Goal: Navigation & Orientation: Find specific page/section

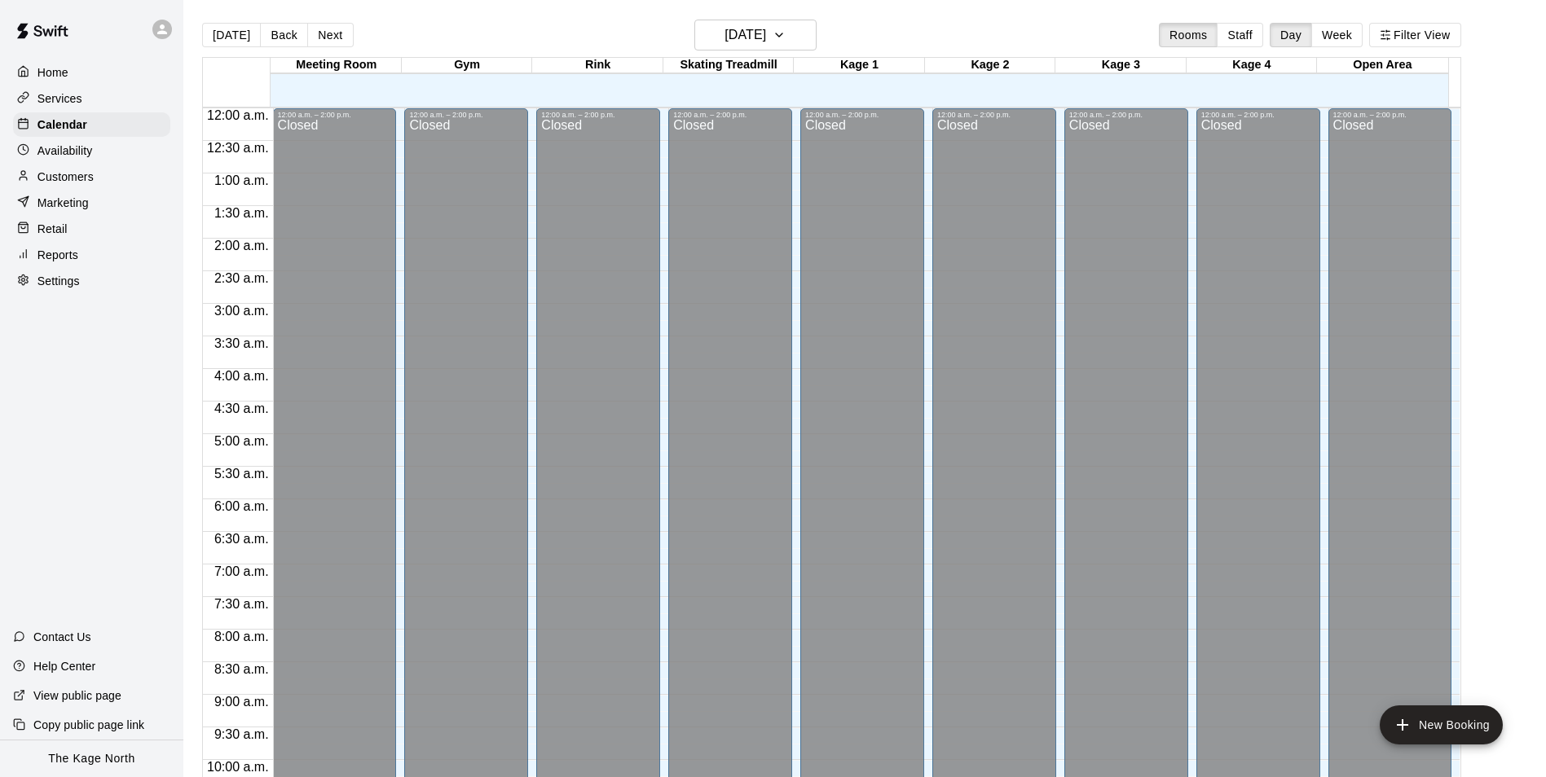
scroll to position [828, 0]
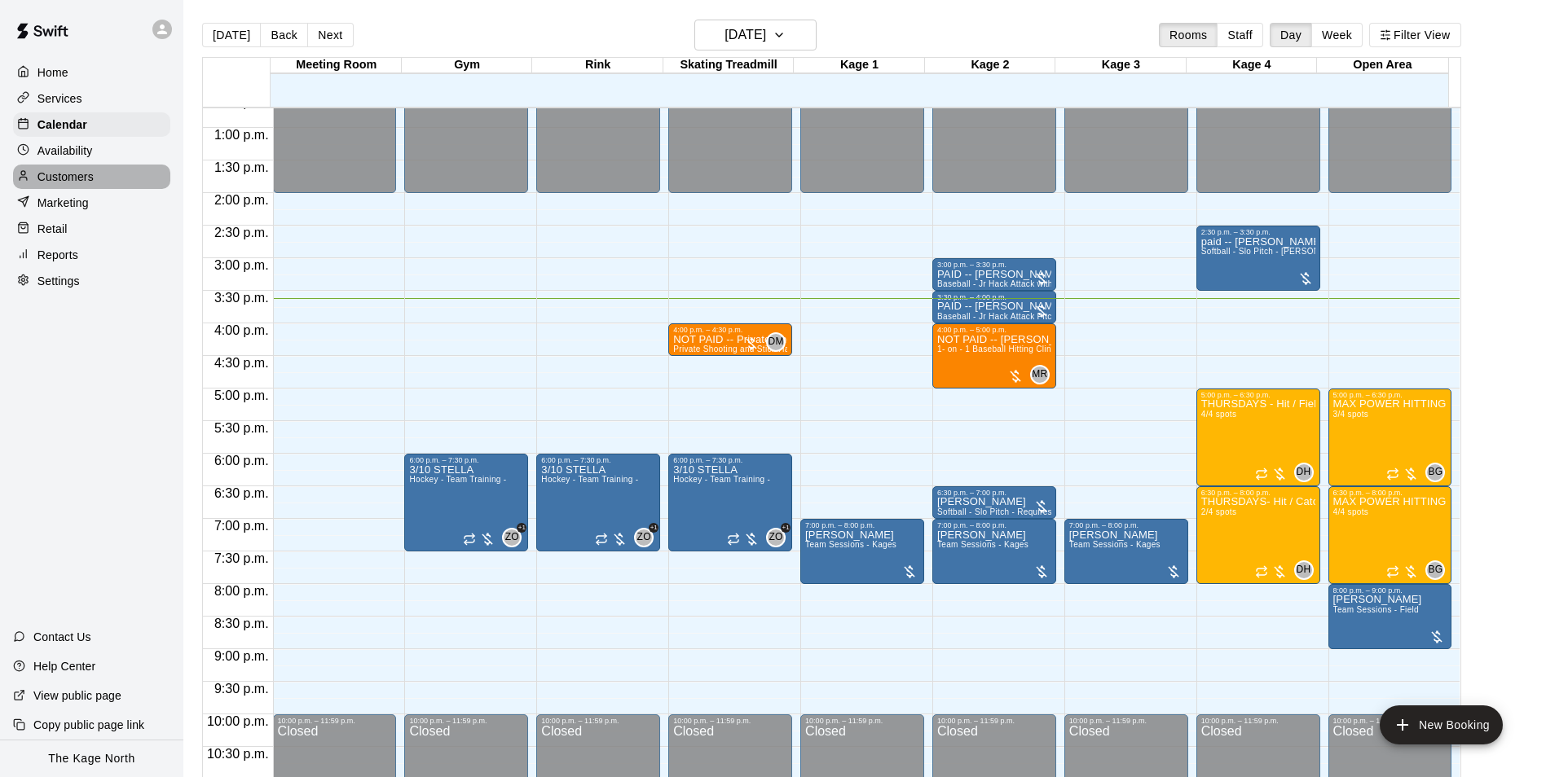
click at [81, 178] on p "Customers" at bounding box center [65, 177] width 56 height 16
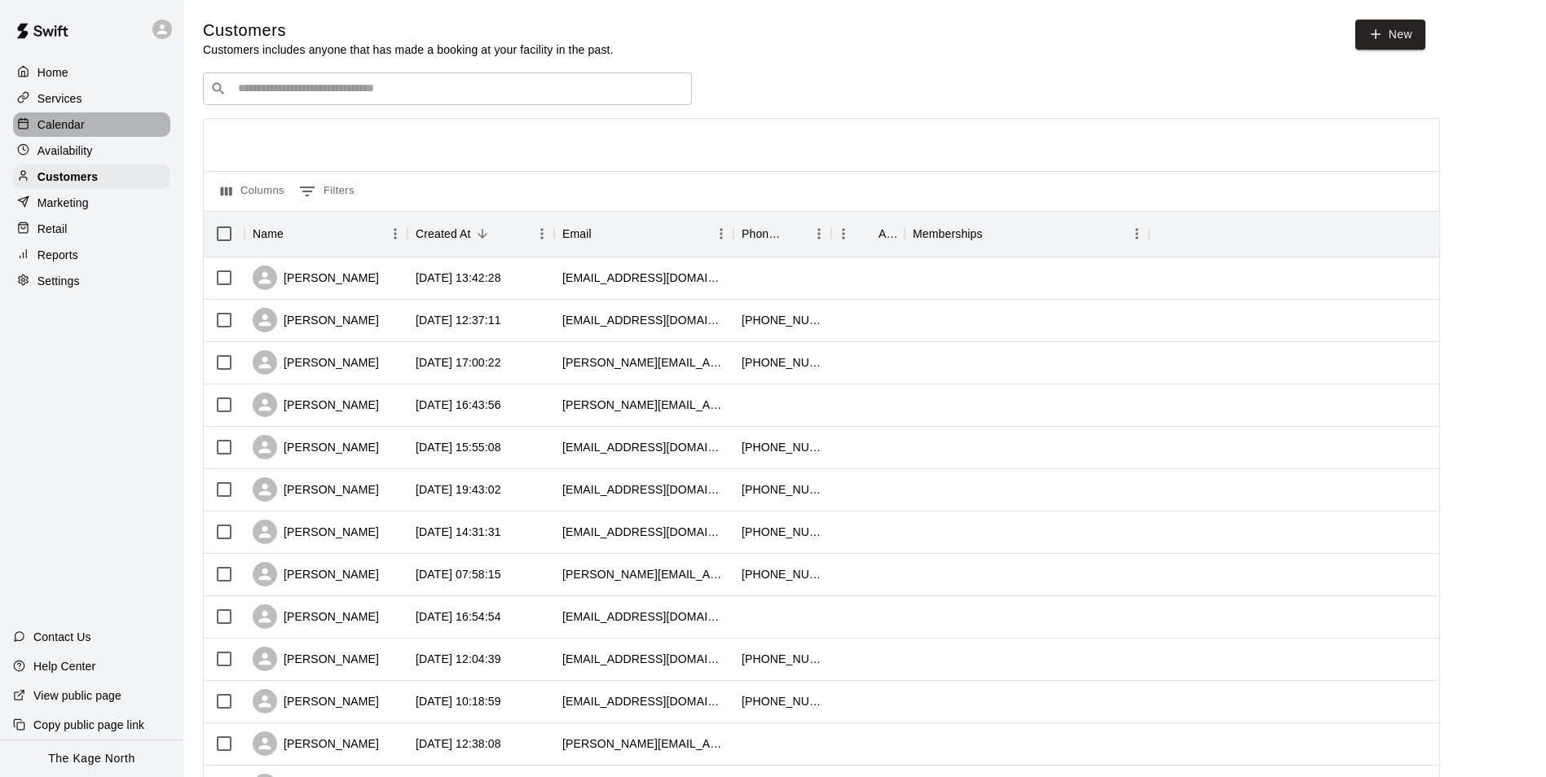
click at [43, 120] on p "Calendar" at bounding box center [60, 125] width 47 height 16
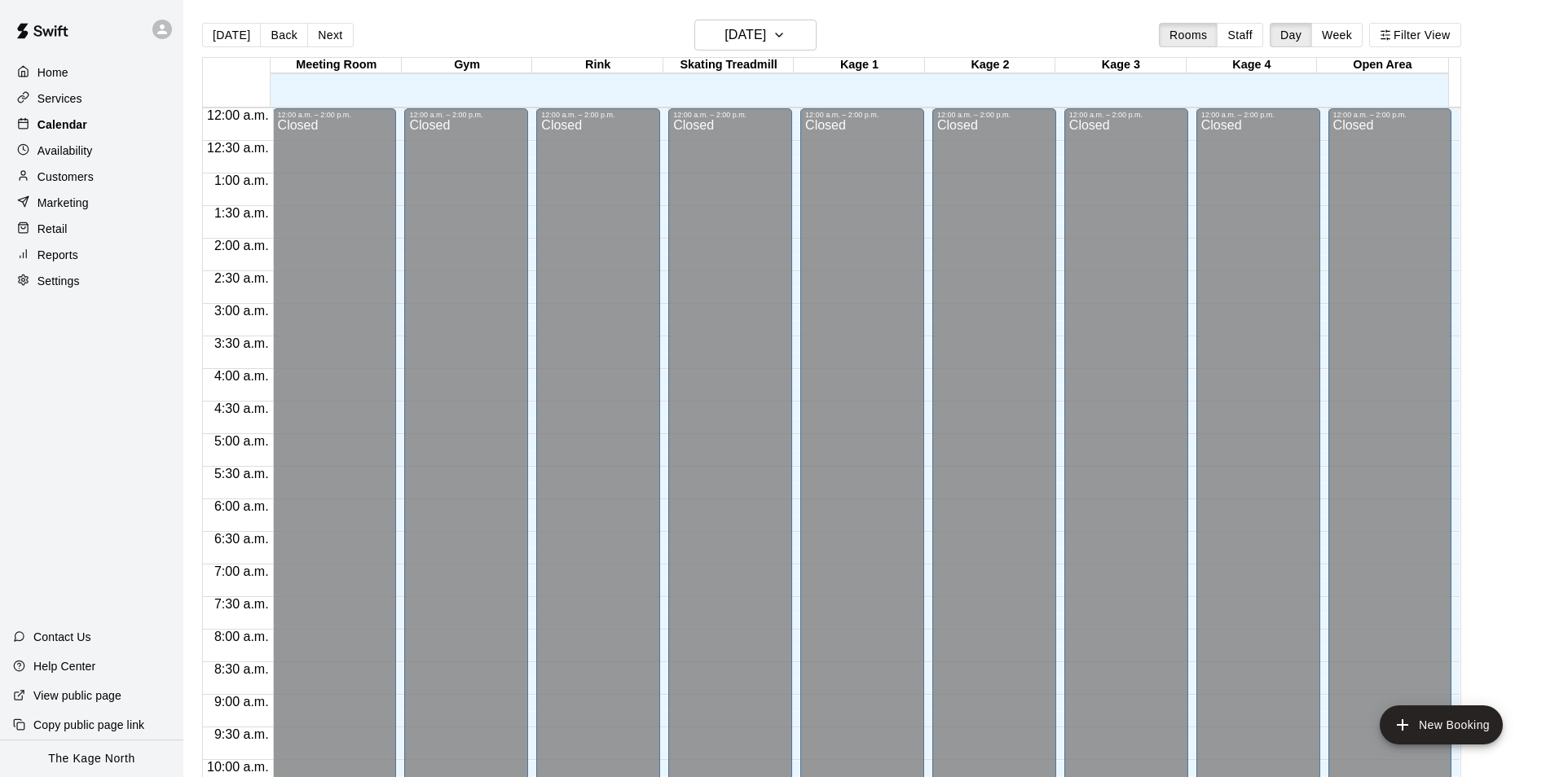
scroll to position [828, 0]
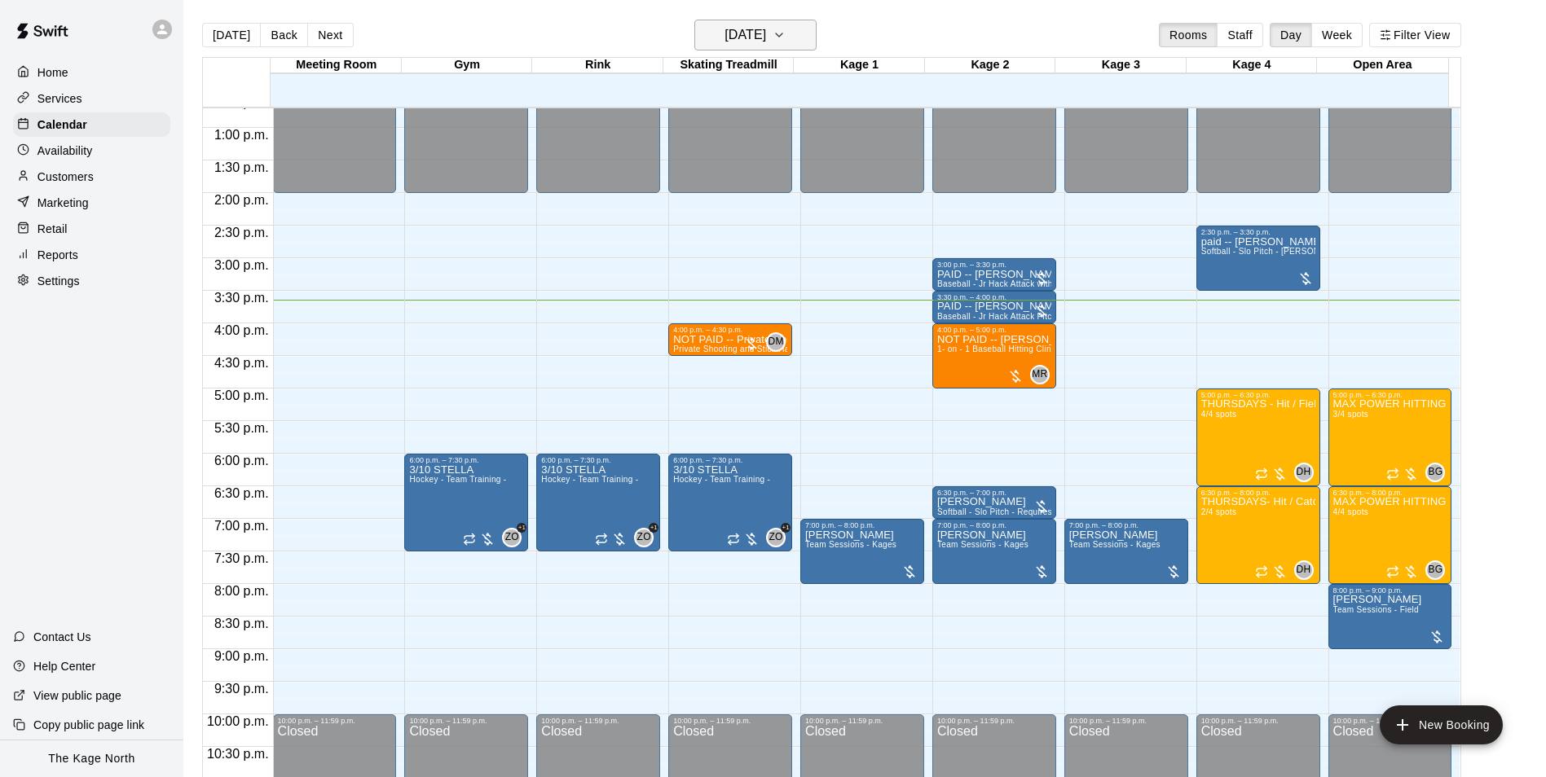
click at [766, 35] on h6 "[DATE]" at bounding box center [745, 35] width 42 height 23
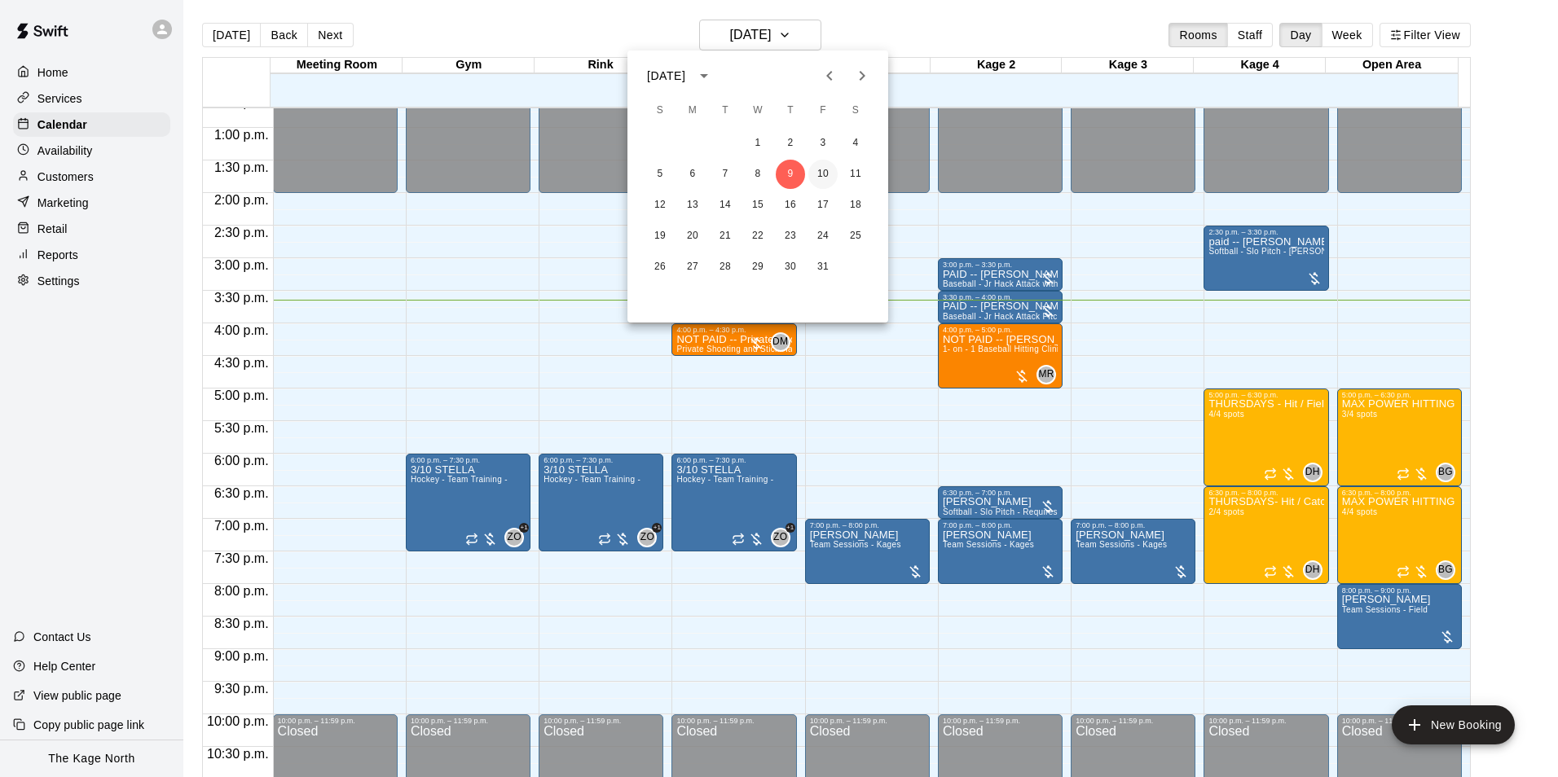
click at [825, 171] on button "10" at bounding box center [822, 174] width 29 height 29
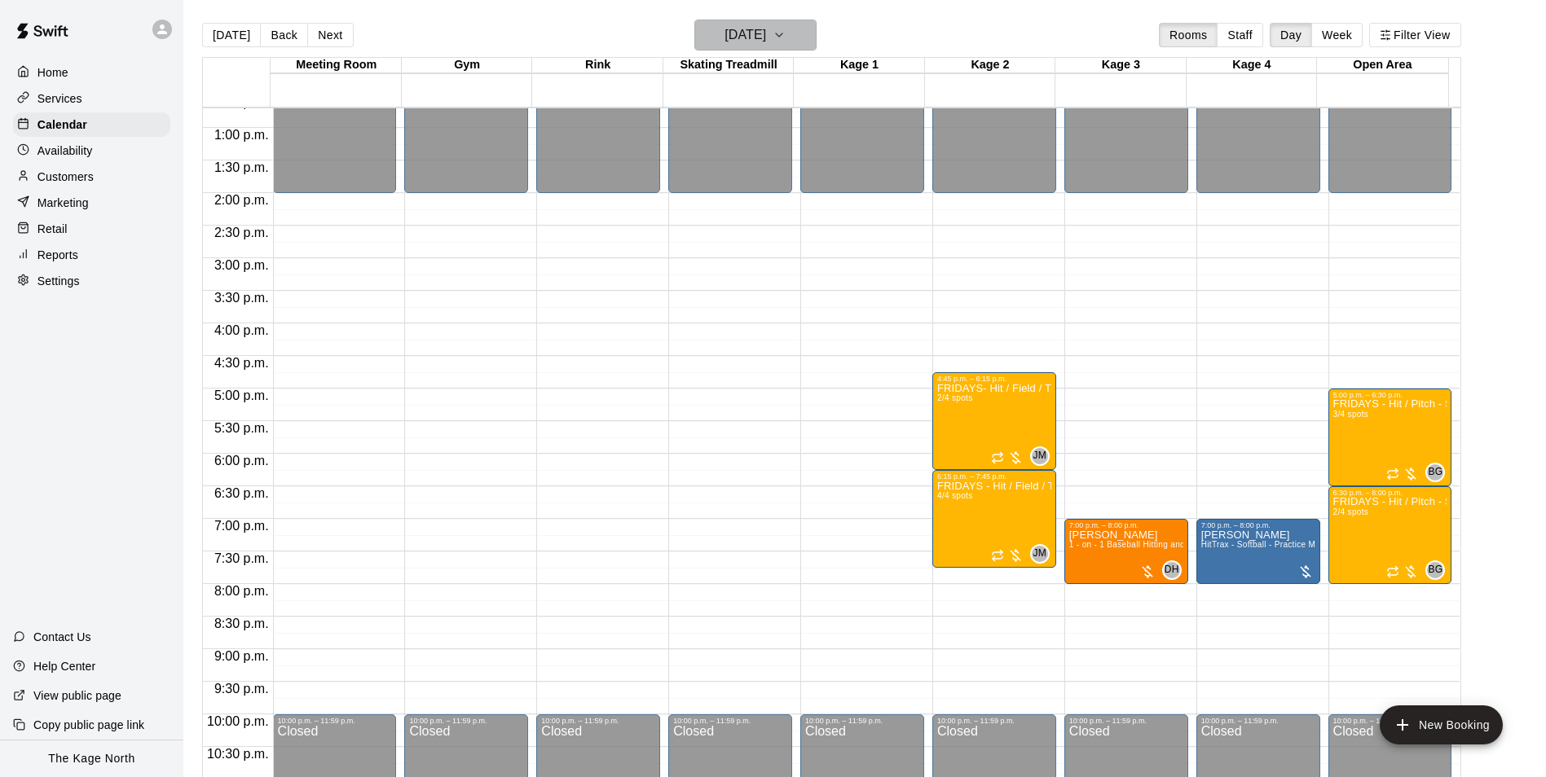
click at [757, 28] on h6 "[DATE]" at bounding box center [745, 35] width 42 height 23
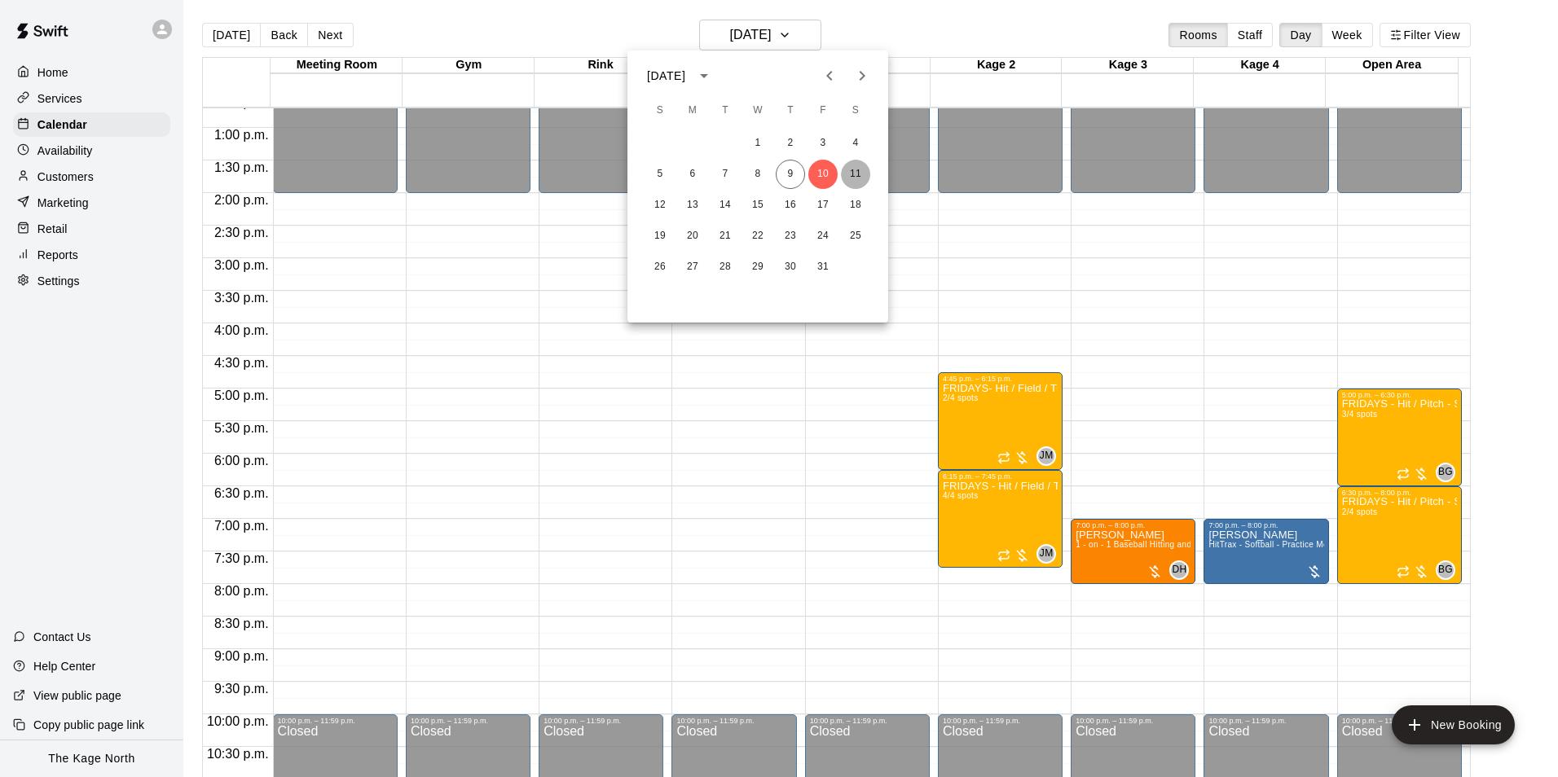
click at [856, 172] on button "11" at bounding box center [855, 174] width 29 height 29
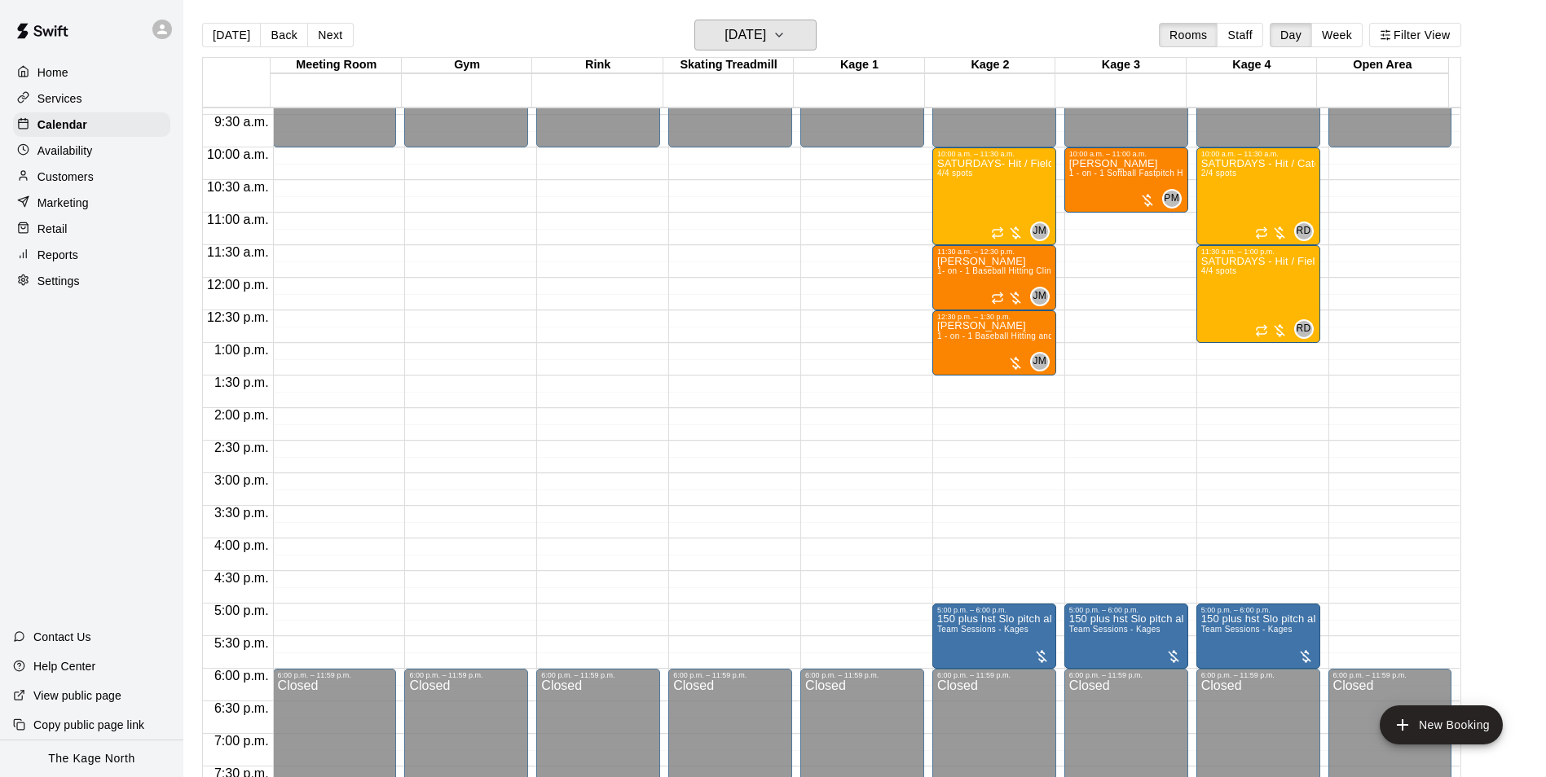
scroll to position [583, 0]
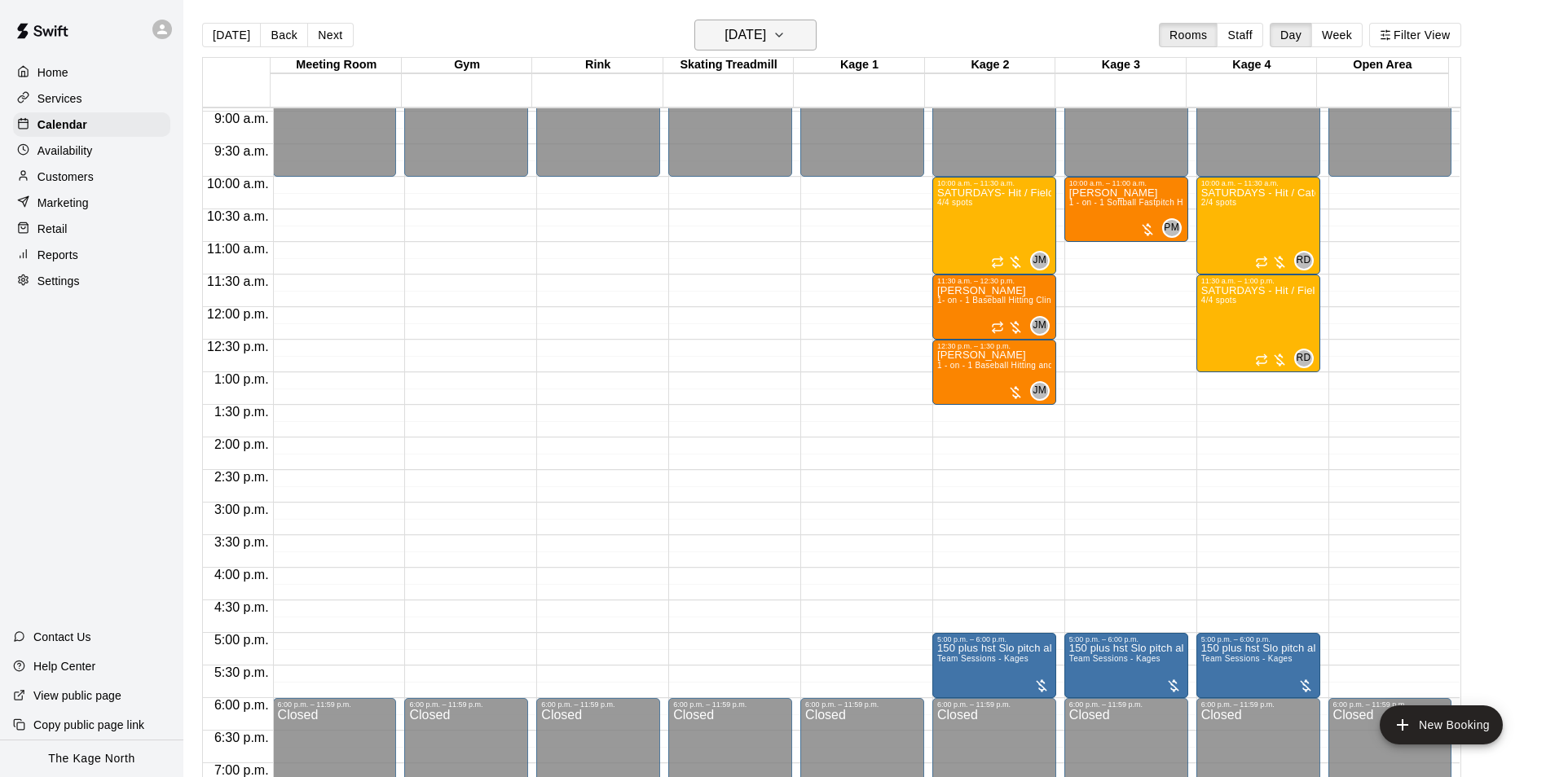
click at [765, 32] on h6 "[DATE]" at bounding box center [745, 35] width 42 height 23
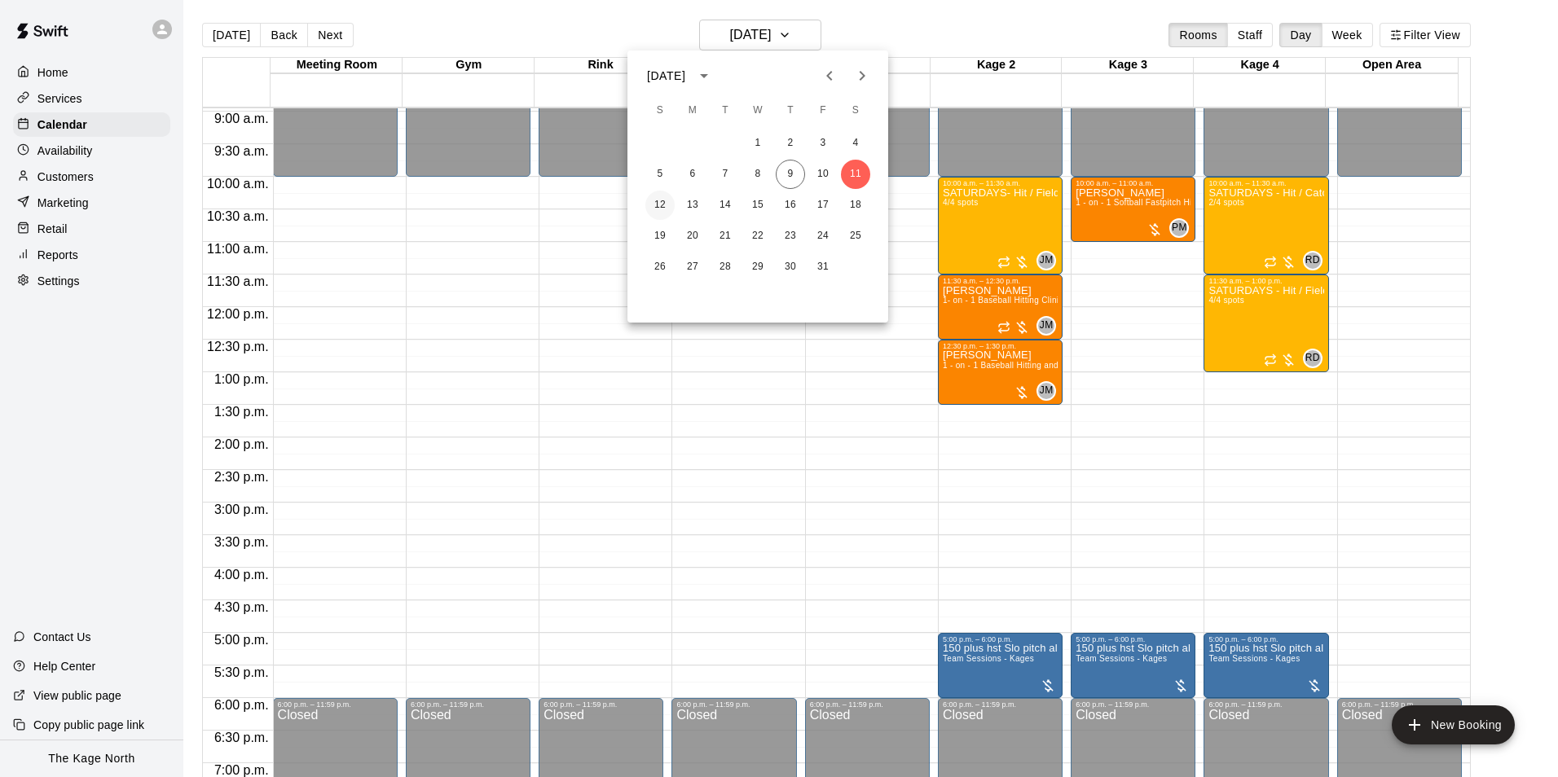
click at [667, 204] on button "12" at bounding box center [659, 205] width 29 height 29
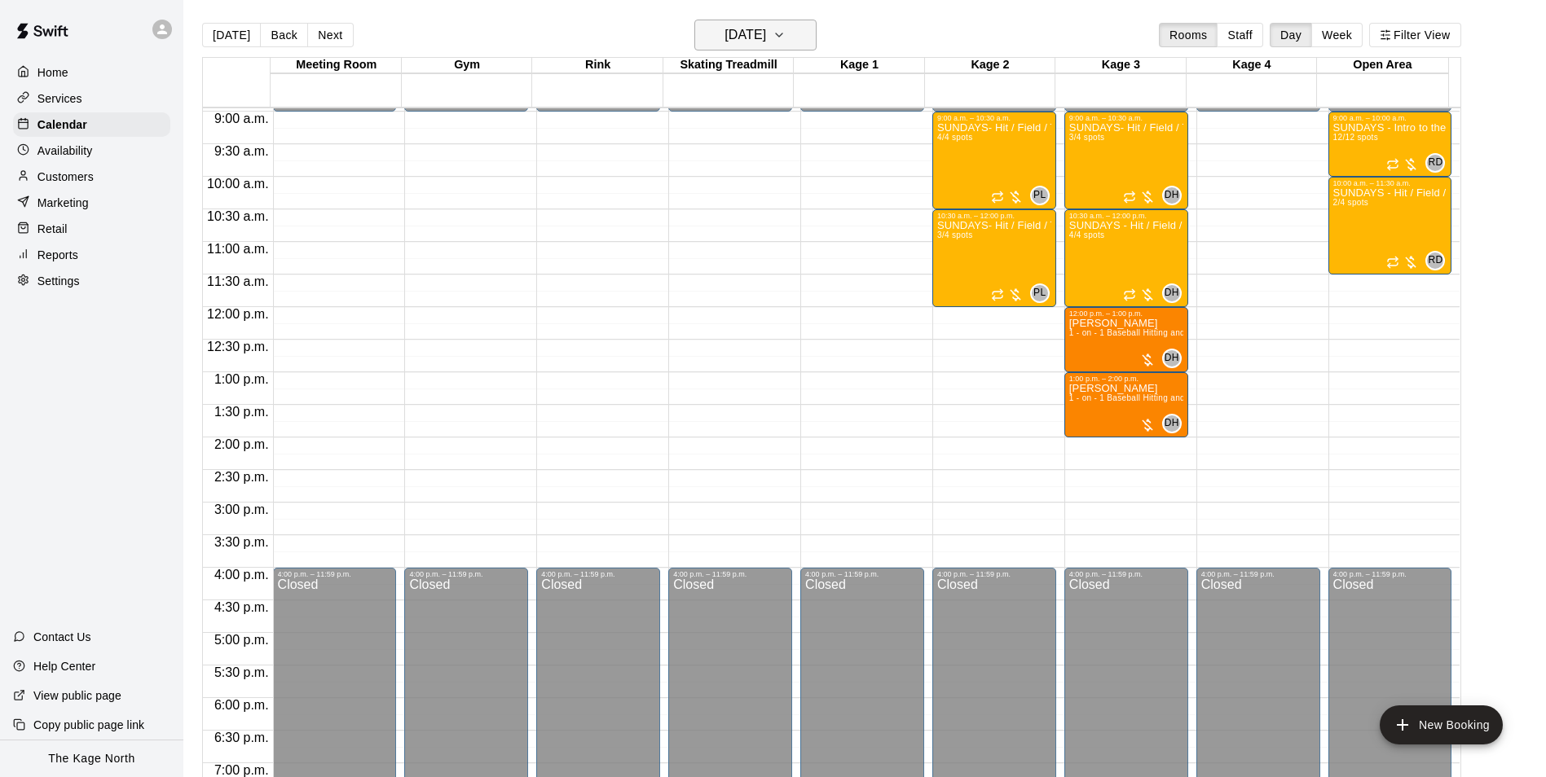
click at [766, 37] on h6 "[DATE]" at bounding box center [745, 35] width 42 height 23
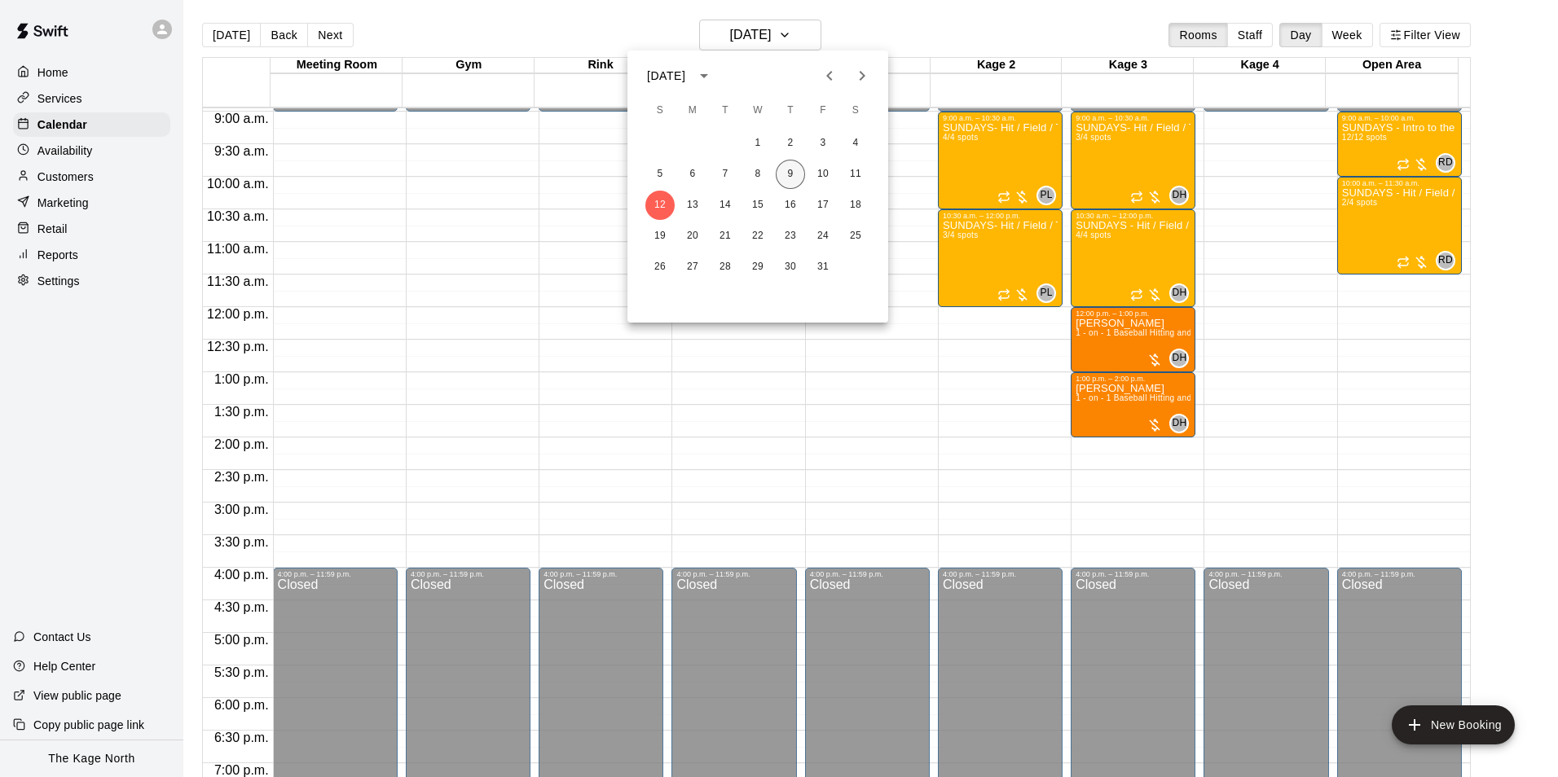
click at [791, 172] on button "9" at bounding box center [790, 174] width 29 height 29
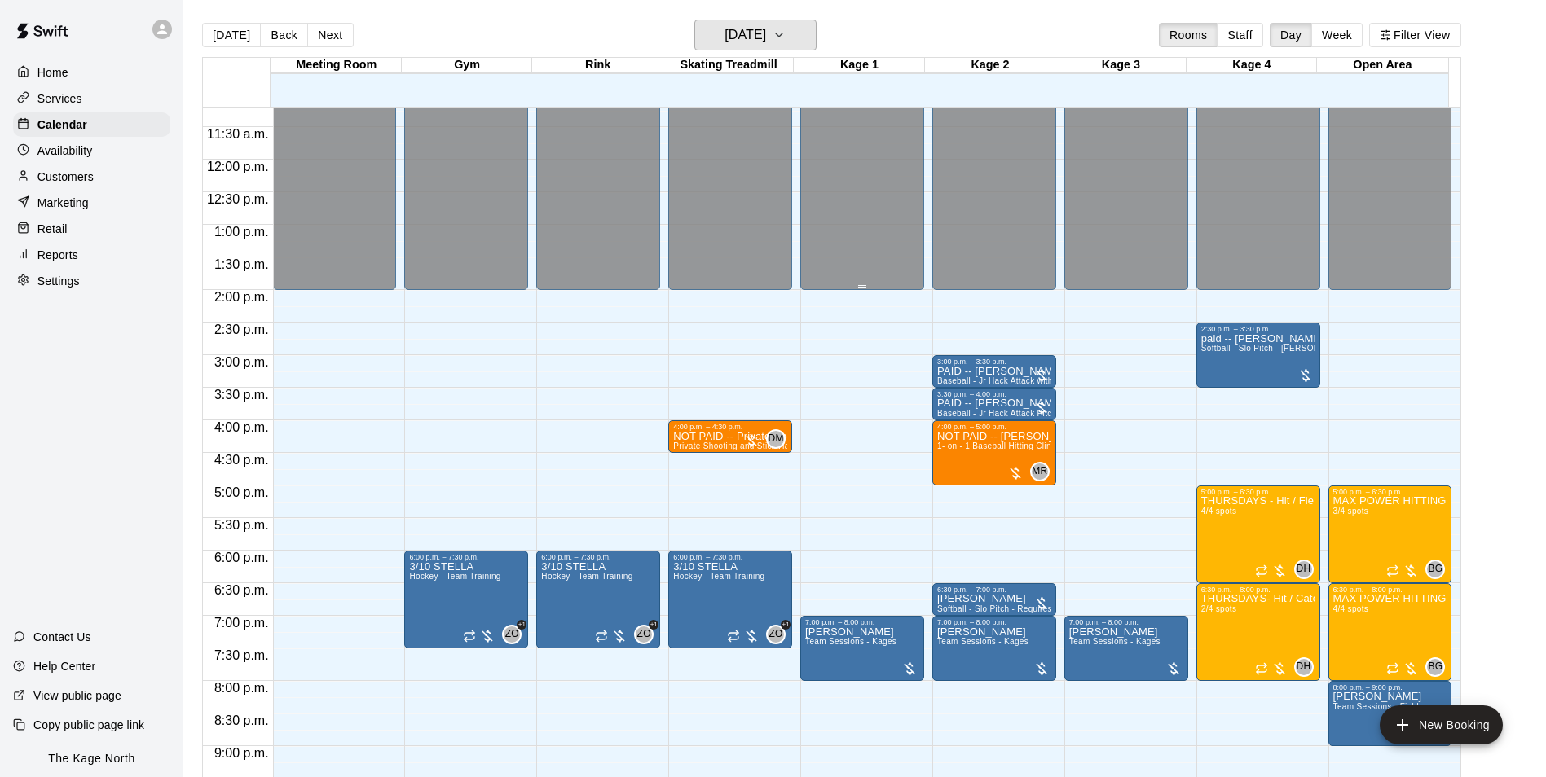
scroll to position [746, 0]
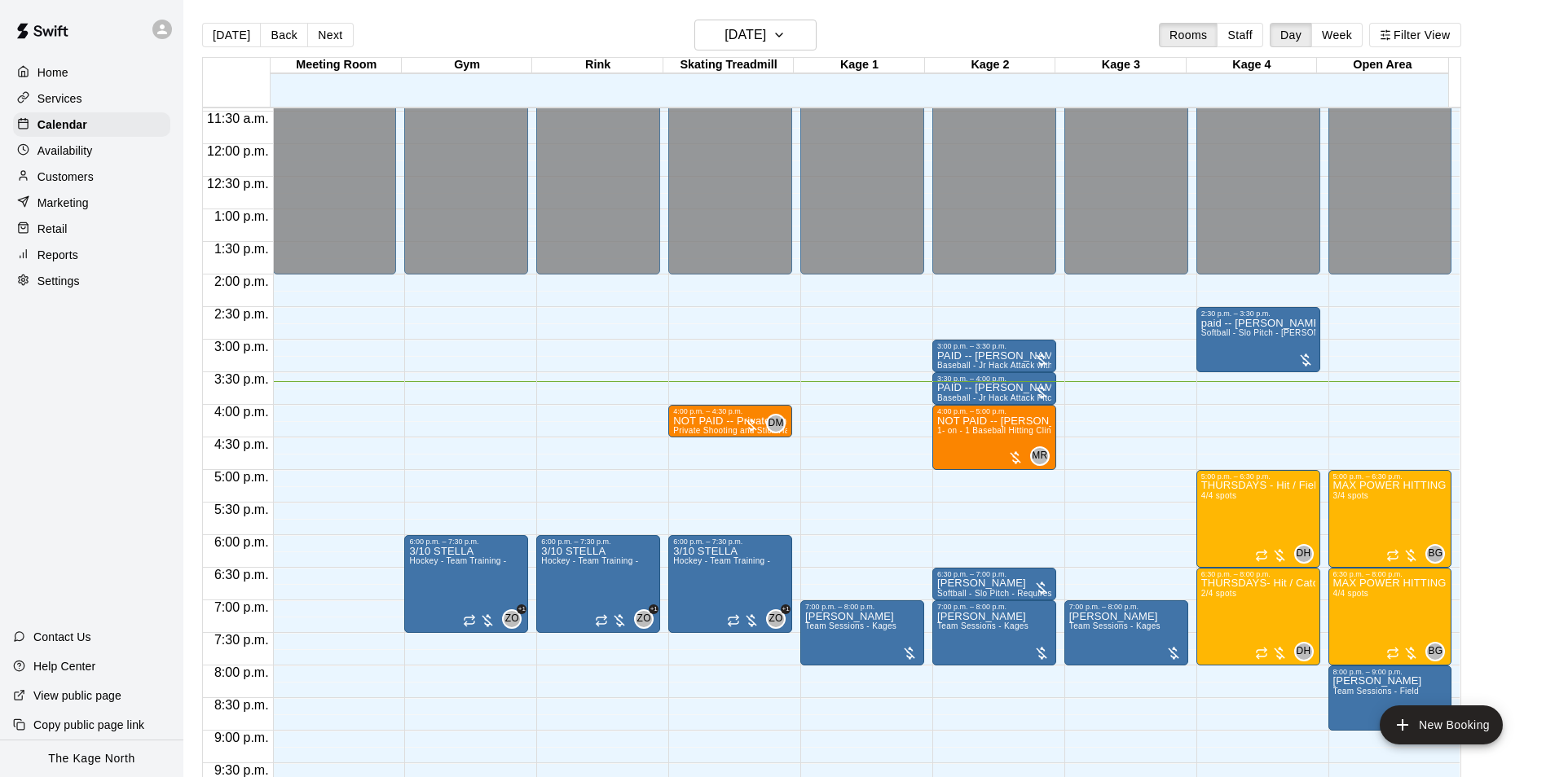
click at [80, 178] on p "Customers" at bounding box center [65, 177] width 56 height 16
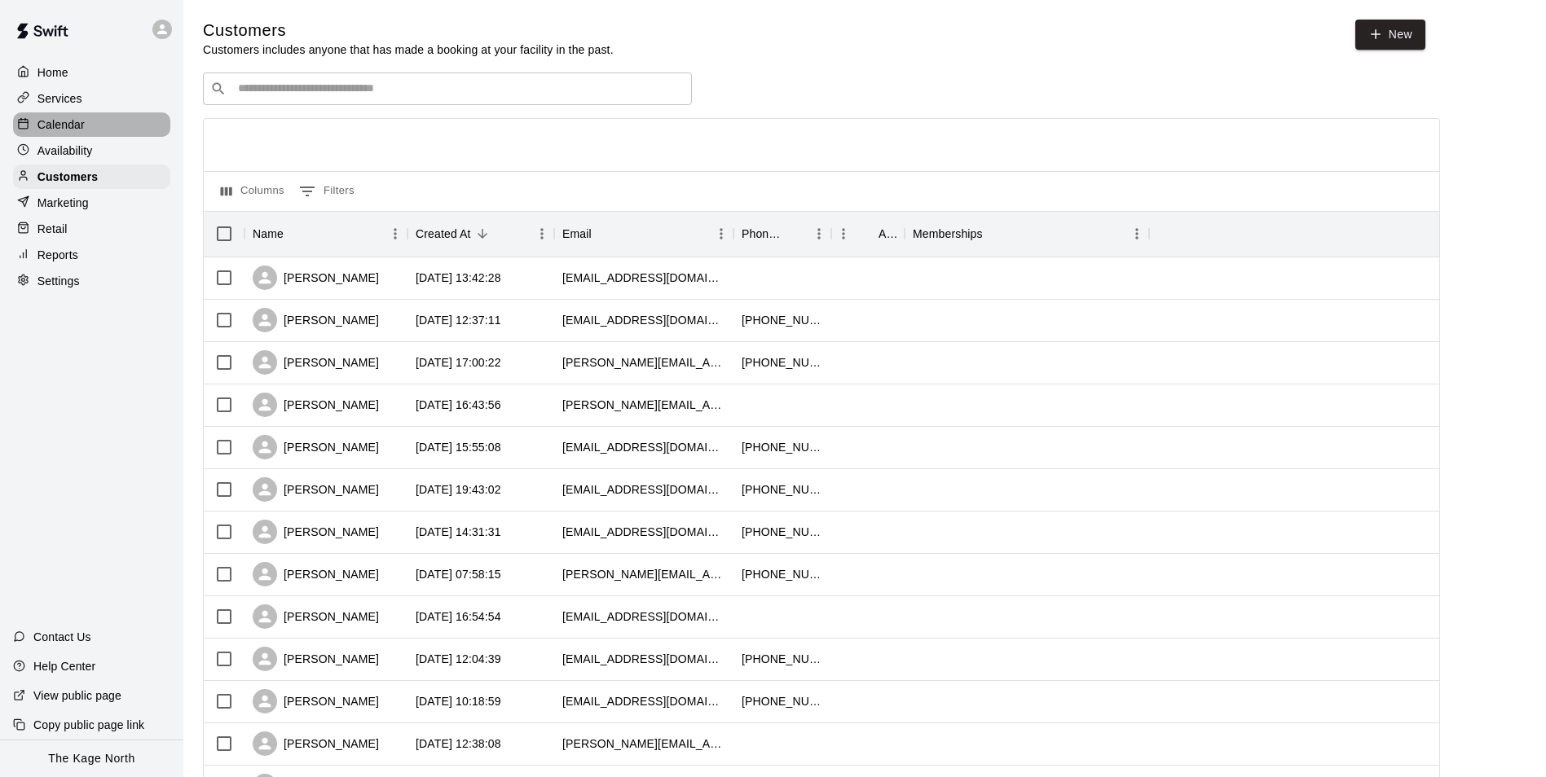
click at [56, 121] on p "Calendar" at bounding box center [60, 125] width 47 height 16
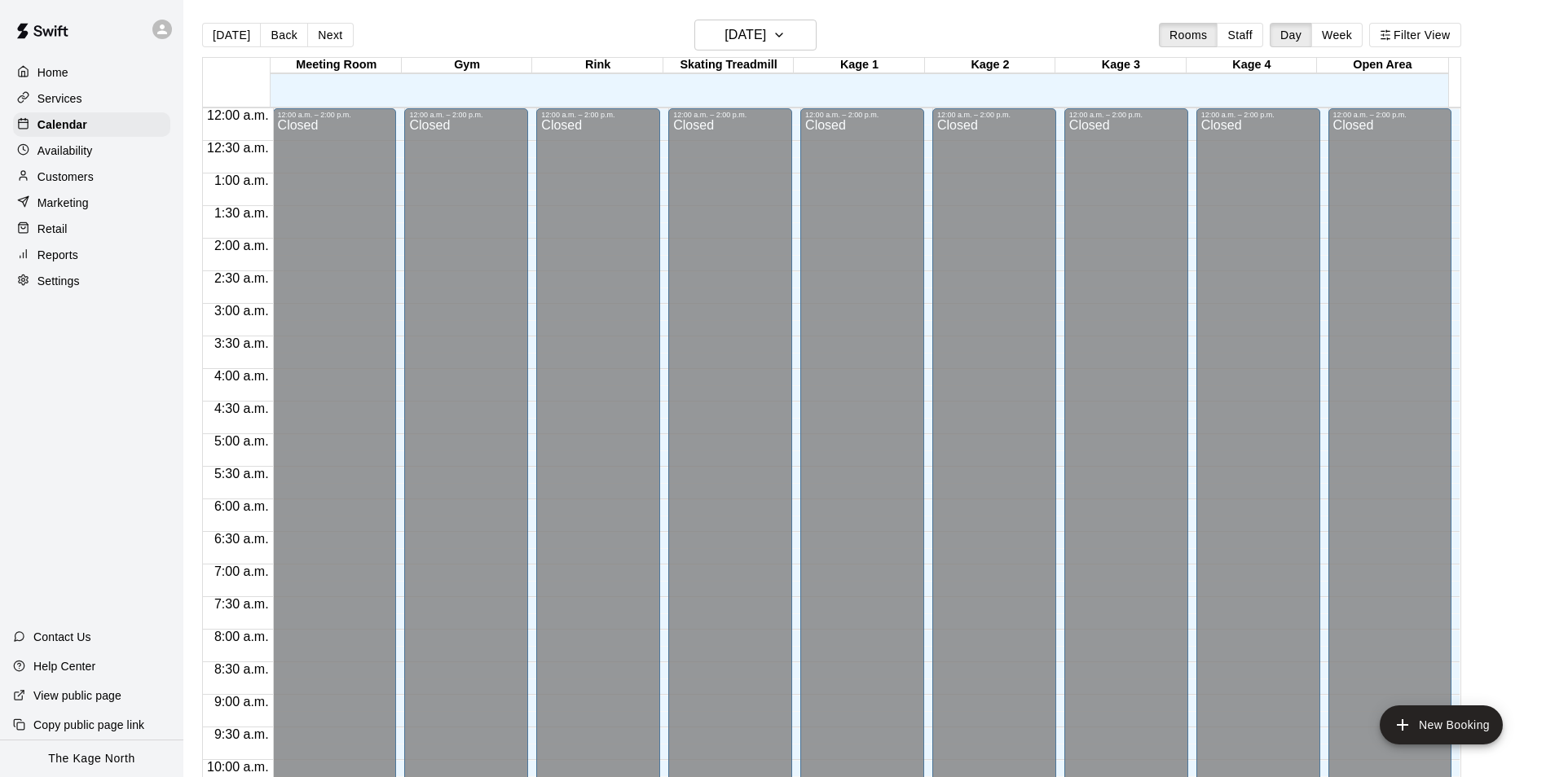
scroll to position [828, 0]
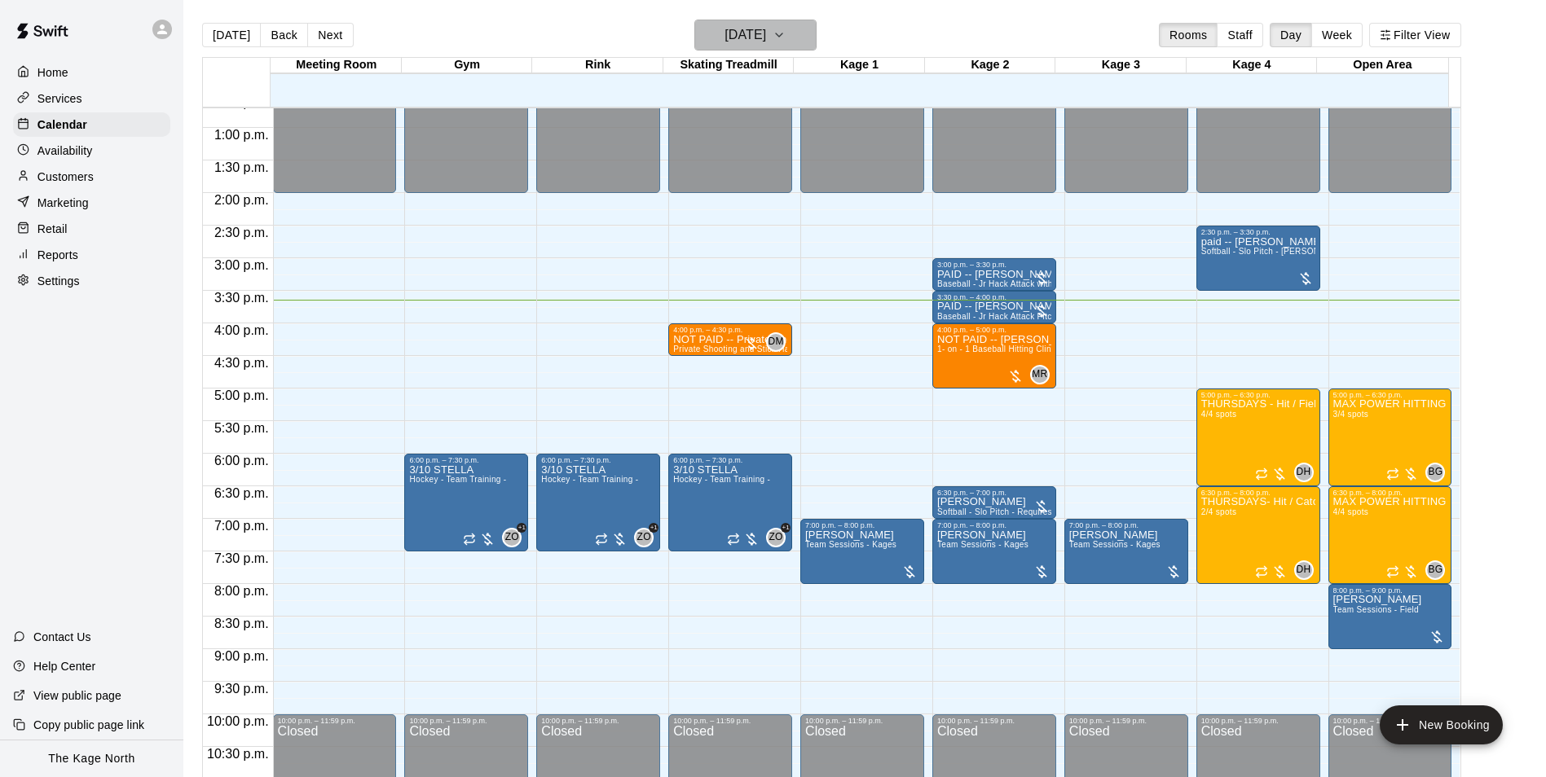
click at [766, 34] on h6 "[DATE]" at bounding box center [745, 35] width 42 height 23
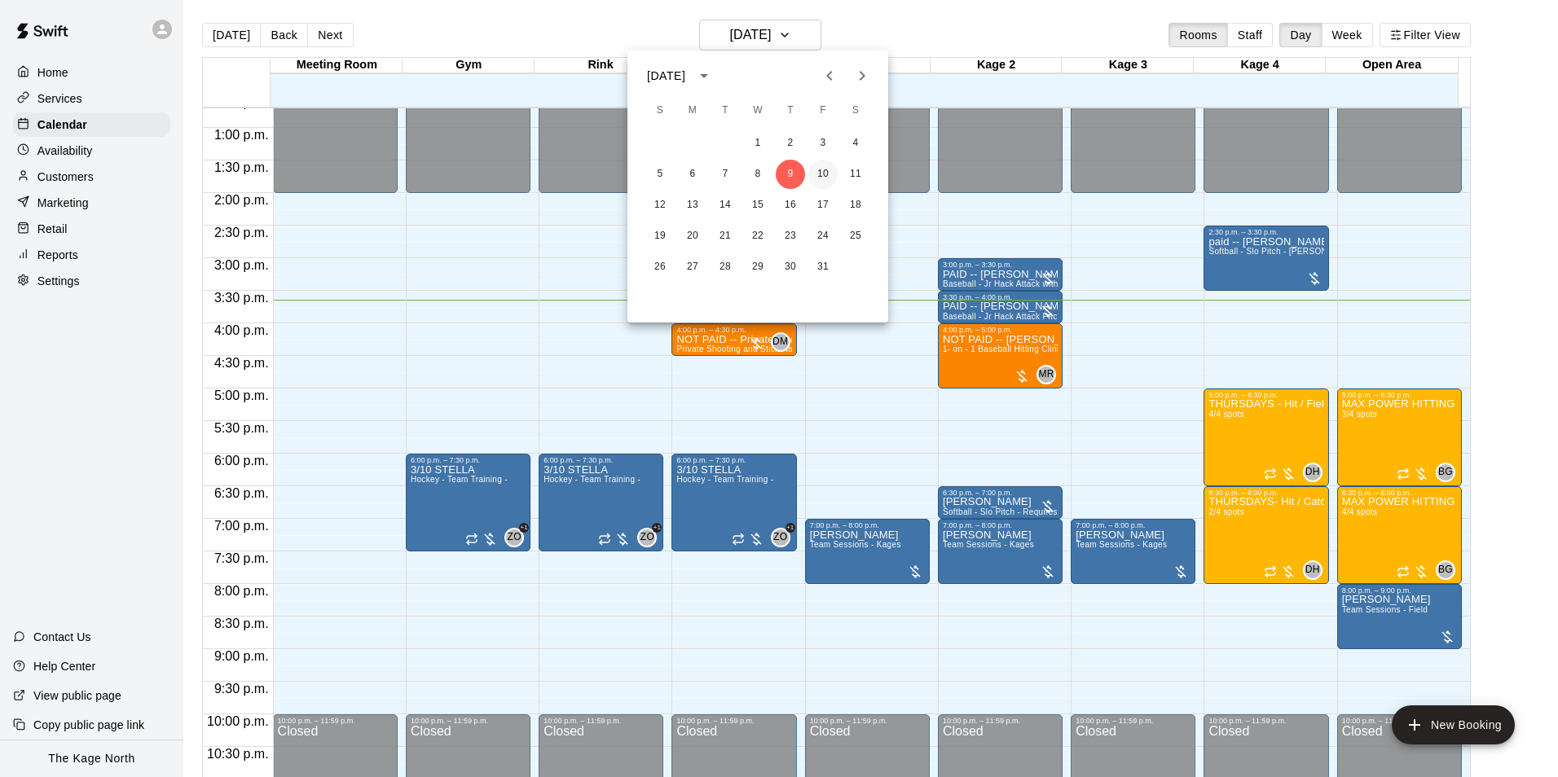
click at [820, 177] on button "10" at bounding box center [822, 174] width 29 height 29
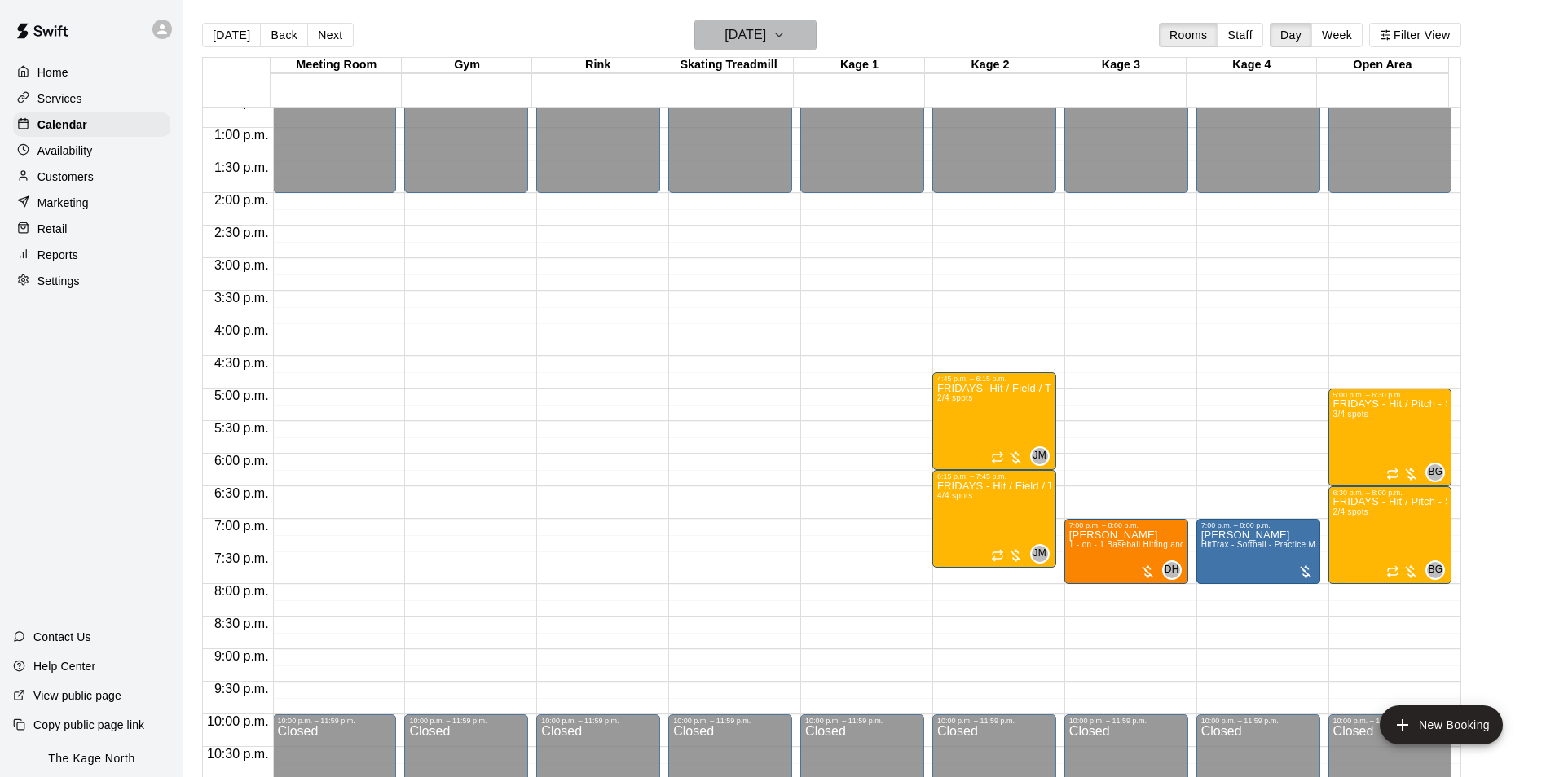
click at [766, 38] on h6 "[DATE]" at bounding box center [745, 35] width 42 height 23
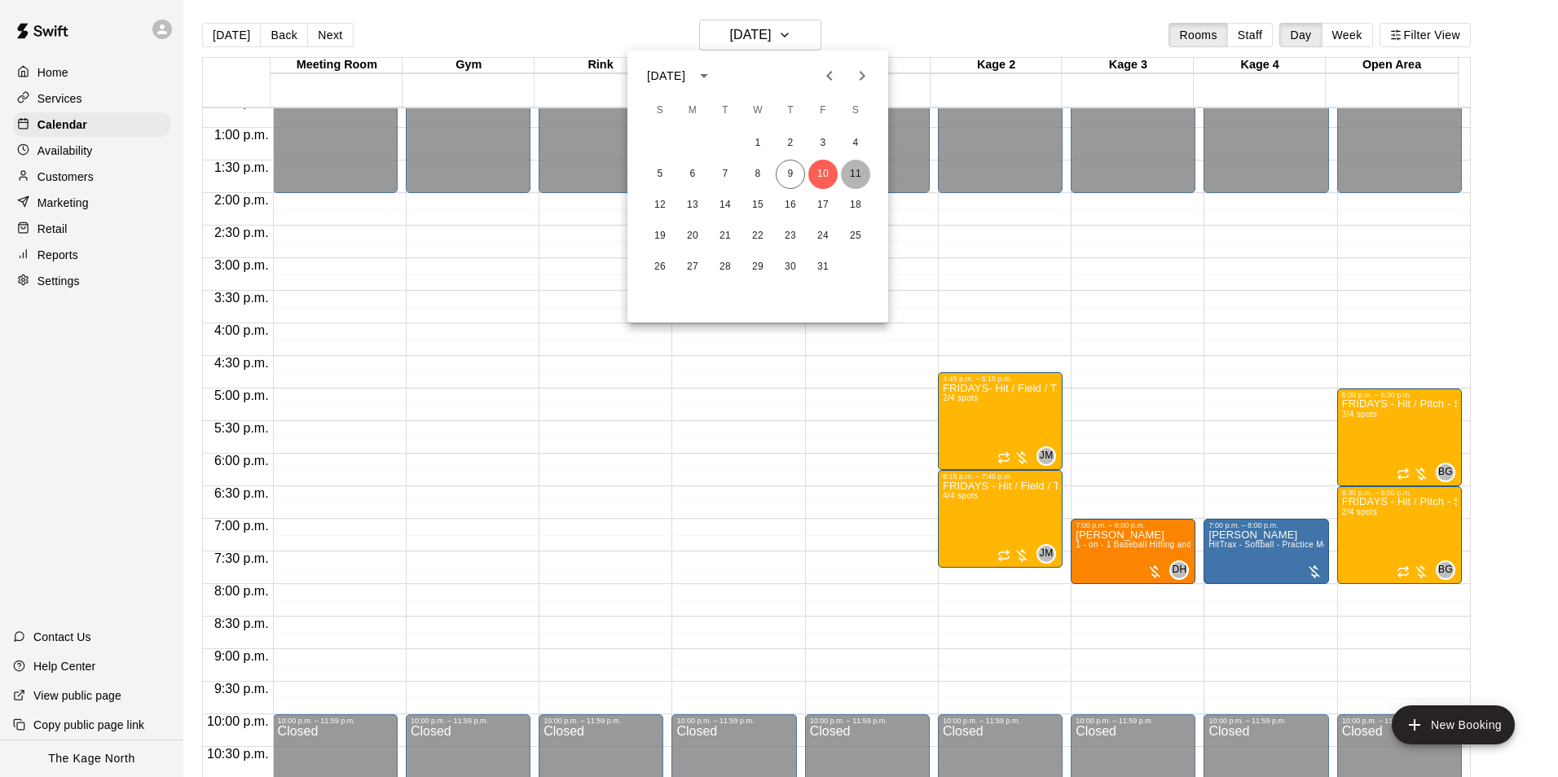
click at [853, 171] on button "11" at bounding box center [855, 174] width 29 height 29
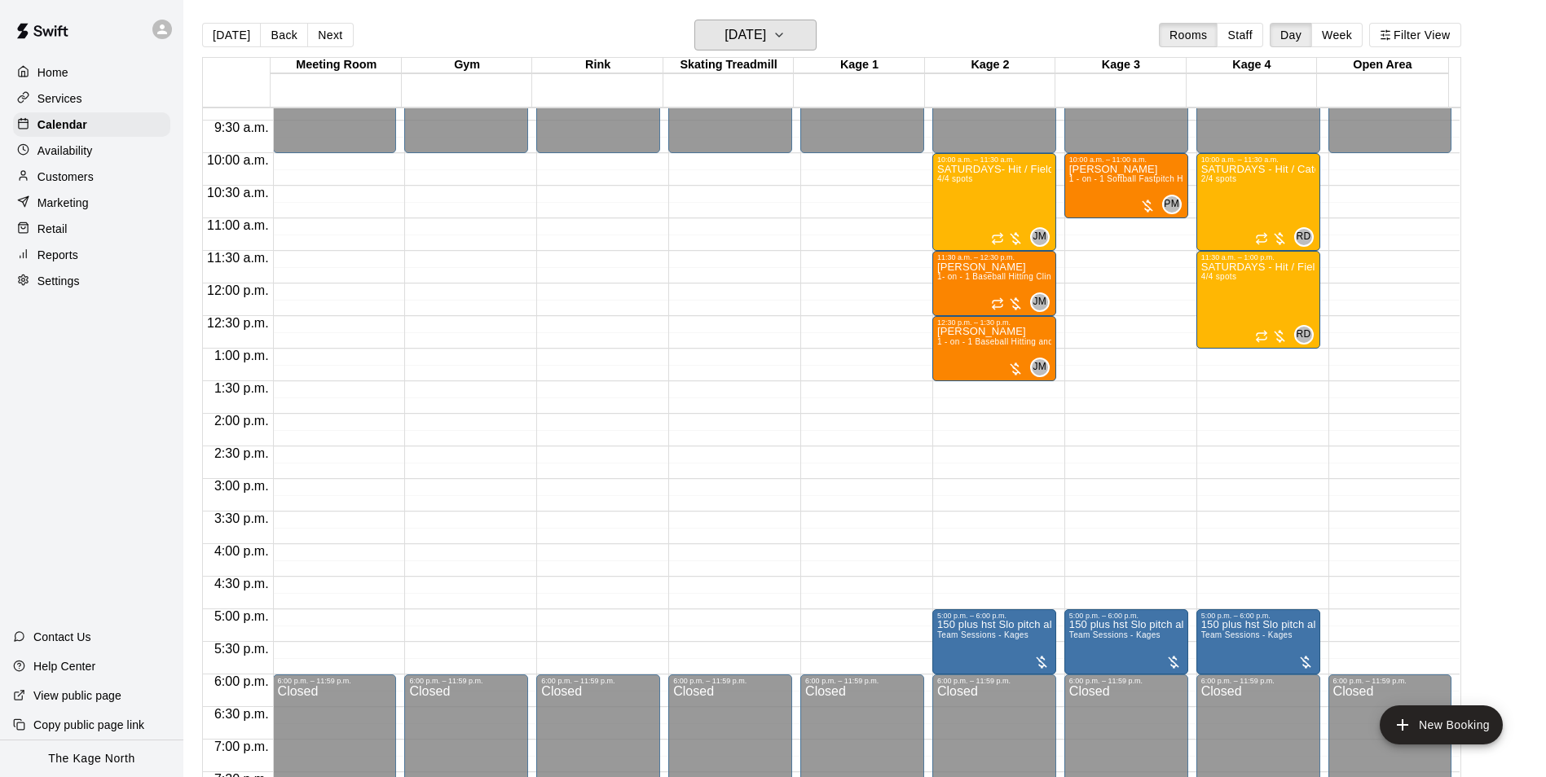
scroll to position [583, 0]
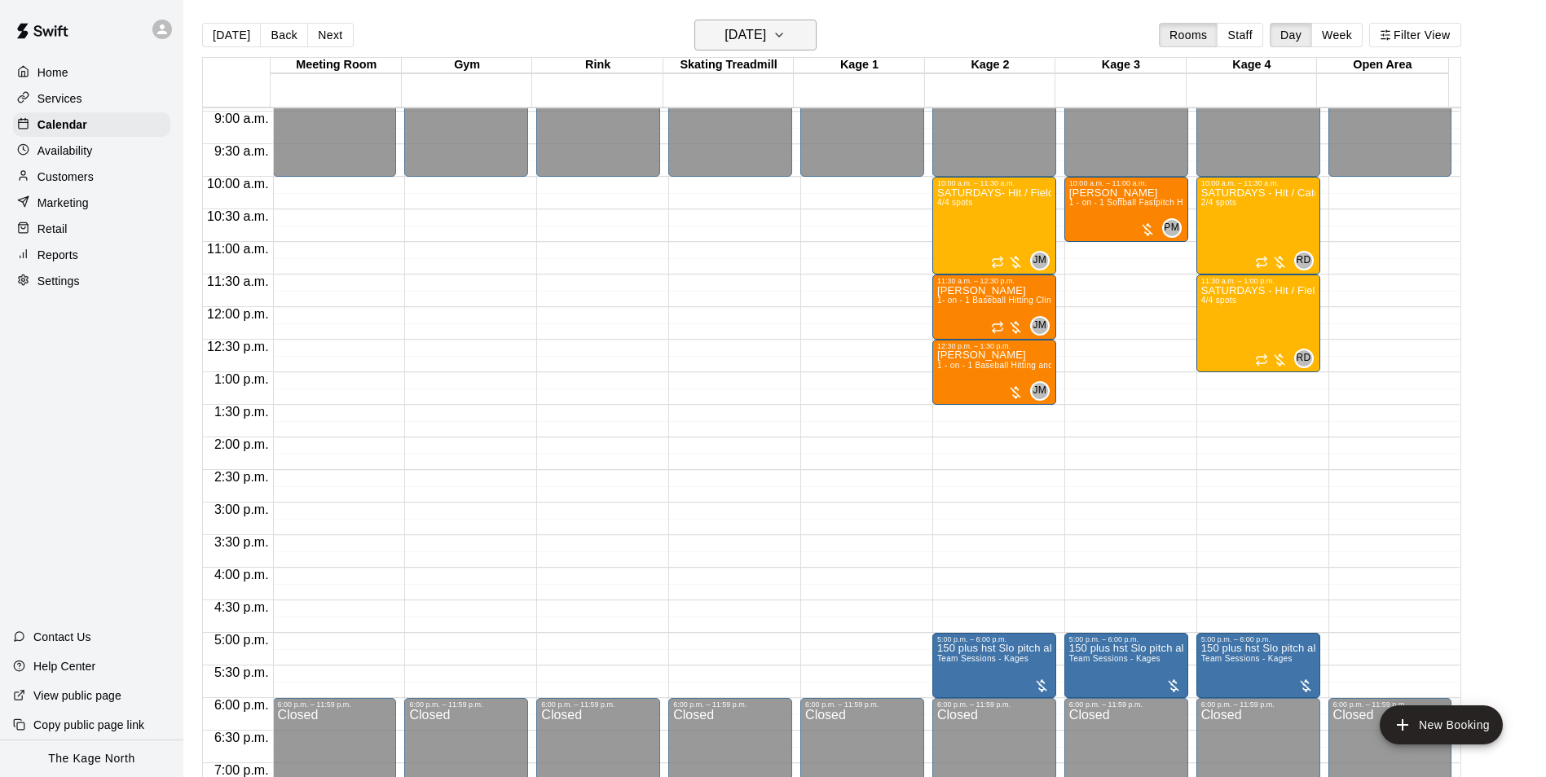
click at [766, 37] on h6 "[DATE]" at bounding box center [745, 35] width 42 height 23
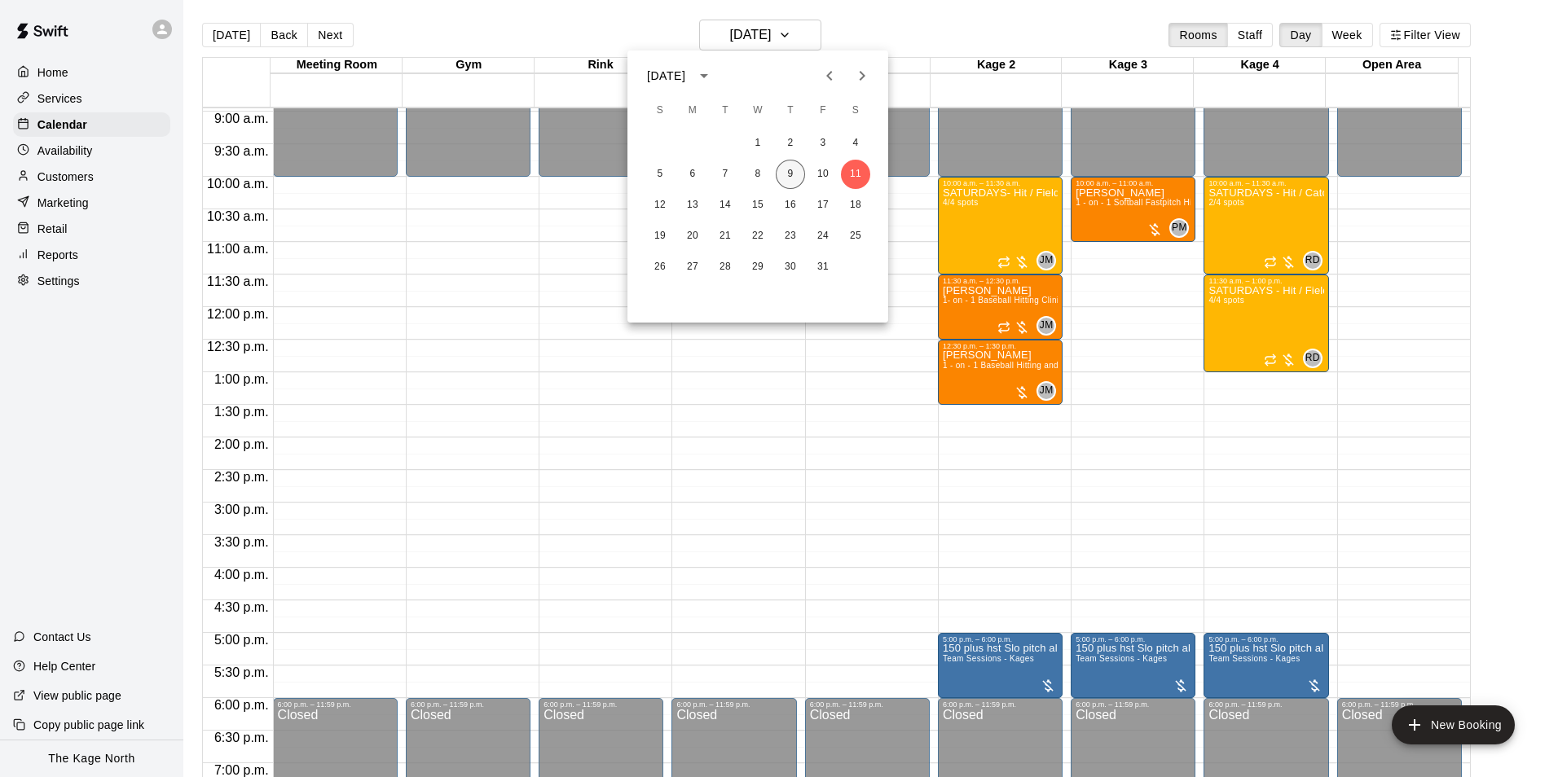
click at [787, 179] on button "9" at bounding box center [790, 174] width 29 height 29
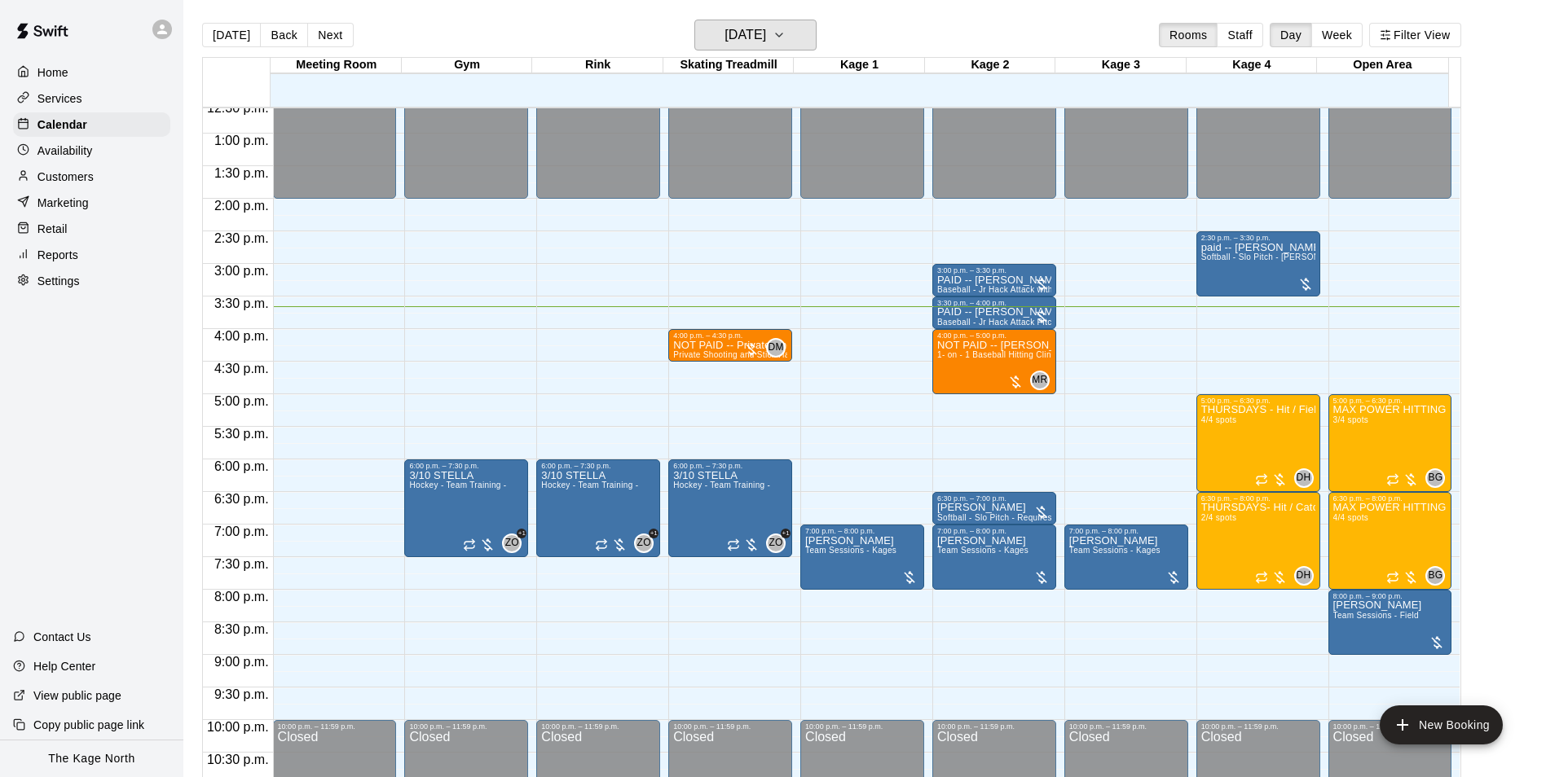
scroll to position [828, 0]
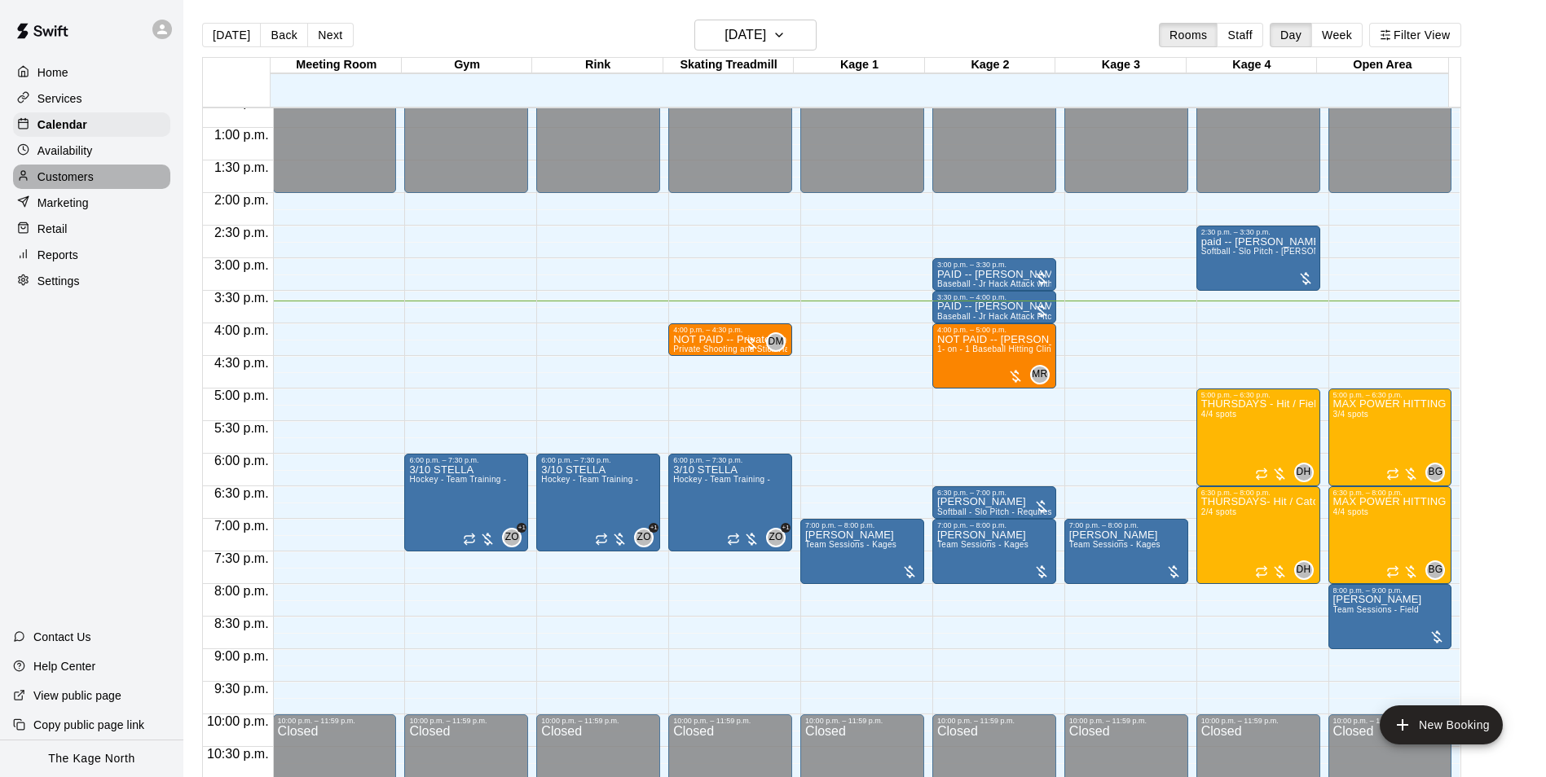
click at [89, 177] on p "Customers" at bounding box center [65, 177] width 56 height 16
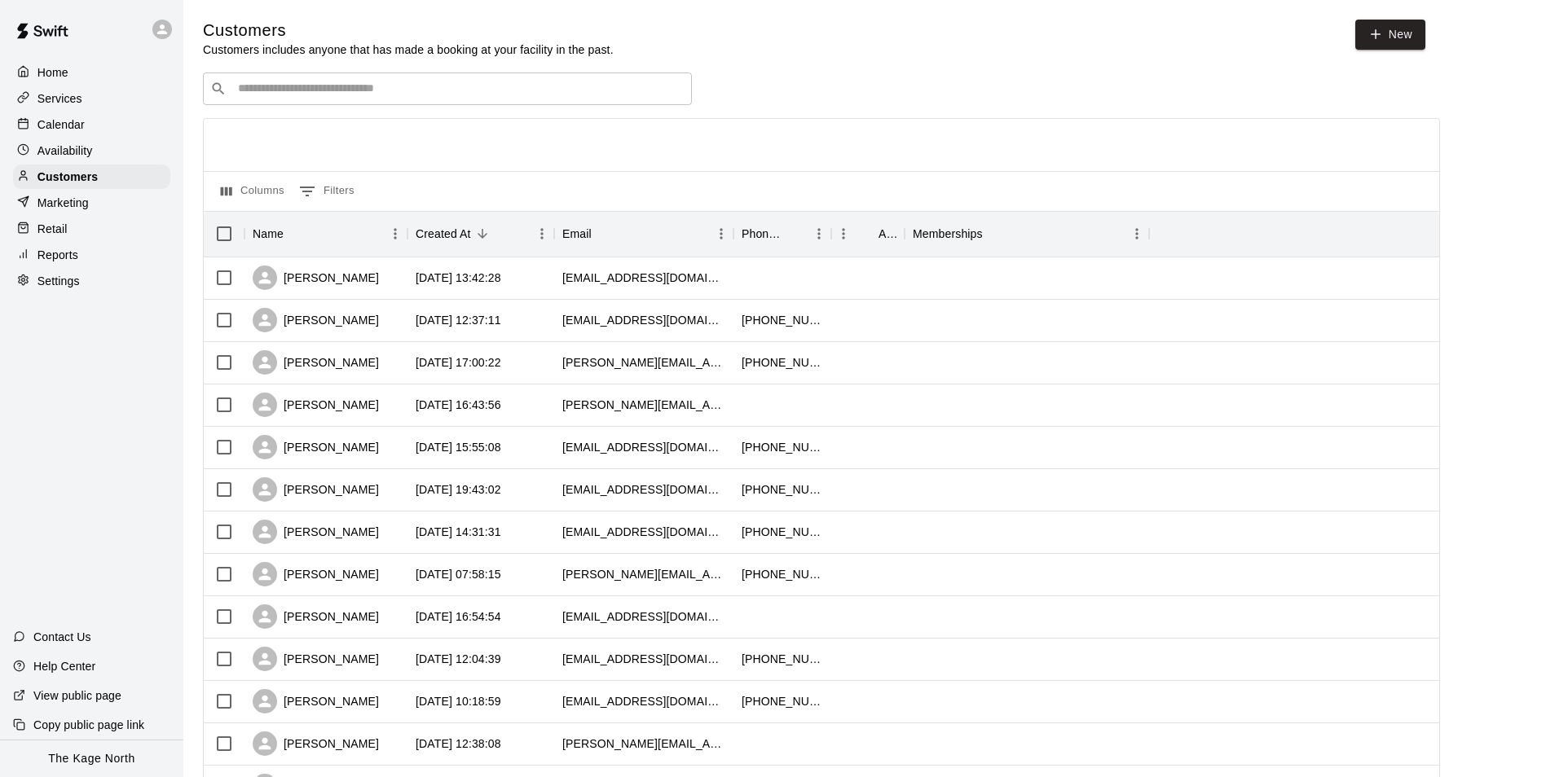
click at [68, 117] on div "Calendar" at bounding box center [91, 124] width 157 height 24
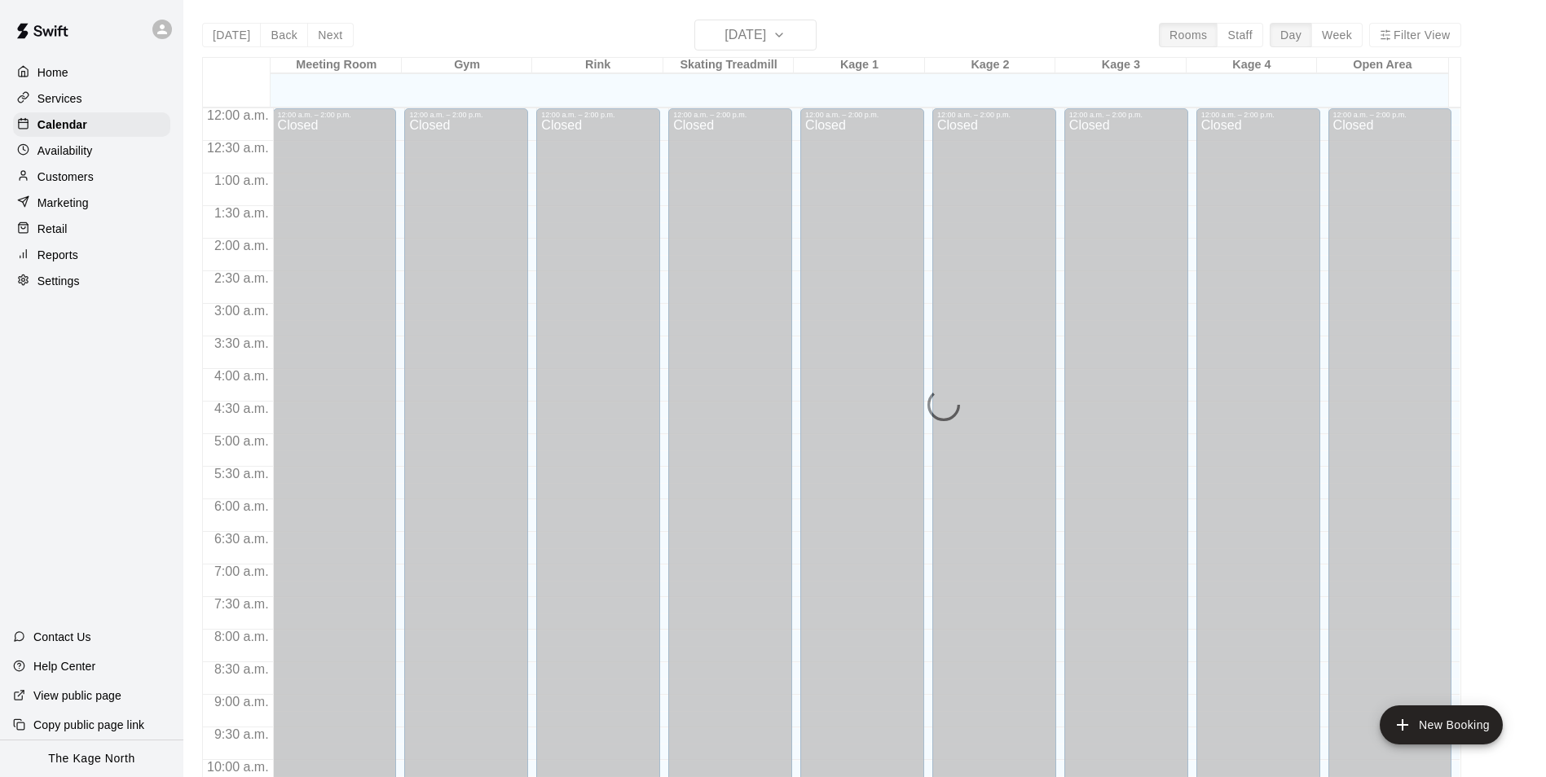
scroll to position [828, 0]
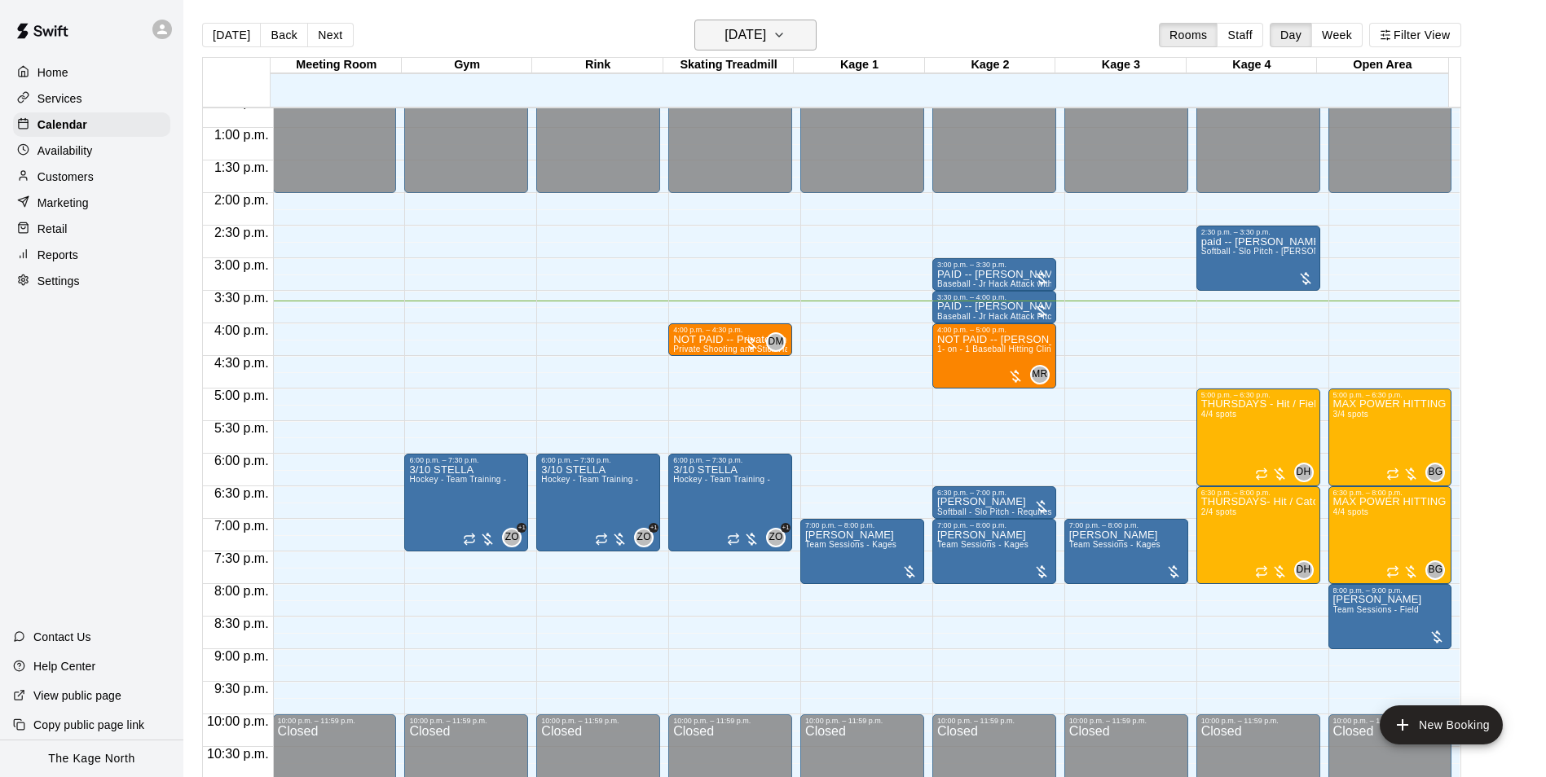
click at [766, 42] on h6 "[DATE]" at bounding box center [745, 35] width 42 height 23
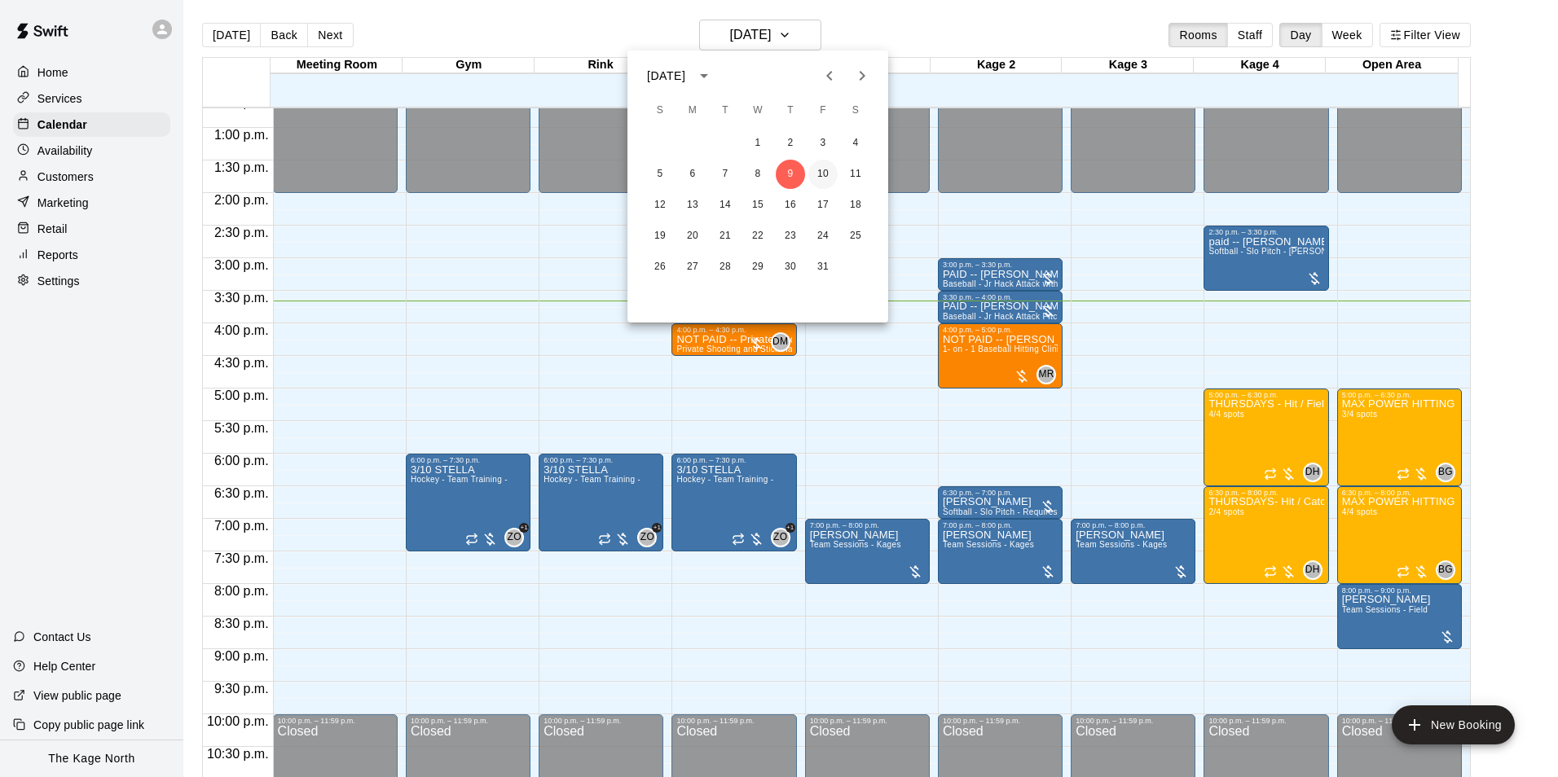
click at [825, 175] on button "10" at bounding box center [822, 174] width 29 height 29
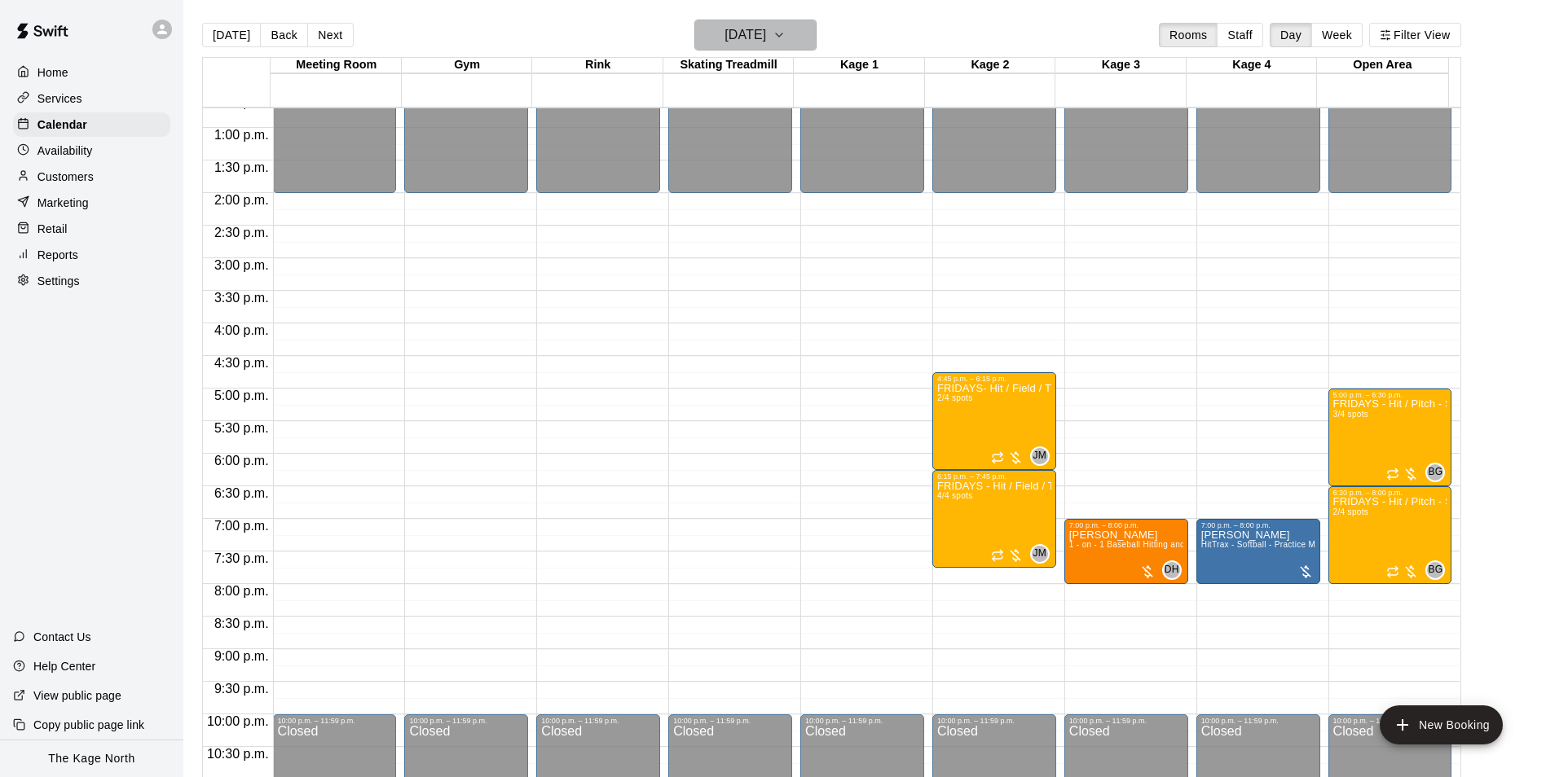
click at [766, 33] on h6 "[DATE]" at bounding box center [745, 35] width 42 height 23
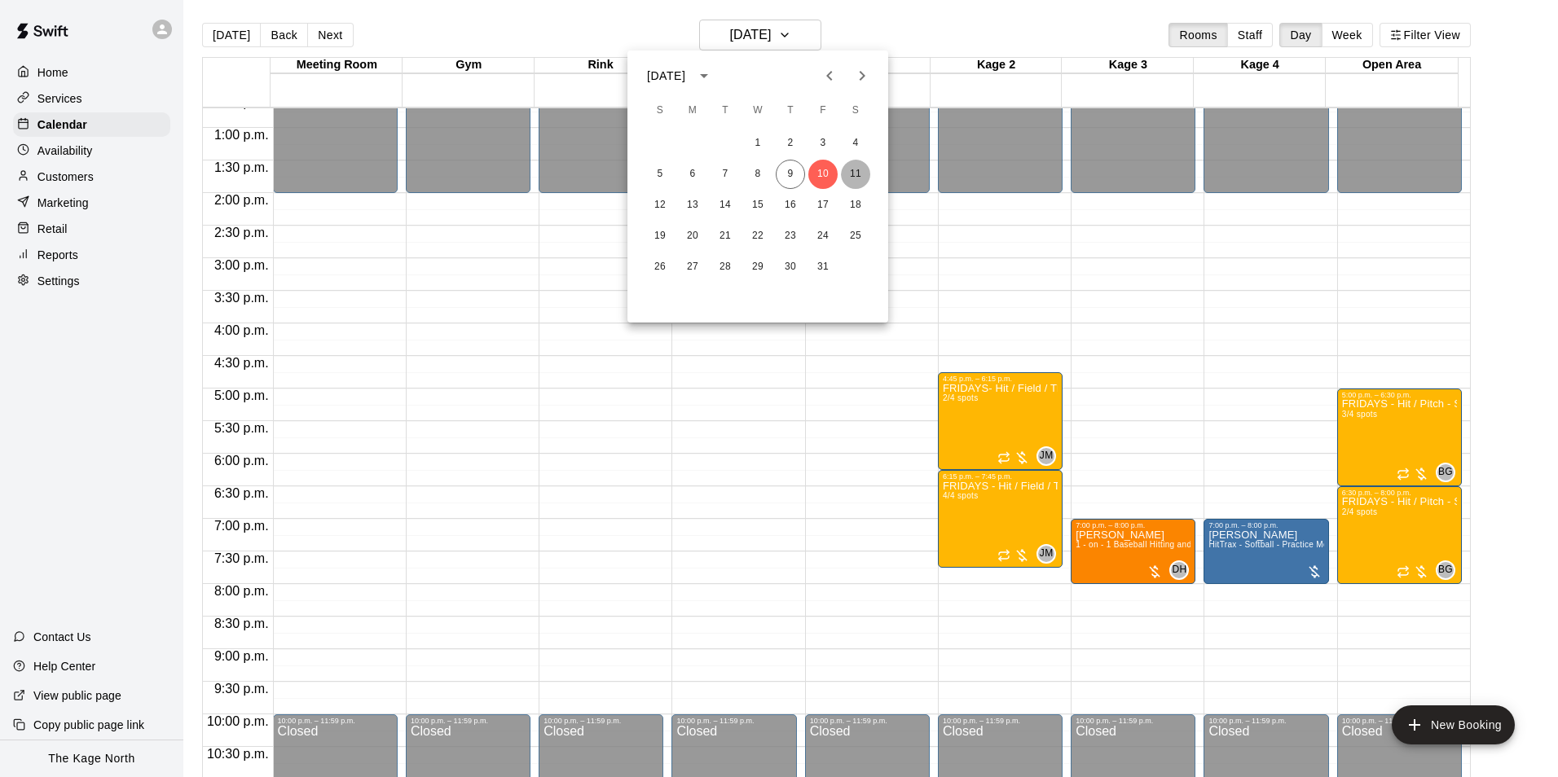
click at [849, 178] on button "11" at bounding box center [855, 174] width 29 height 29
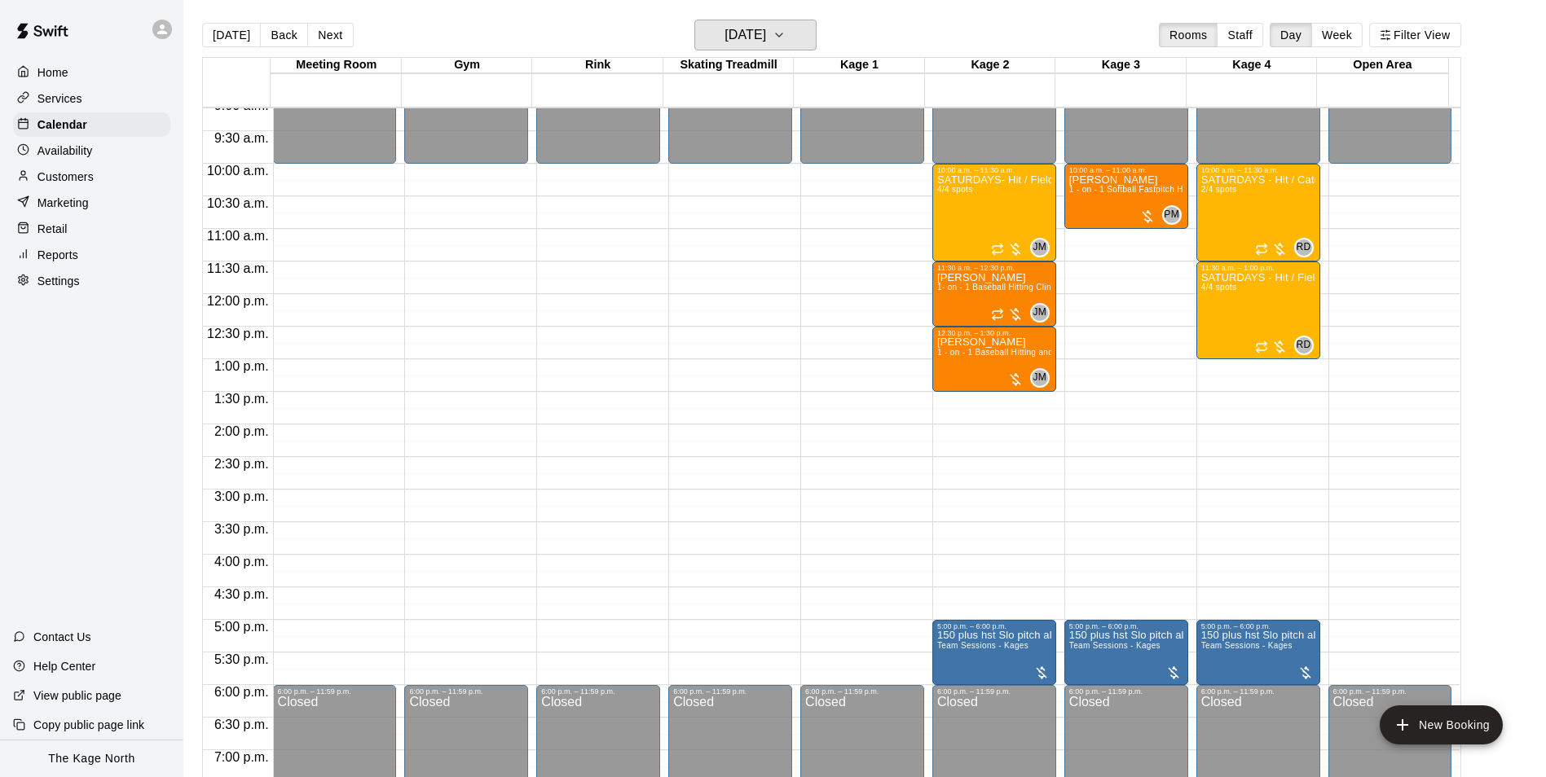
scroll to position [502, 0]
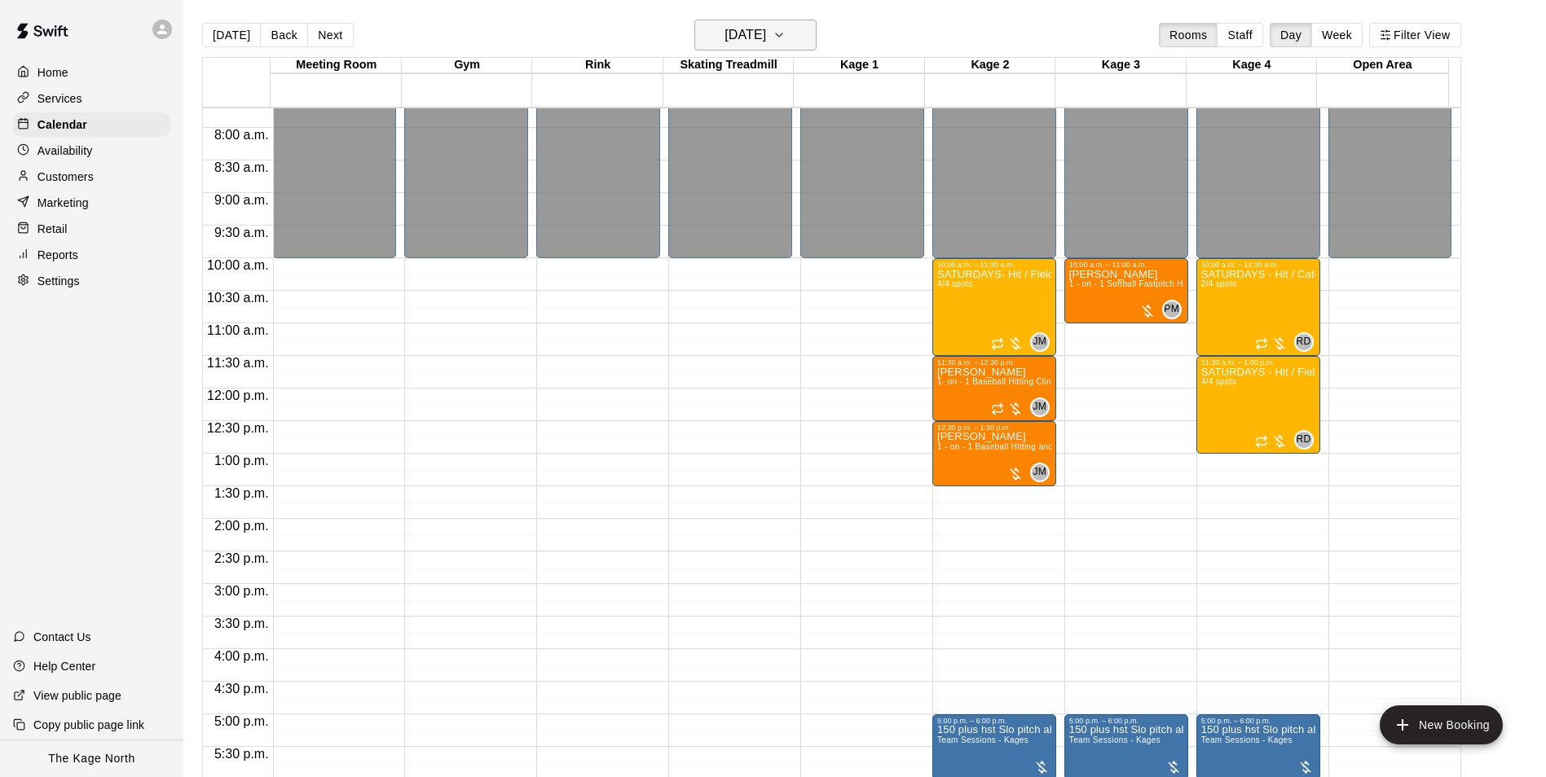
click at [766, 34] on h6 "[DATE]" at bounding box center [745, 35] width 42 height 23
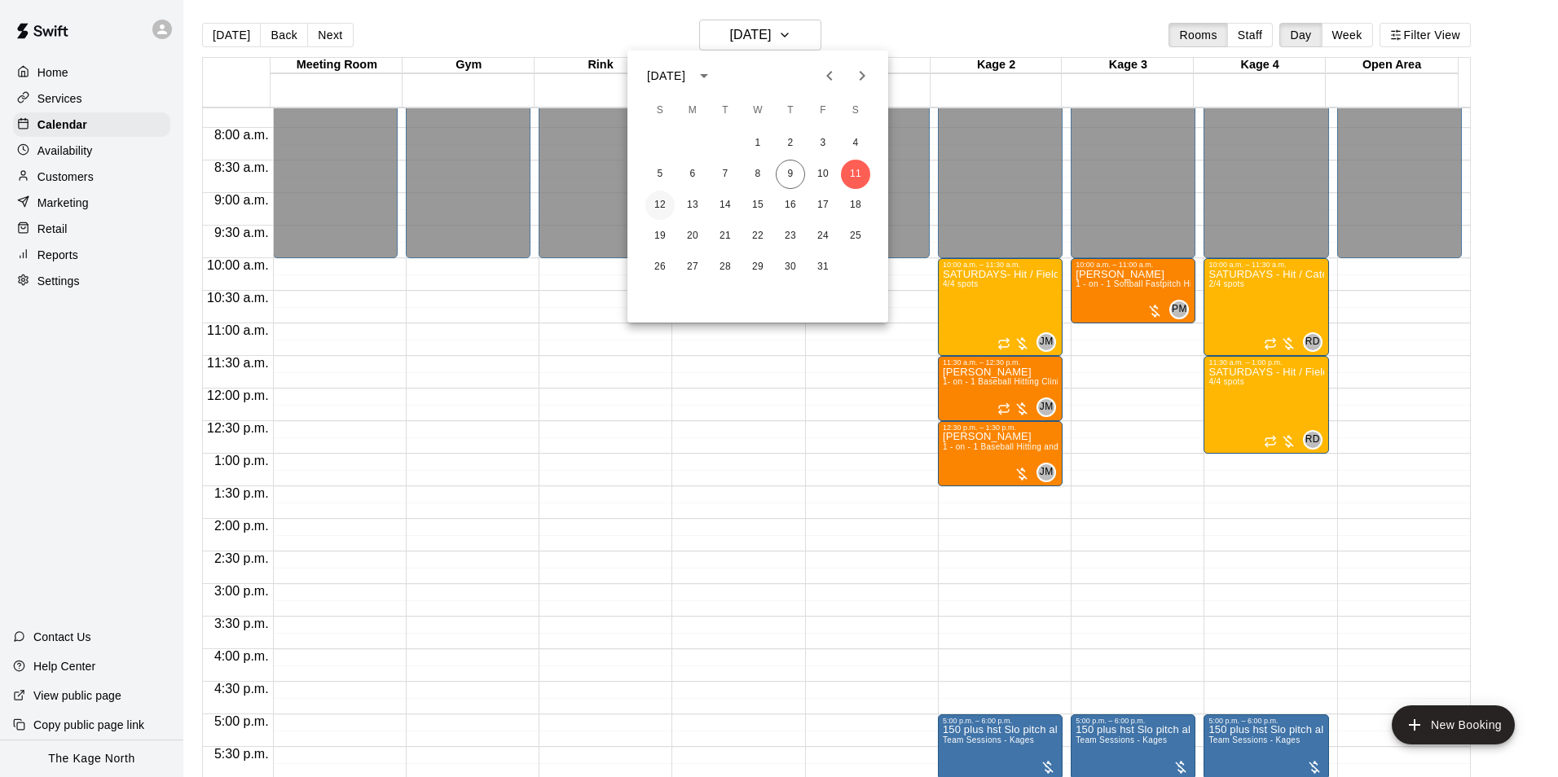
click at [667, 204] on button "12" at bounding box center [659, 205] width 29 height 29
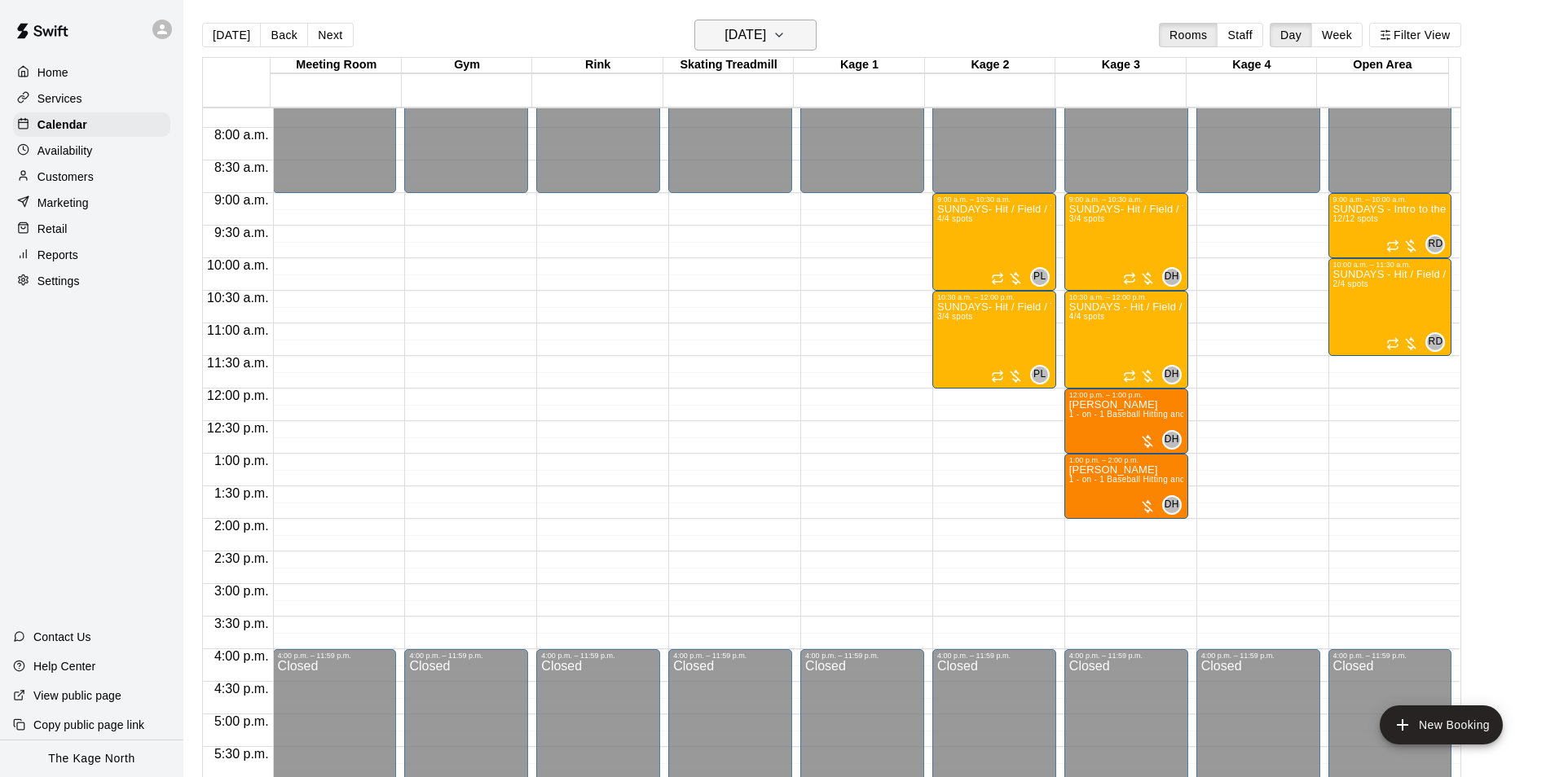
click at [757, 30] on h6 "[DATE]" at bounding box center [745, 35] width 42 height 23
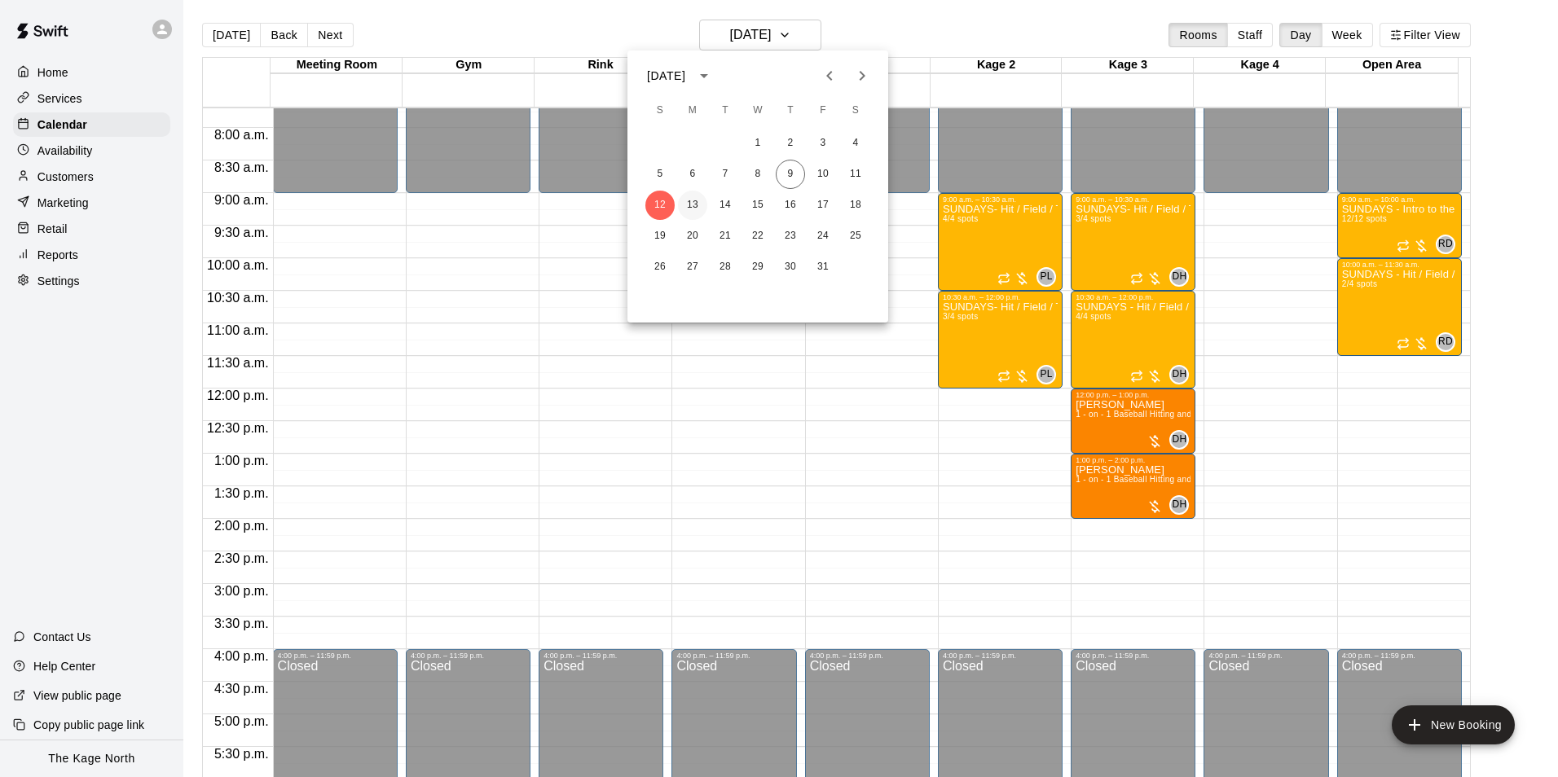
click at [697, 209] on button "13" at bounding box center [692, 205] width 29 height 29
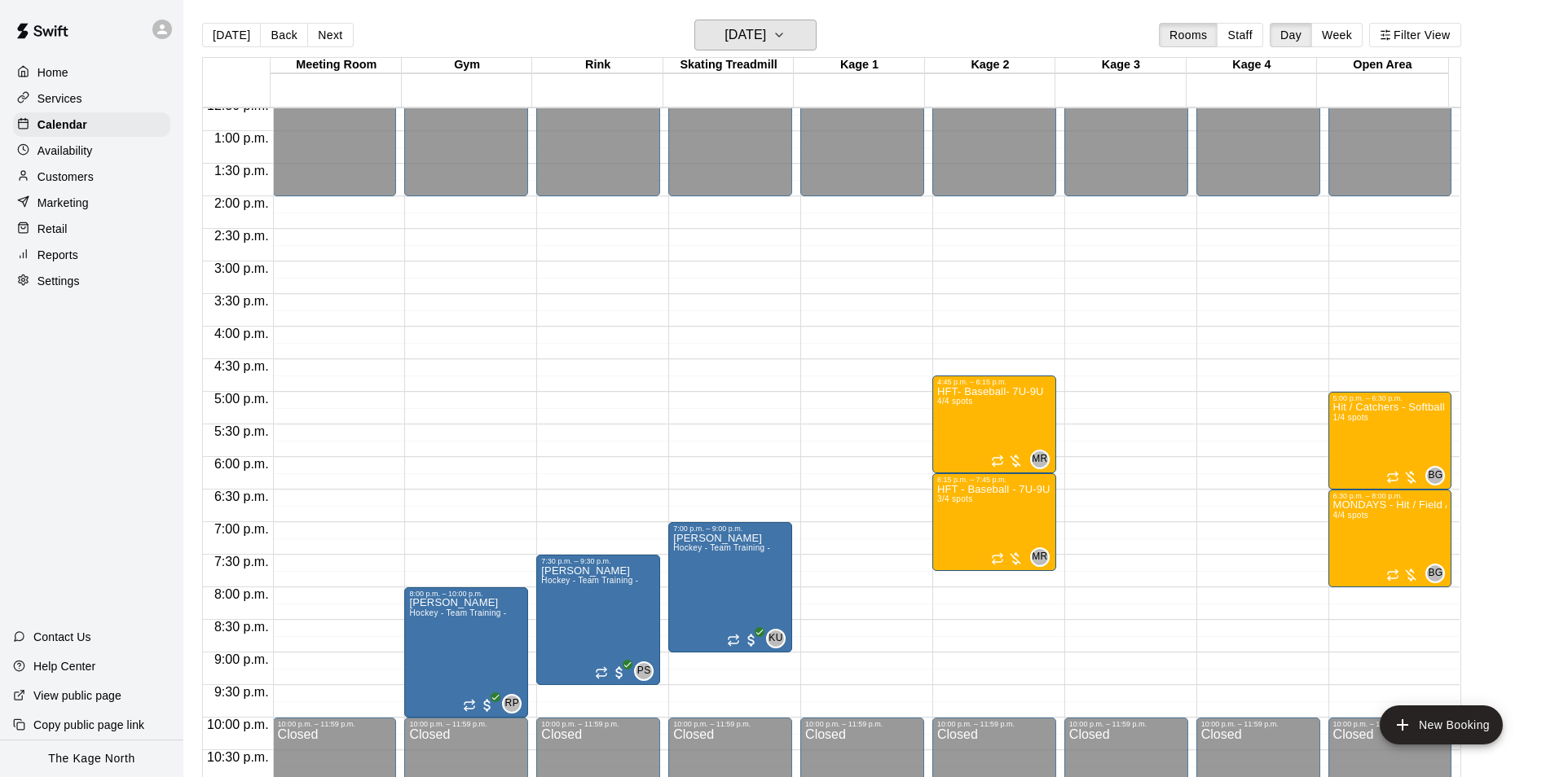
scroll to position [828, 0]
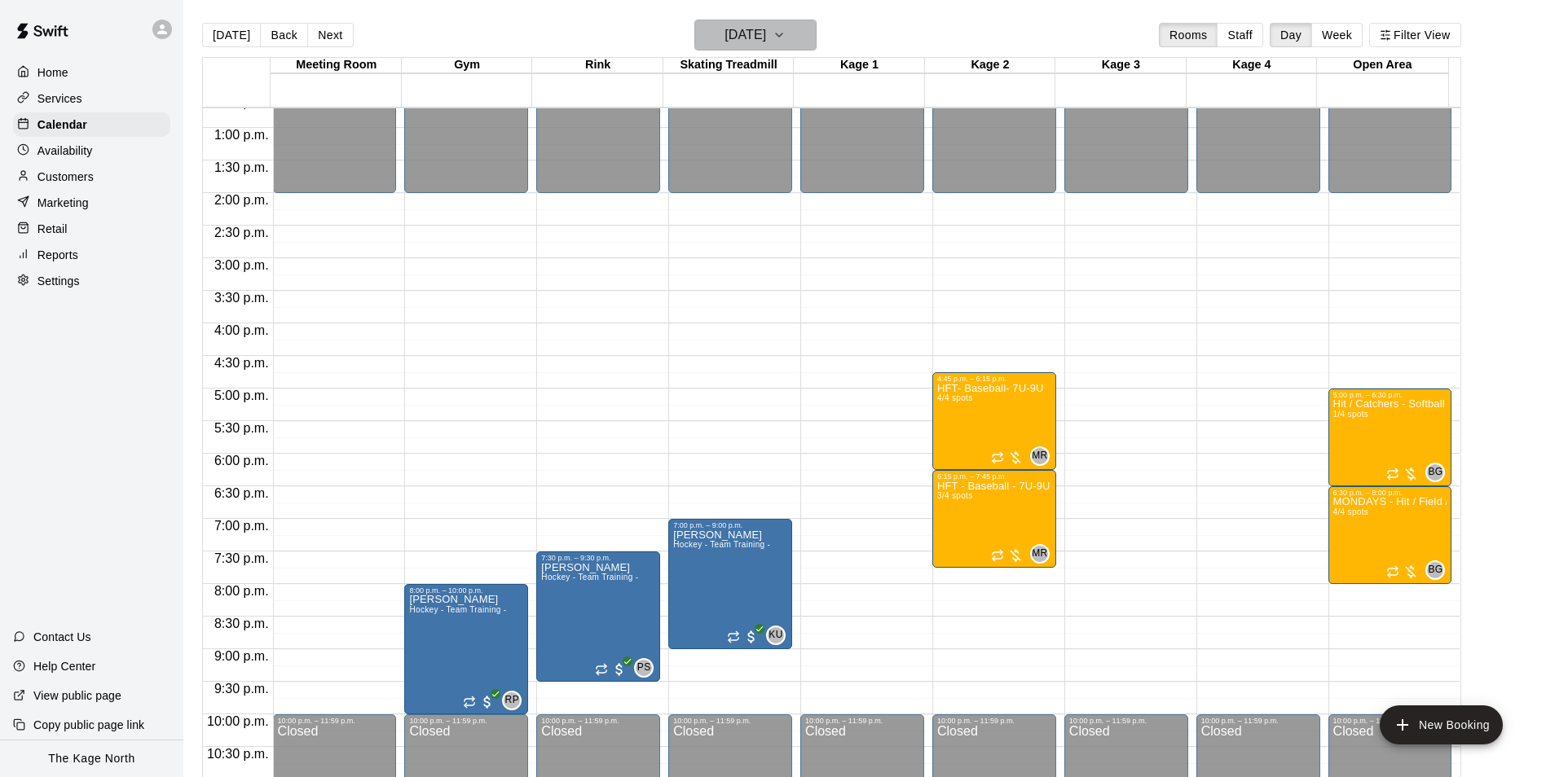
click at [766, 29] on h6 "[DATE]" at bounding box center [745, 35] width 42 height 23
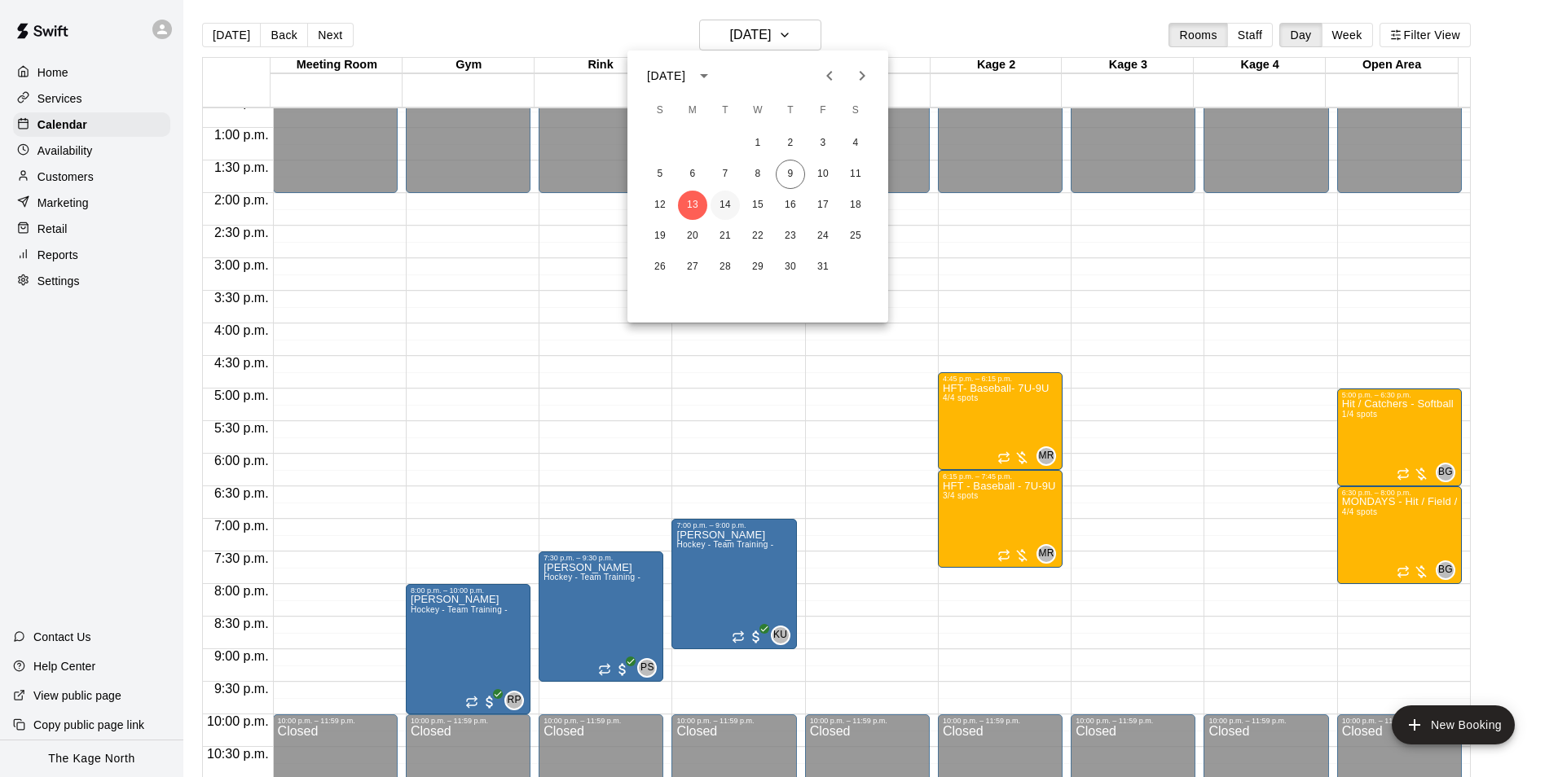
click at [725, 204] on button "14" at bounding box center [725, 205] width 29 height 29
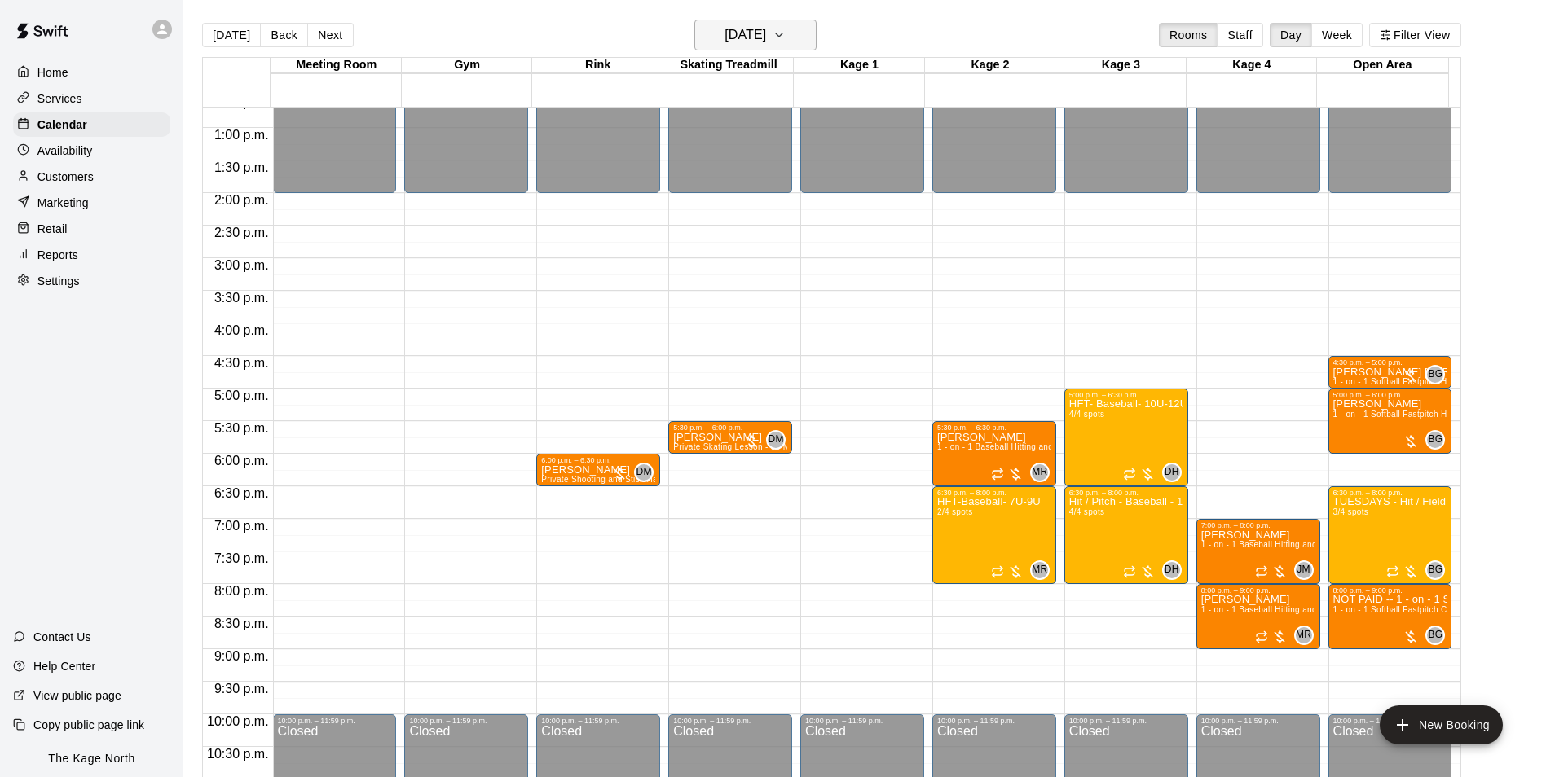
click at [759, 35] on h6 "[DATE]" at bounding box center [745, 35] width 42 height 23
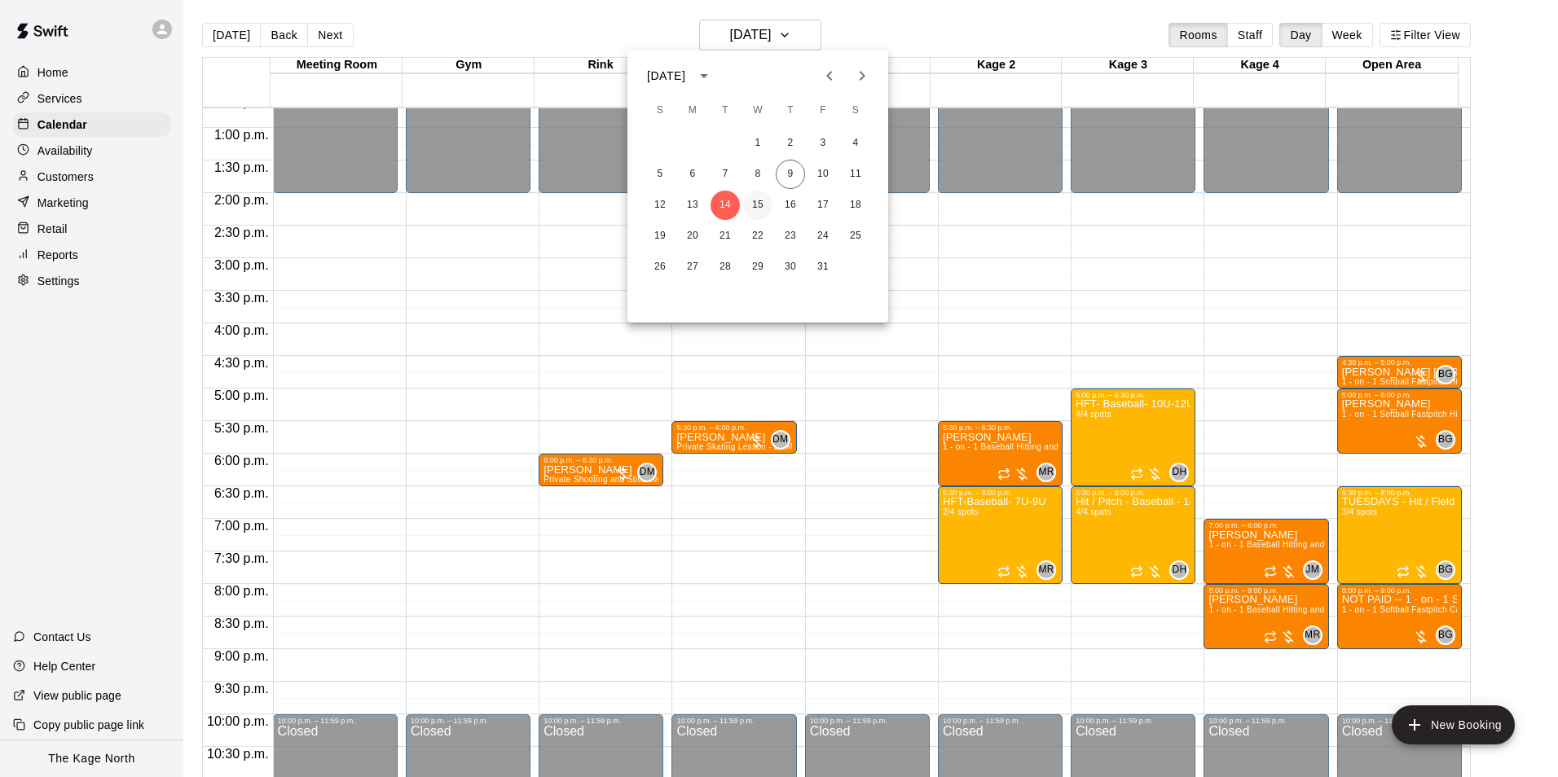
click at [759, 200] on button "15" at bounding box center [757, 205] width 29 height 29
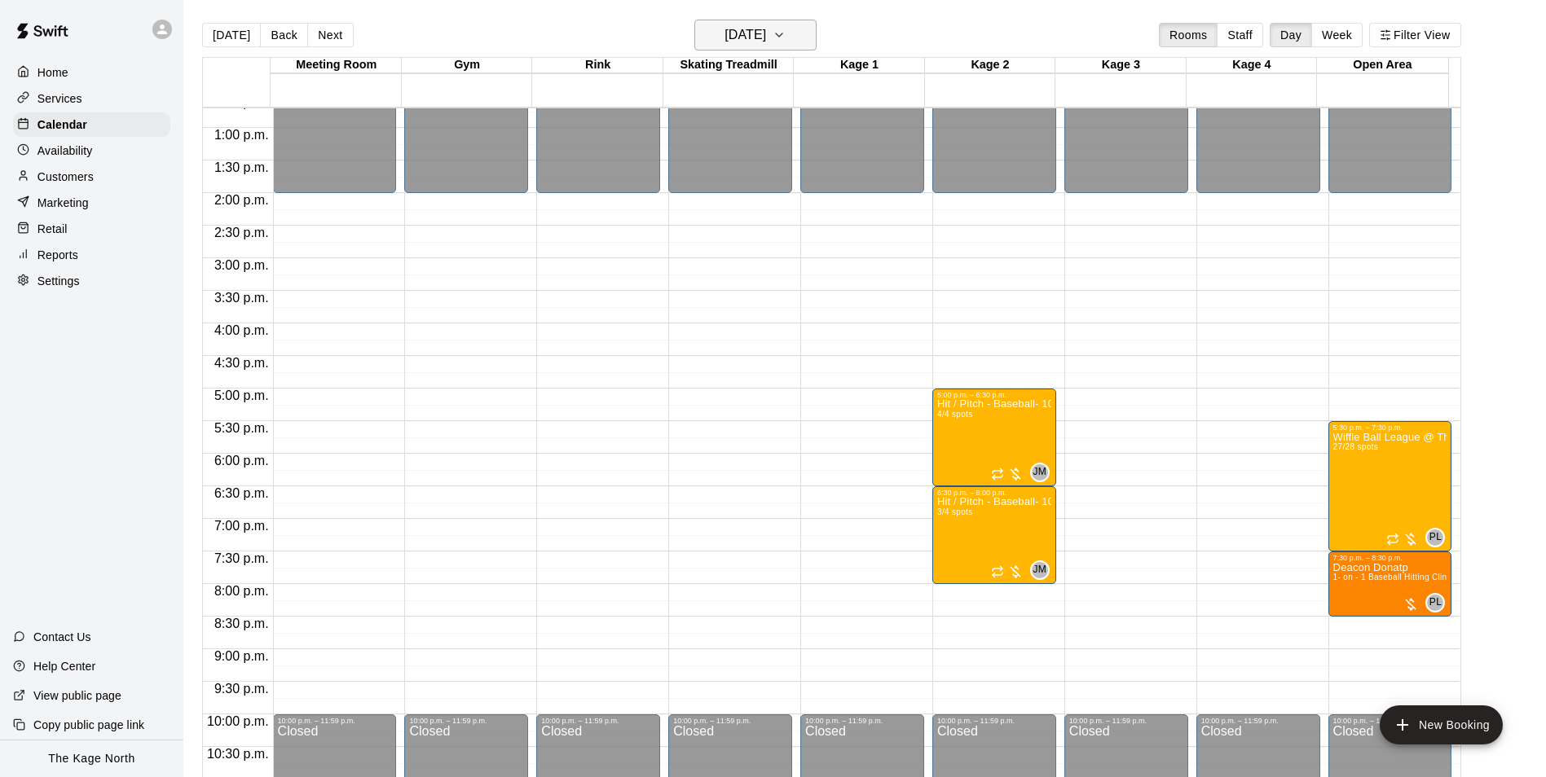
click at [808, 38] on button "Wednesday Oct 15" at bounding box center [755, 35] width 122 height 31
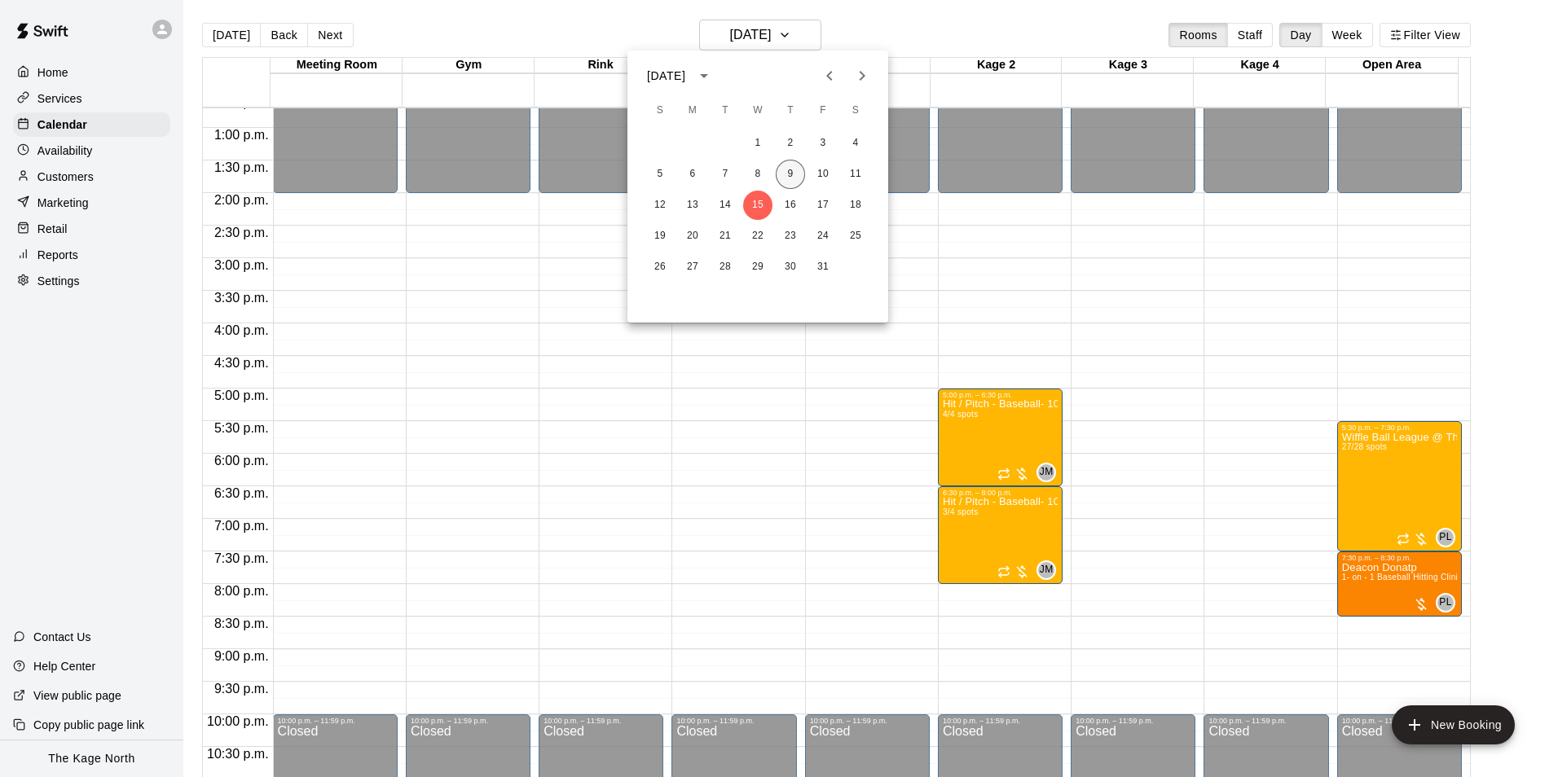
click at [795, 174] on button "9" at bounding box center [790, 174] width 29 height 29
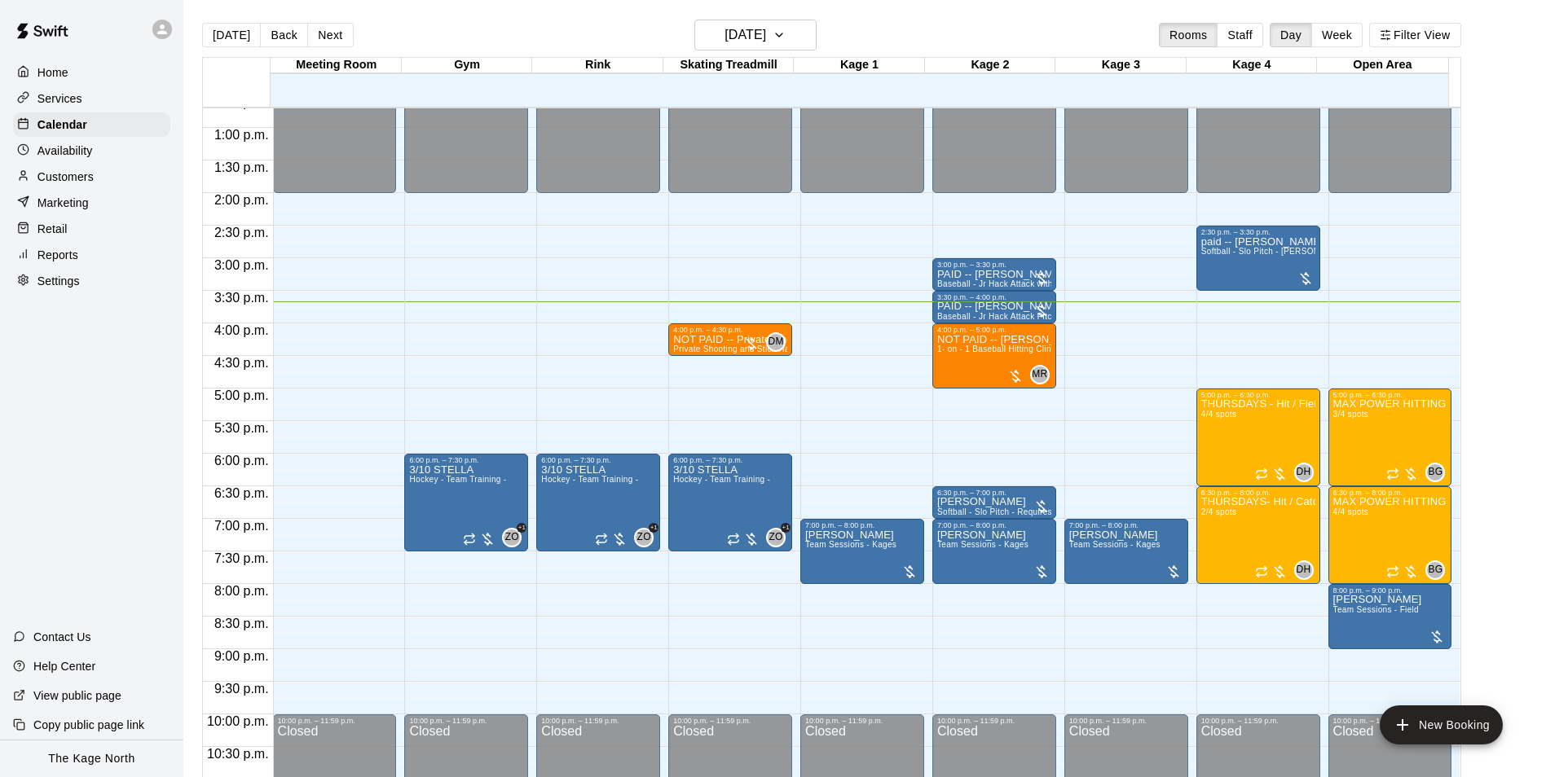
click at [82, 185] on p "Customers" at bounding box center [65, 177] width 56 height 16
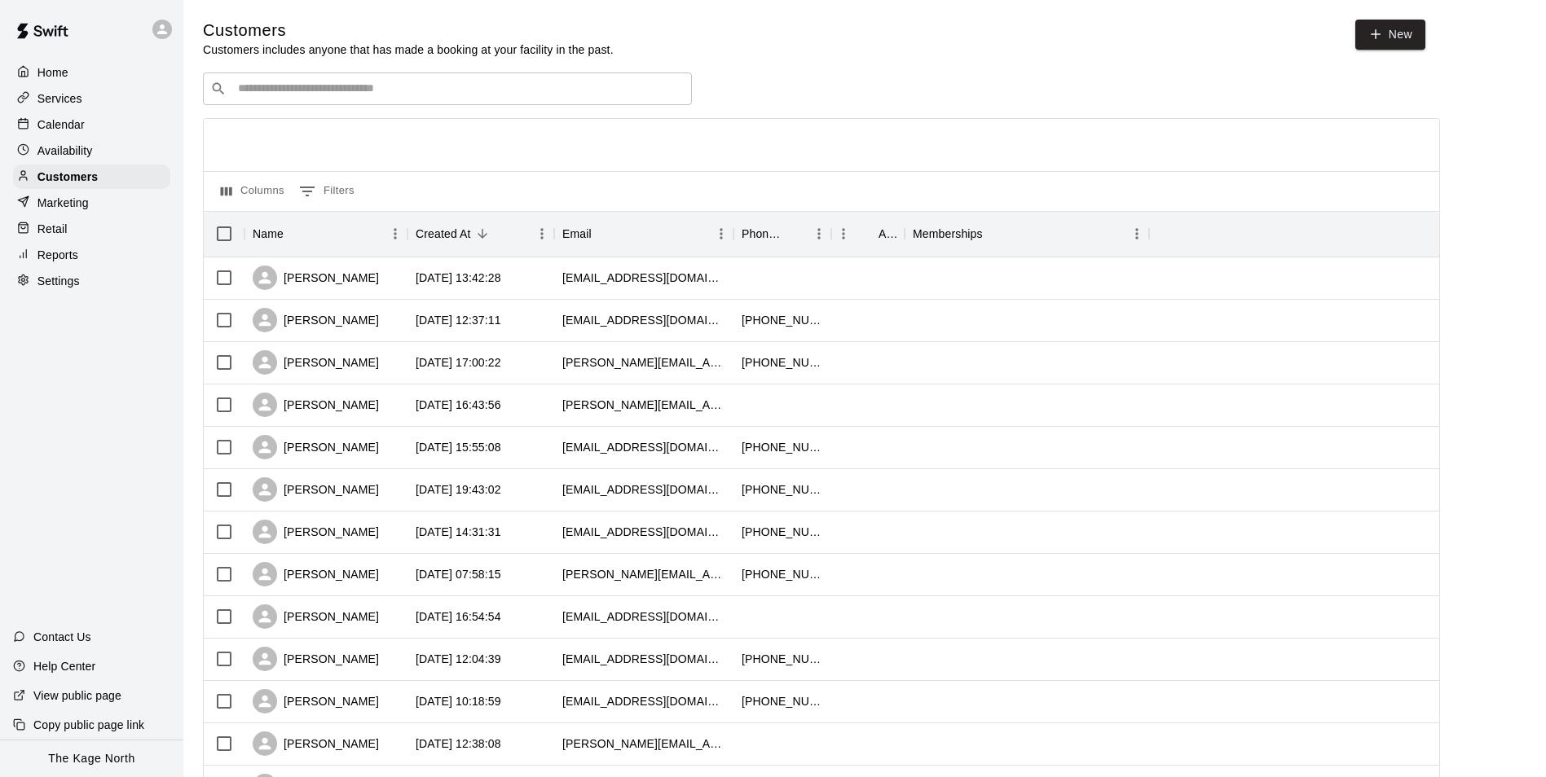
click at [91, 120] on div "Calendar" at bounding box center [91, 124] width 157 height 24
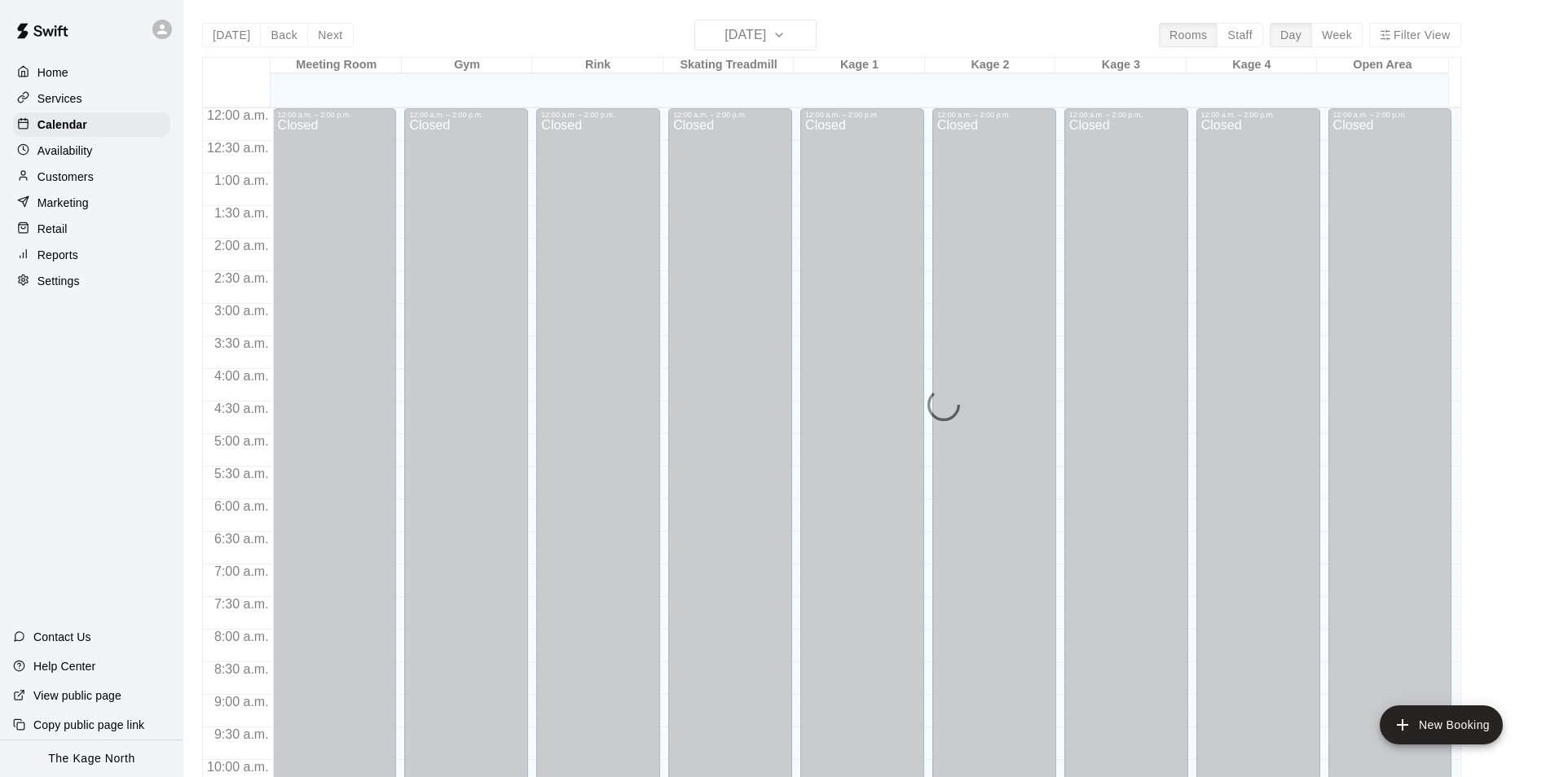
scroll to position [828, 0]
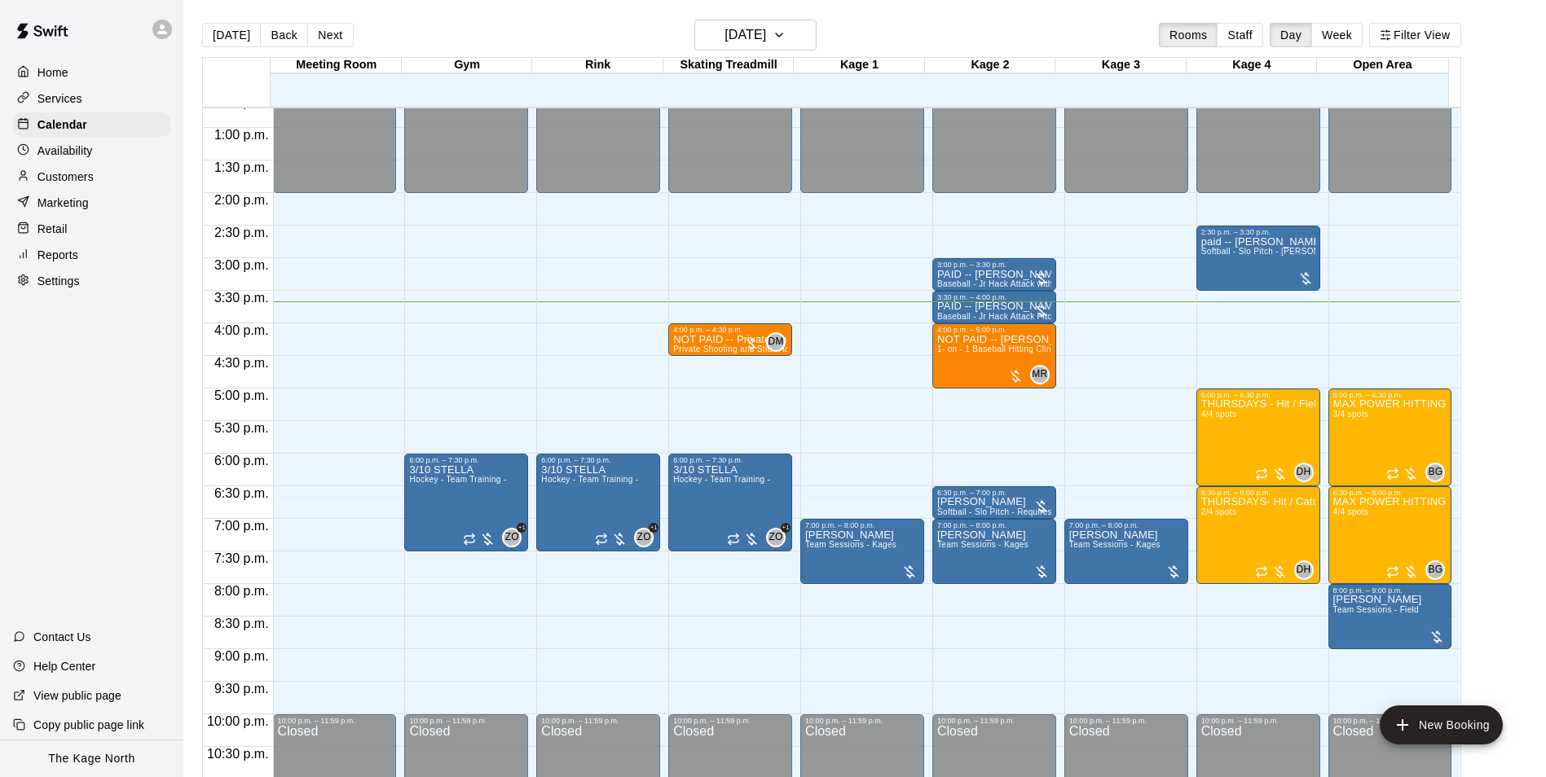
click at [77, 90] on div "Services" at bounding box center [91, 98] width 157 height 24
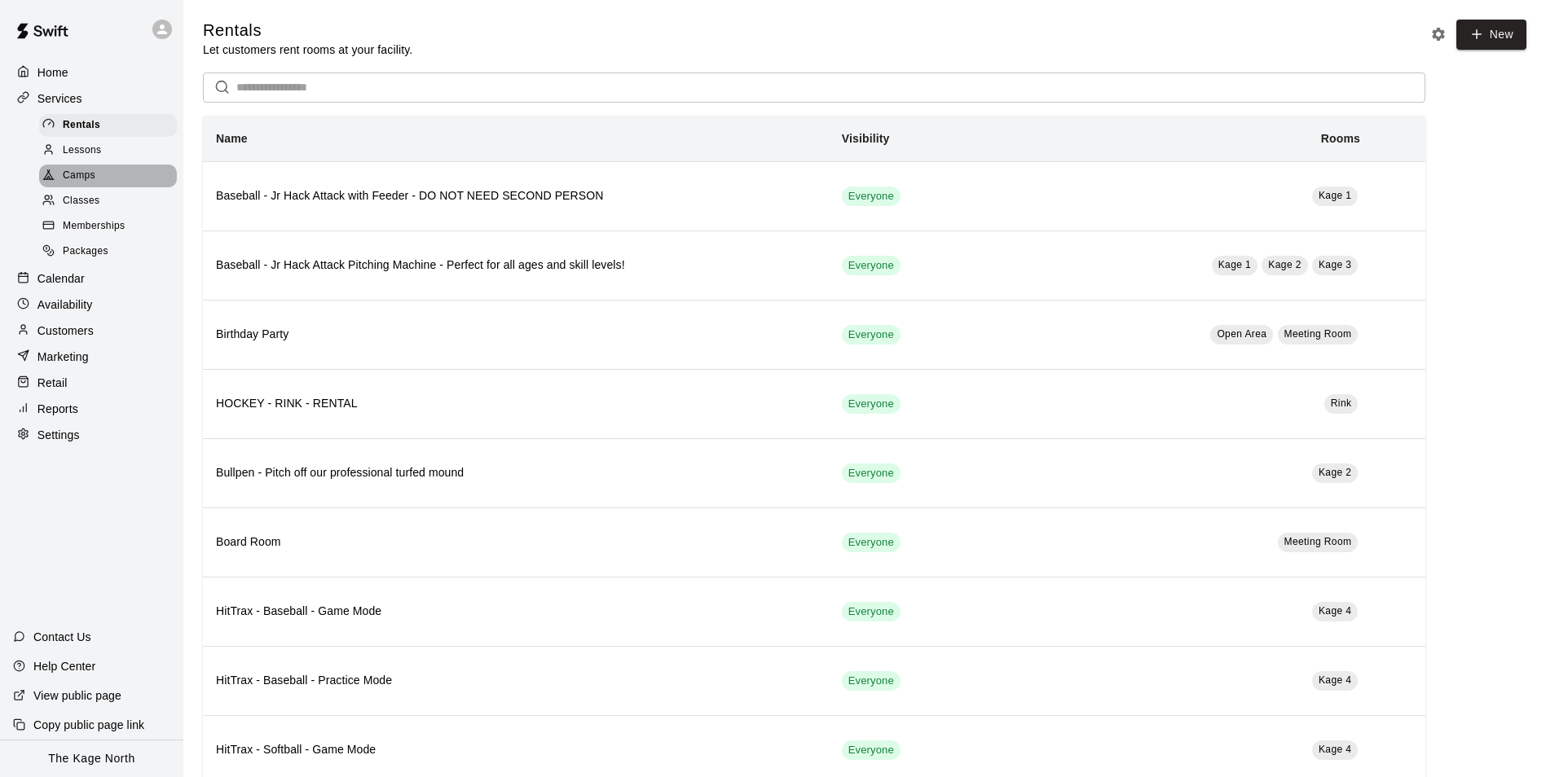
click at [85, 180] on span "Camps" at bounding box center [79, 176] width 33 height 16
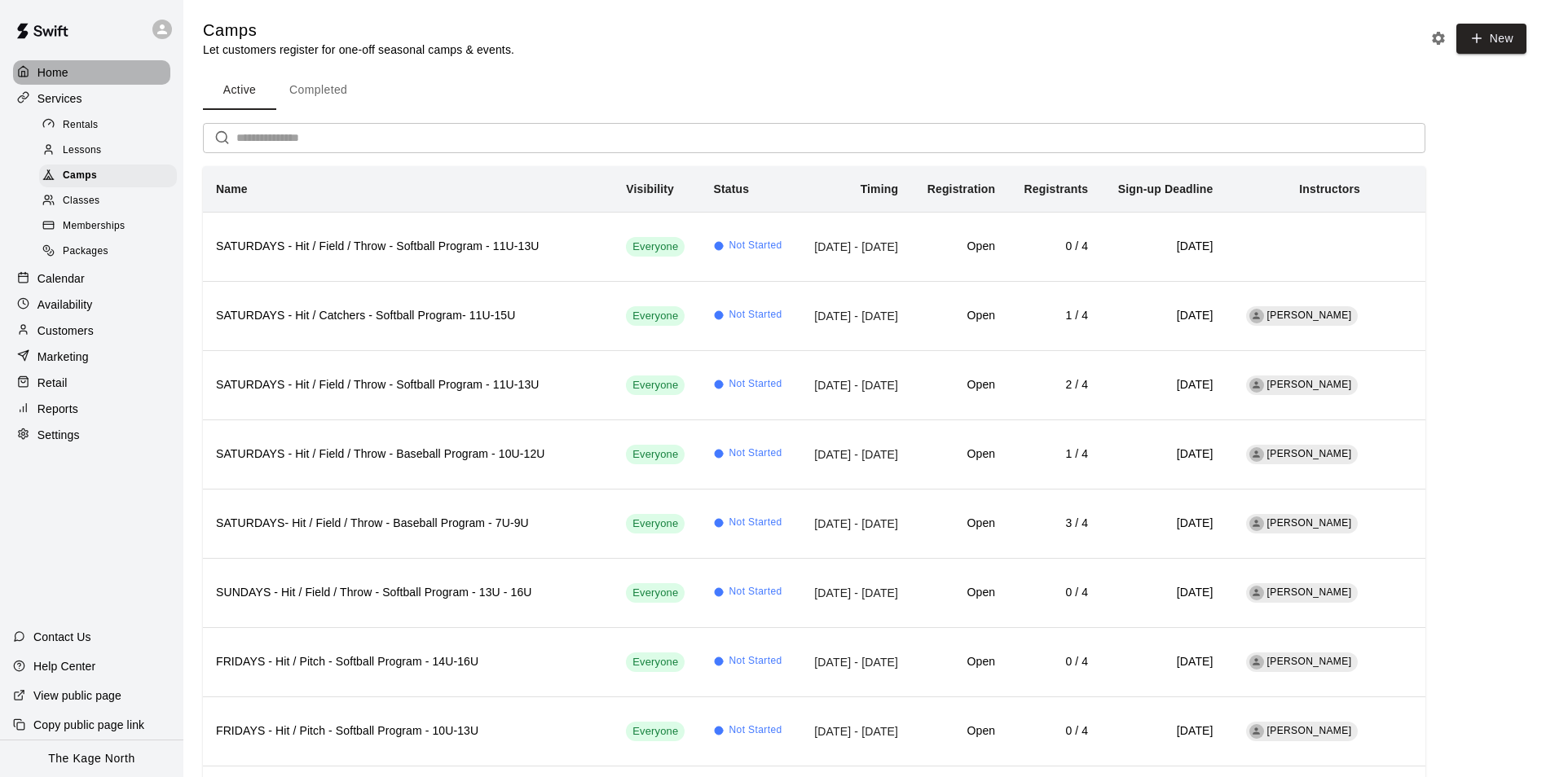
click at [47, 77] on p "Home" at bounding box center [52, 72] width 31 height 16
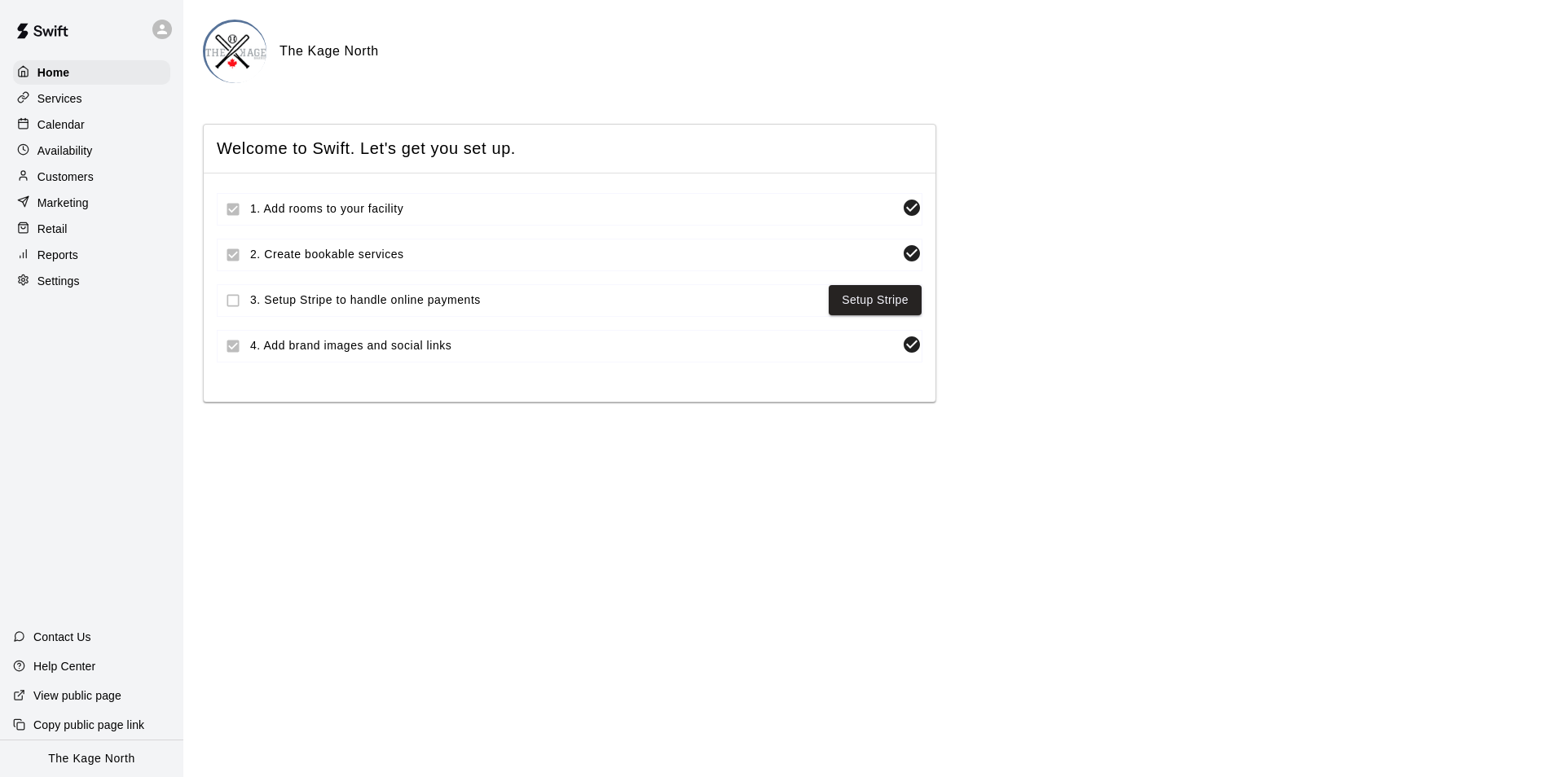
click at [64, 125] on p "Calendar" at bounding box center [60, 125] width 47 height 16
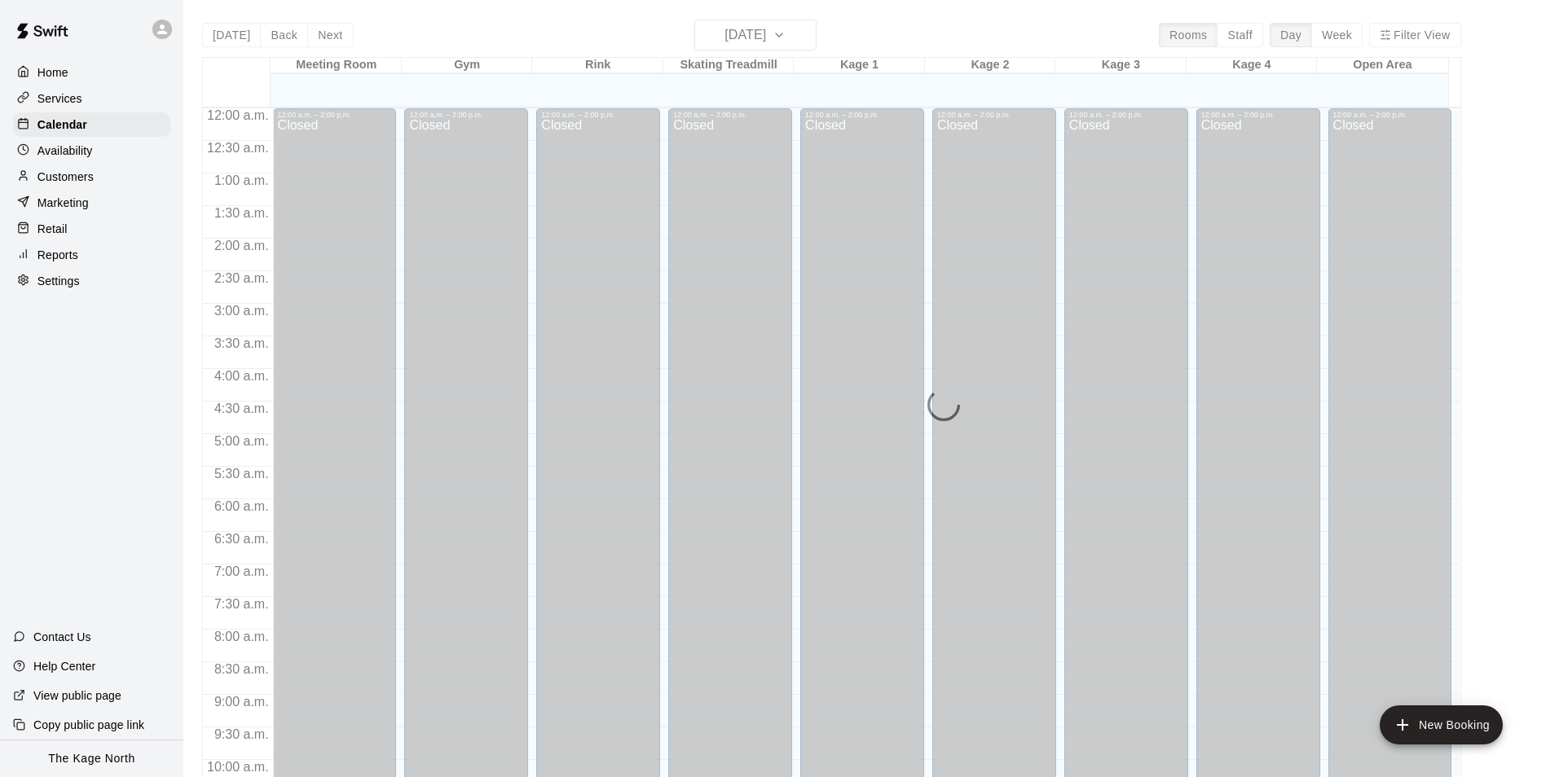
scroll to position [828, 0]
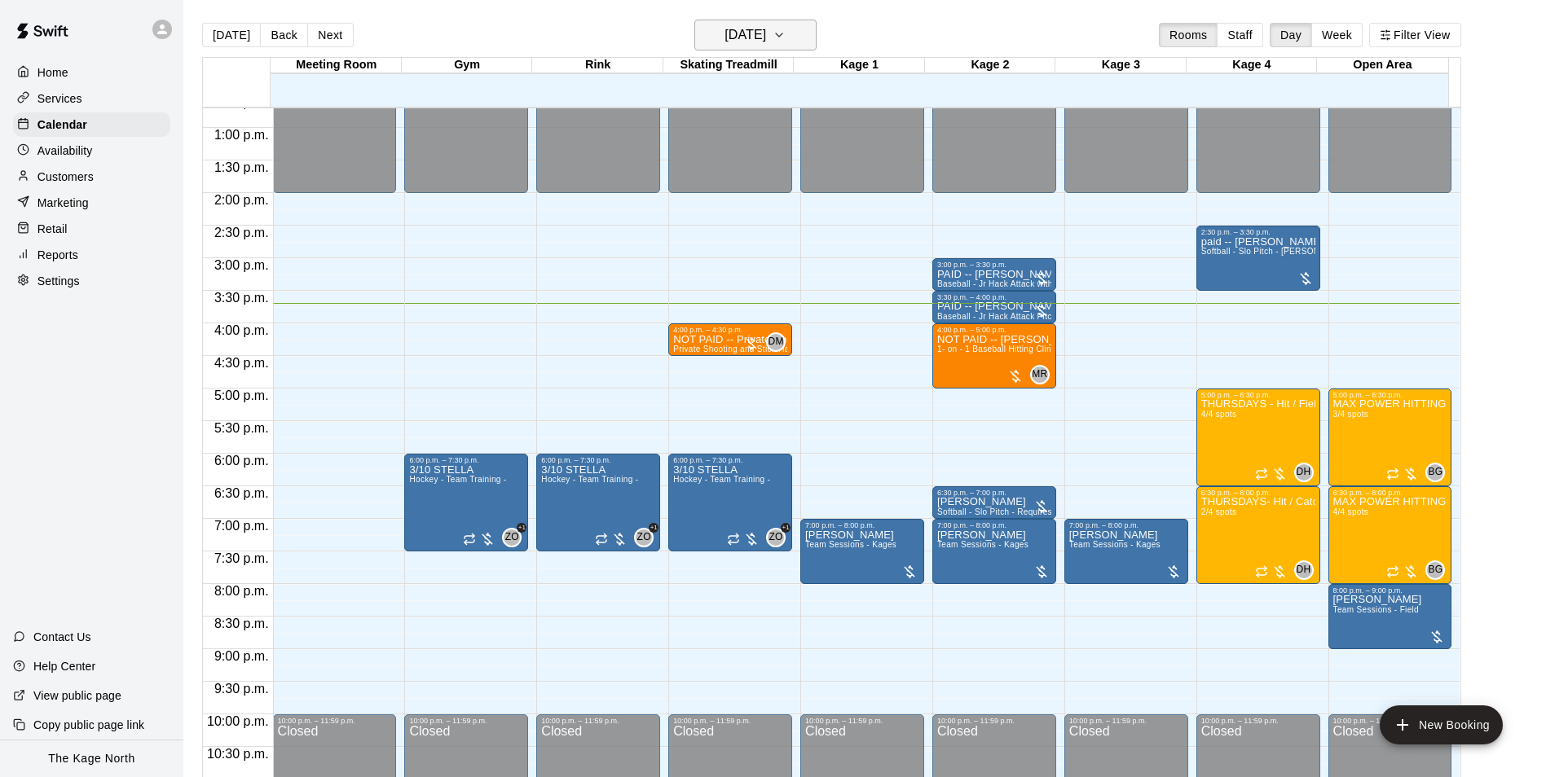
click at [766, 32] on h6 "[DATE]" at bounding box center [745, 35] width 42 height 23
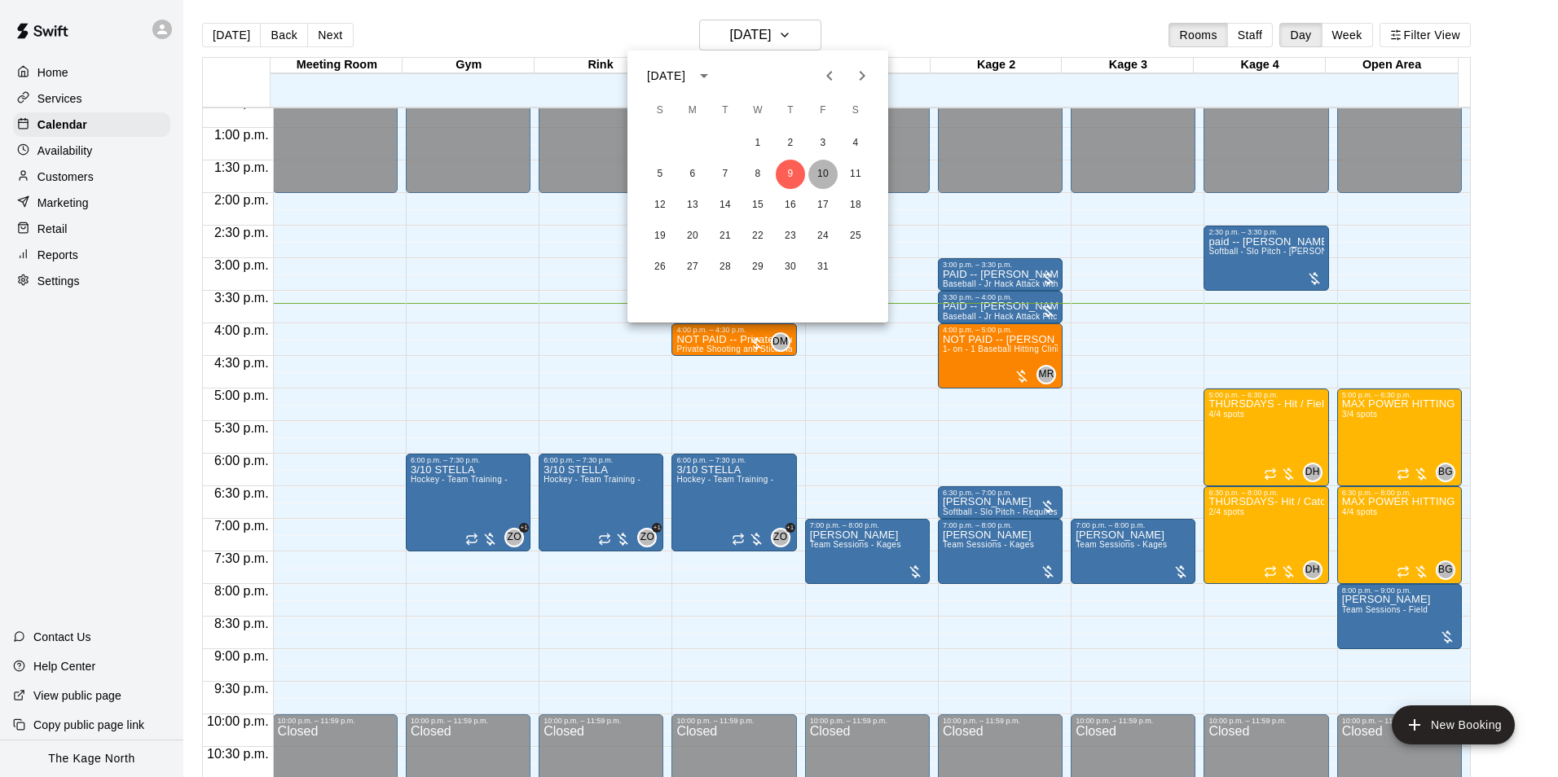
click at [812, 170] on button "10" at bounding box center [822, 174] width 29 height 29
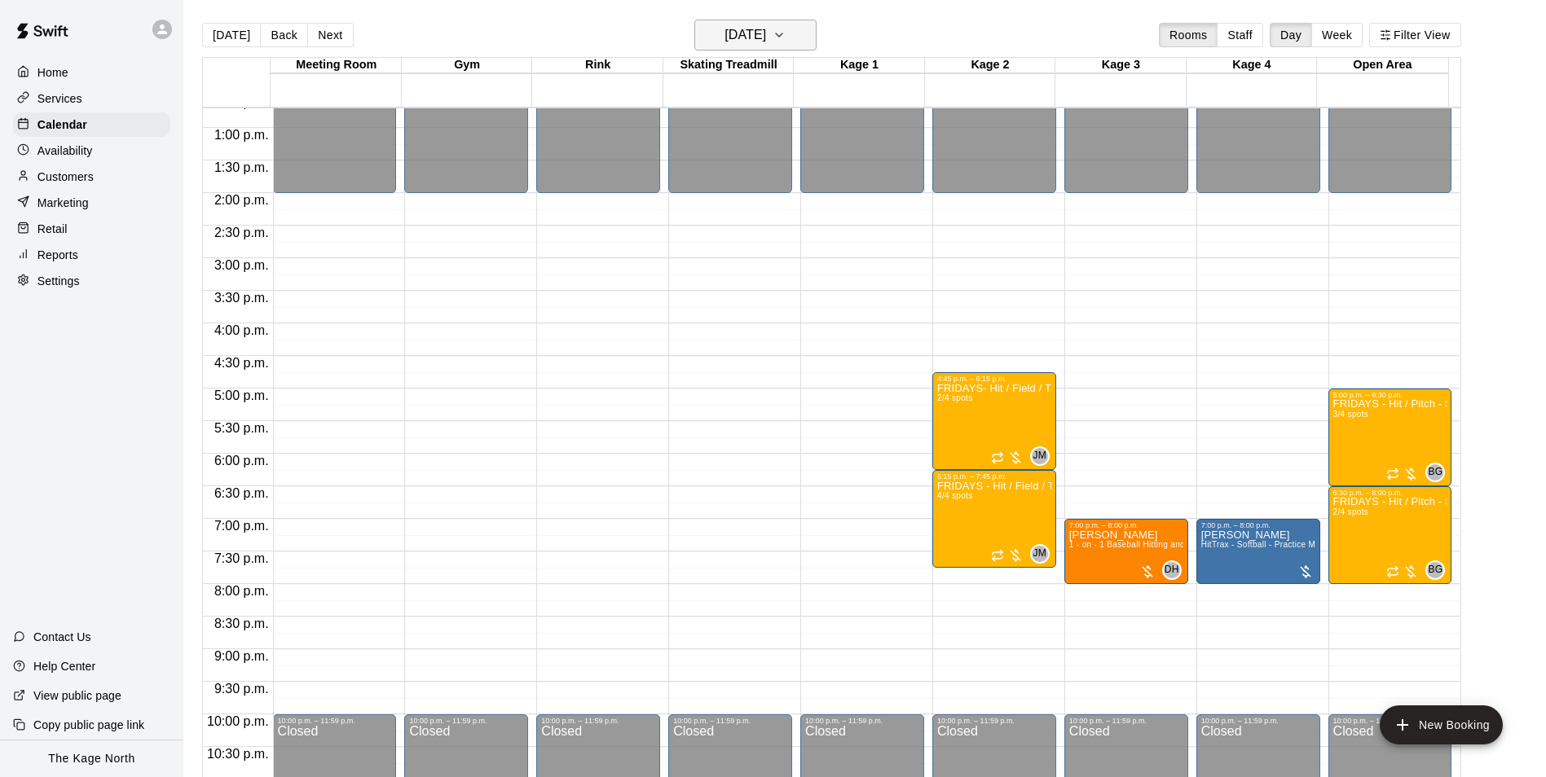
click at [766, 40] on h6 "[DATE]" at bounding box center [745, 35] width 42 height 23
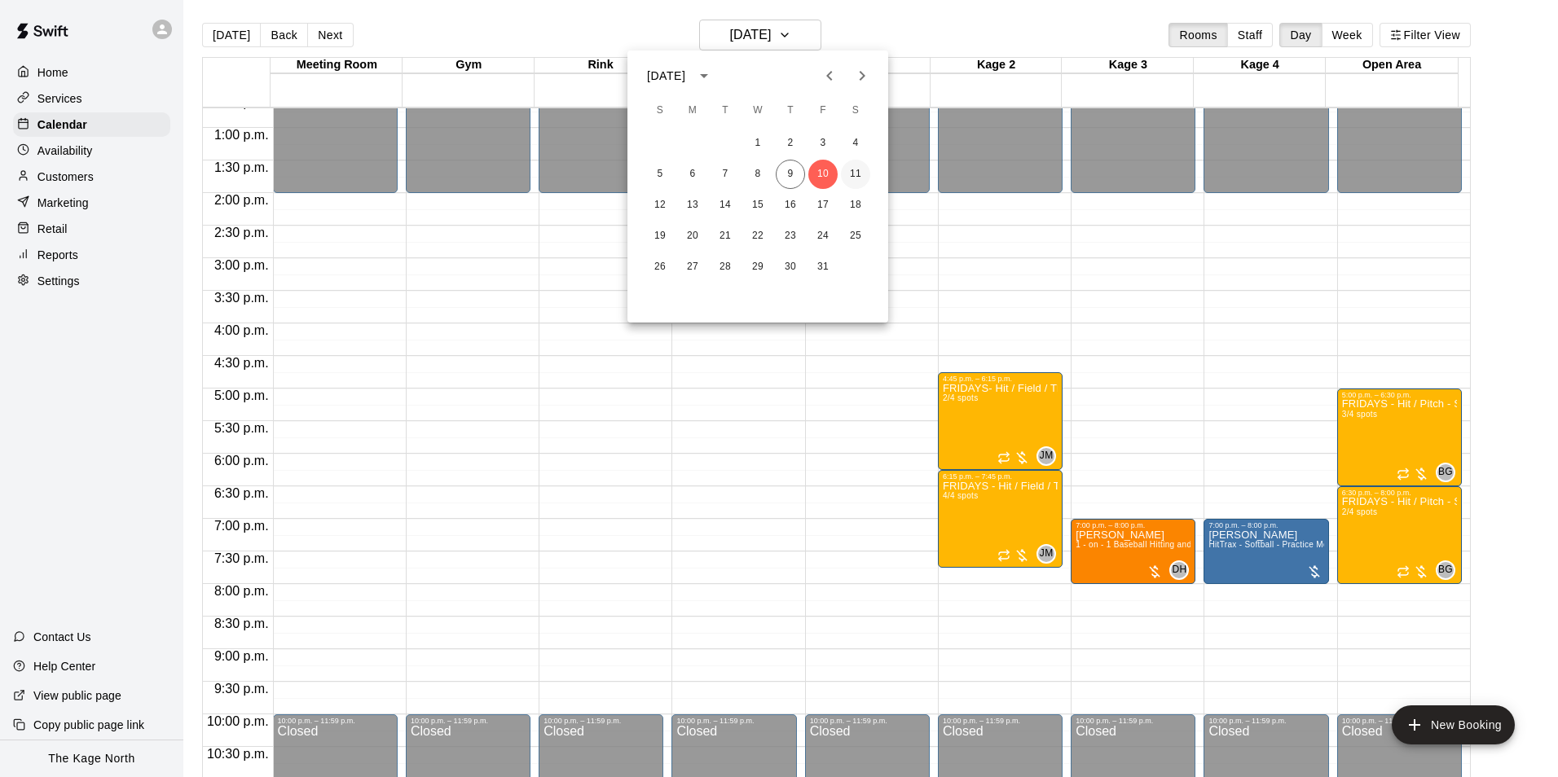
click at [846, 165] on button "11" at bounding box center [855, 174] width 29 height 29
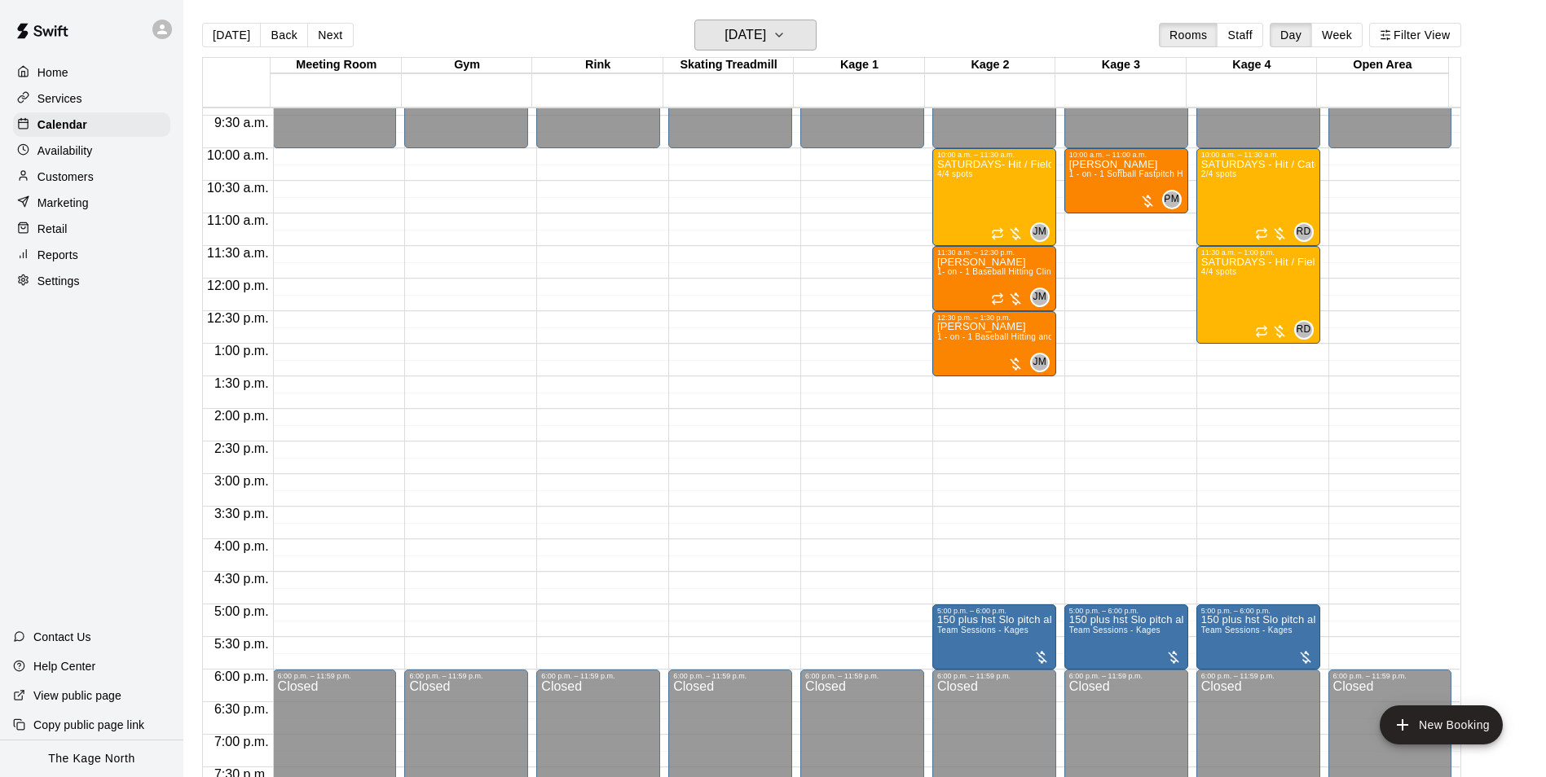
scroll to position [583, 0]
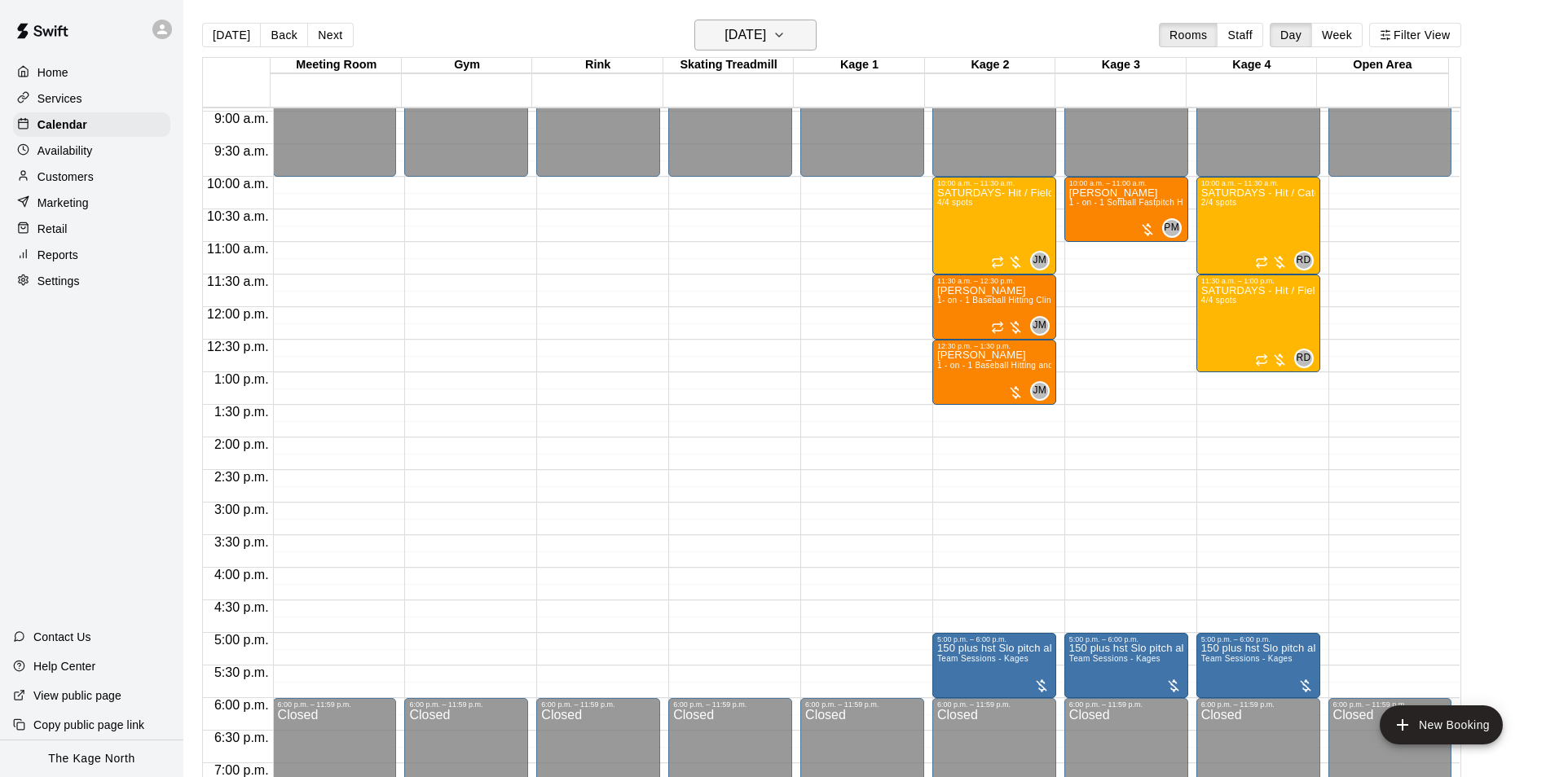
click at [766, 36] on h6 "[DATE]" at bounding box center [745, 35] width 42 height 23
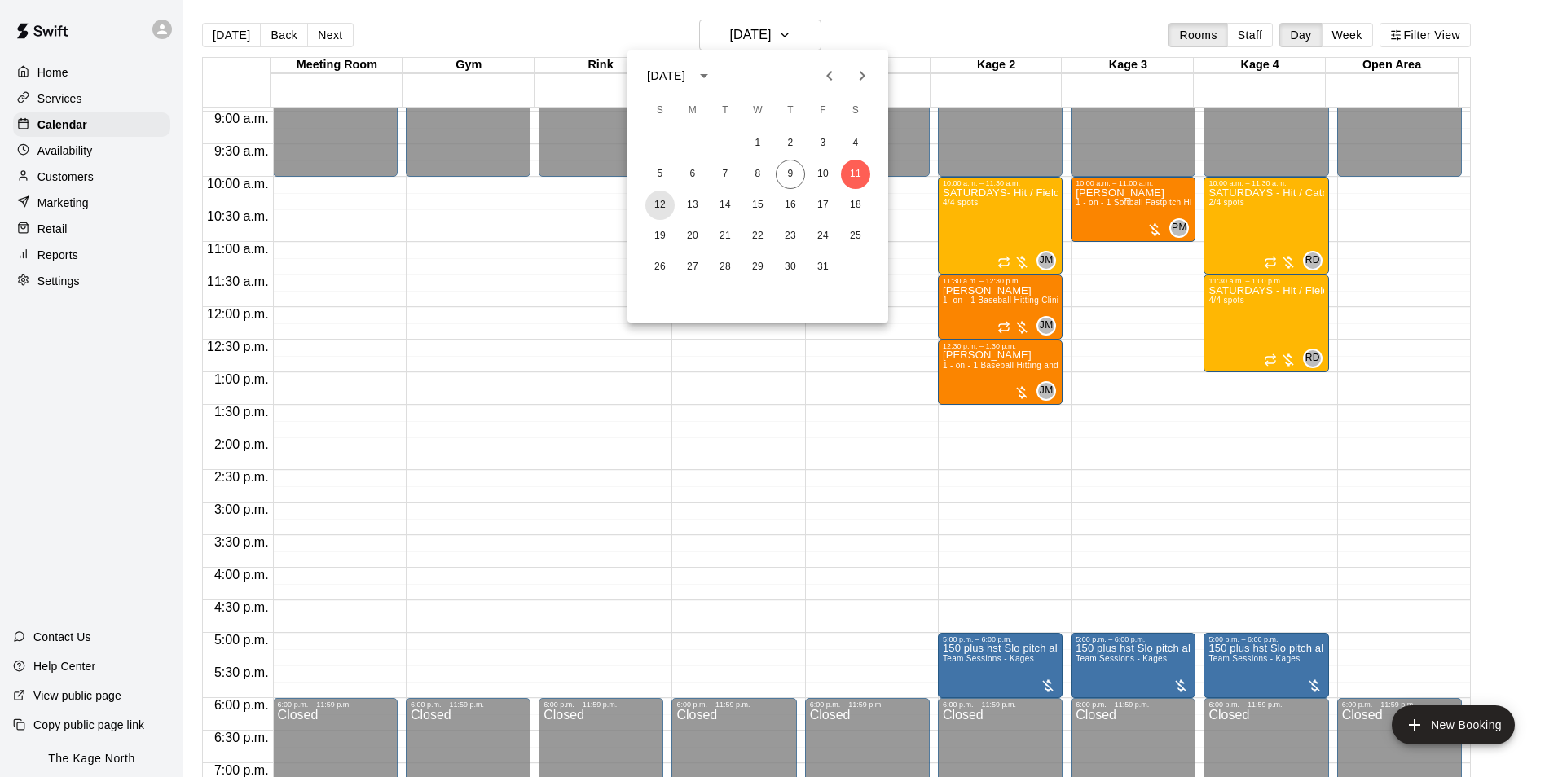
drag, startPoint x: 661, startPoint y: 199, endPoint x: 821, endPoint y: 288, distance: 183.1
click at [660, 199] on button "12" at bounding box center [659, 205] width 29 height 29
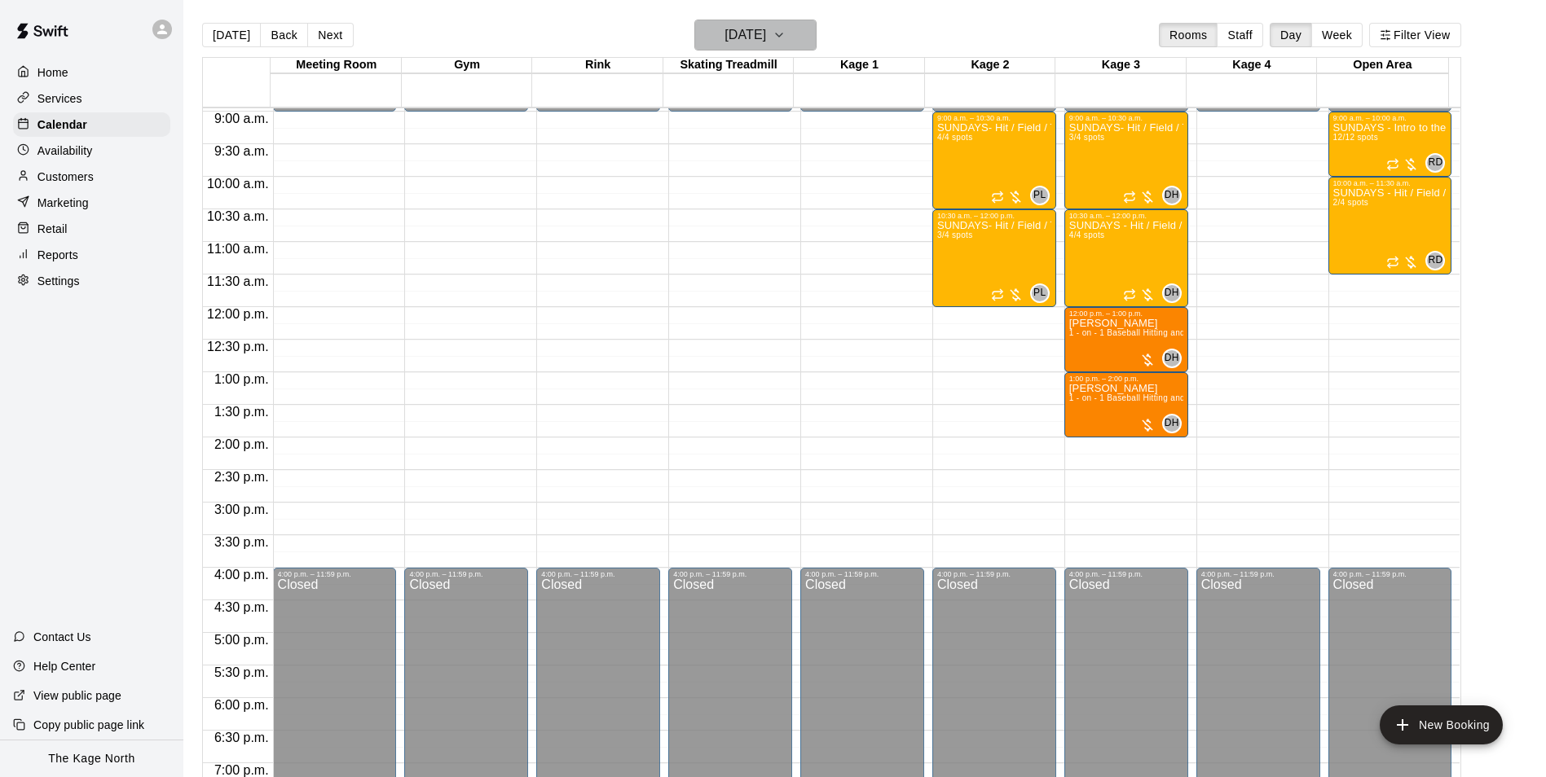
click at [766, 26] on h6 "[DATE]" at bounding box center [745, 35] width 42 height 23
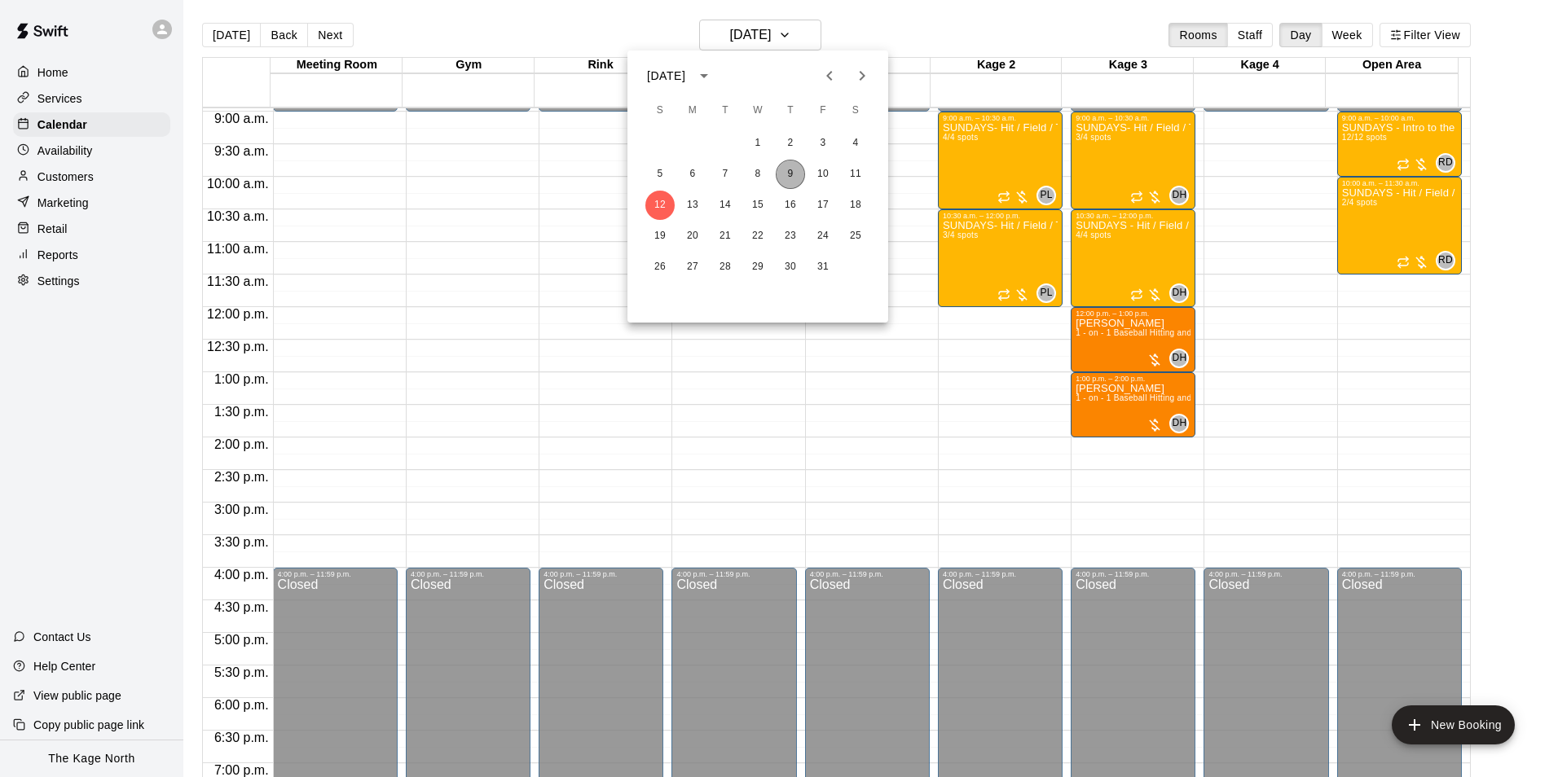
click at [793, 173] on button "9" at bounding box center [790, 174] width 29 height 29
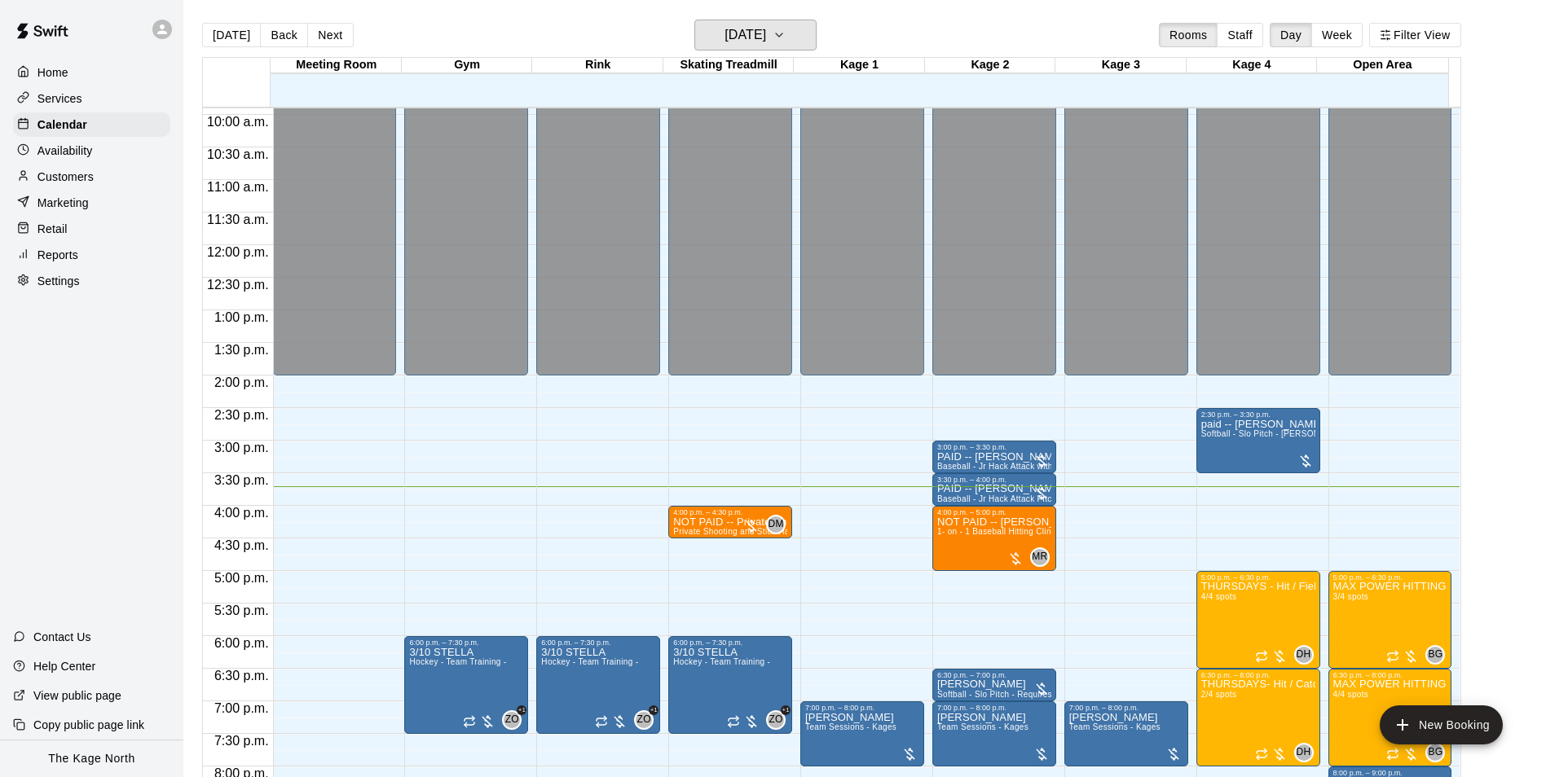
scroll to position [746, 0]
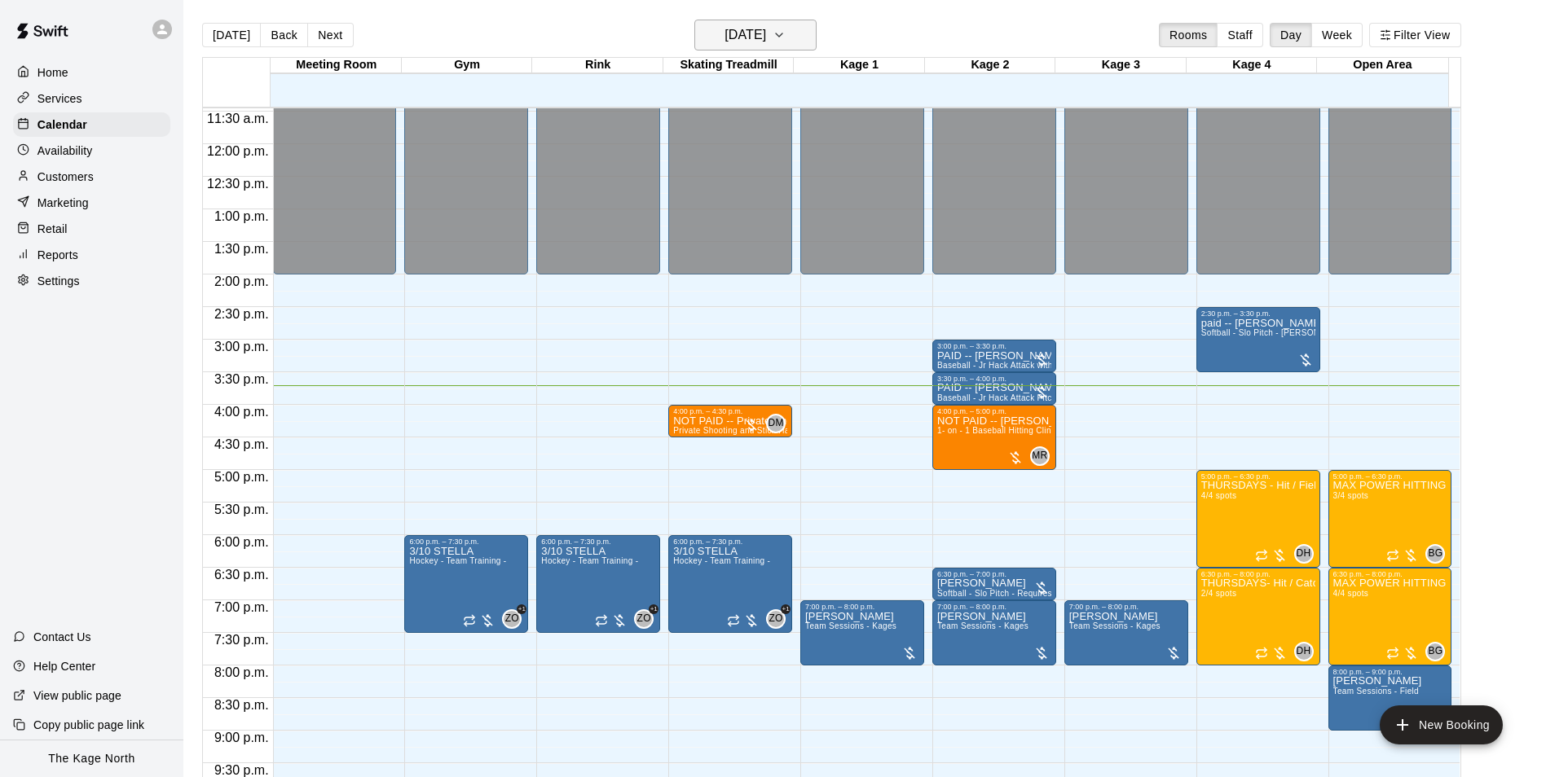
click at [786, 32] on icon "button" at bounding box center [779, 35] width 13 height 20
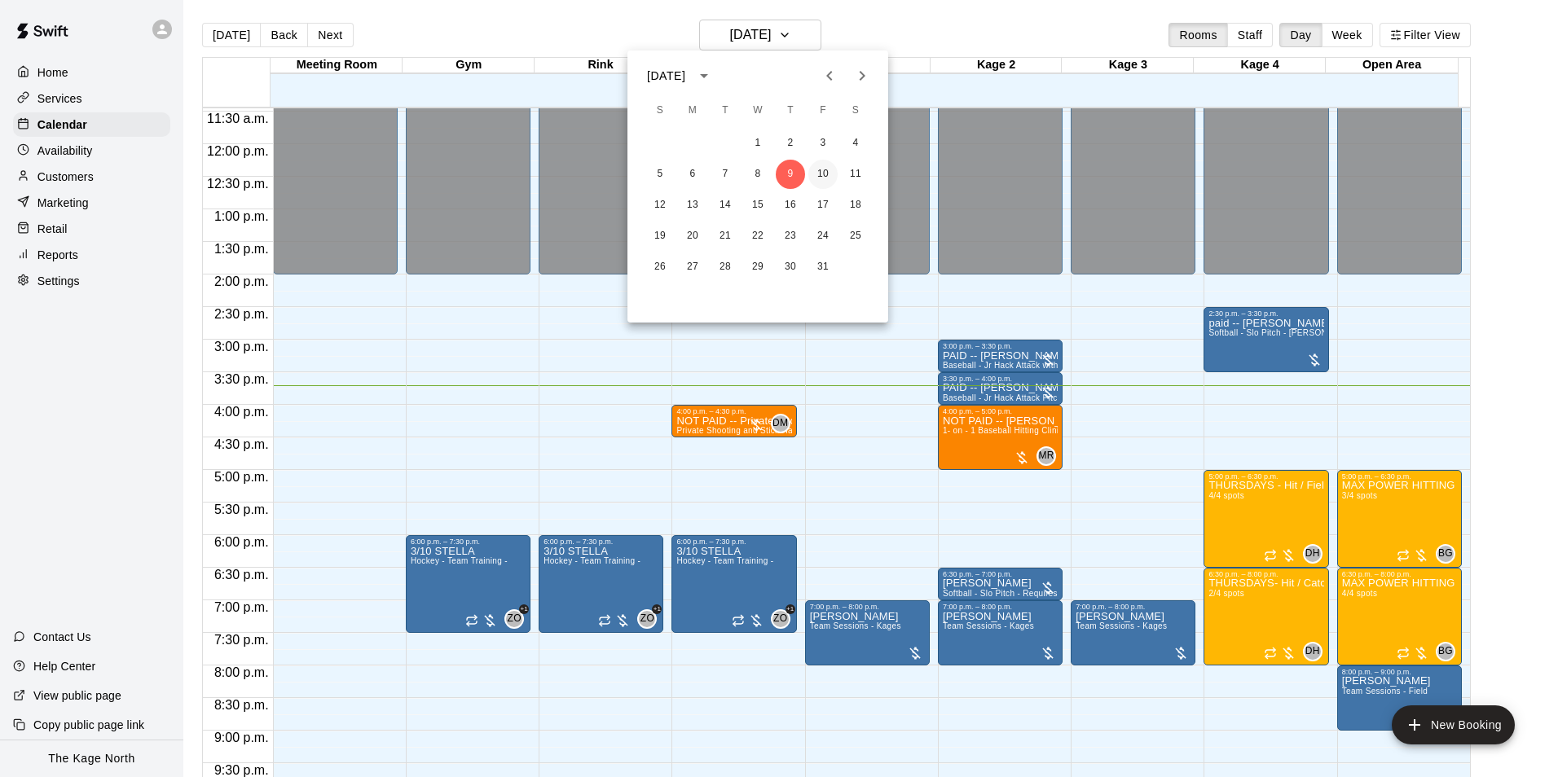
click at [831, 170] on button "10" at bounding box center [822, 174] width 29 height 29
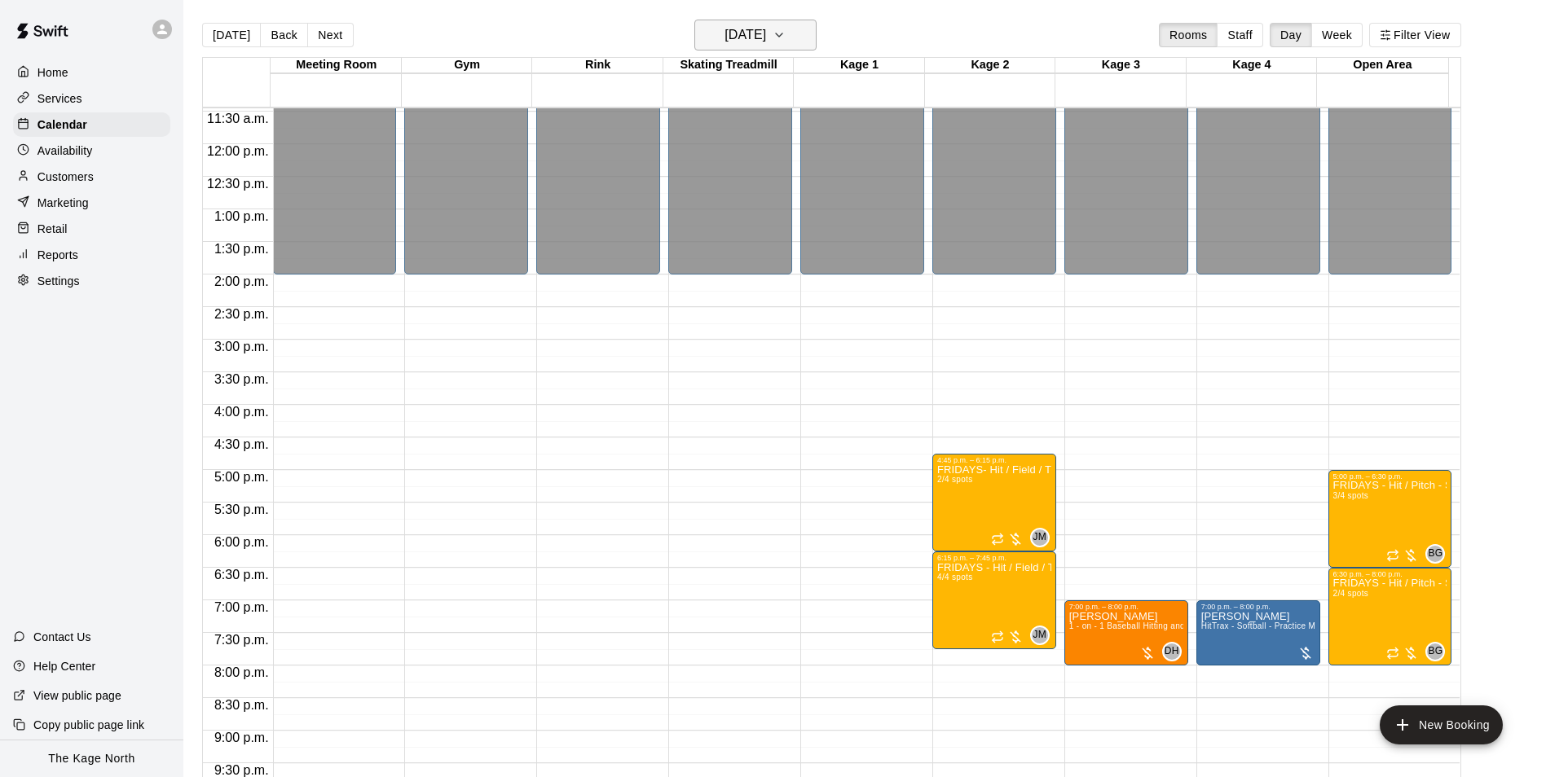
click at [766, 41] on h6 "[DATE]" at bounding box center [745, 35] width 42 height 23
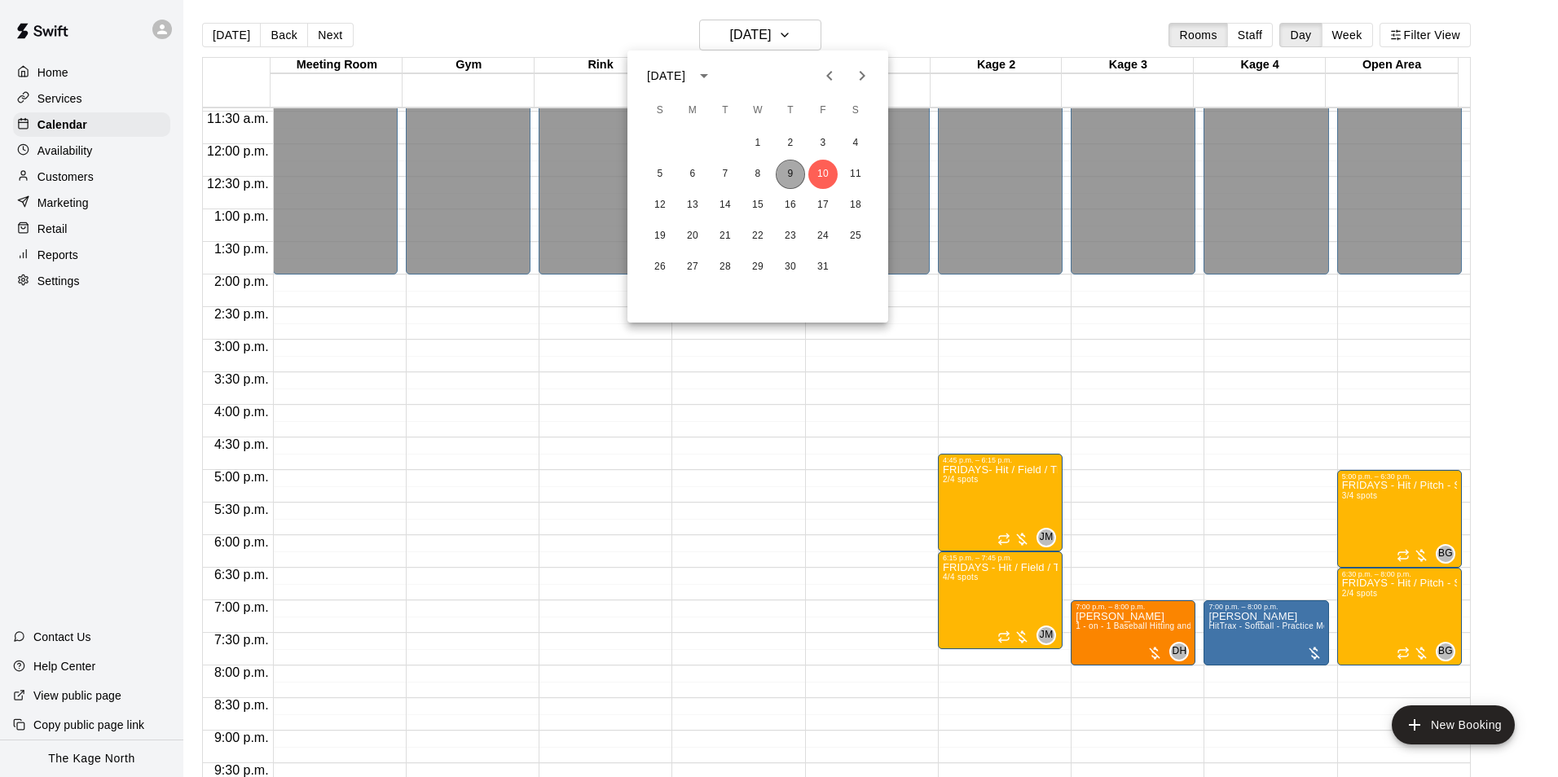
drag, startPoint x: 786, startPoint y: 169, endPoint x: 1098, endPoint y: 454, distance: 422.2
click at [786, 169] on button "9" at bounding box center [790, 174] width 29 height 29
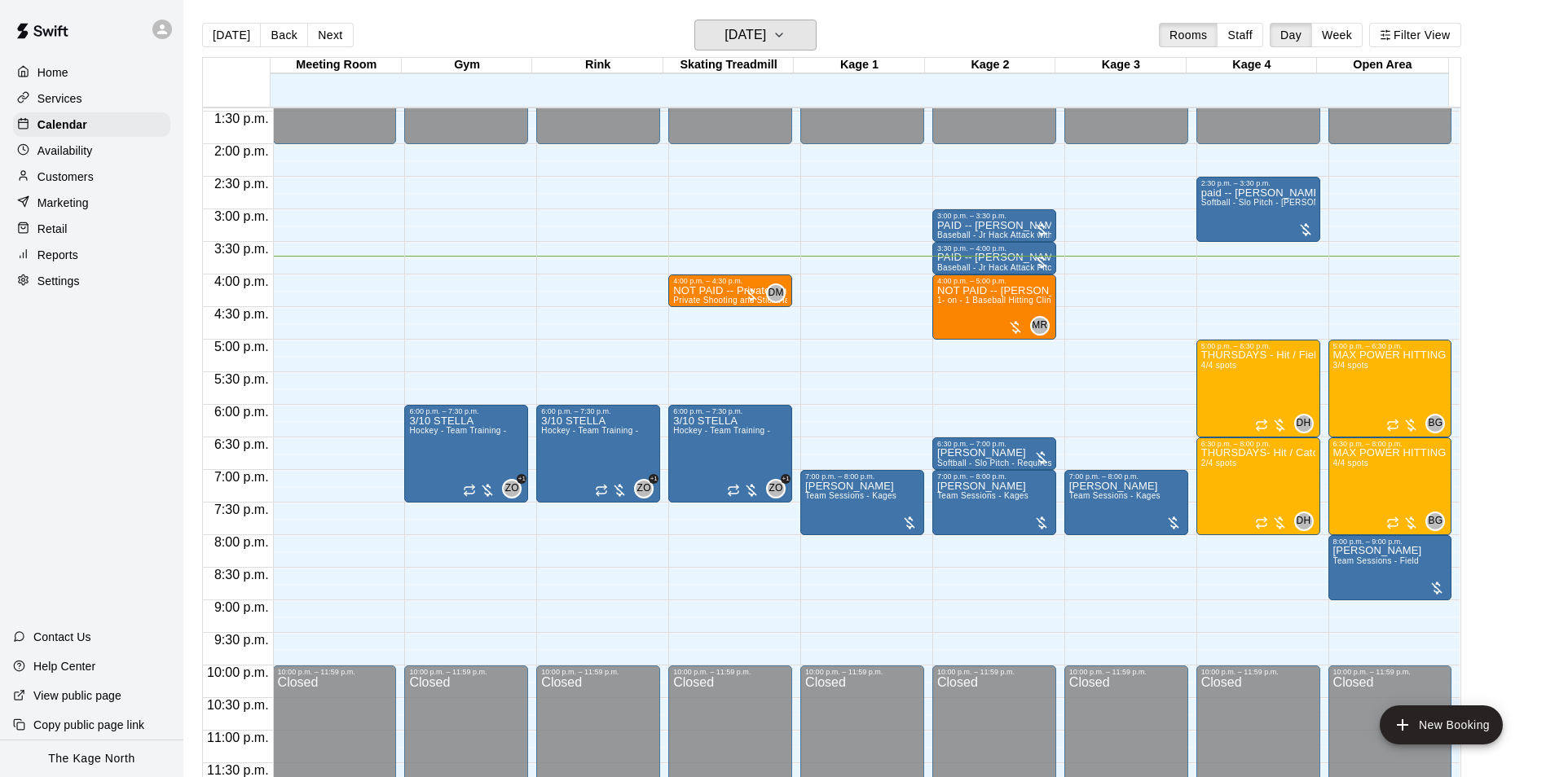
scroll to position [878, 0]
click at [766, 37] on h6 "[DATE]" at bounding box center [745, 35] width 42 height 23
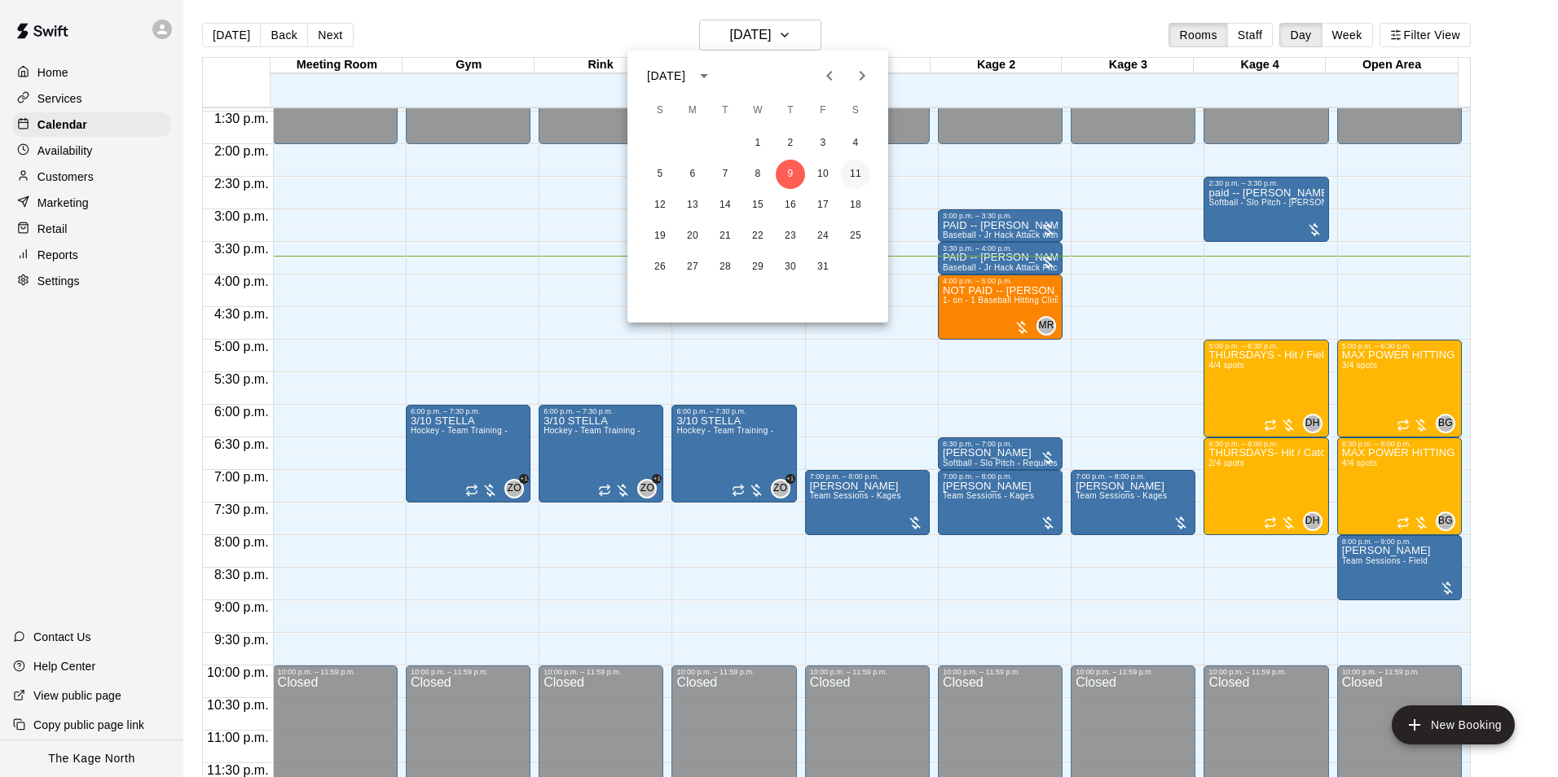
click at [858, 169] on button "11" at bounding box center [855, 174] width 29 height 29
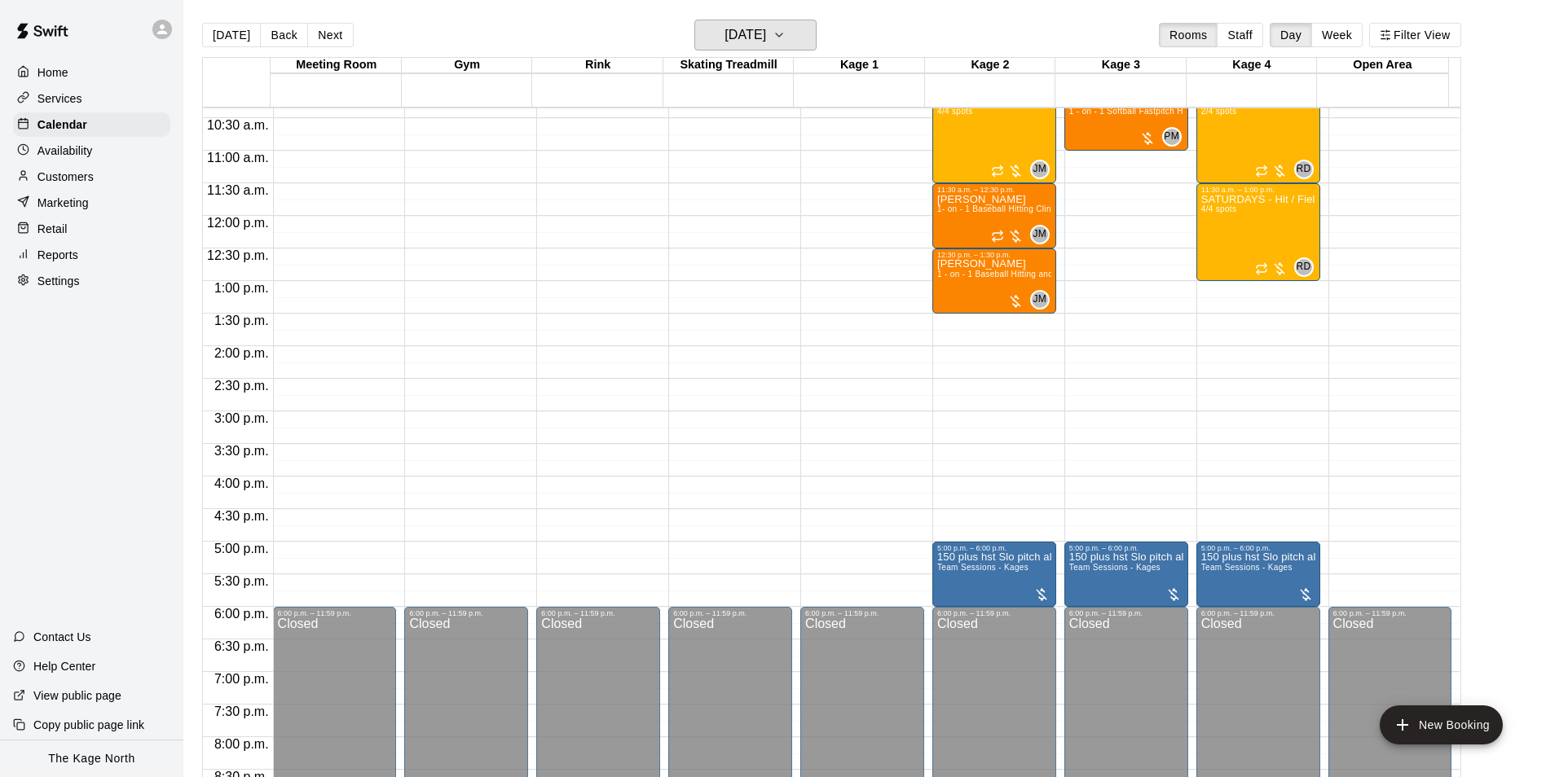
scroll to position [634, 0]
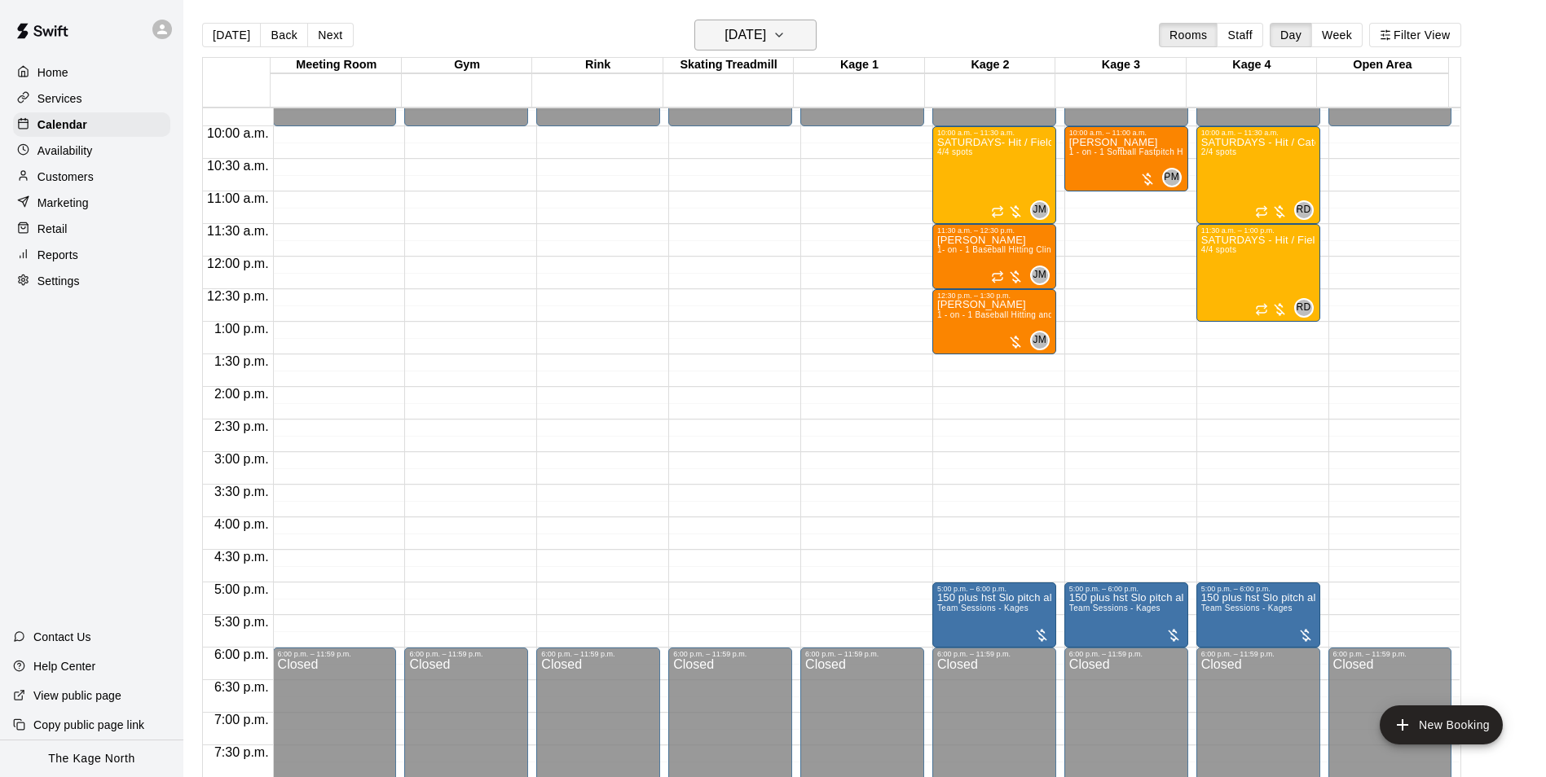
click at [753, 42] on h6 "[DATE]" at bounding box center [745, 35] width 42 height 23
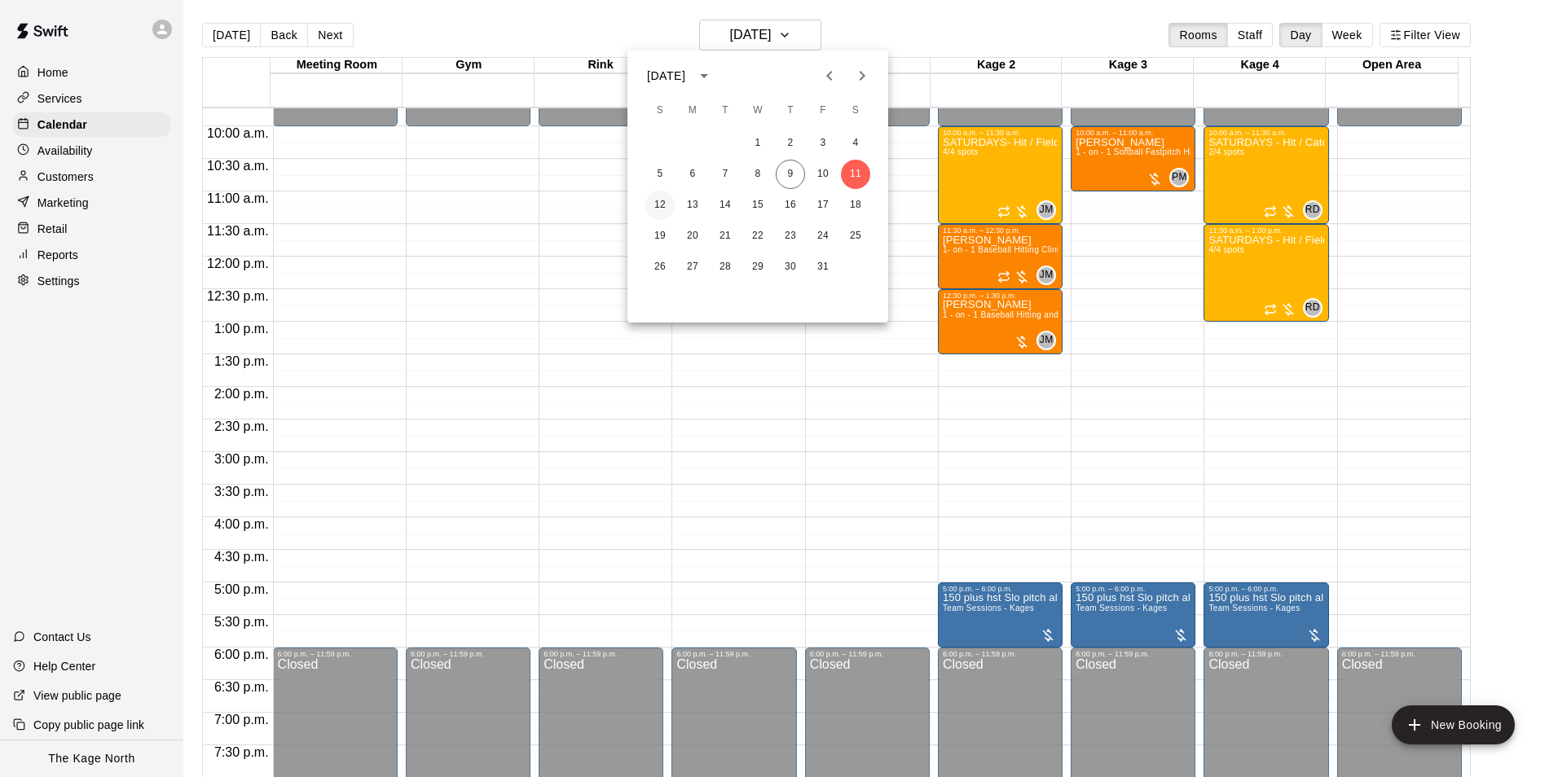
click at [663, 202] on button "12" at bounding box center [659, 205] width 29 height 29
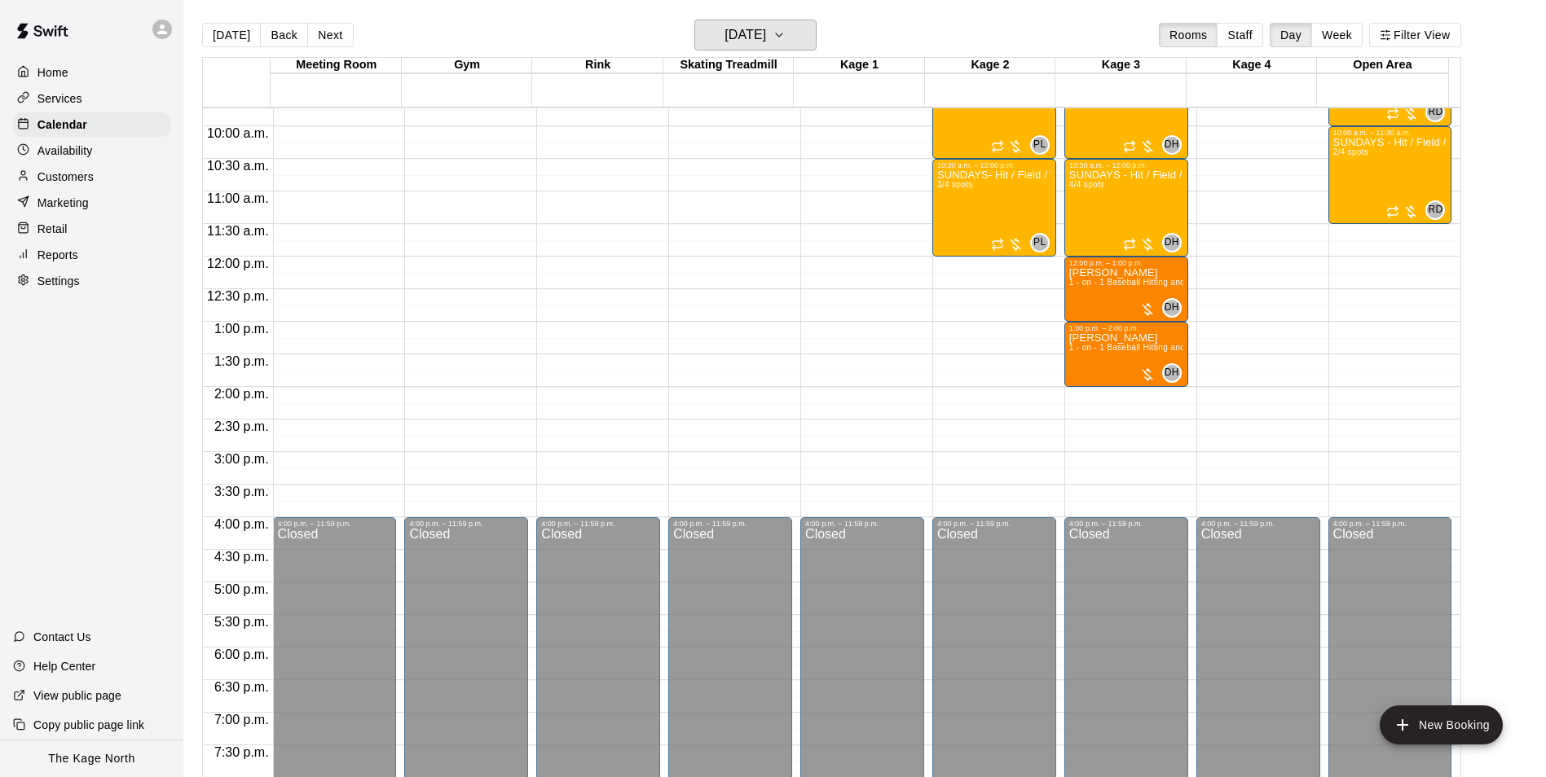
scroll to position [552, 0]
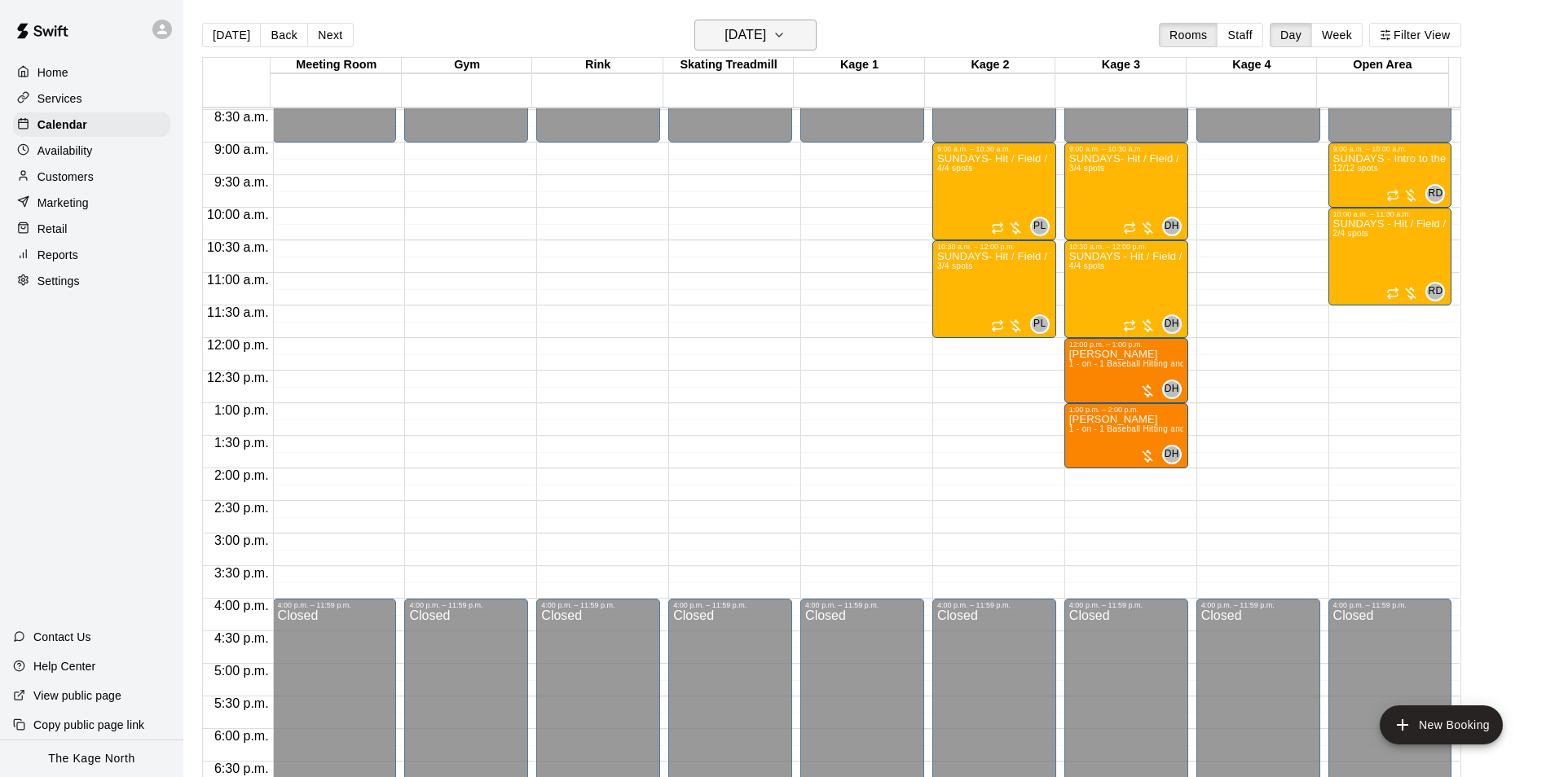
click at [766, 37] on h6 "[DATE]" at bounding box center [745, 35] width 42 height 23
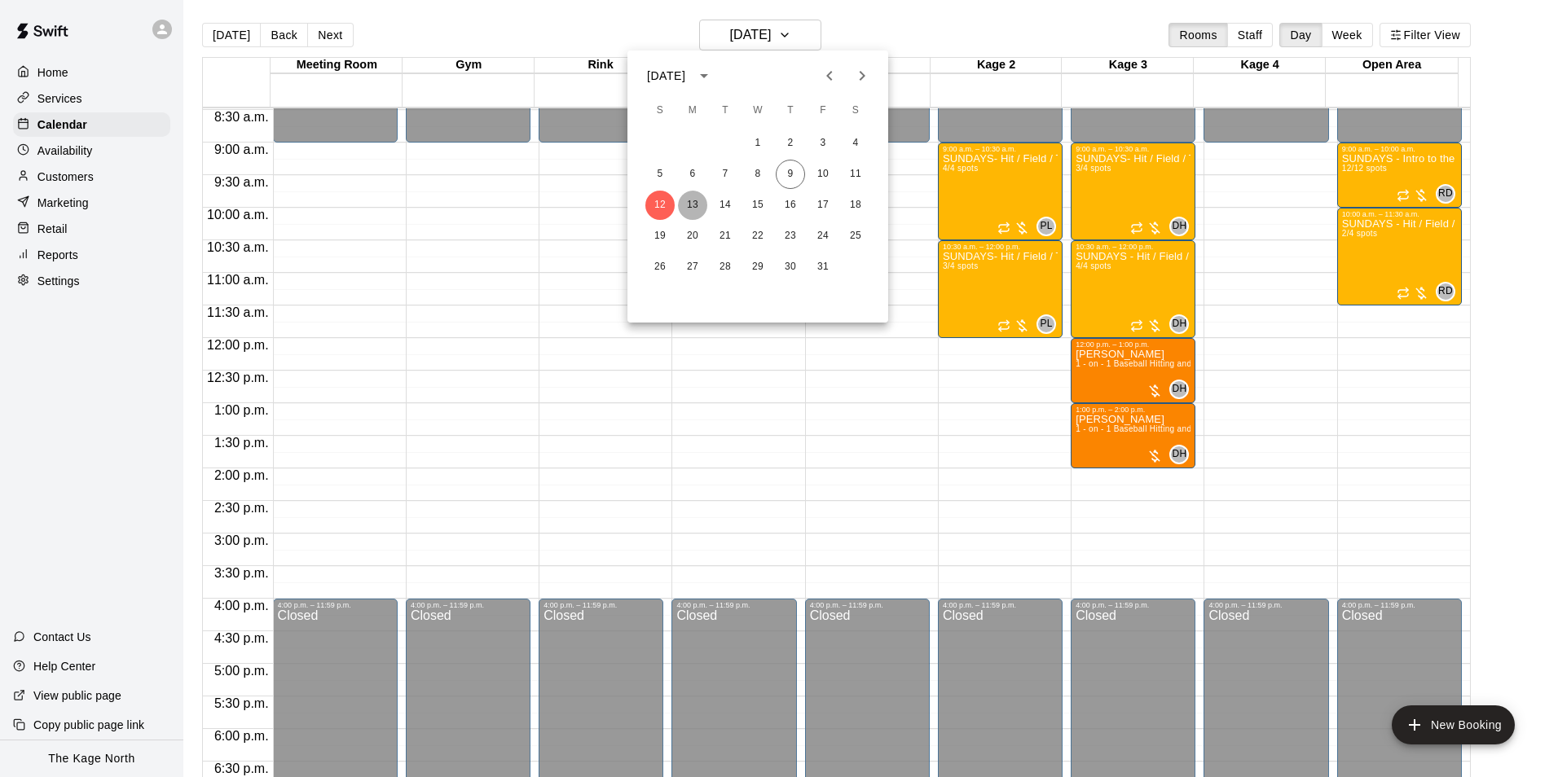
click at [692, 200] on button "13" at bounding box center [692, 205] width 29 height 29
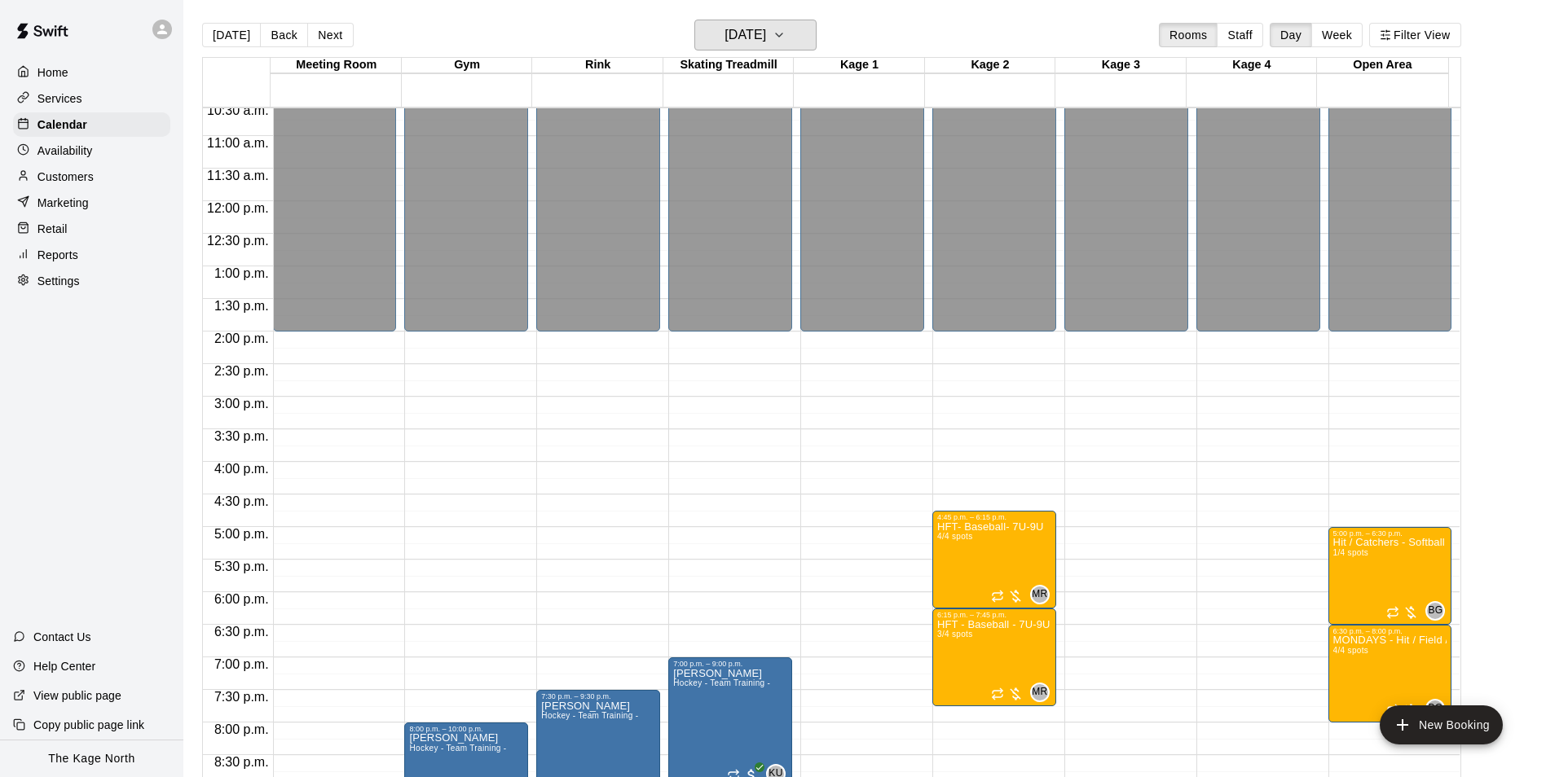
scroll to position [878, 0]
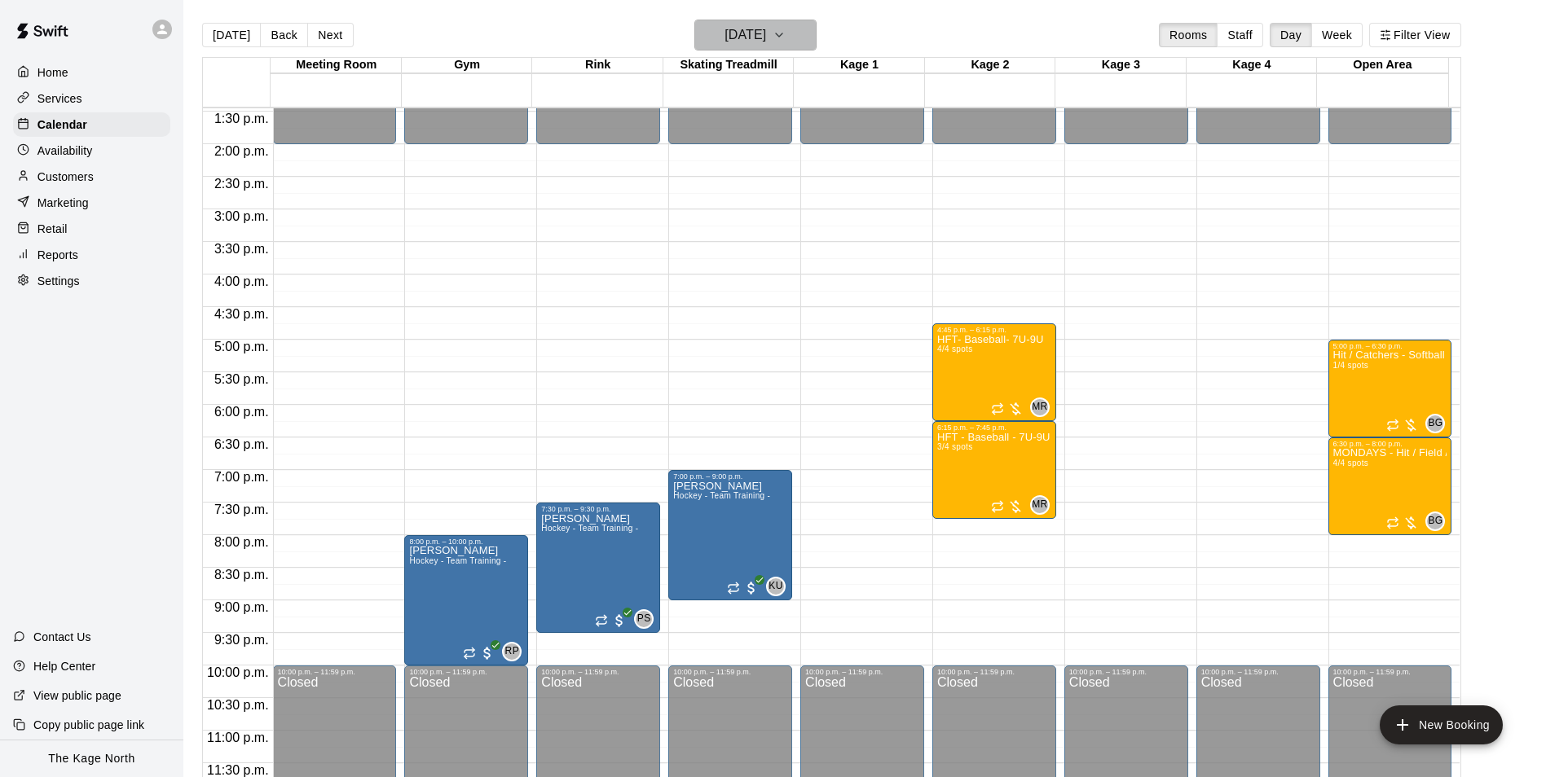
click at [766, 37] on h6 "[DATE]" at bounding box center [745, 35] width 42 height 23
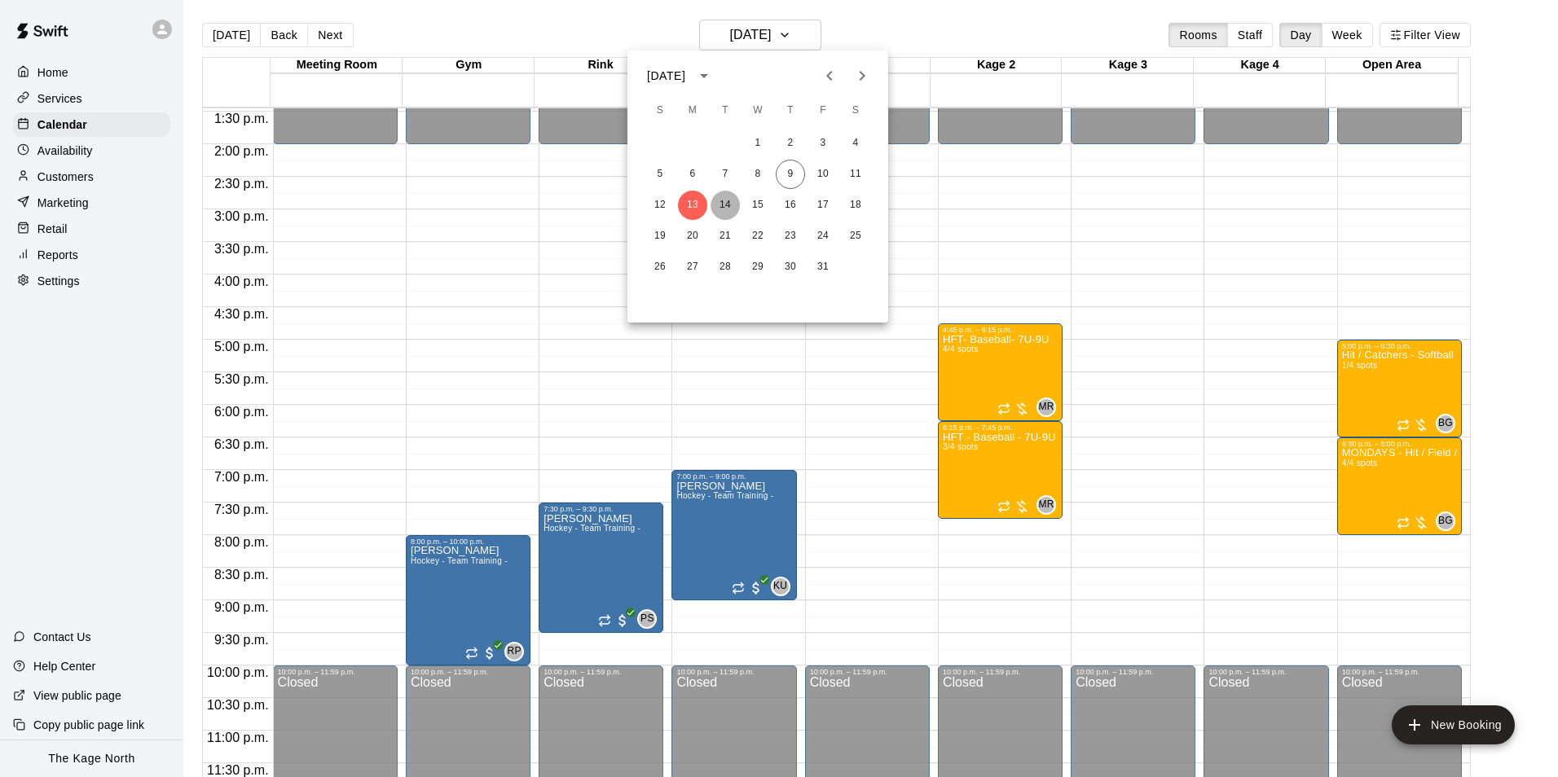
click at [729, 201] on button "14" at bounding box center [725, 205] width 29 height 29
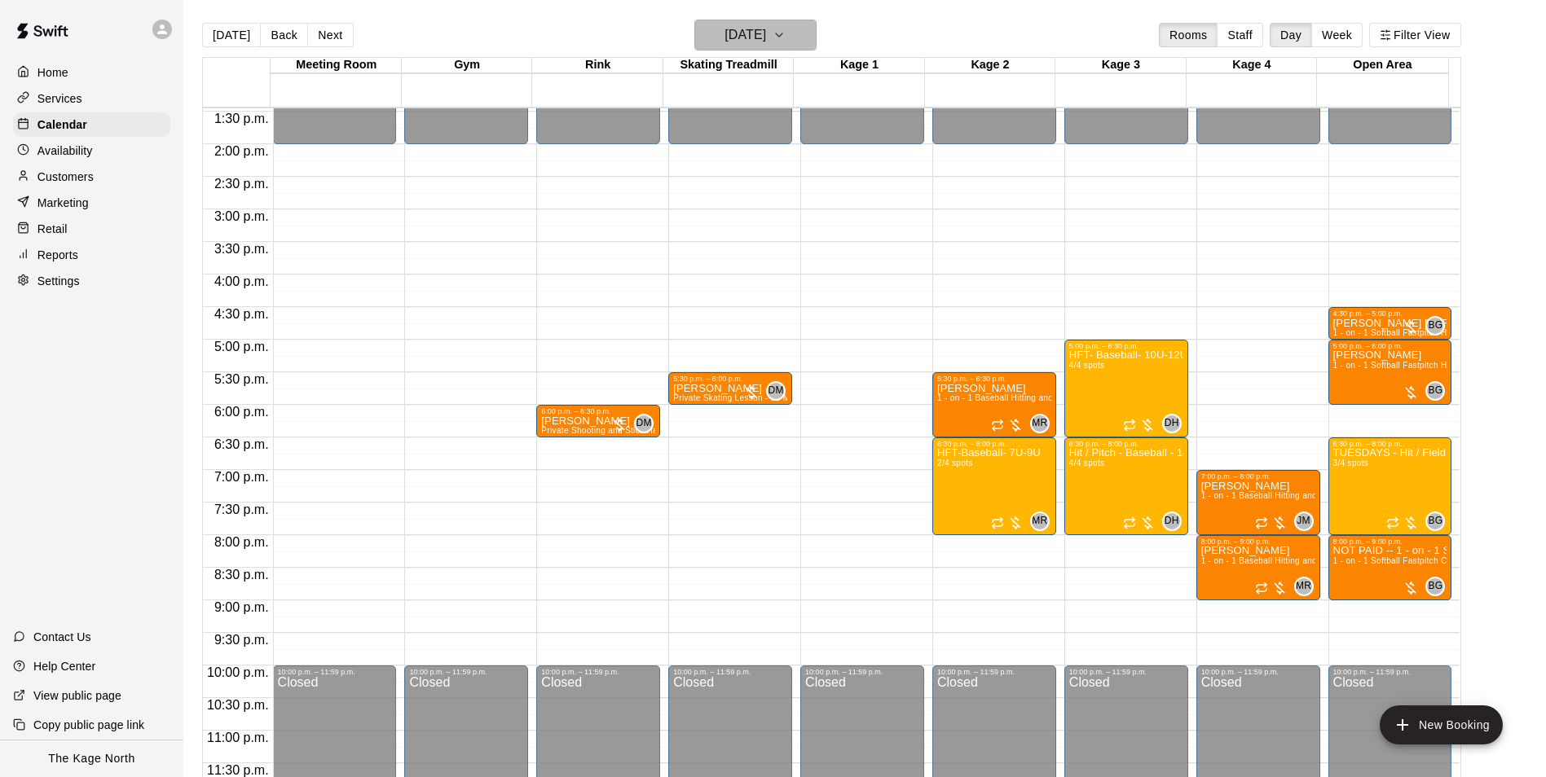
click at [766, 35] on h6 "[DATE]" at bounding box center [745, 35] width 42 height 23
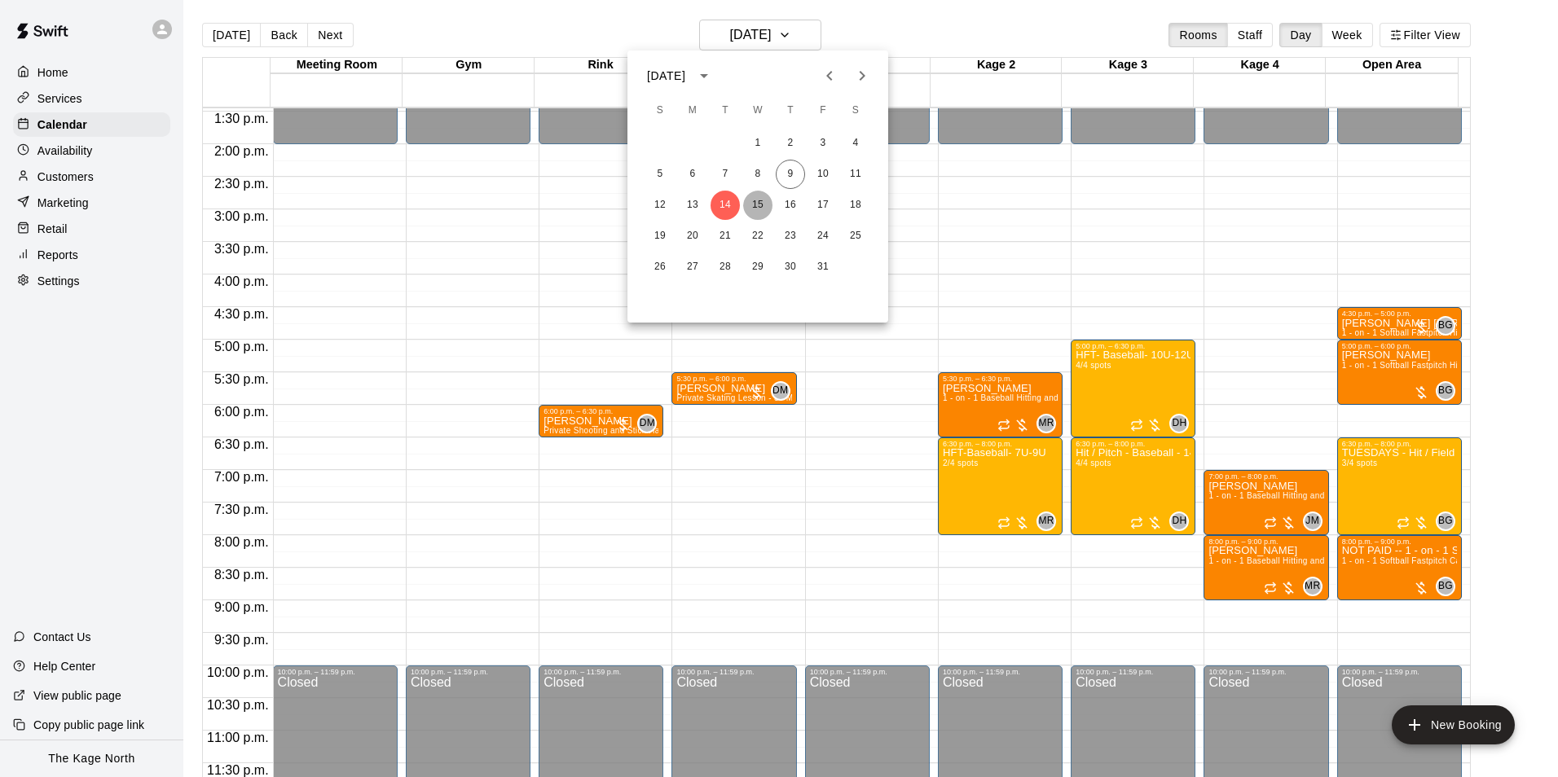
click at [754, 209] on button "15" at bounding box center [757, 205] width 29 height 29
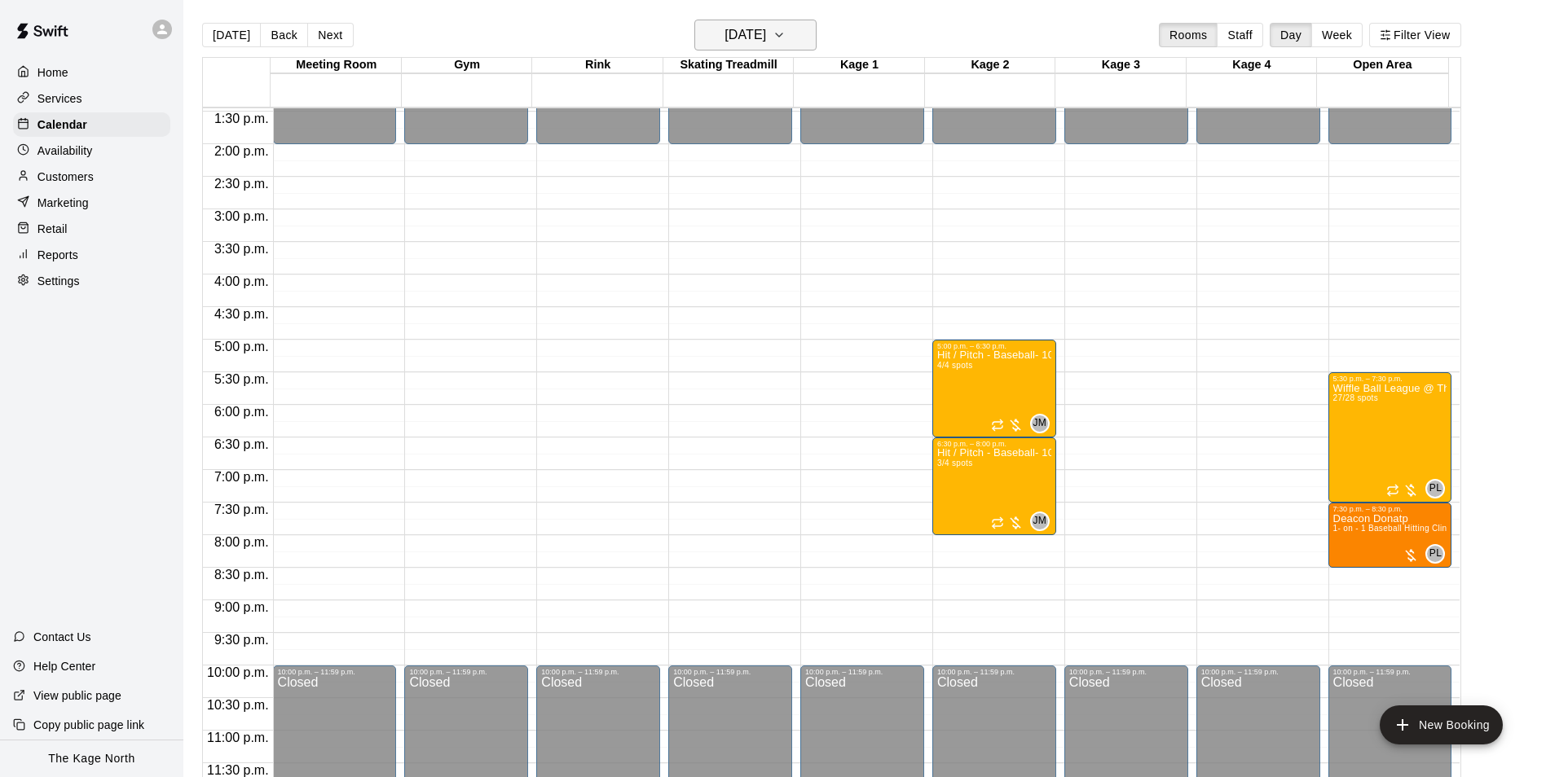
click at [766, 37] on h6 "Wednesday Oct 15" at bounding box center [745, 35] width 42 height 23
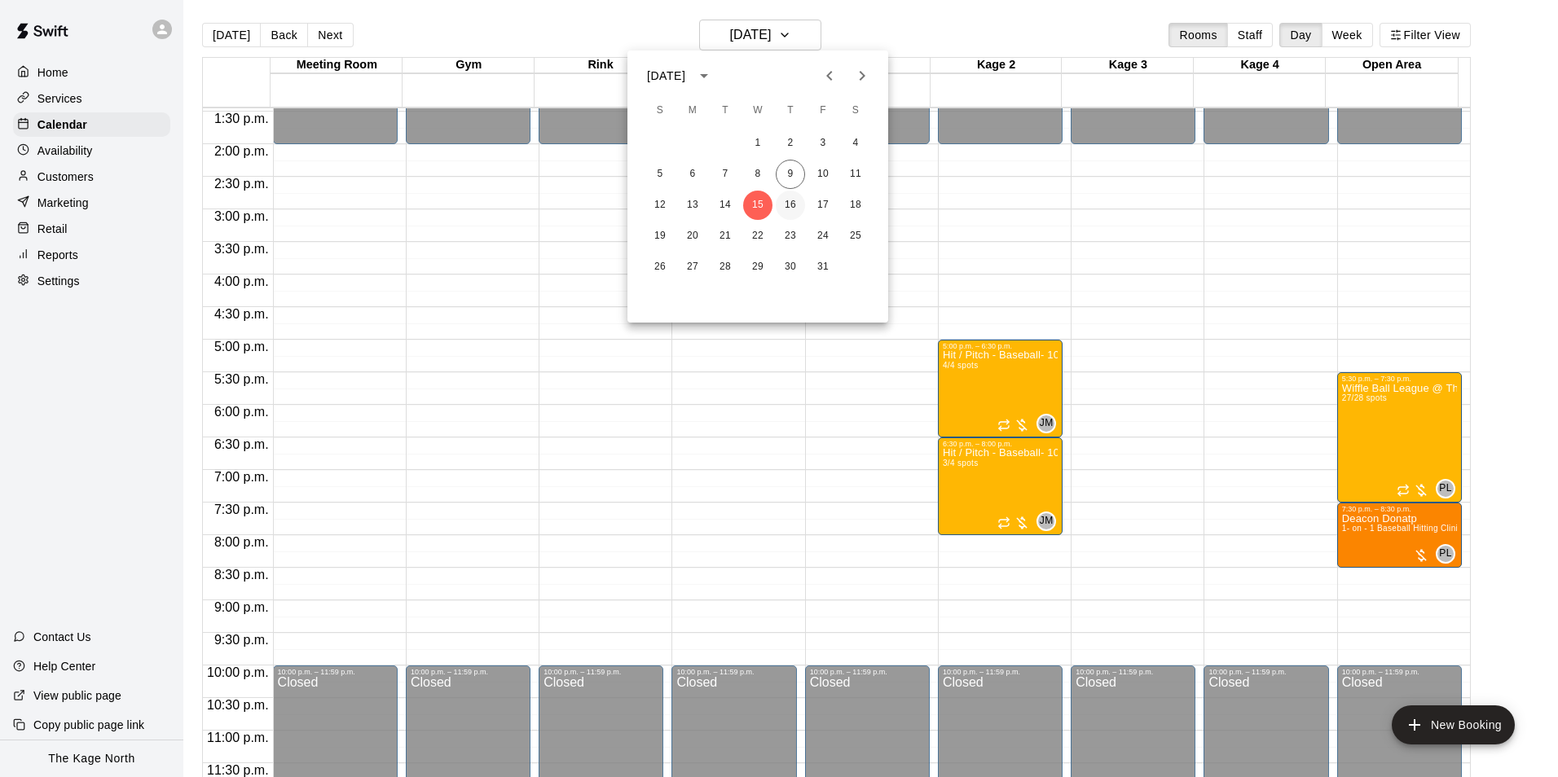
click at [787, 212] on button "16" at bounding box center [790, 205] width 29 height 29
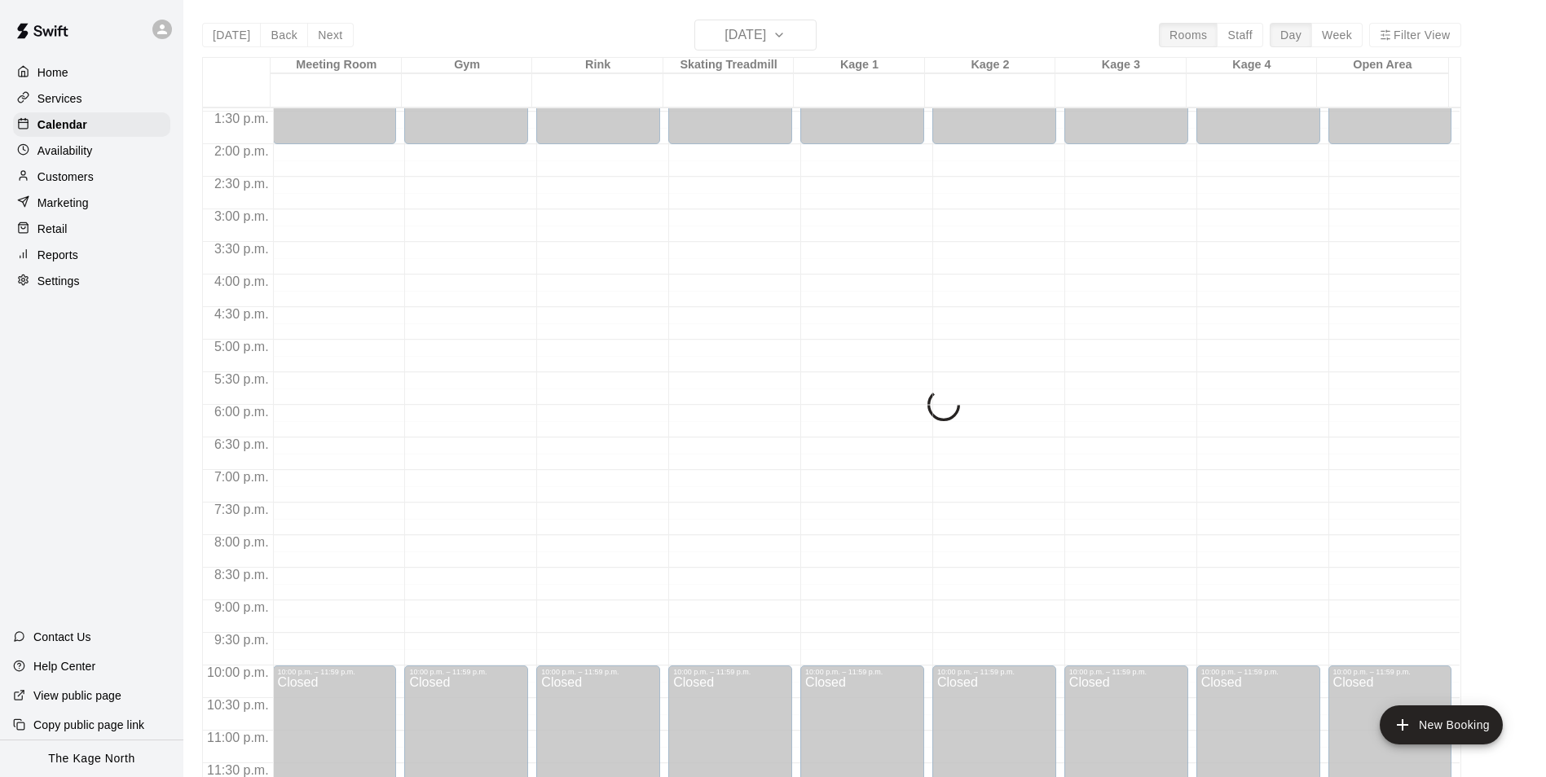
click at [217, 39] on div "Today Back Next Thursday Oct 16 Rooms Staff Day Week Filter View Meeting Room 1…" at bounding box center [831, 408] width 1259 height 777
click at [475, 35] on div "Today Back Next Thursday Oct 16 Rooms Staff Day Week Filter View Meeting Room 1…" at bounding box center [831, 408] width 1259 height 777
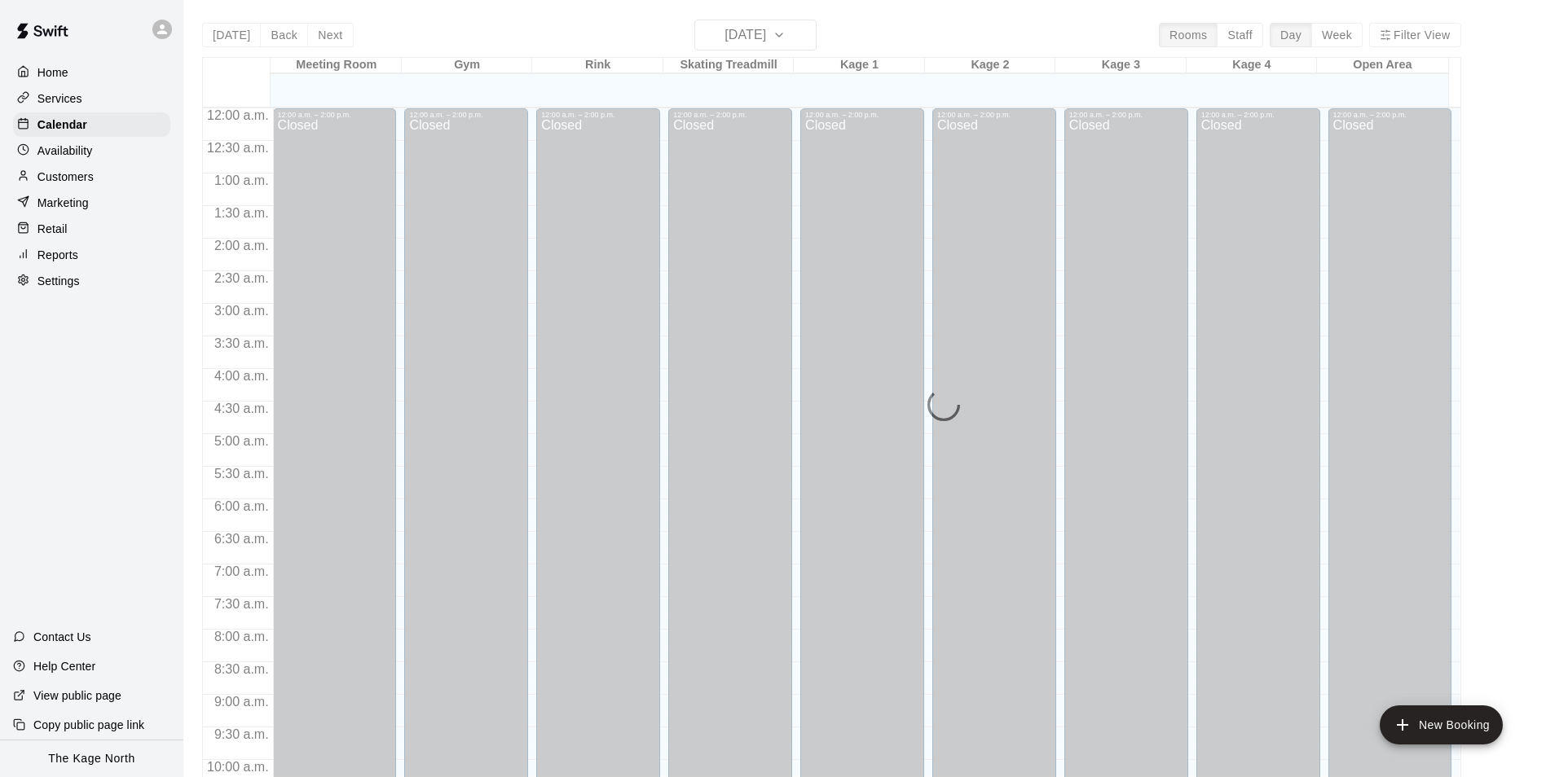
scroll to position [828, 0]
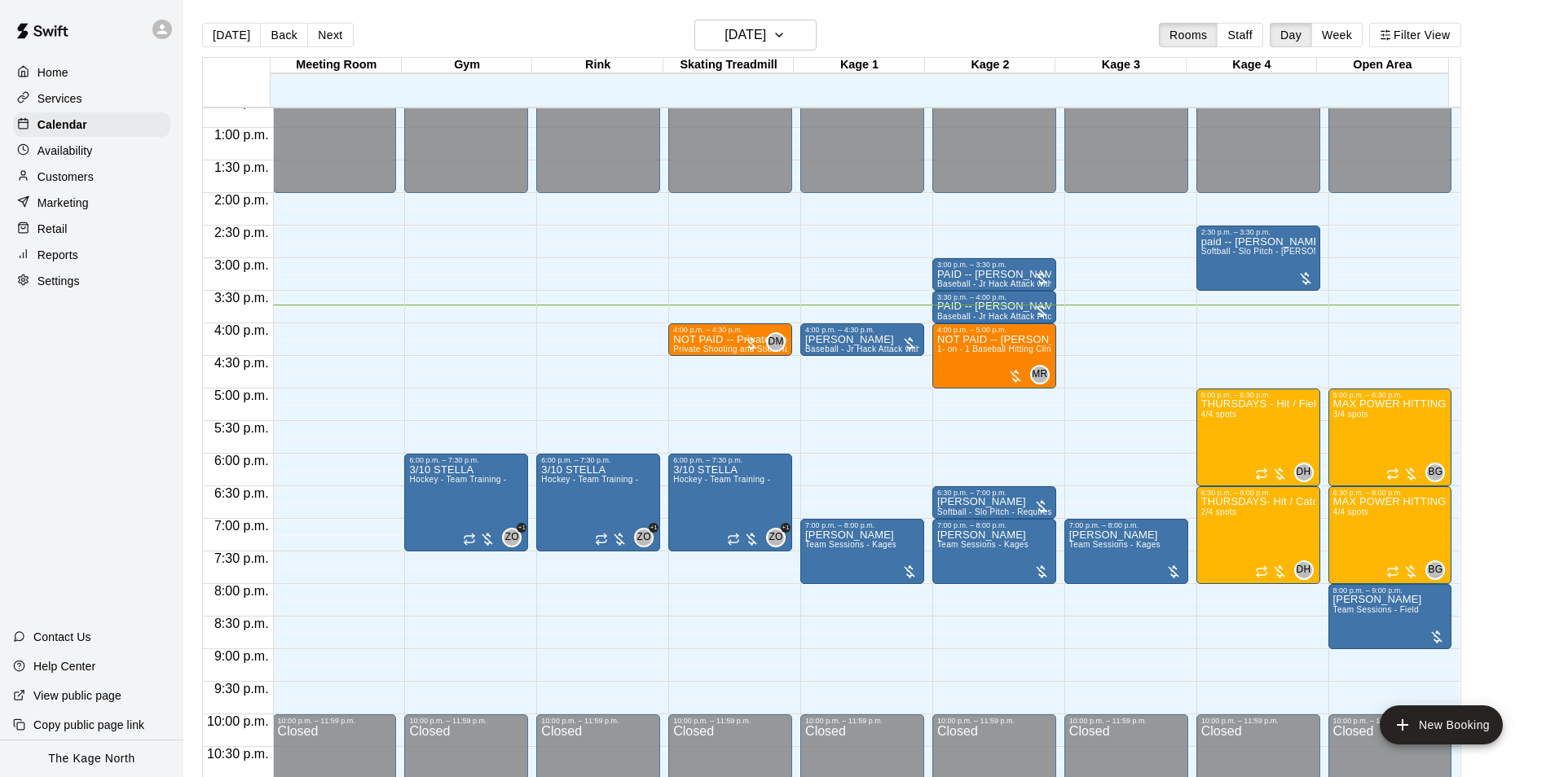
click at [477, 24] on div "[DATE] Back [DATE][DATE] Rooms Staff Day Week Filter View" at bounding box center [831, 38] width 1259 height 37
click at [766, 33] on h6 "[DATE]" at bounding box center [745, 35] width 42 height 23
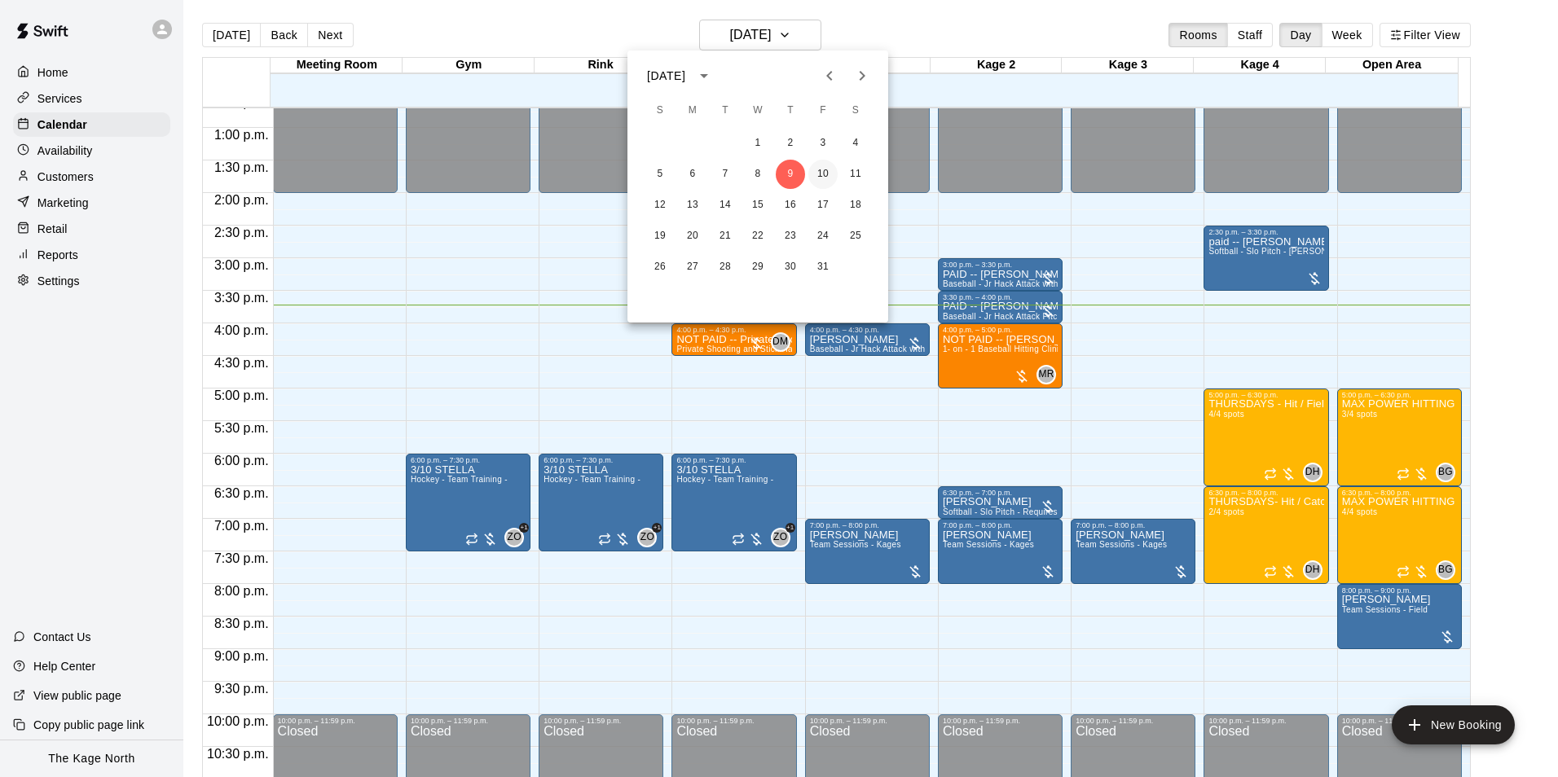
click at [819, 173] on button "10" at bounding box center [822, 174] width 29 height 29
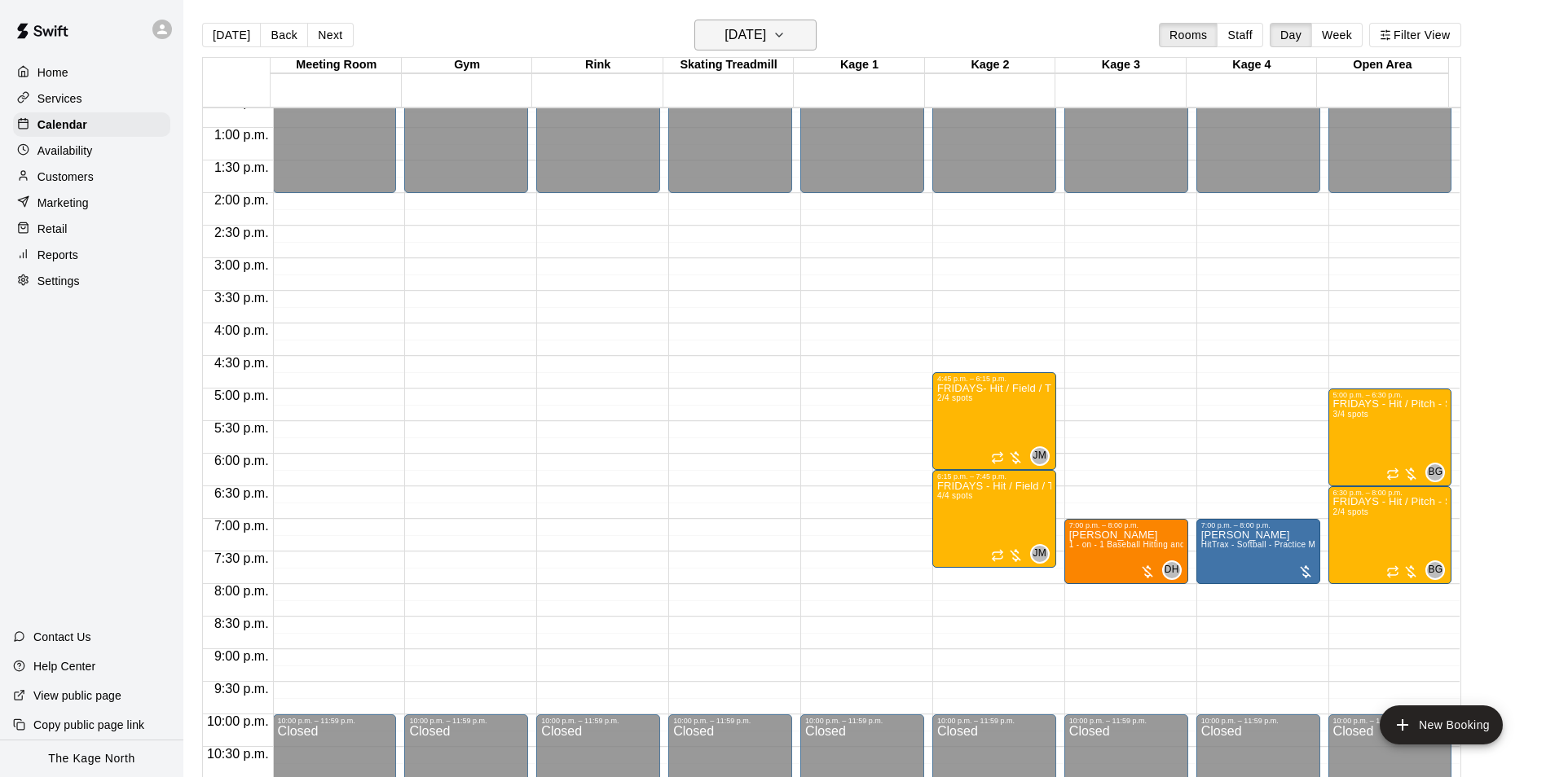
click at [786, 48] on button "[DATE]" at bounding box center [755, 35] width 122 height 31
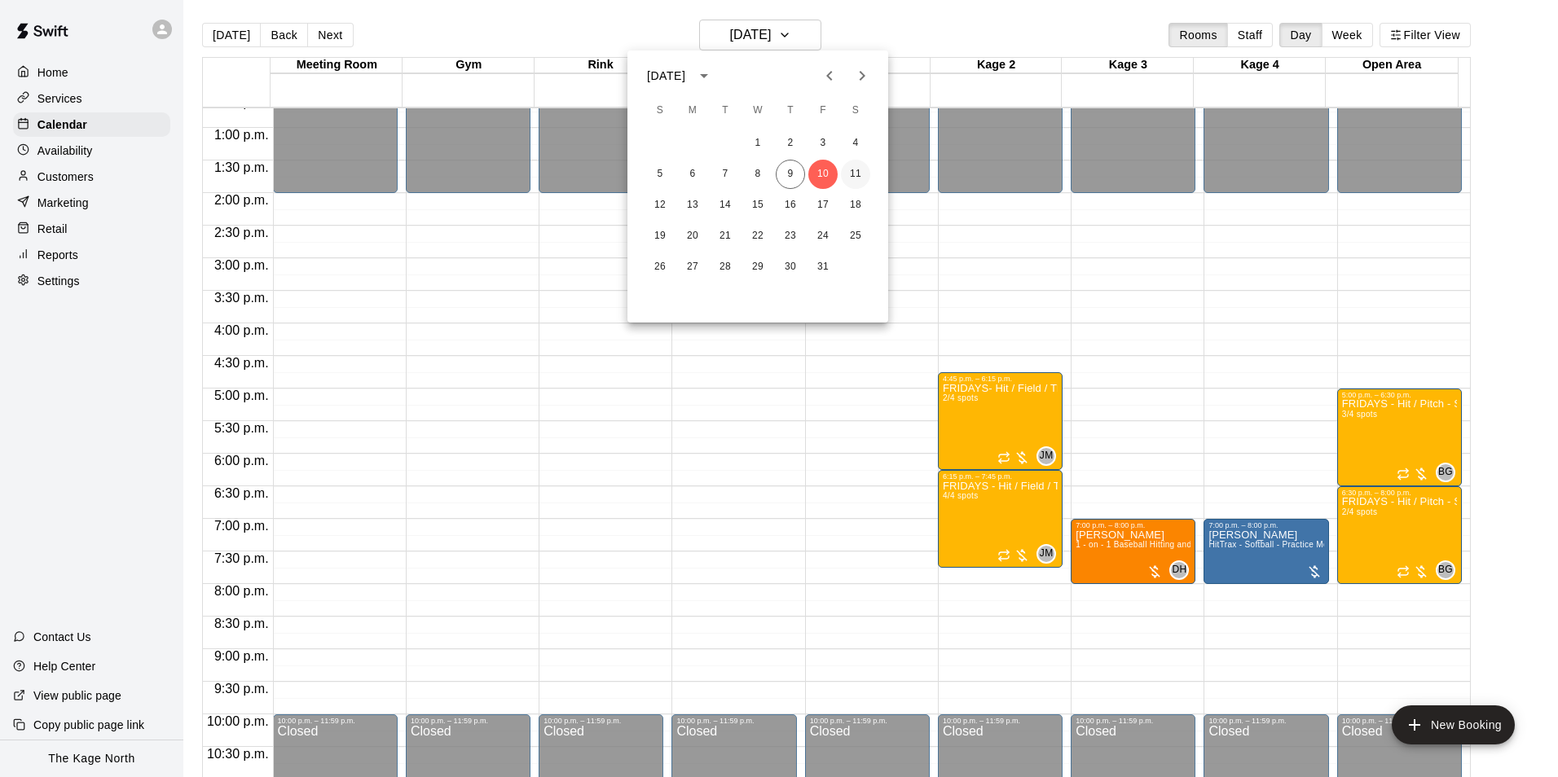
click at [853, 174] on button "11" at bounding box center [855, 174] width 29 height 29
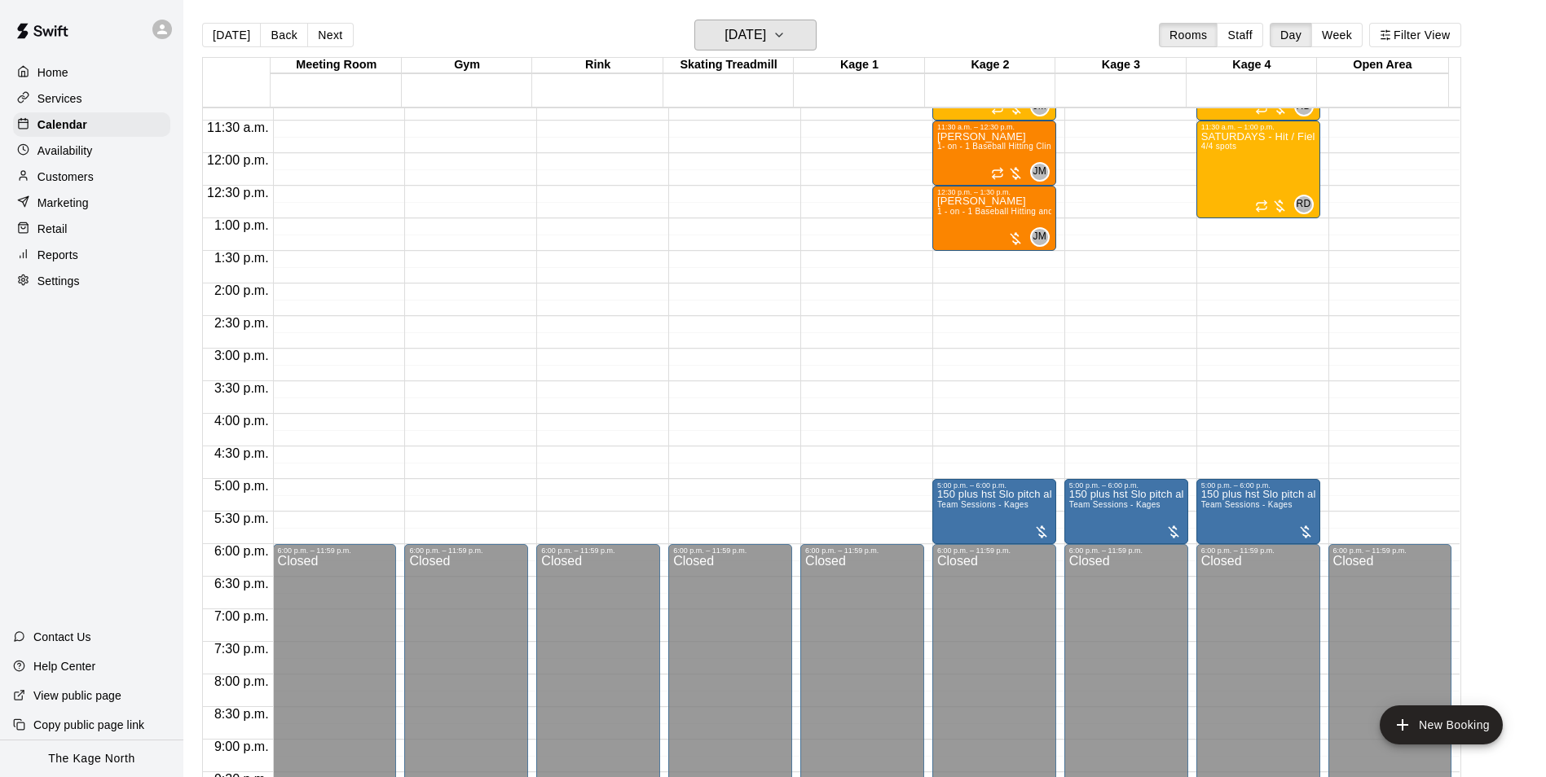
scroll to position [583, 0]
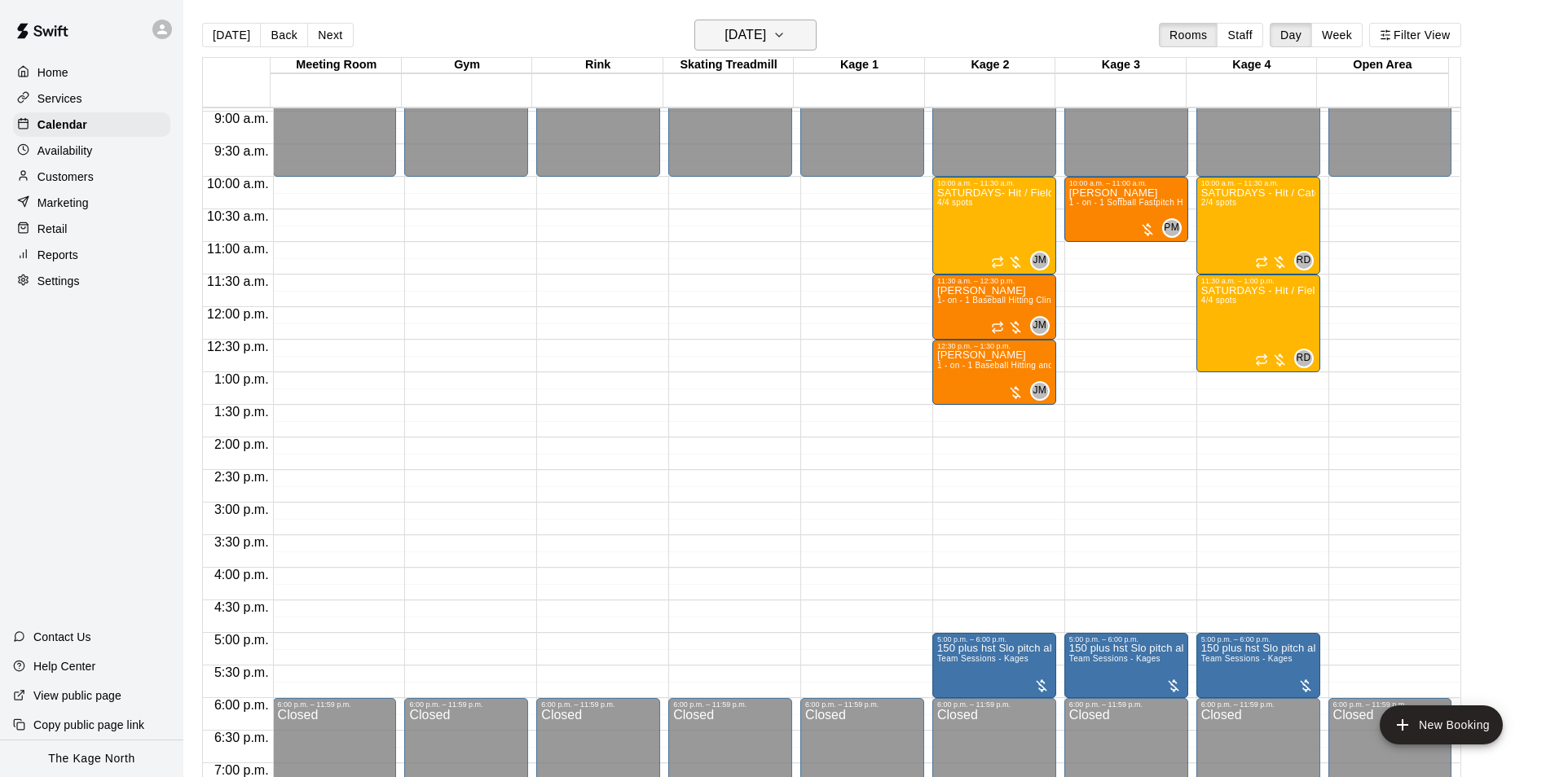
click at [766, 38] on h6 "[DATE]" at bounding box center [745, 35] width 42 height 23
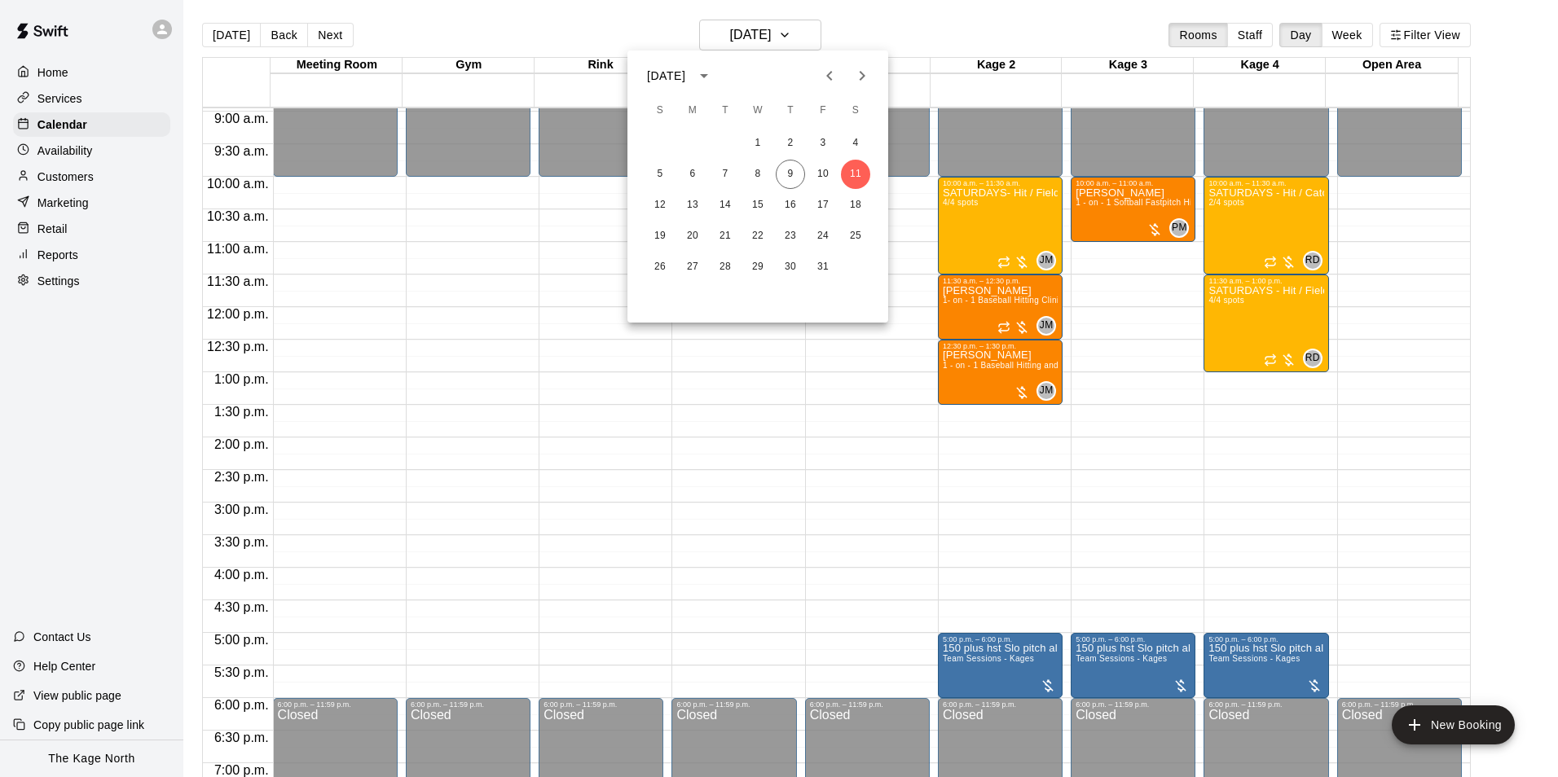
click at [676, 201] on div "12 13 14 15 16 17 18" at bounding box center [757, 205] width 261 height 29
click at [662, 204] on button "12" at bounding box center [659, 205] width 29 height 29
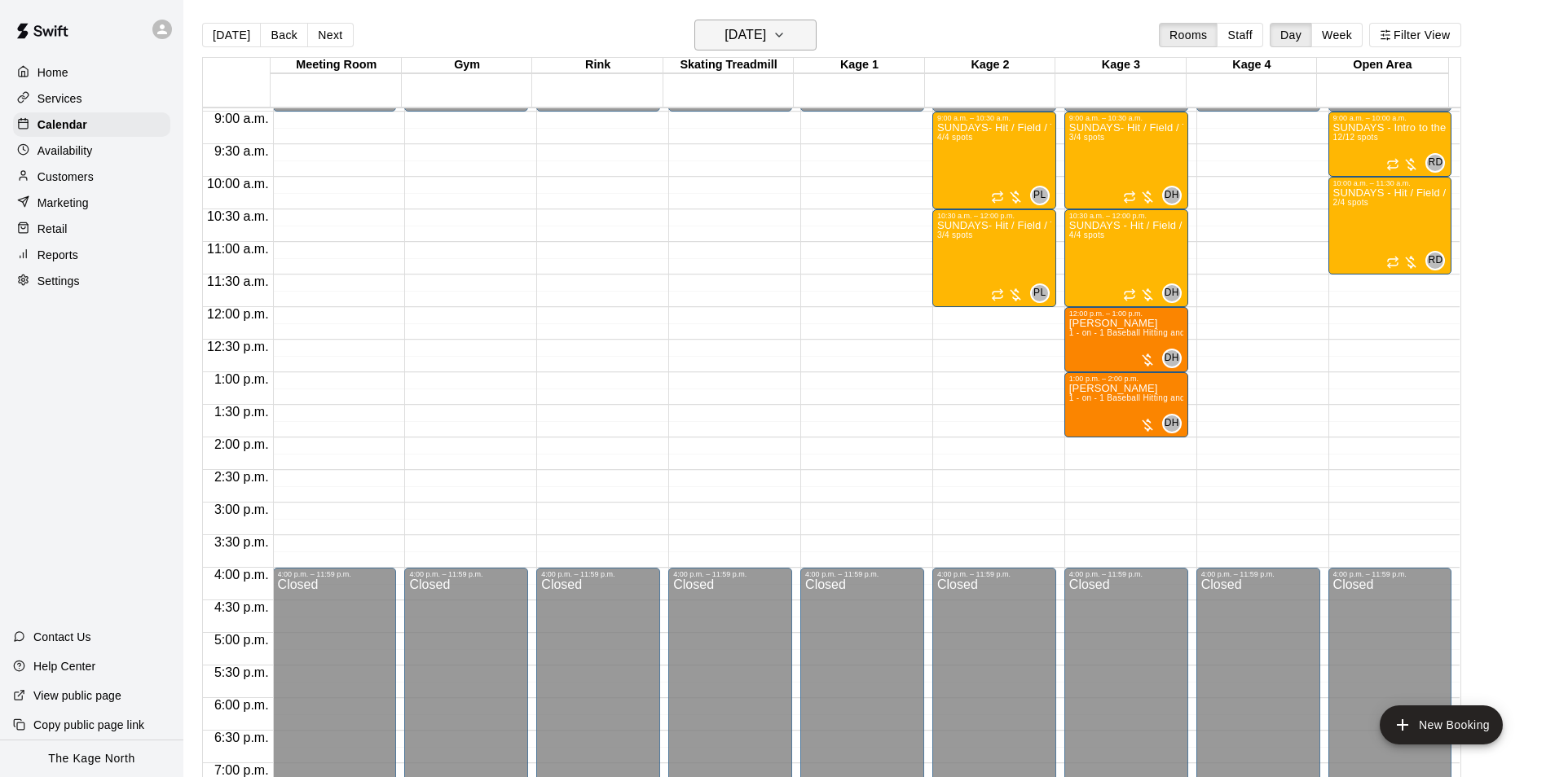
click at [766, 42] on h6 "[DATE]" at bounding box center [745, 35] width 42 height 23
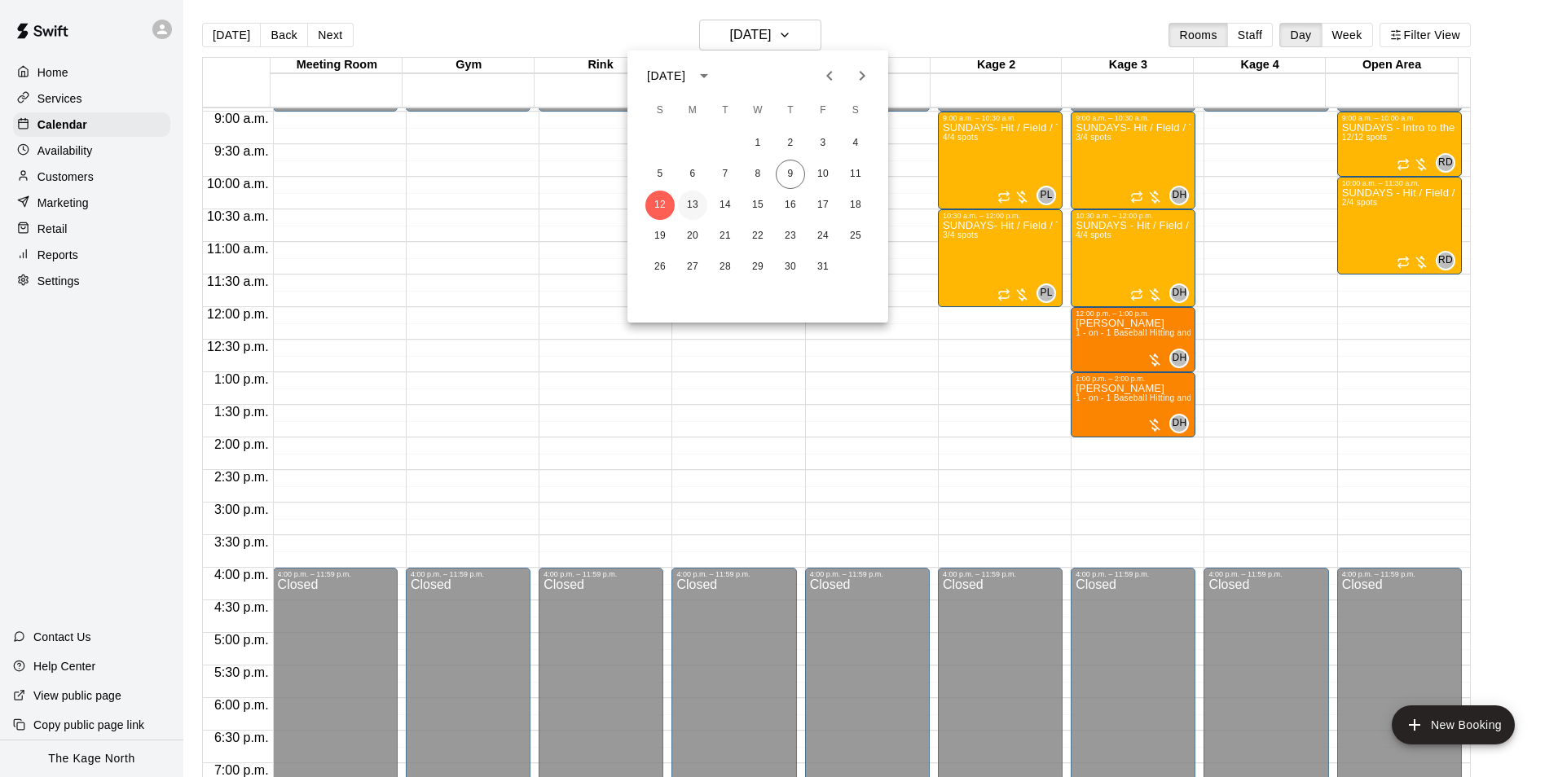
click at [692, 202] on button "13" at bounding box center [692, 205] width 29 height 29
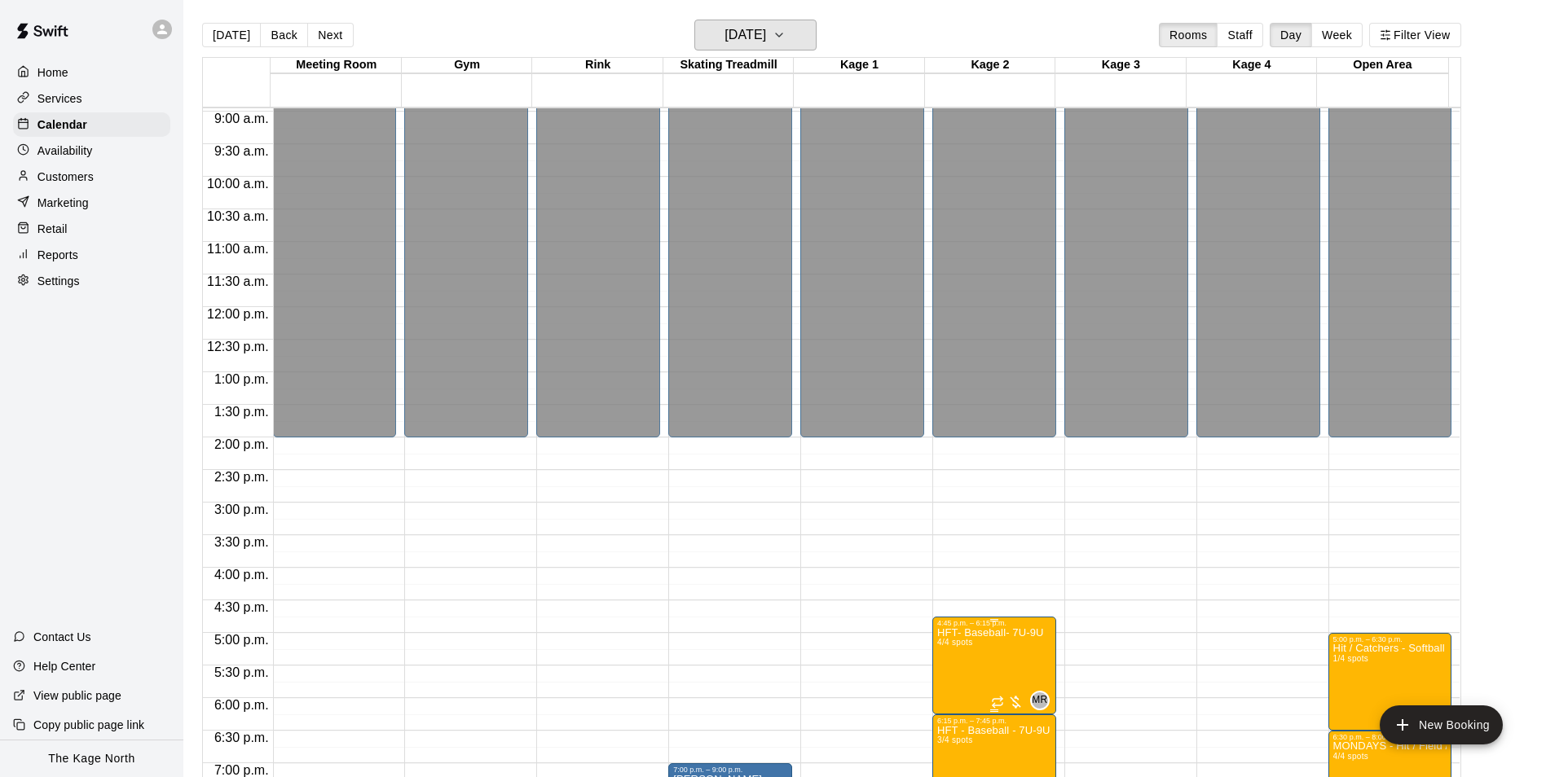
scroll to position [878, 0]
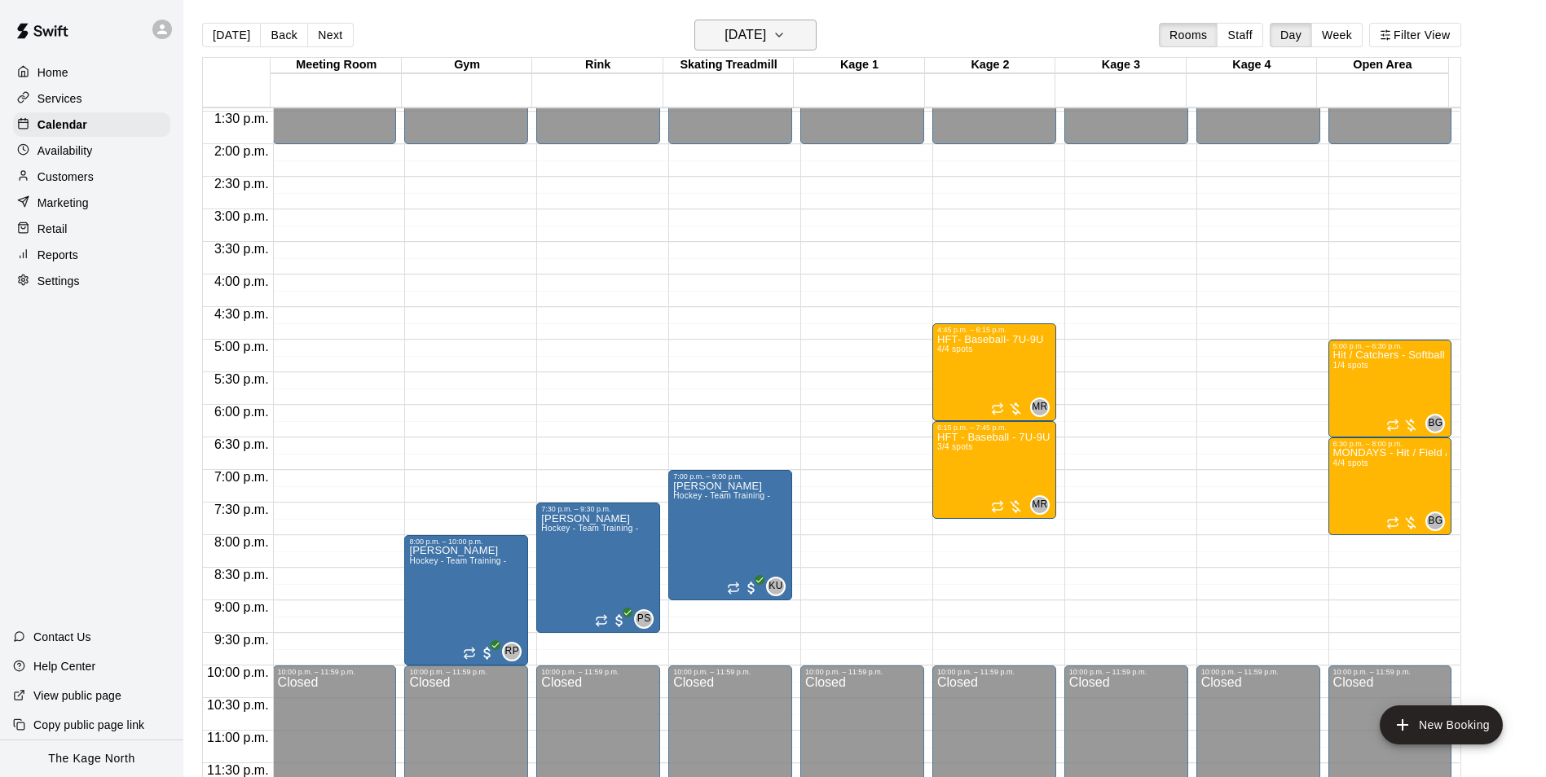
click at [766, 29] on h6 "[DATE]" at bounding box center [745, 35] width 42 height 23
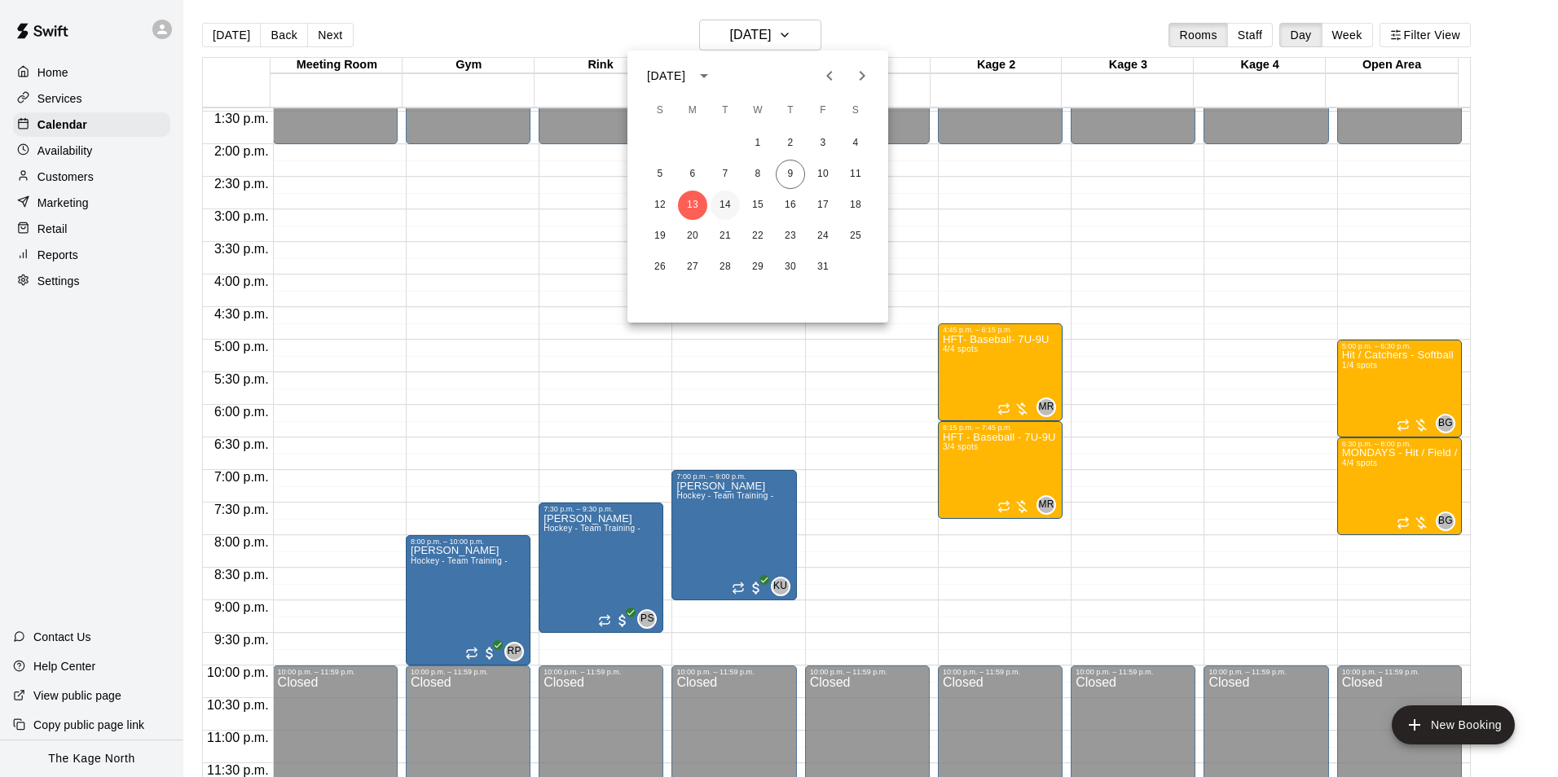
click at [731, 198] on button "14" at bounding box center [725, 205] width 29 height 29
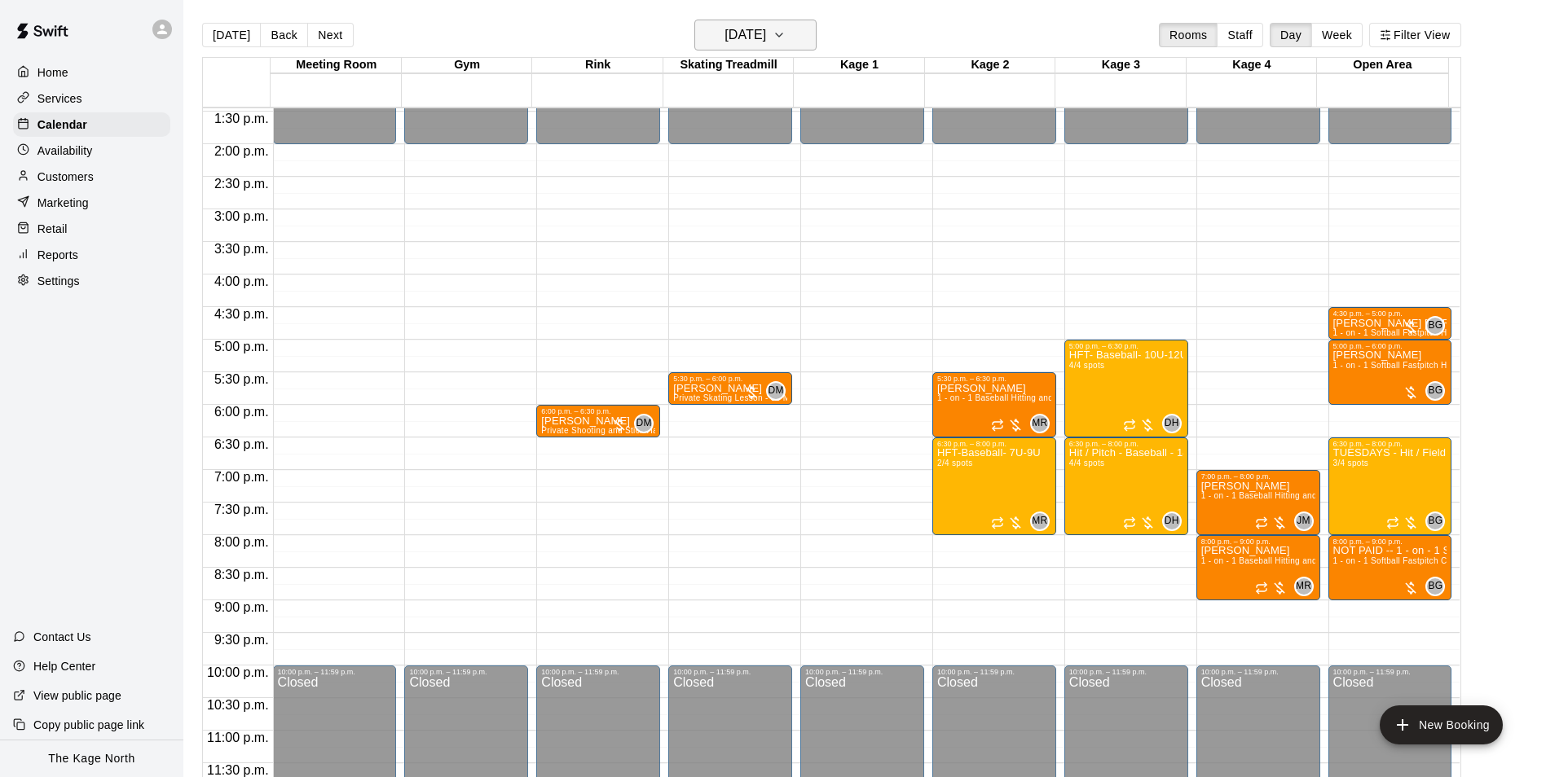
click at [766, 33] on h6 "[DATE]" at bounding box center [745, 35] width 42 height 23
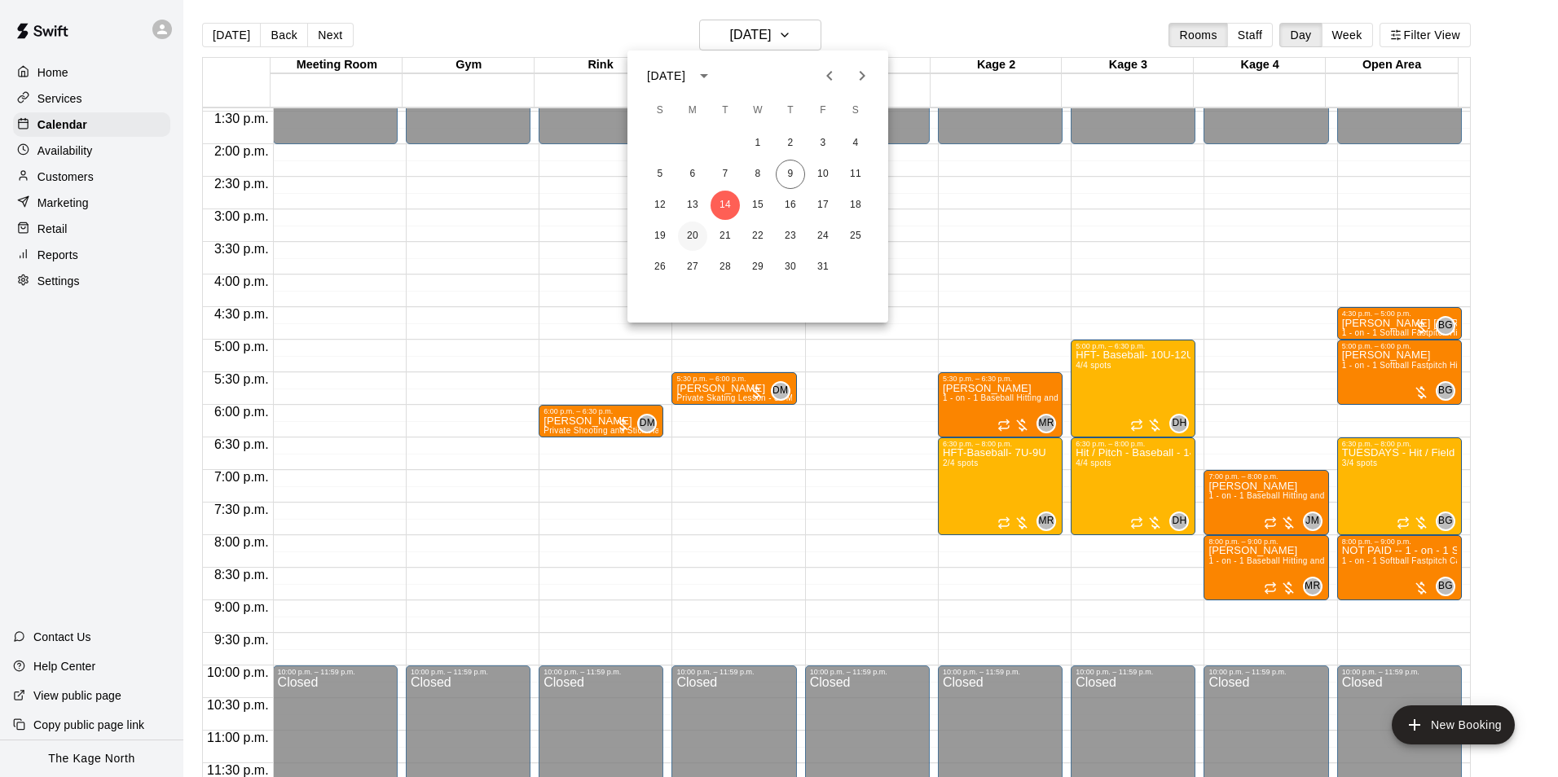
click at [692, 230] on button "20" at bounding box center [692, 236] width 29 height 29
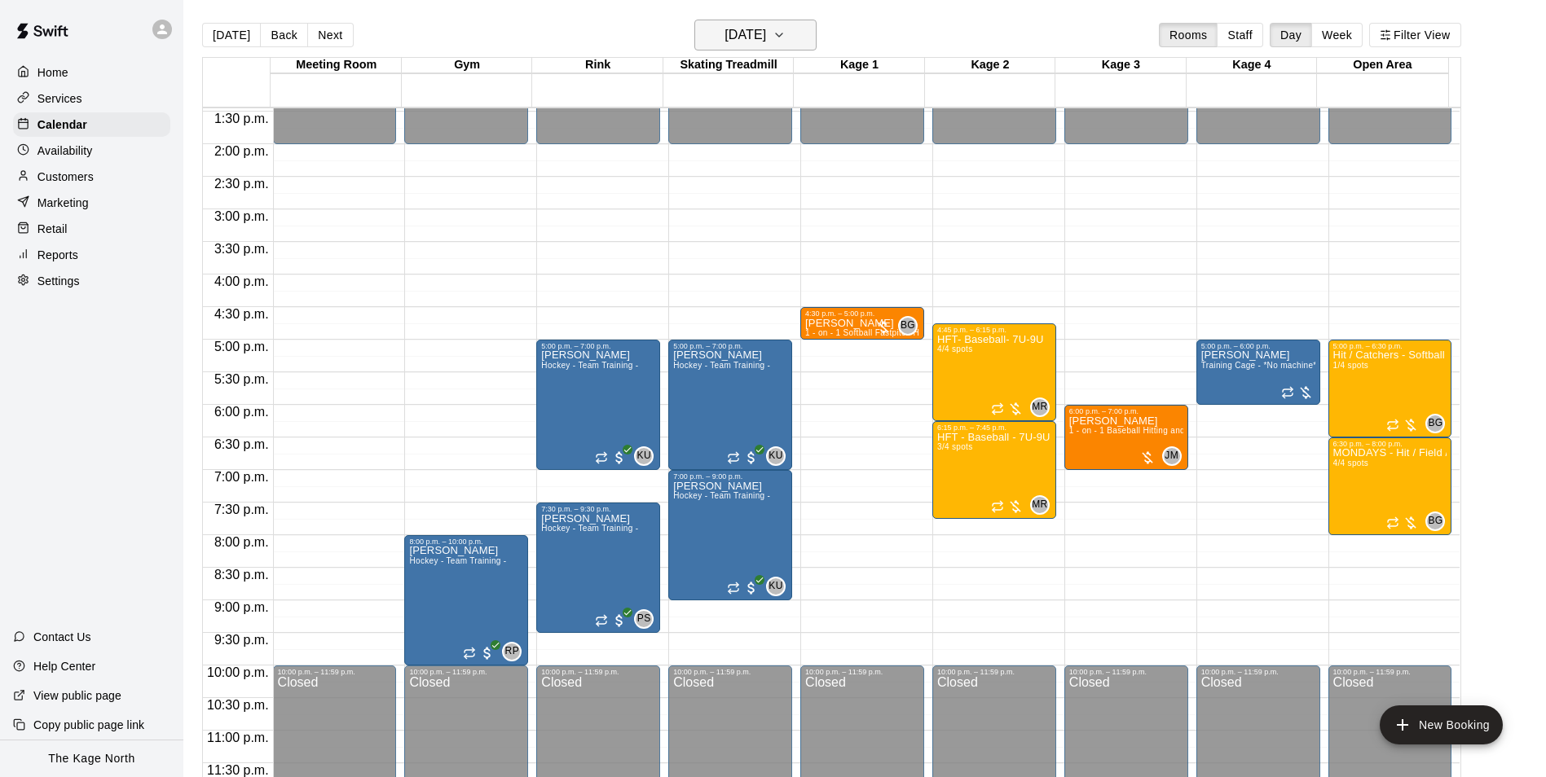
click at [766, 33] on h6 "[DATE]" at bounding box center [745, 35] width 42 height 23
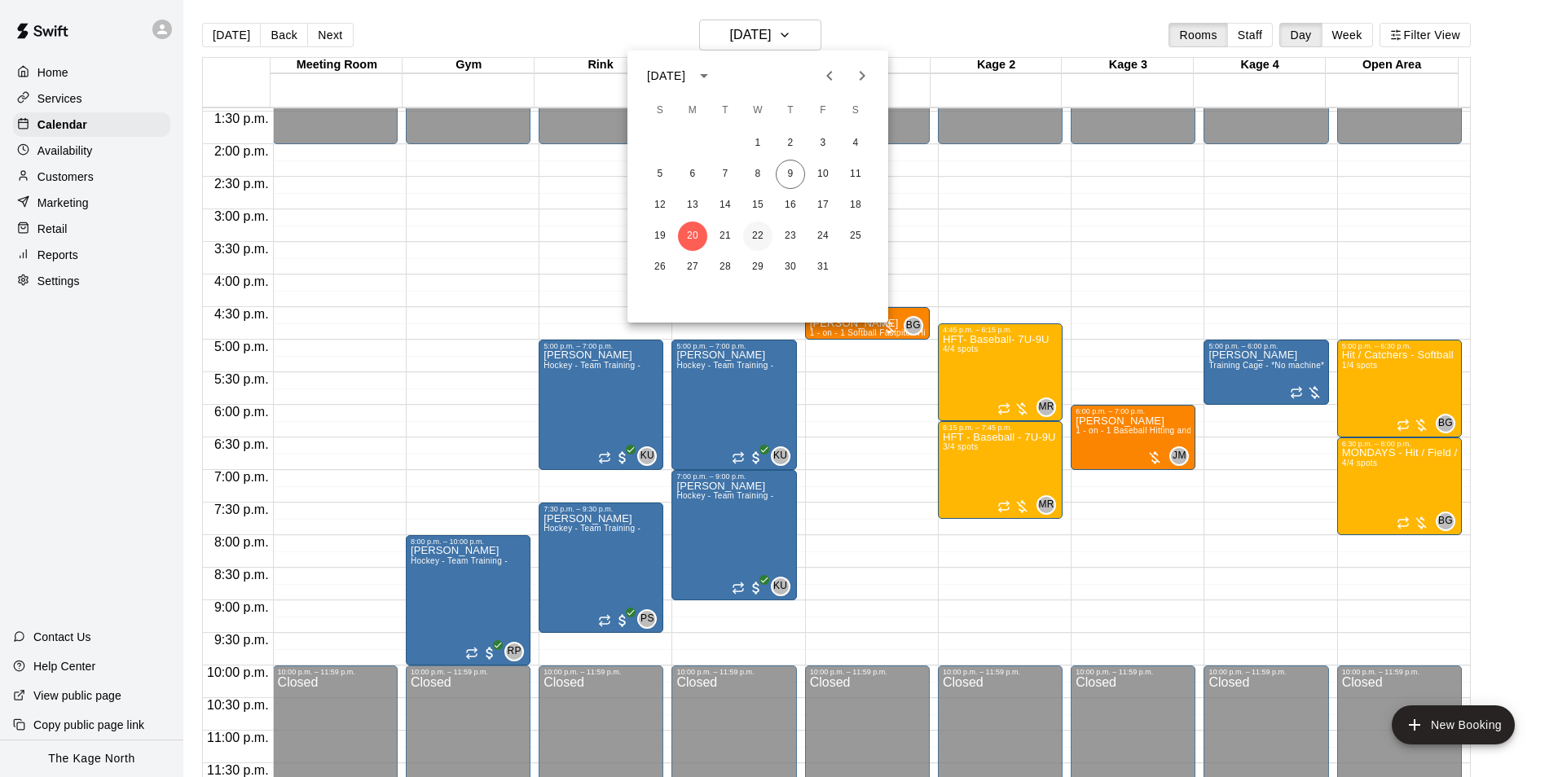
click at [759, 233] on button "22" at bounding box center [757, 236] width 29 height 29
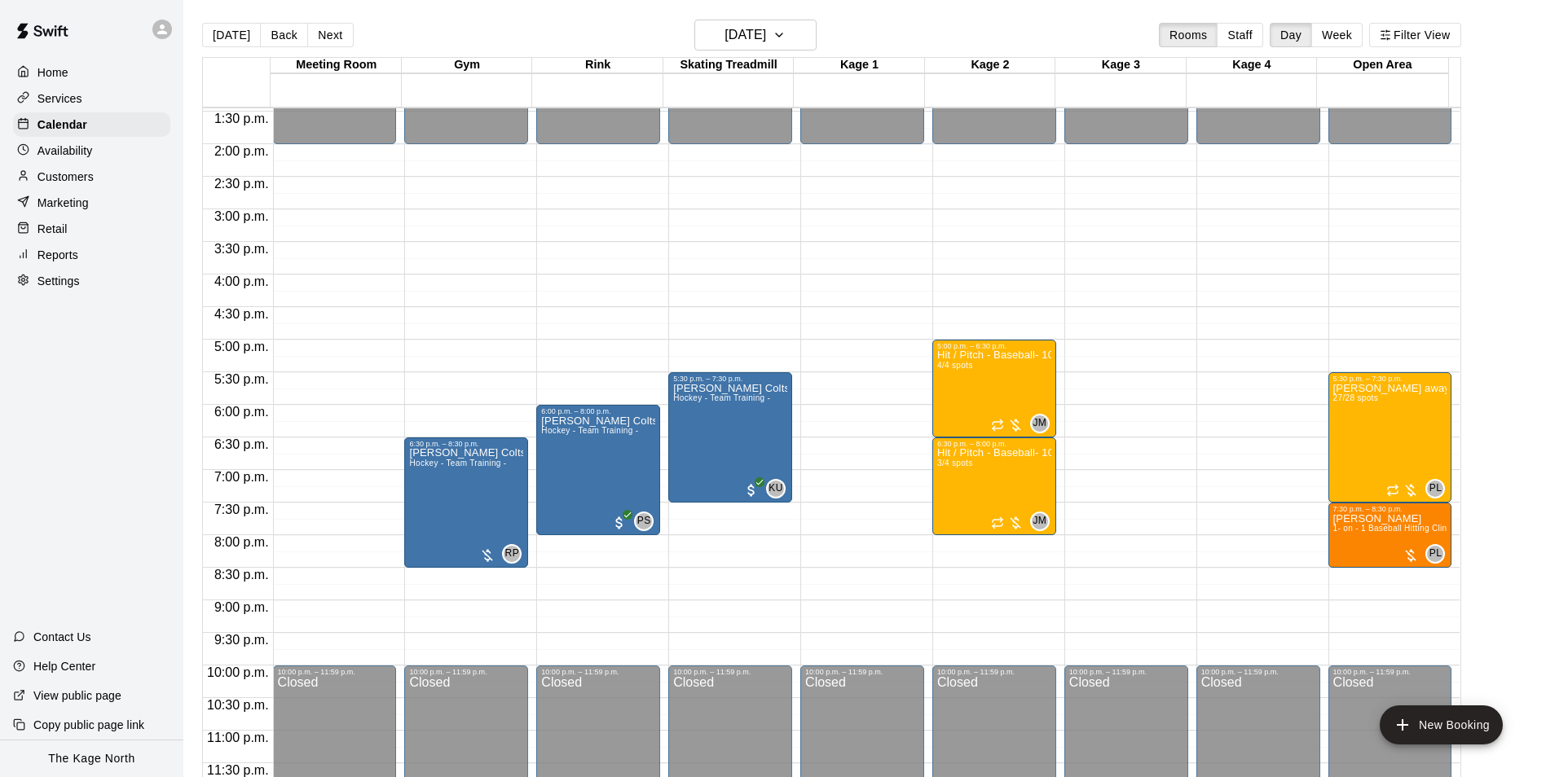
click at [459, 31] on div "[DATE] Back [DATE][DATE] Rooms Staff Day Week Filter View" at bounding box center [831, 38] width 1259 height 37
click at [766, 32] on h6 "[DATE]" at bounding box center [745, 35] width 42 height 23
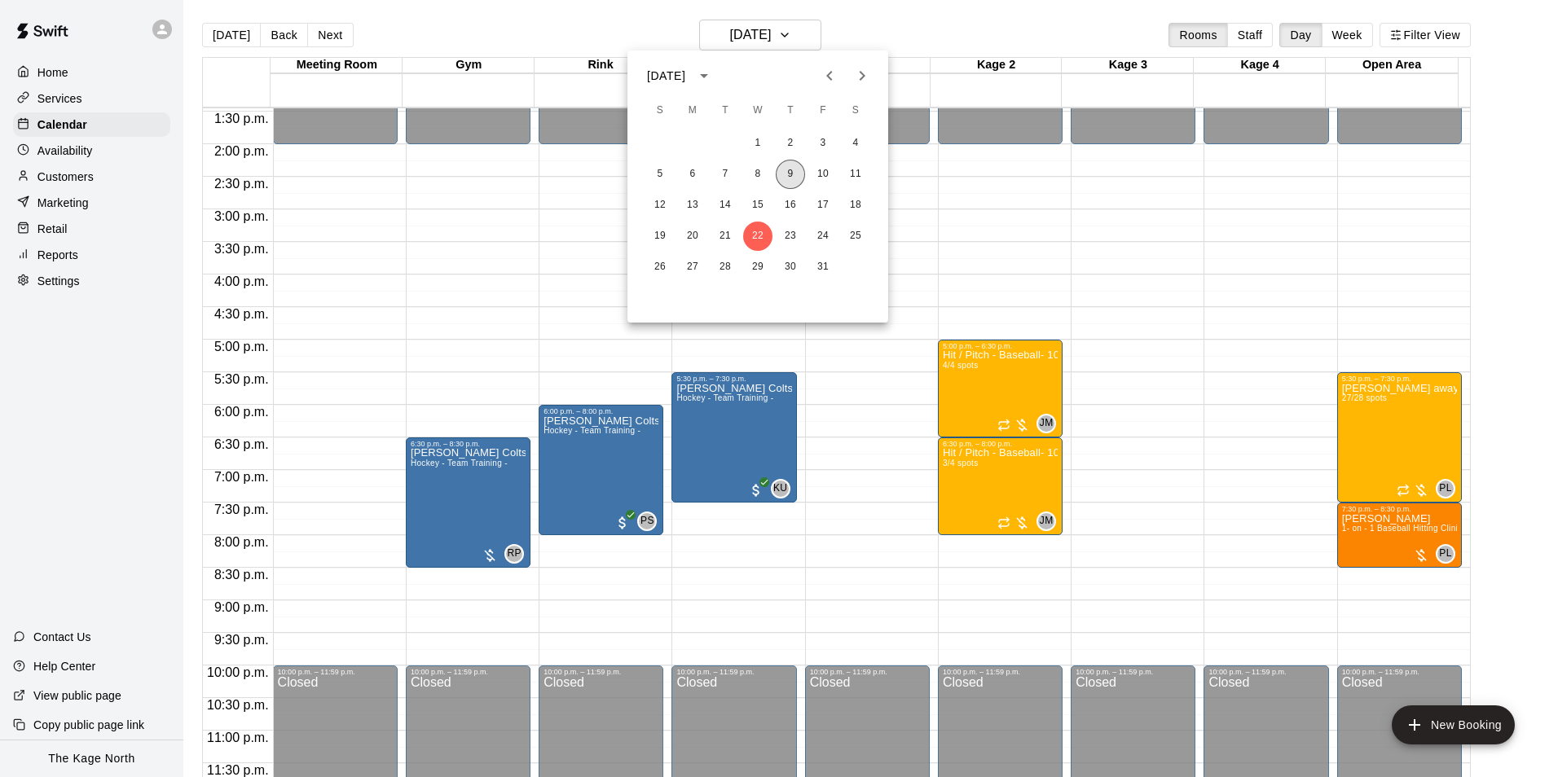
click at [791, 173] on button "9" at bounding box center [790, 174] width 29 height 29
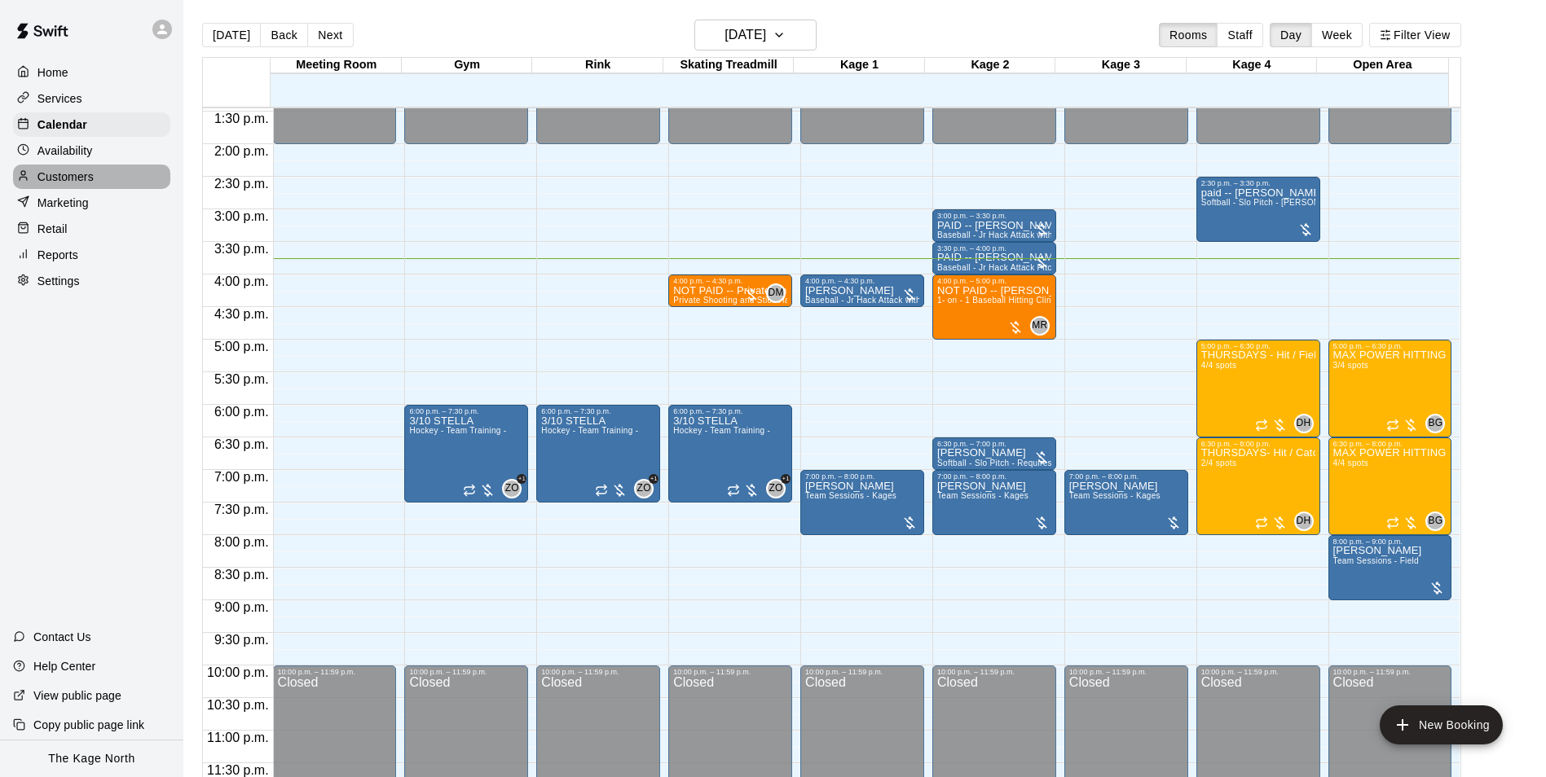
click at [96, 180] on div "Customers" at bounding box center [91, 177] width 157 height 24
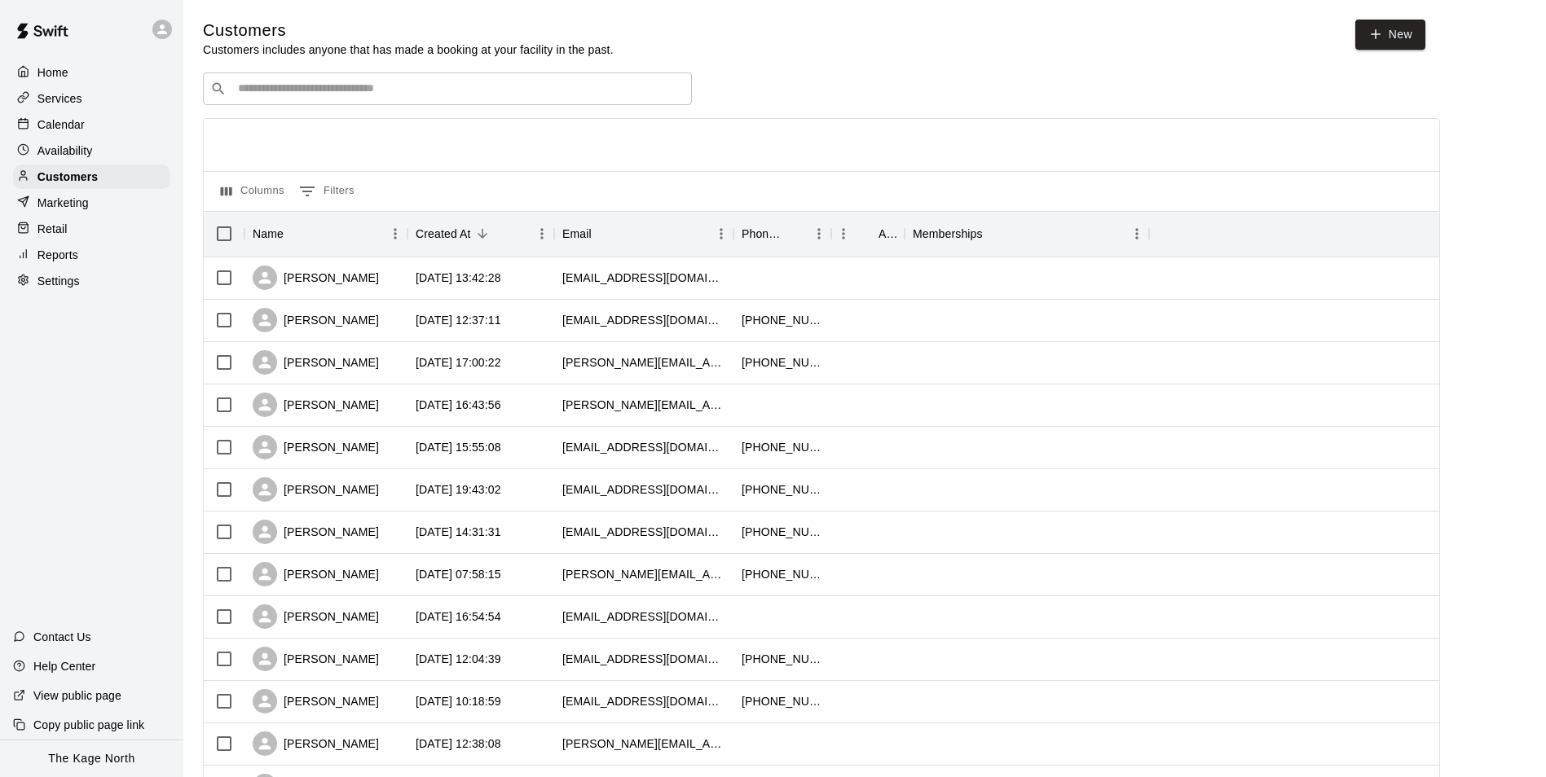
click at [64, 121] on p "Calendar" at bounding box center [60, 125] width 47 height 16
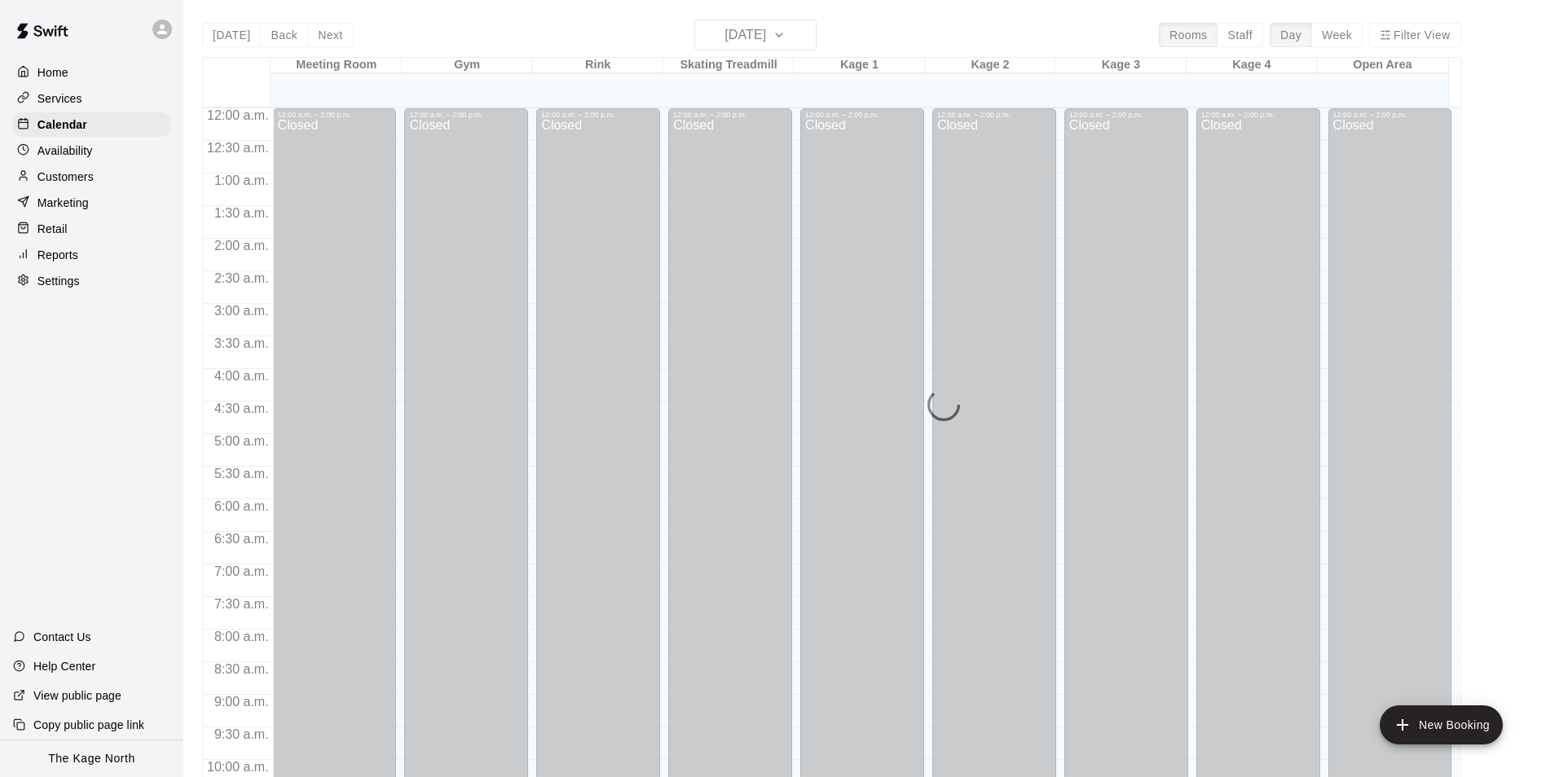
scroll to position [828, 0]
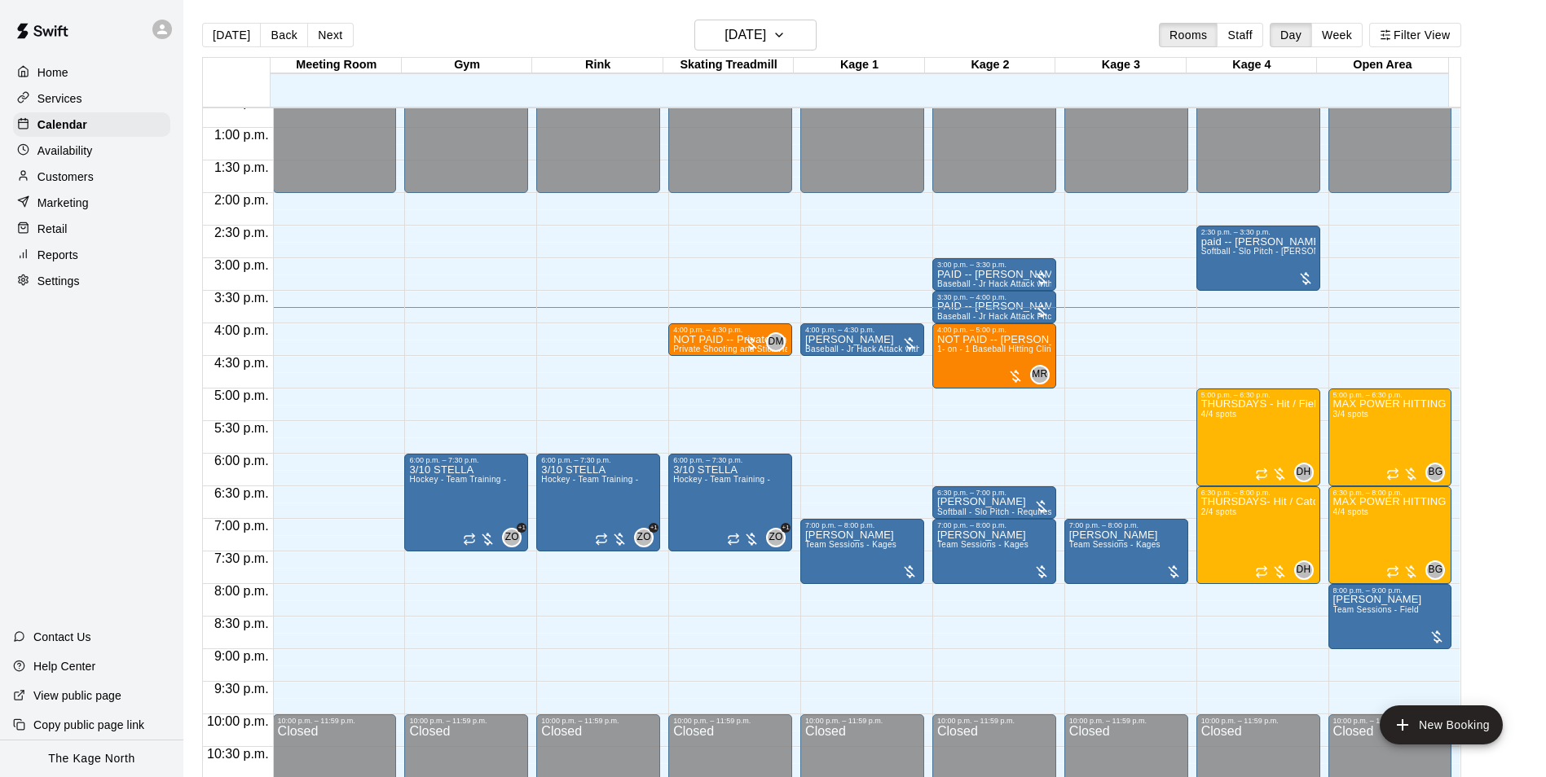
click at [75, 185] on p "Customers" at bounding box center [65, 177] width 56 height 16
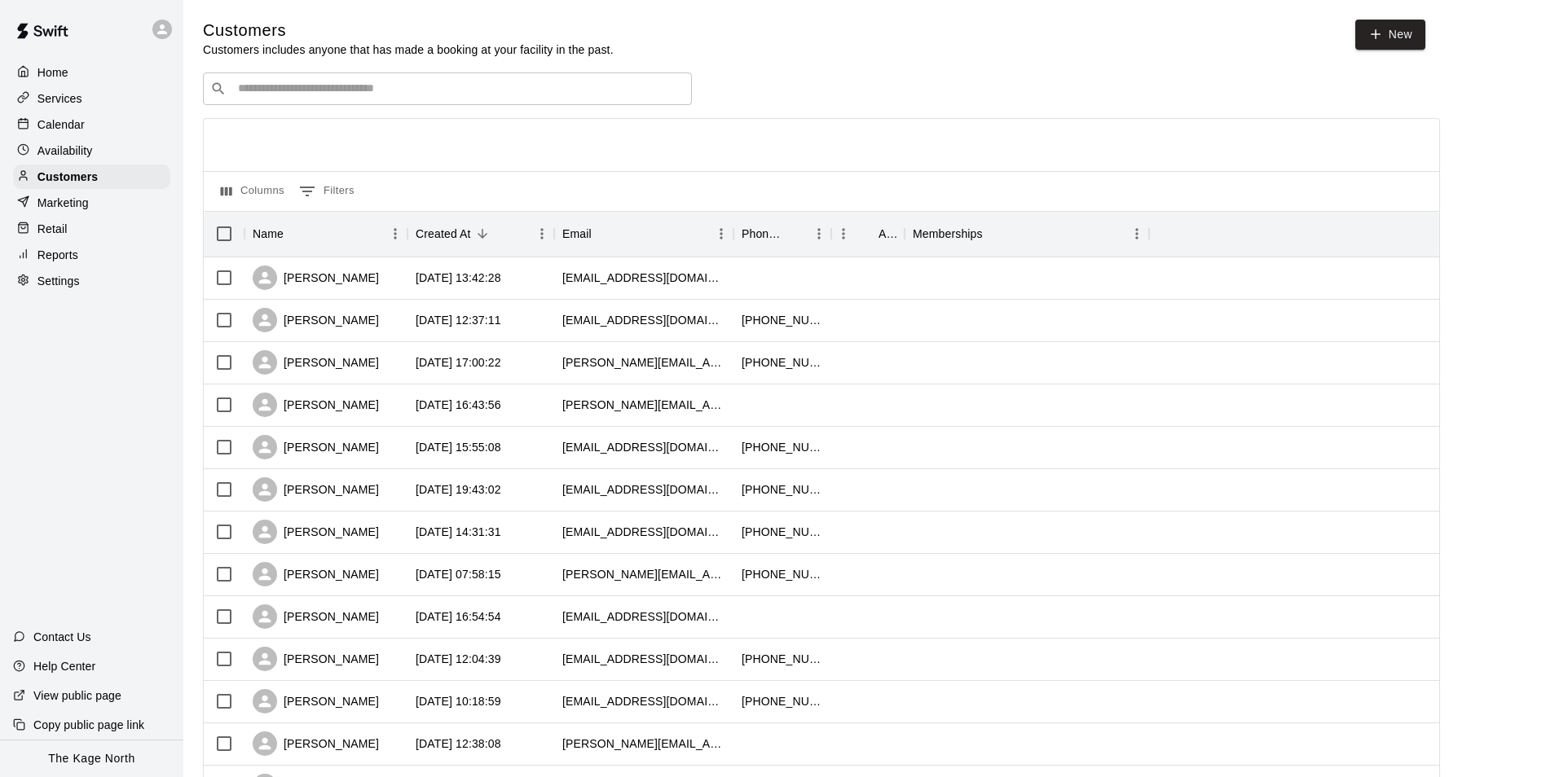
click at [59, 117] on div "Calendar" at bounding box center [91, 124] width 157 height 24
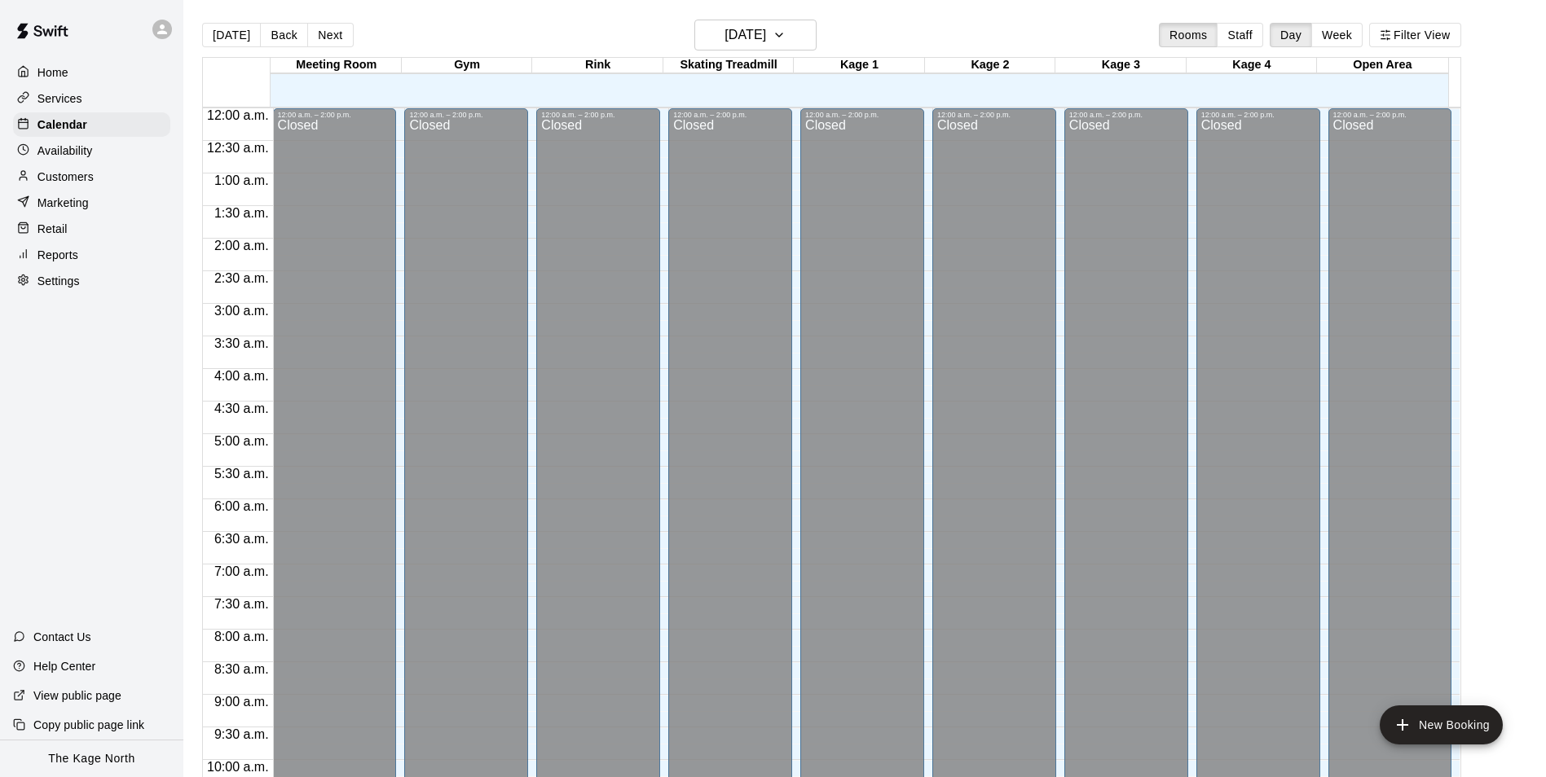
scroll to position [828, 0]
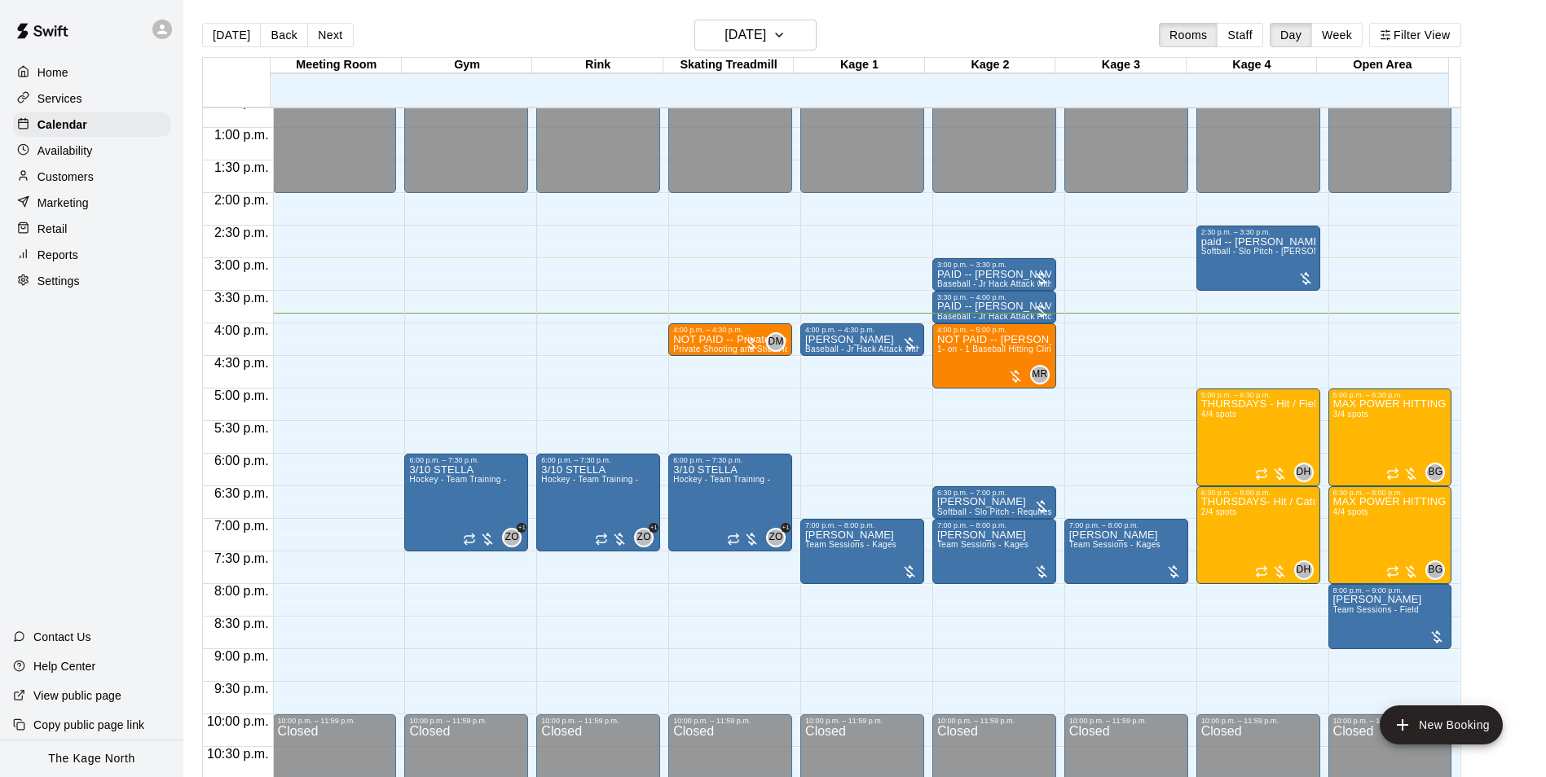
click at [50, 179] on p "Customers" at bounding box center [65, 177] width 56 height 16
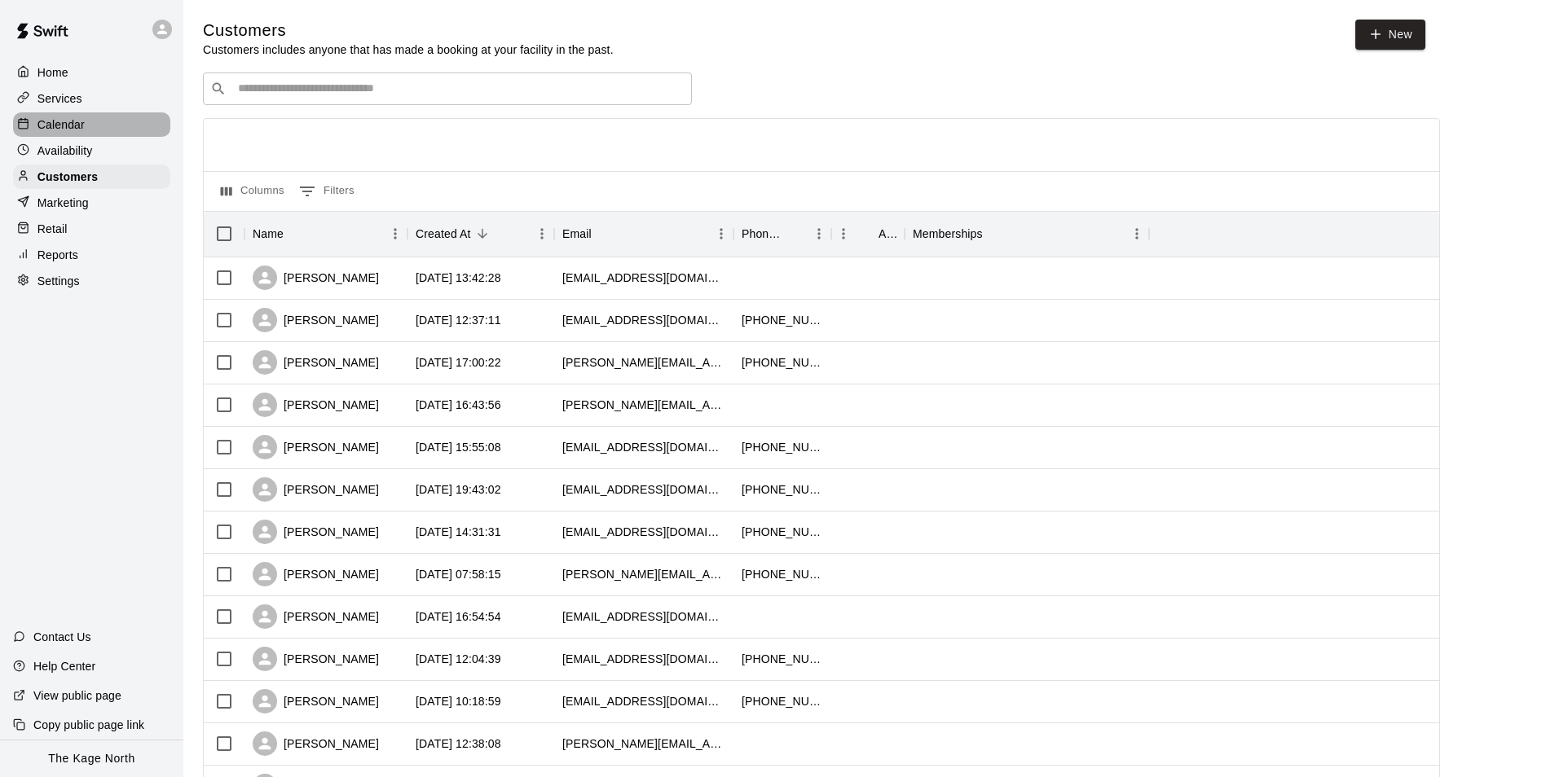
click at [75, 128] on p "Calendar" at bounding box center [60, 125] width 47 height 16
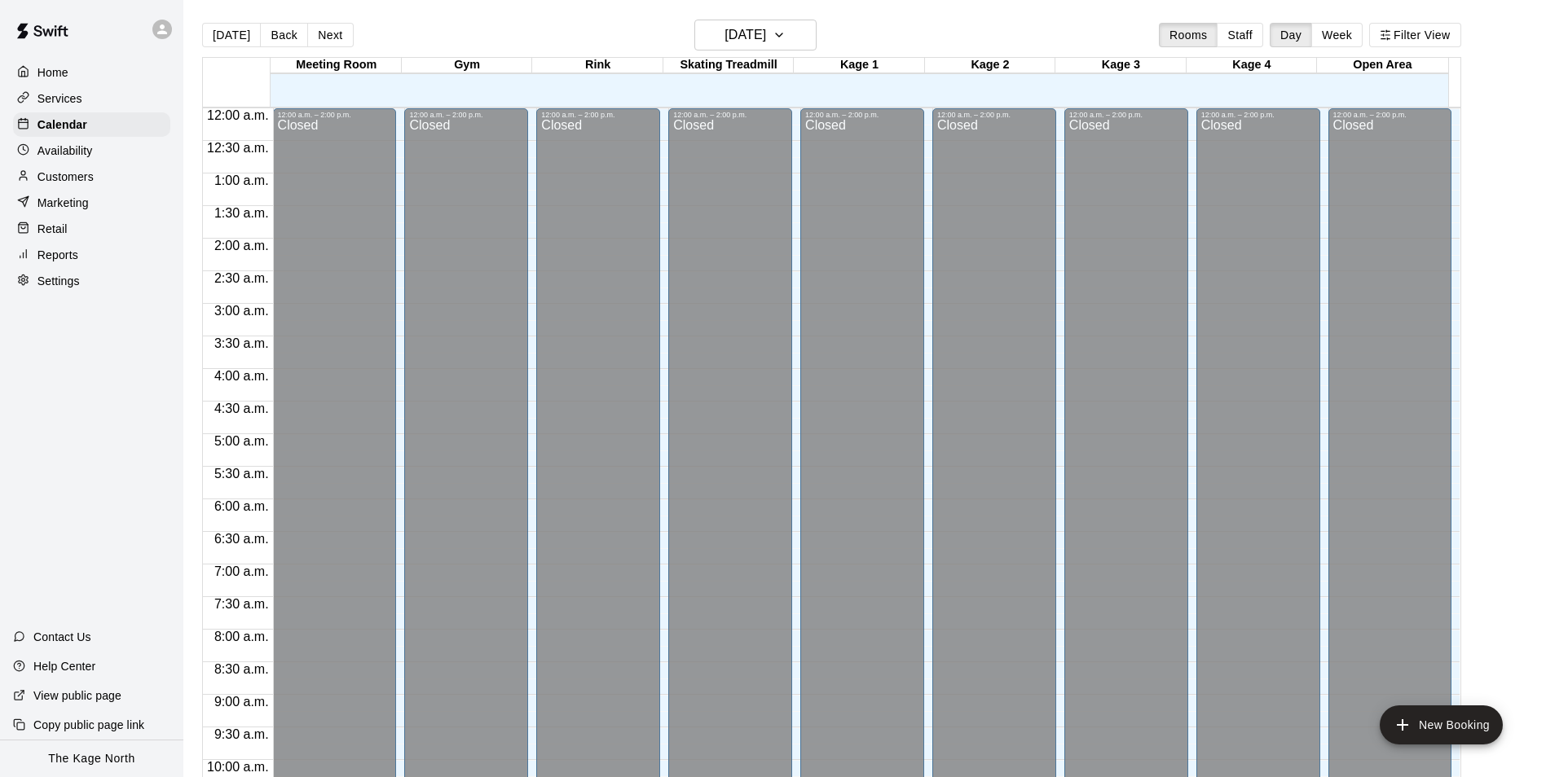
scroll to position [828, 0]
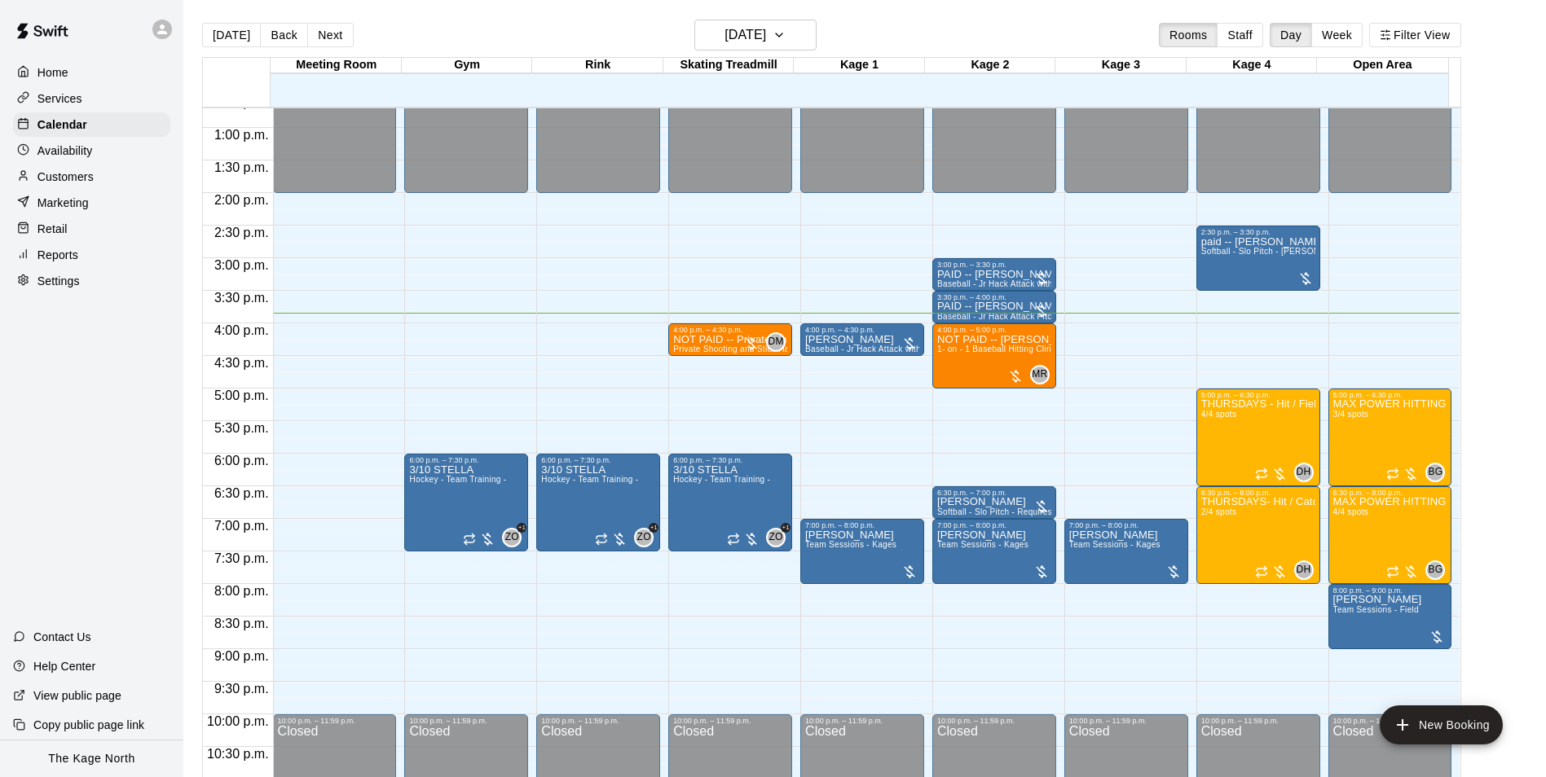
click at [71, 99] on p "Services" at bounding box center [59, 98] width 45 height 16
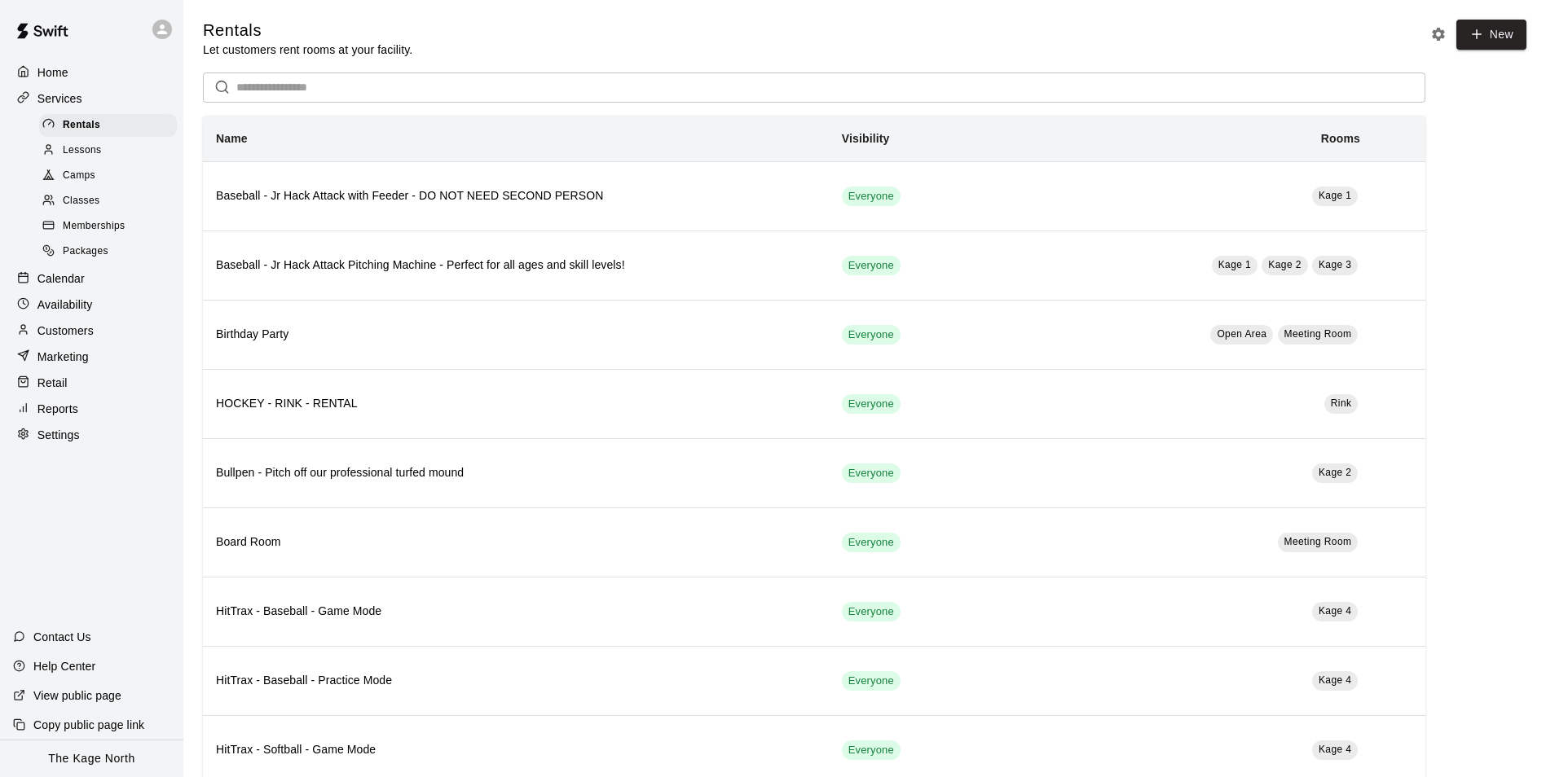
click at [77, 172] on span "Camps" at bounding box center [79, 176] width 33 height 16
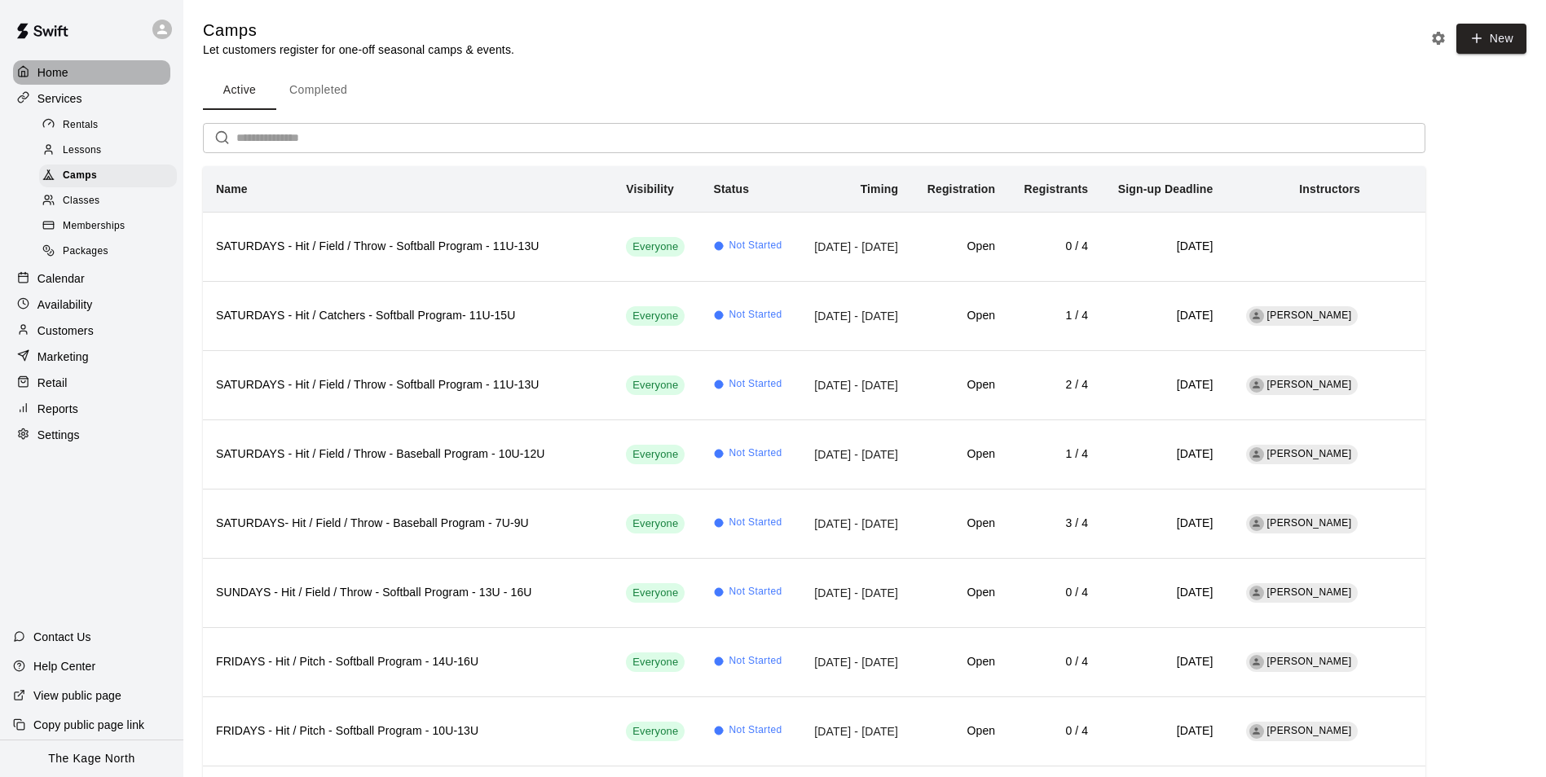
click at [57, 73] on p "Home" at bounding box center [52, 72] width 31 height 16
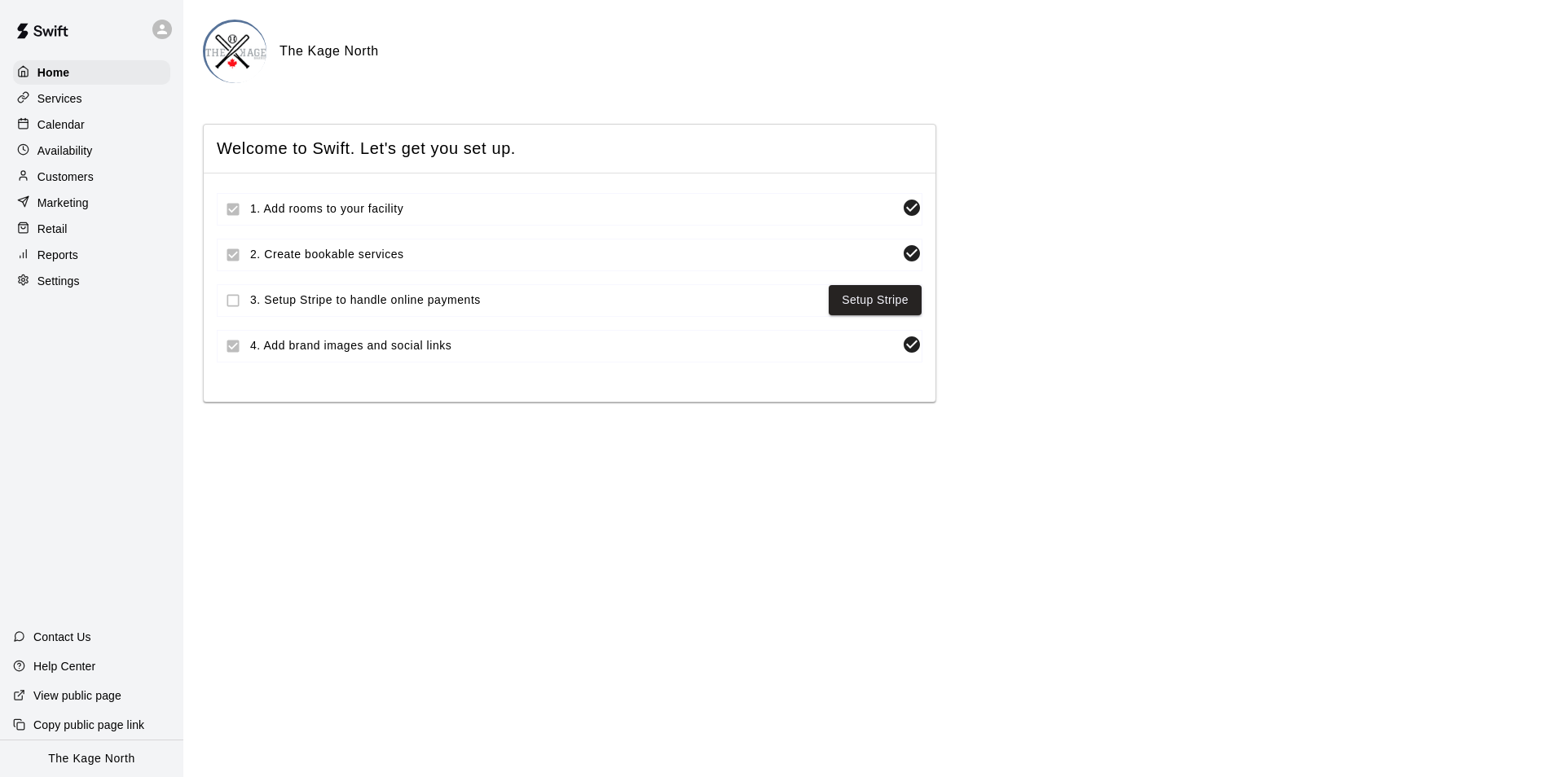
click at [64, 115] on div "Calendar" at bounding box center [91, 124] width 157 height 24
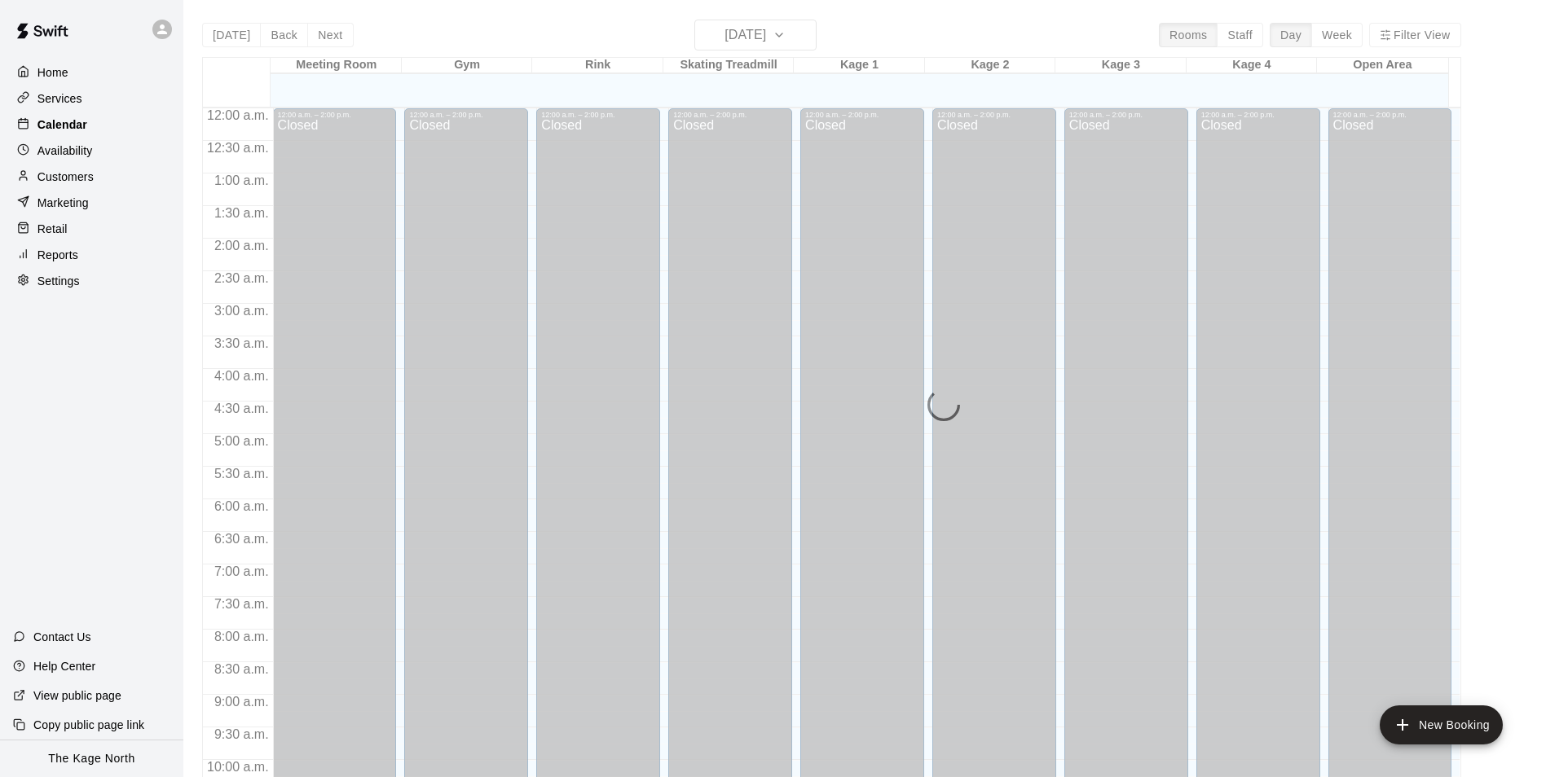
scroll to position [828, 0]
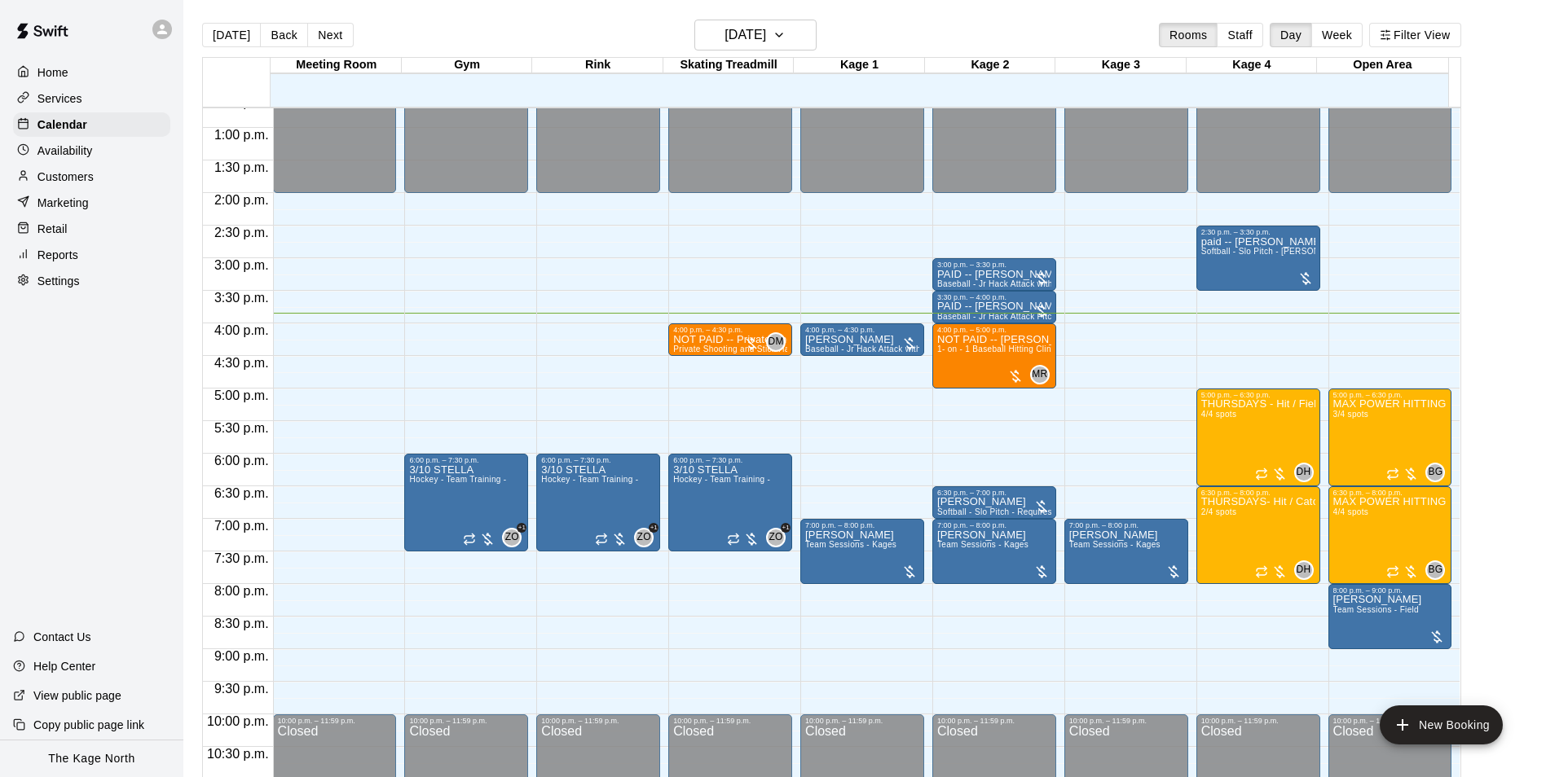
click at [90, 177] on p "Customers" at bounding box center [65, 177] width 56 height 16
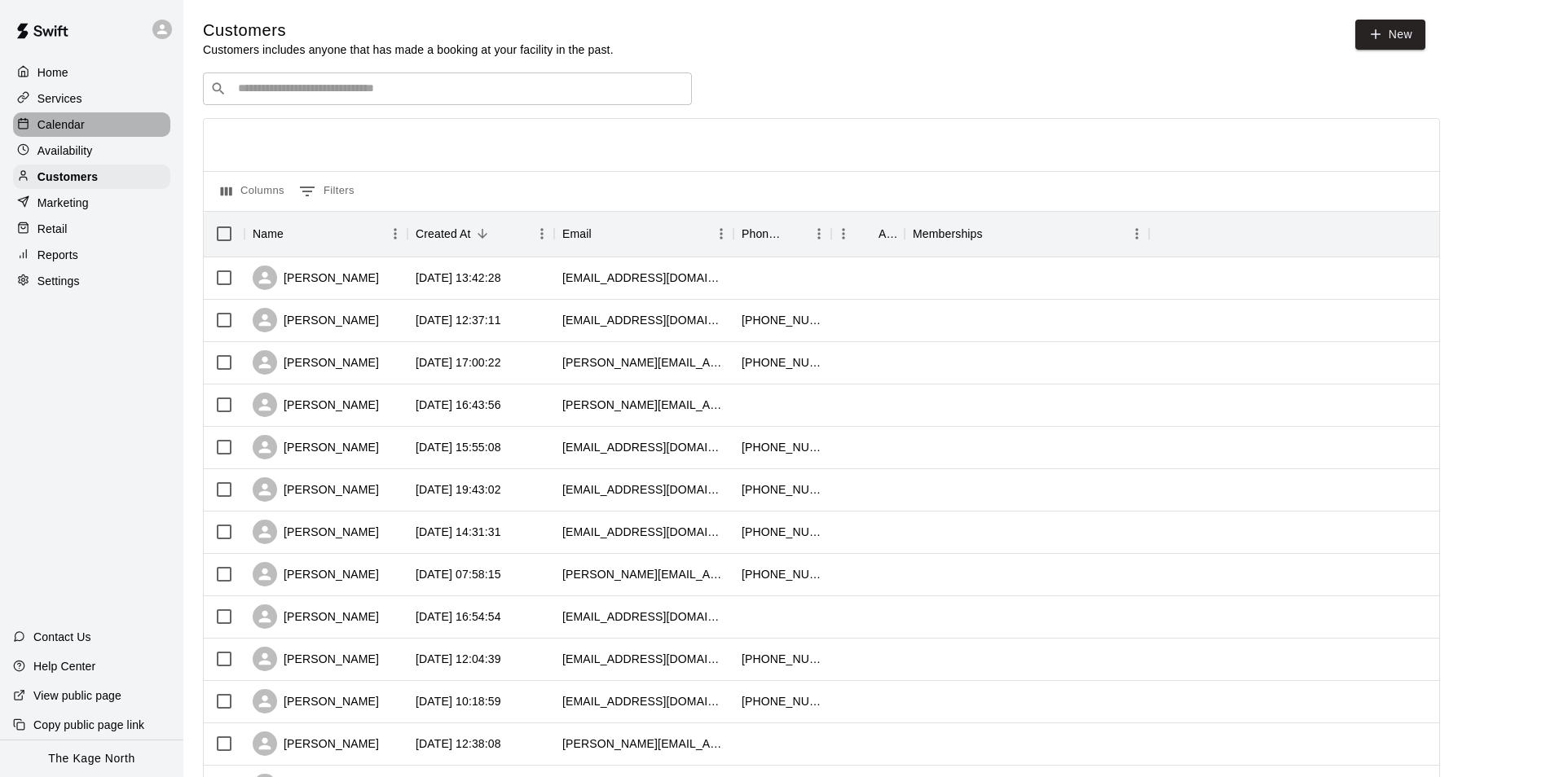
click at [73, 124] on p "Calendar" at bounding box center [60, 125] width 47 height 16
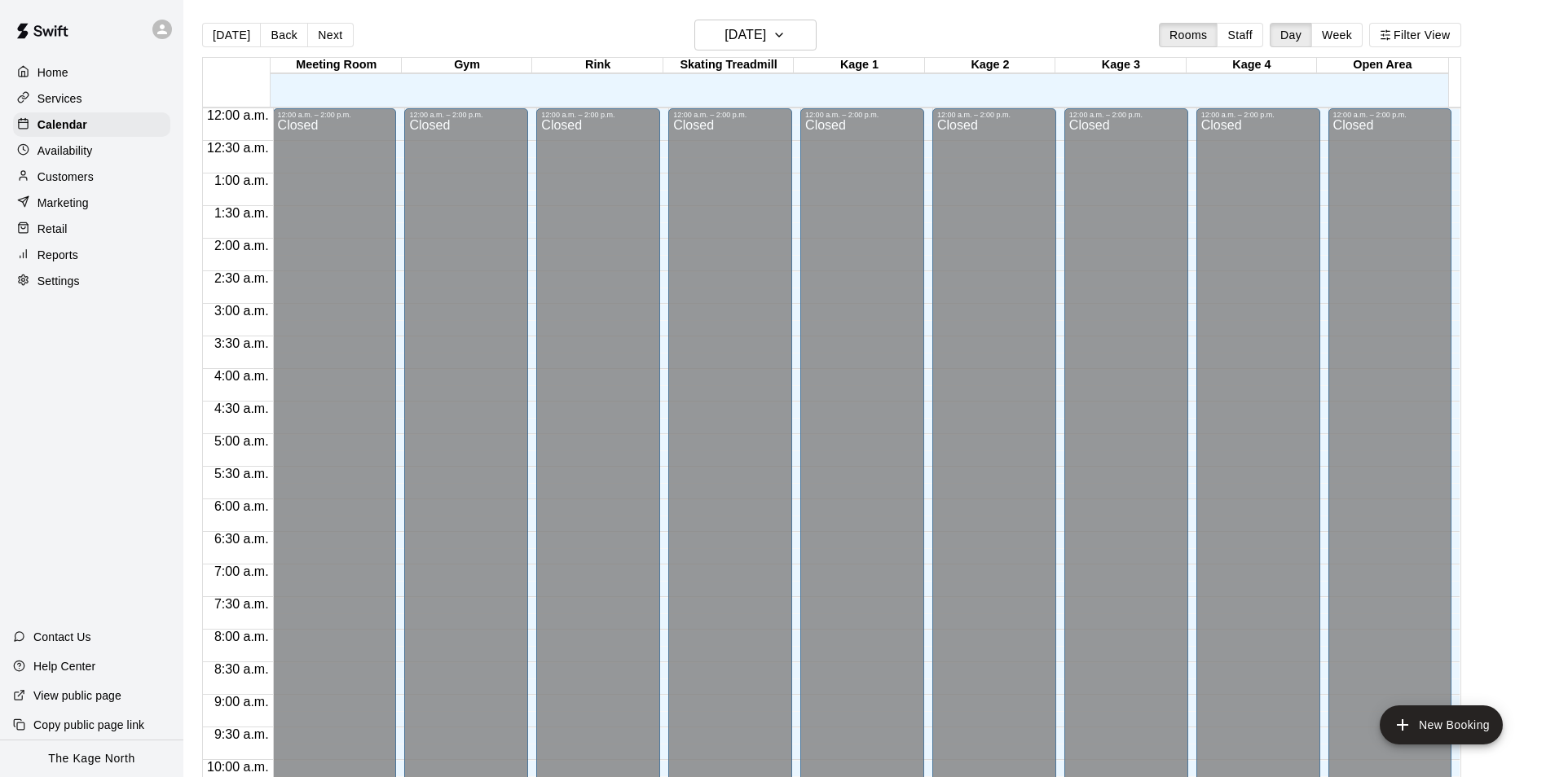
scroll to position [828, 0]
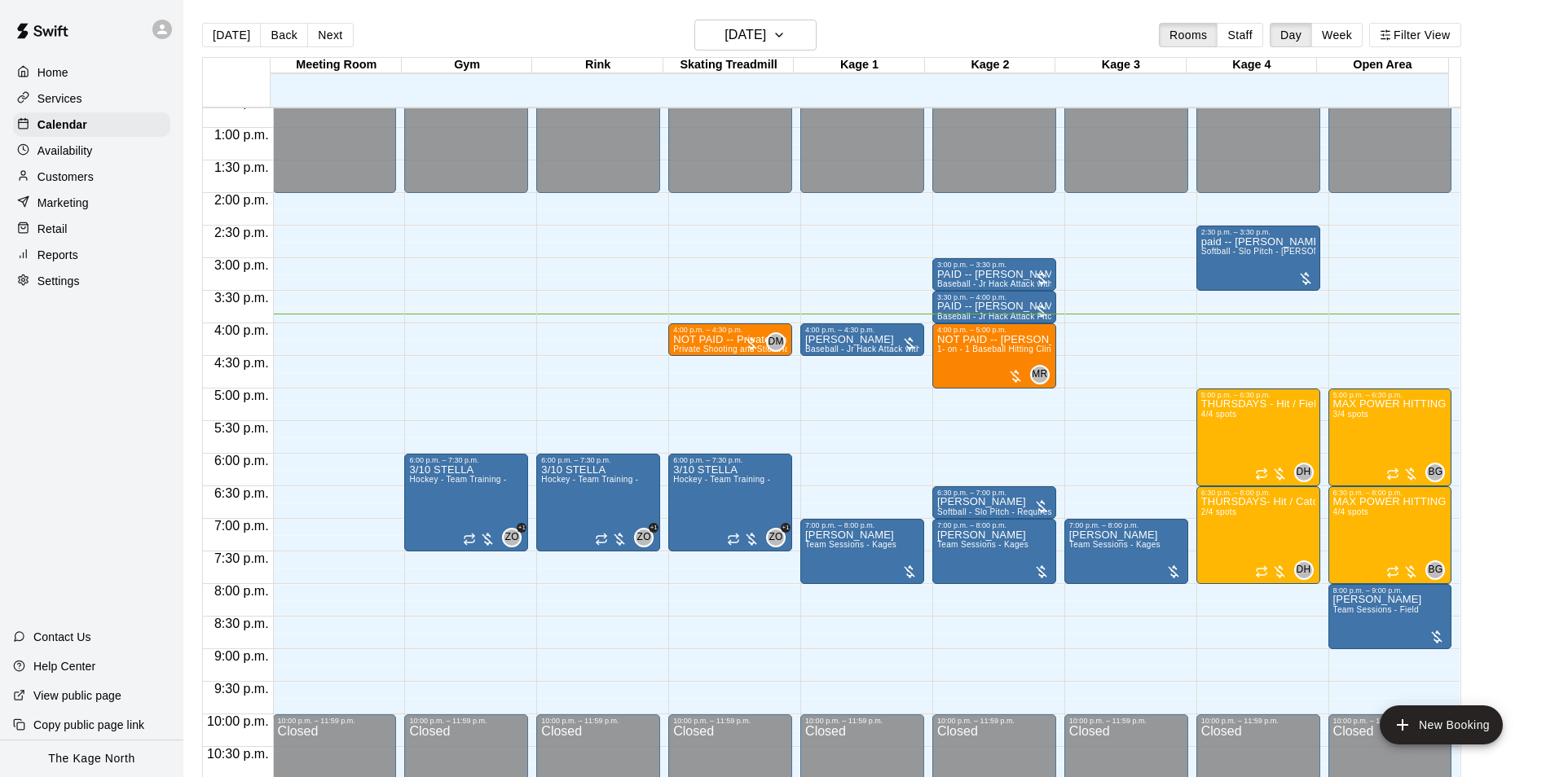
click at [498, 7] on main "[DATE] Back [DATE][DATE] Rooms Staff Day Week Filter View Meeting Room 09 Thu G…" at bounding box center [864, 401] width 1362 height 803
click at [518, 38] on div "[DATE] Back [DATE][DATE] Rooms Staff Day Week Filter View" at bounding box center [831, 38] width 1259 height 37
click at [89, 177] on p "Customers" at bounding box center [65, 177] width 56 height 16
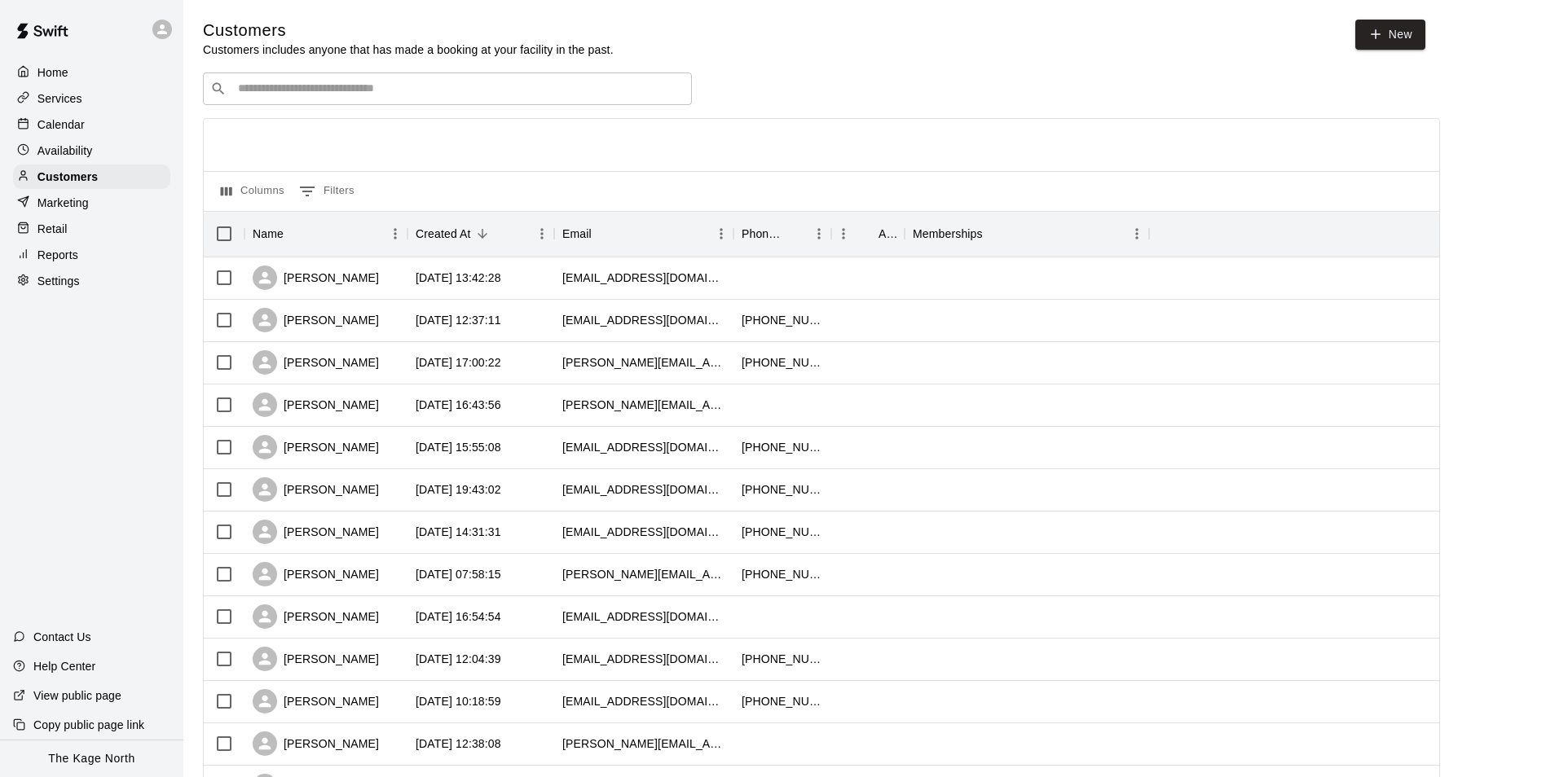
click at [74, 120] on p "Calendar" at bounding box center [60, 125] width 47 height 16
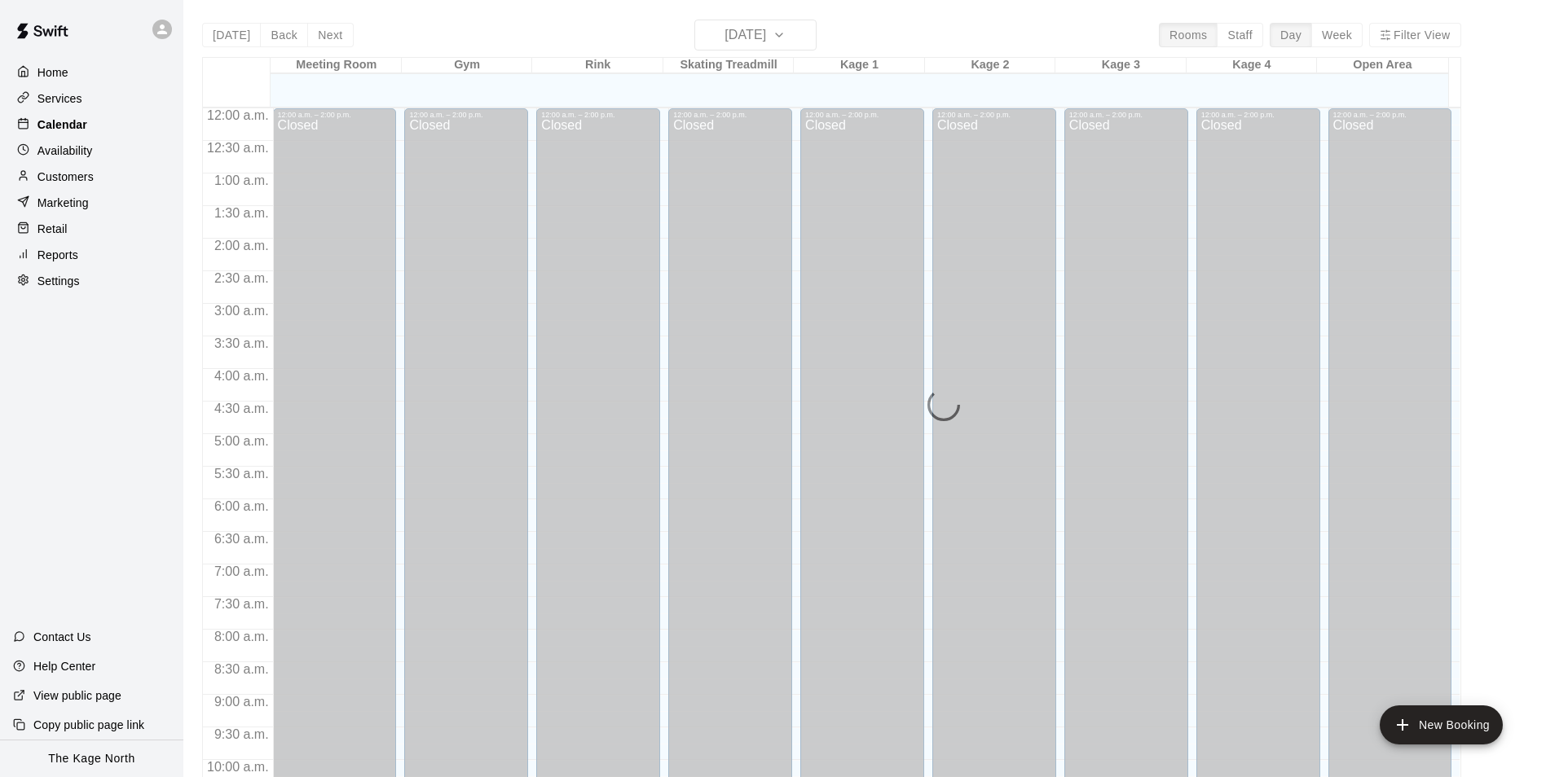
scroll to position [828, 0]
